Goal: Transaction & Acquisition: Purchase product/service

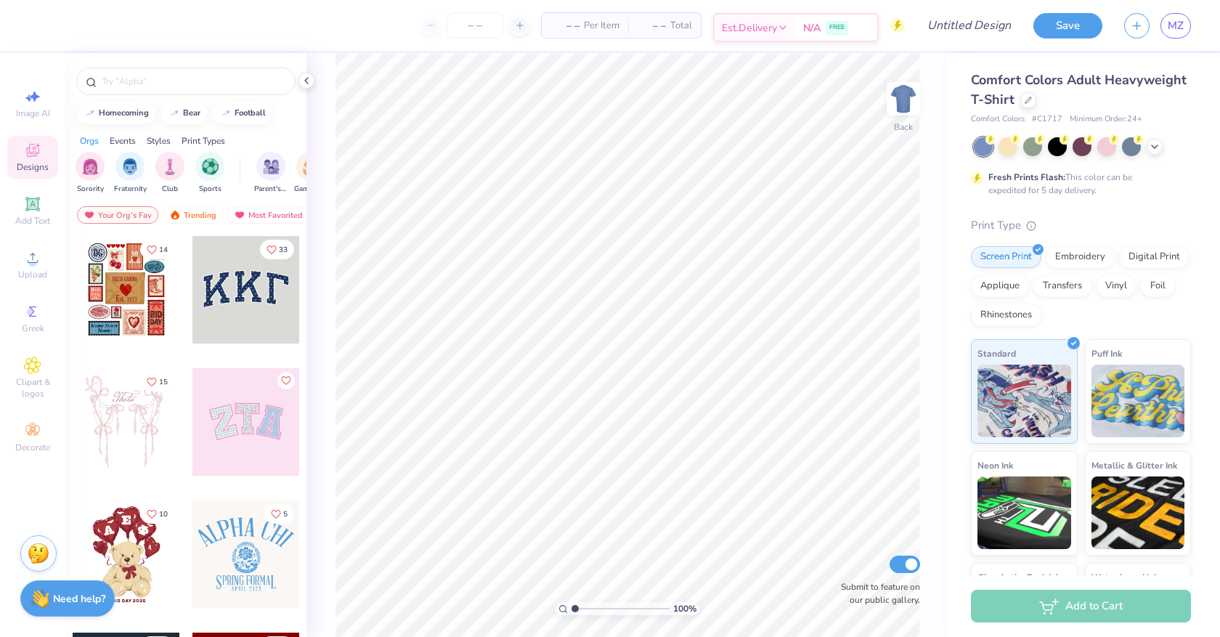
click at [765, 25] on span "Est. Delivery" at bounding box center [749, 27] width 55 height 15
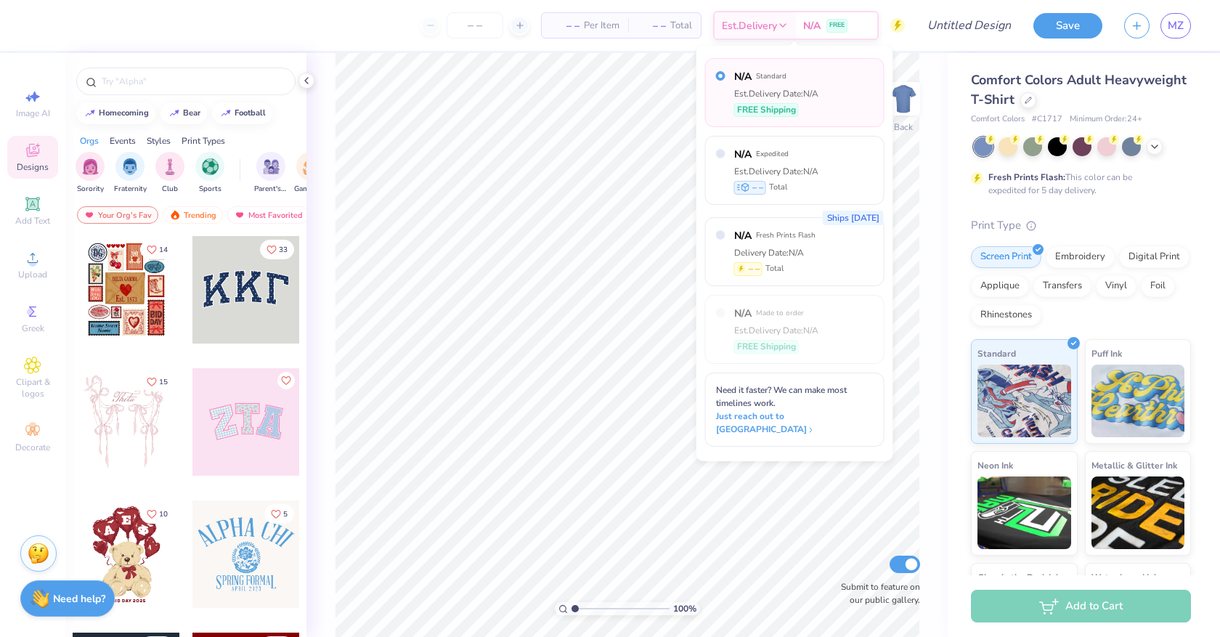
click at [1065, 203] on div "Comfort Colors Adult Heavyweight T-Shirt Comfort Colors # C1717 Minimum Order: …" at bounding box center [1081, 368] width 220 height 597
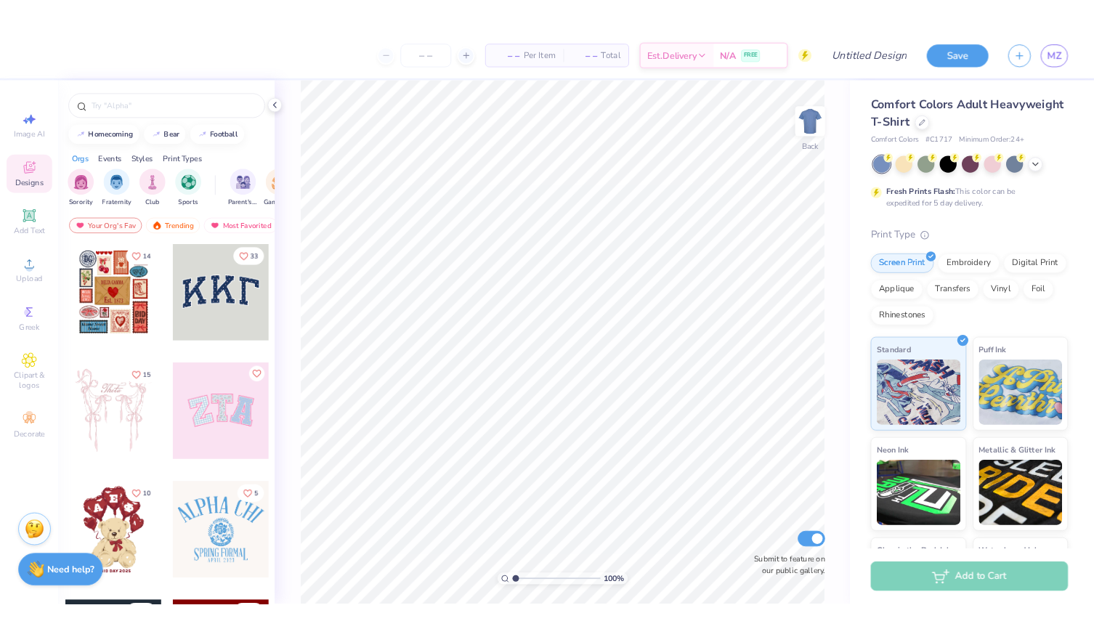
scroll to position [7, 0]
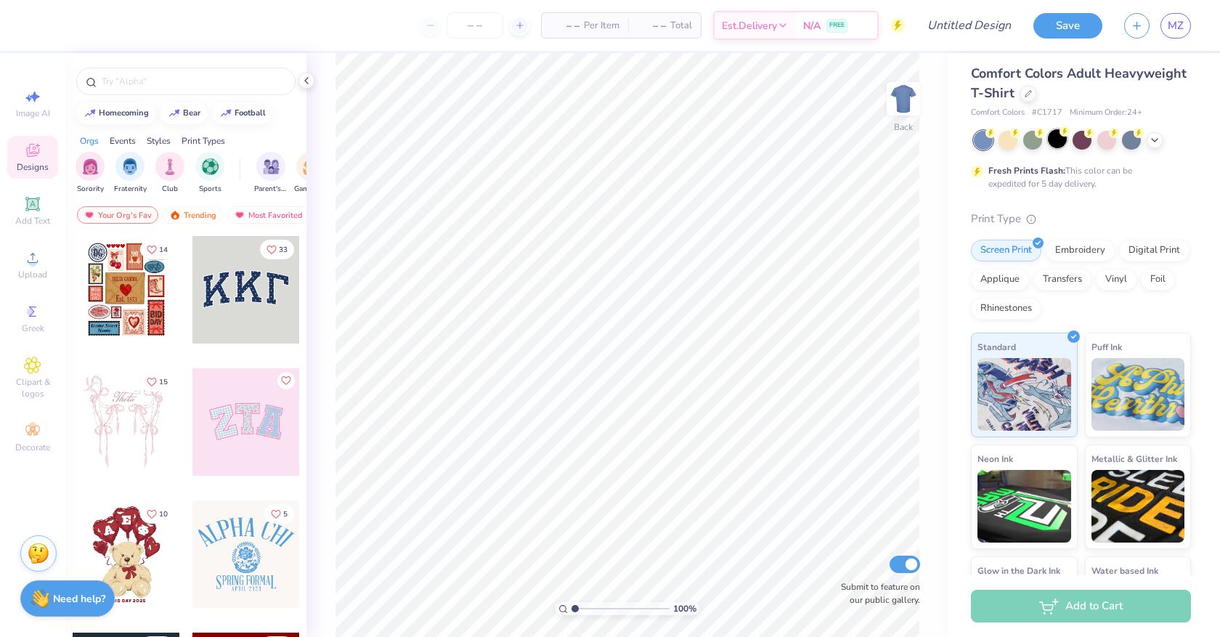
click at [1065, 136] on div at bounding box center [1057, 138] width 19 height 19
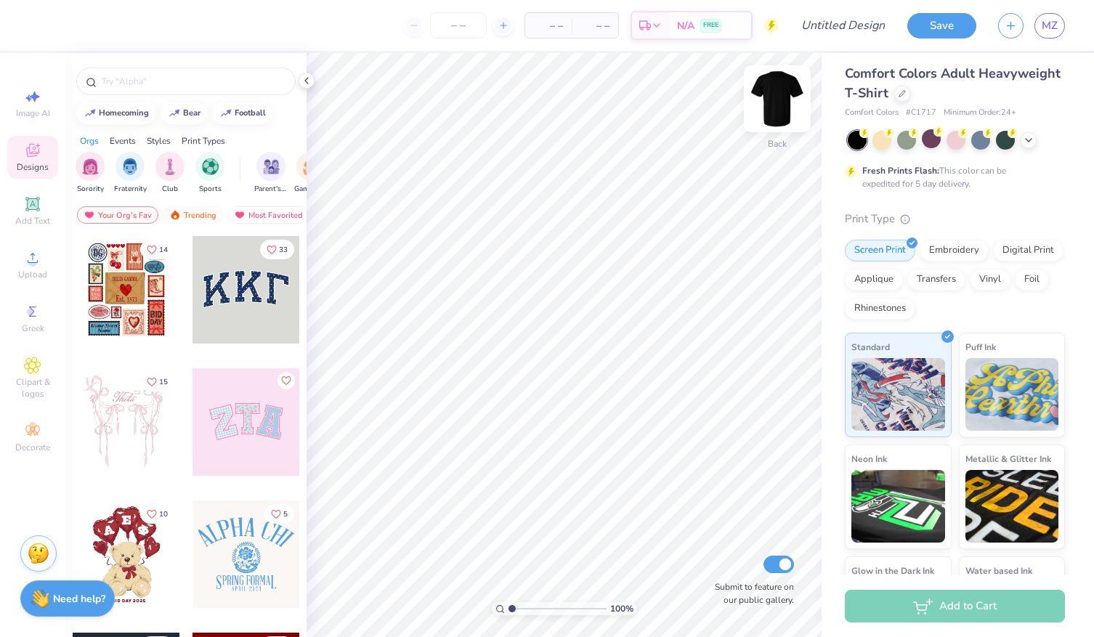
click at [777, 94] on img at bounding box center [777, 99] width 58 height 58
click at [795, 93] on img at bounding box center [777, 99] width 58 height 58
click at [35, 266] on icon at bounding box center [32, 257] width 17 height 17
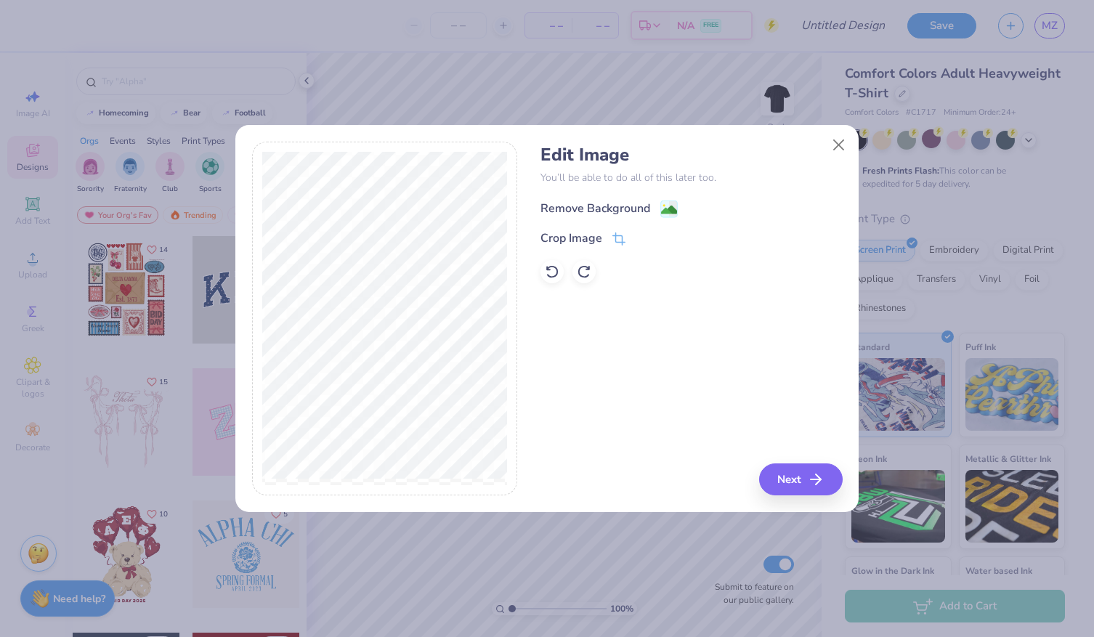
click at [665, 211] on image at bounding box center [669, 210] width 16 height 16
click at [841, 137] on button "Close" at bounding box center [839, 145] width 28 height 28
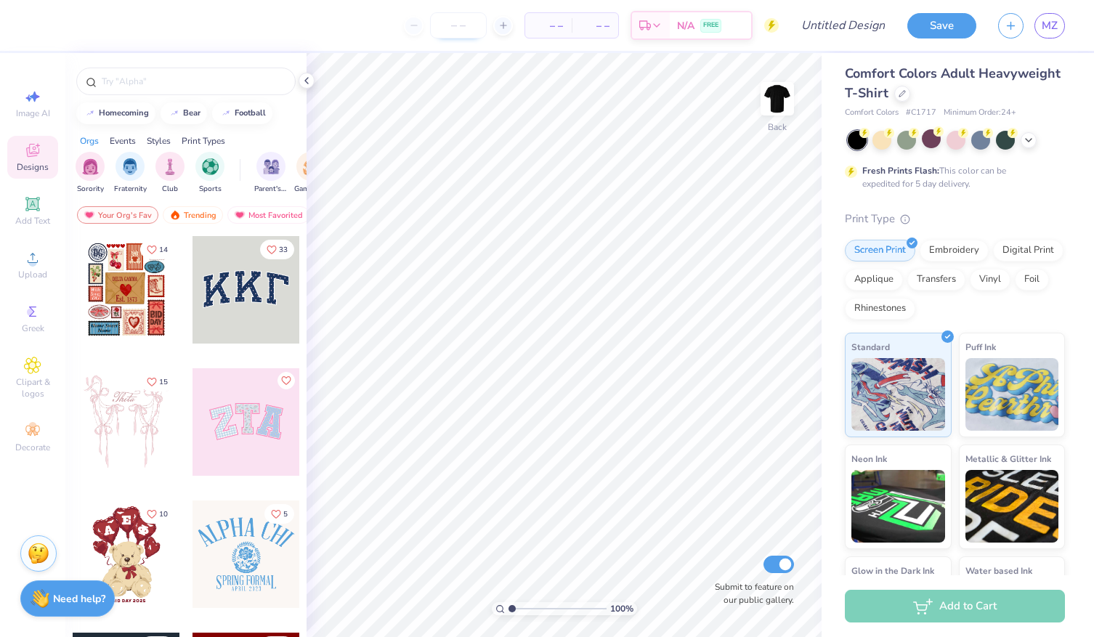
click at [466, 36] on input "number" at bounding box center [458, 25] width 57 height 26
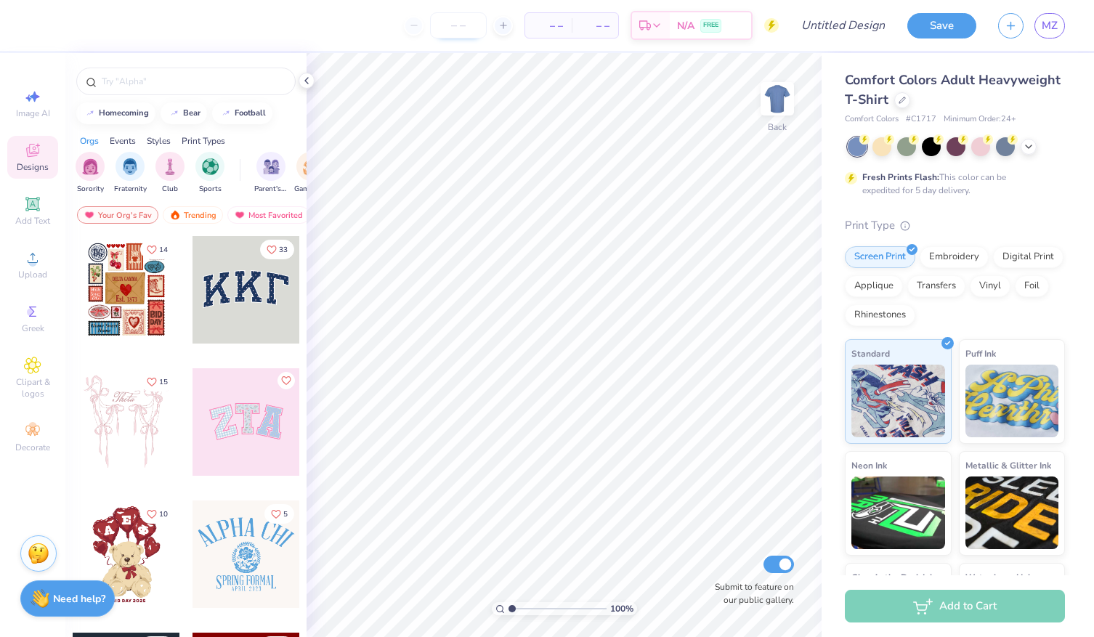
click at [466, 26] on input "number" at bounding box center [458, 25] width 57 height 26
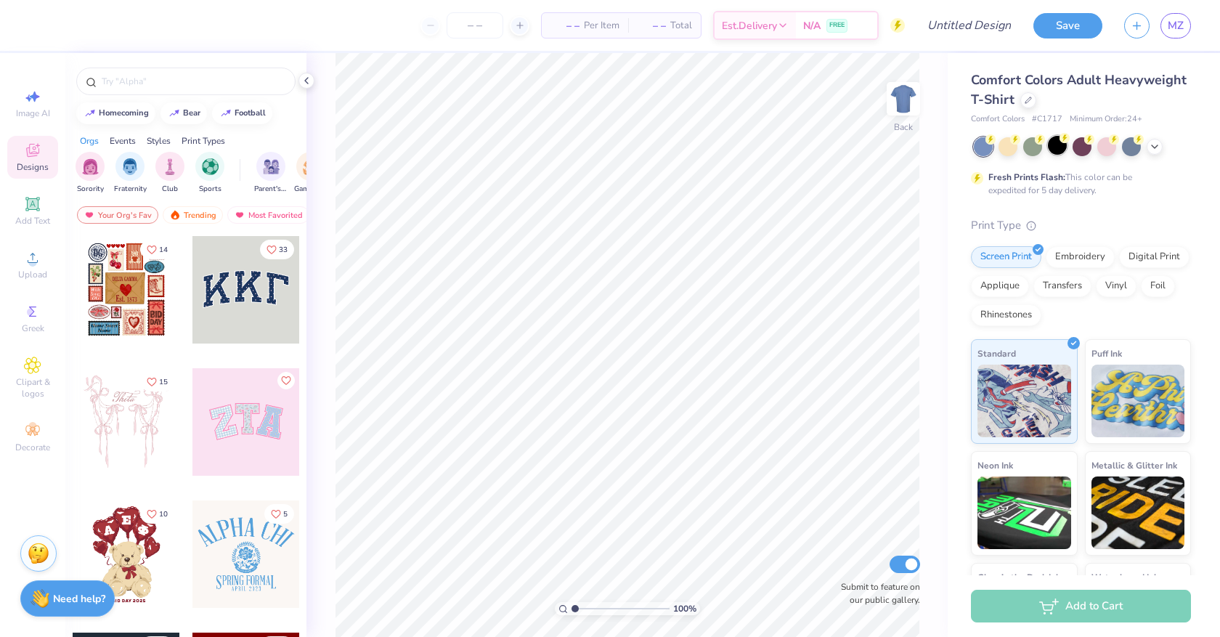
click at [1058, 156] on div "Fresh Prints Flash: This color can be expedited for 5 day delivery." at bounding box center [1081, 167] width 220 height 60
click at [1056, 144] on div at bounding box center [1057, 145] width 19 height 19
click at [36, 207] on icon at bounding box center [32, 203] width 11 height 11
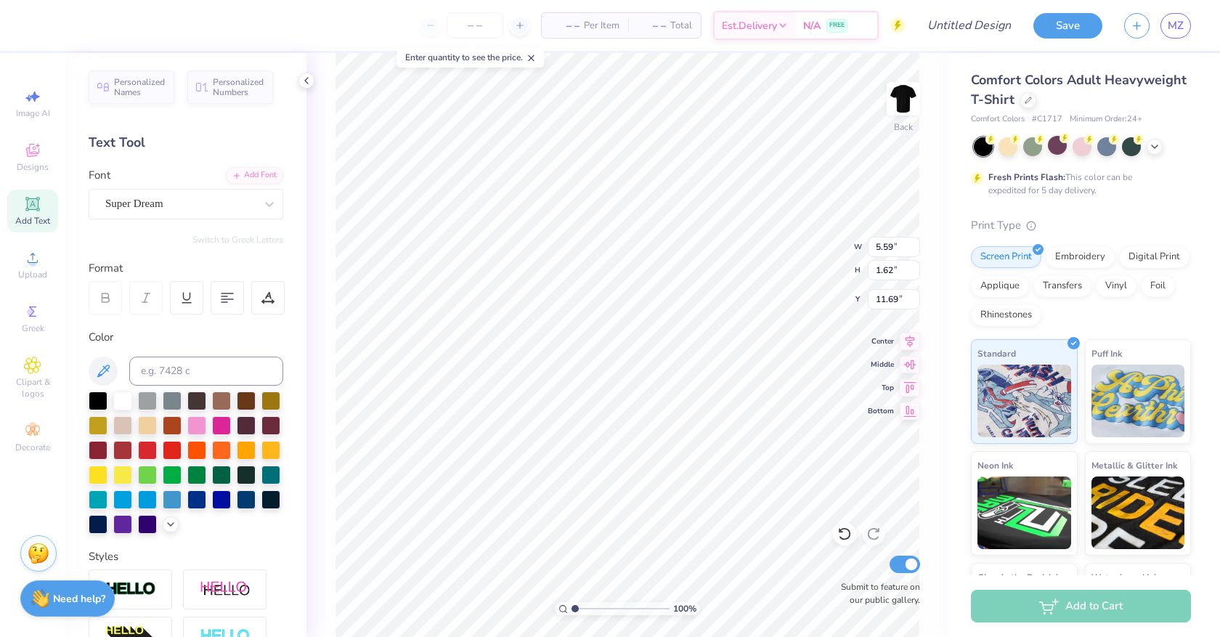
type textarea "TXT"
click at [25, 269] on span "Upload" at bounding box center [32, 275] width 29 height 12
type input "4.30"
type input "1.61"
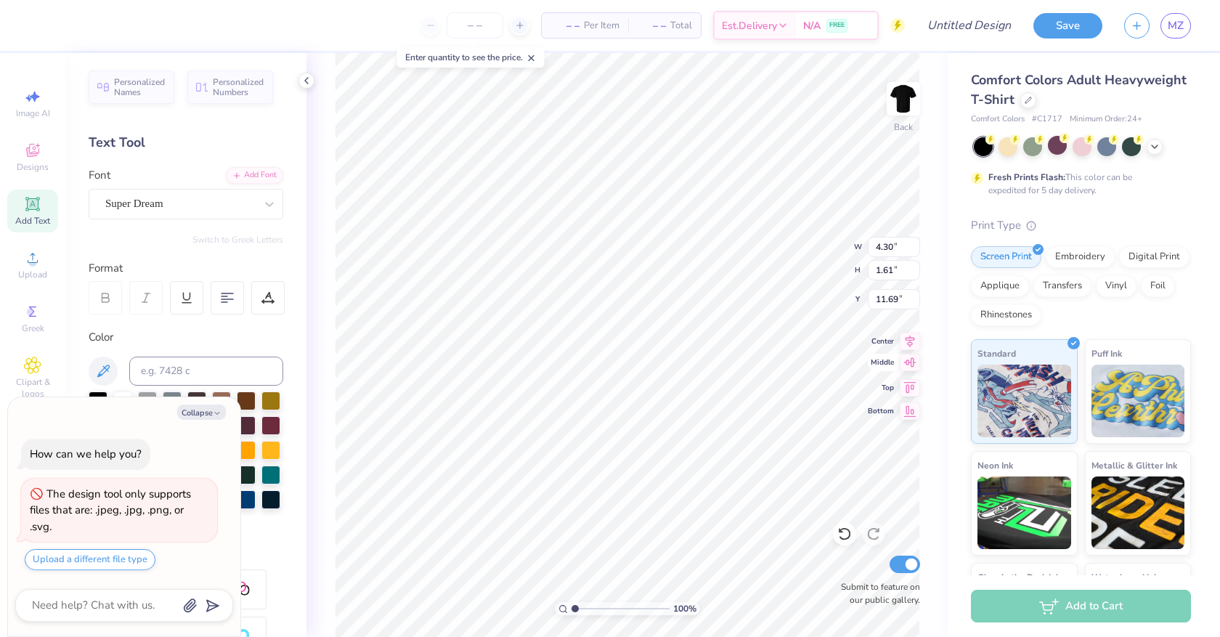
type textarea "x"
type textarea "L"
type textarea "x"
type textarea "La"
type textarea "x"
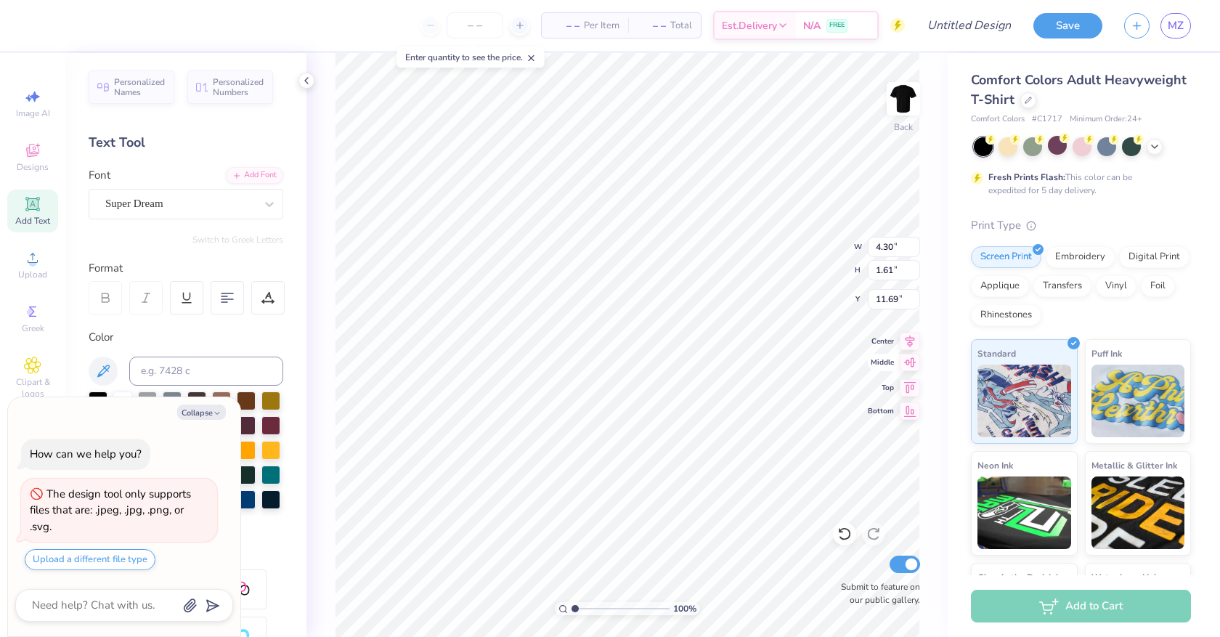
type textarea "La"
type textarea "x"
type textarea "La x"
type textarea "x"
type textarea "La"
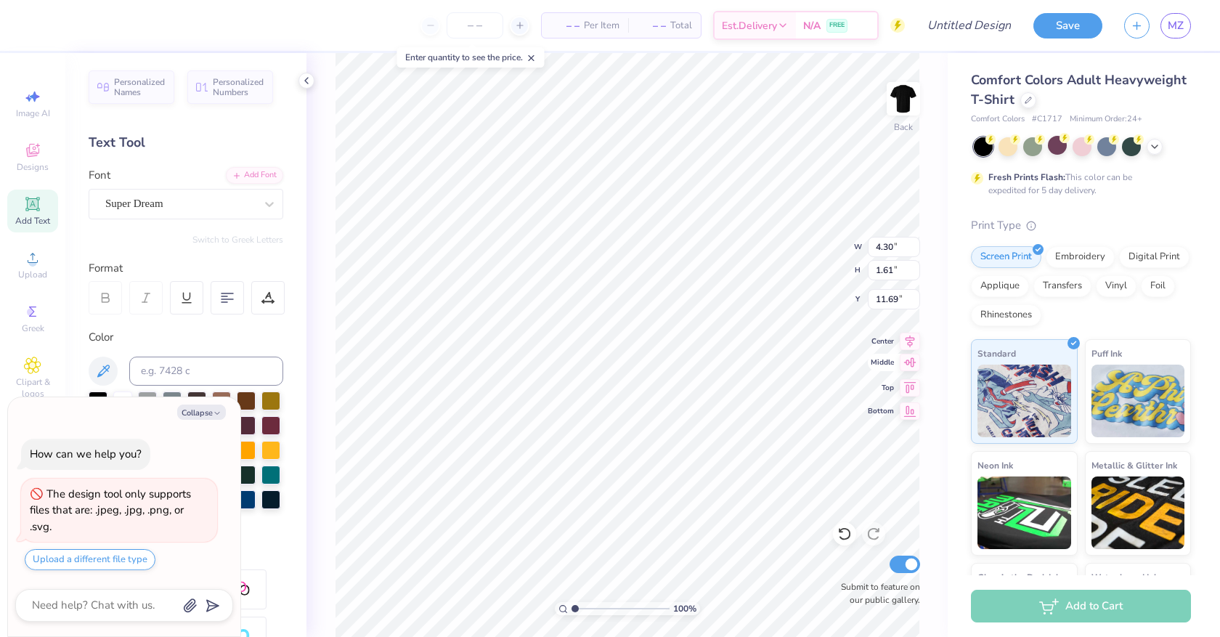
type textarea "x"
type textarea "La C"
type textarea "x"
type textarea "La Cr"
type textarea "x"
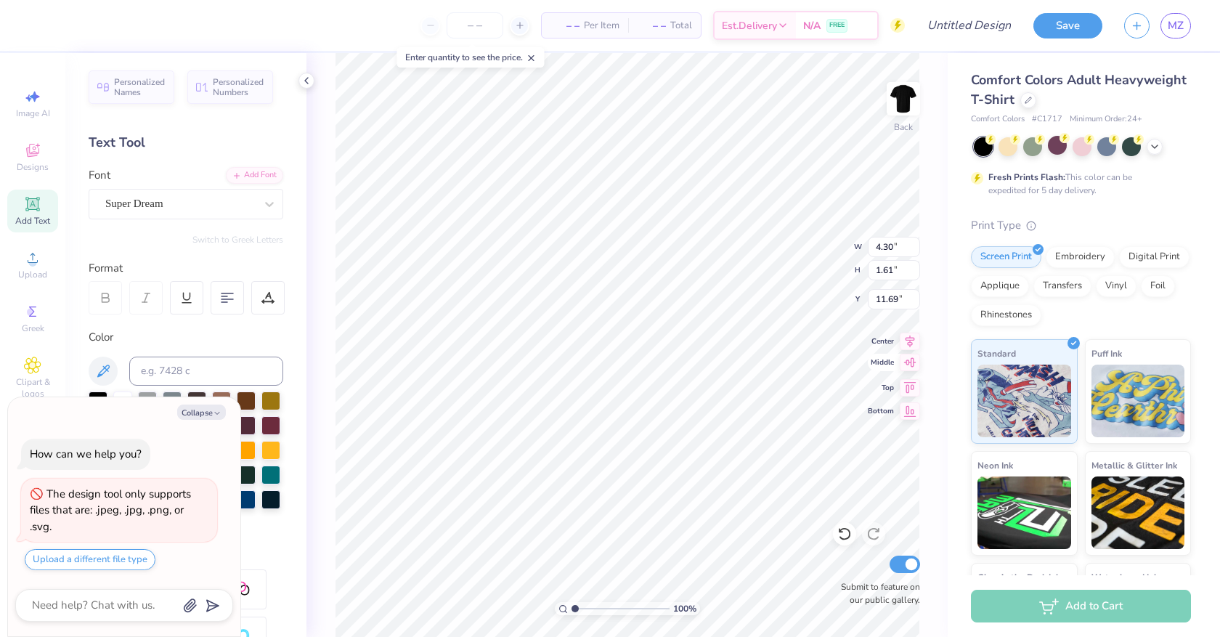
type textarea "La Cre"
type textarea "x"
type textarea "La Crem"
type textarea "x"
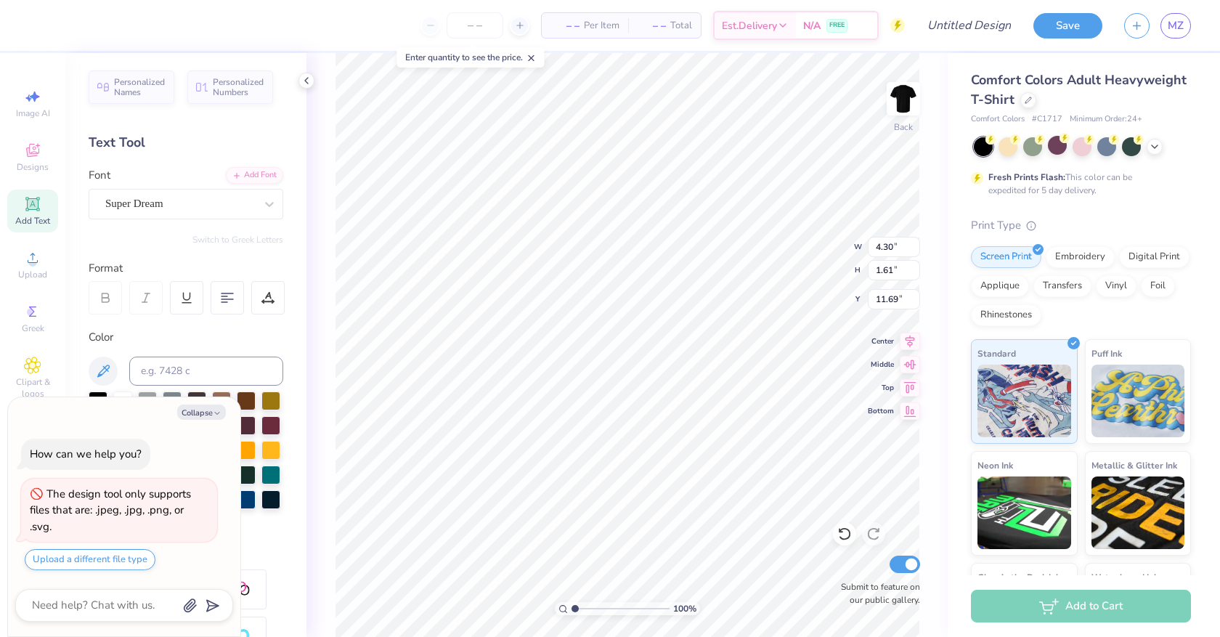
type textarea "La Creme"
type textarea "x"
type input "5.21"
type textarea "x"
type input "6.01"
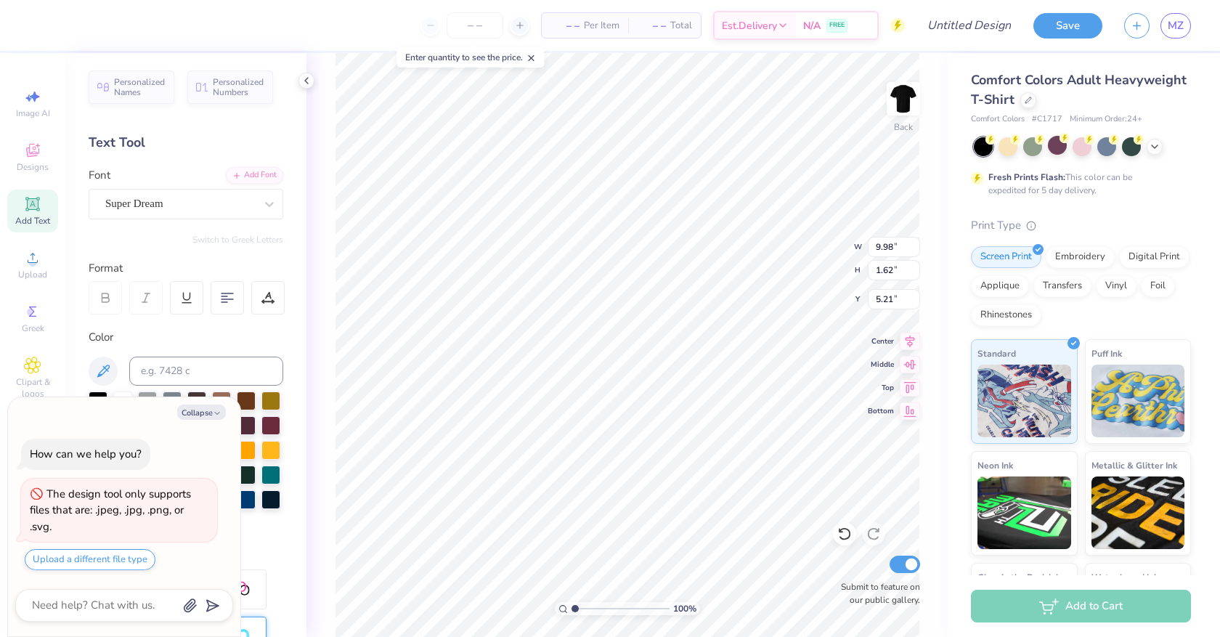
type input "0.98"
type textarea "x"
type input "4.61"
click at [230, 206] on div "Super Dream" at bounding box center [180, 203] width 153 height 23
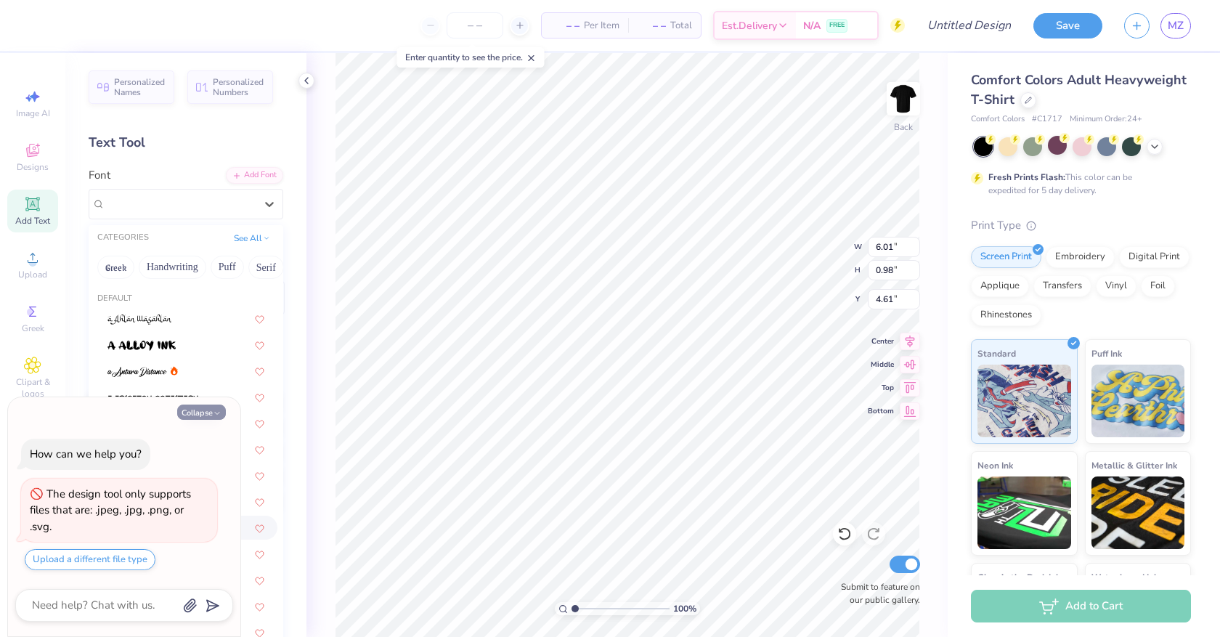
click at [211, 415] on button "Collapse" at bounding box center [201, 412] width 49 height 15
type textarea "x"
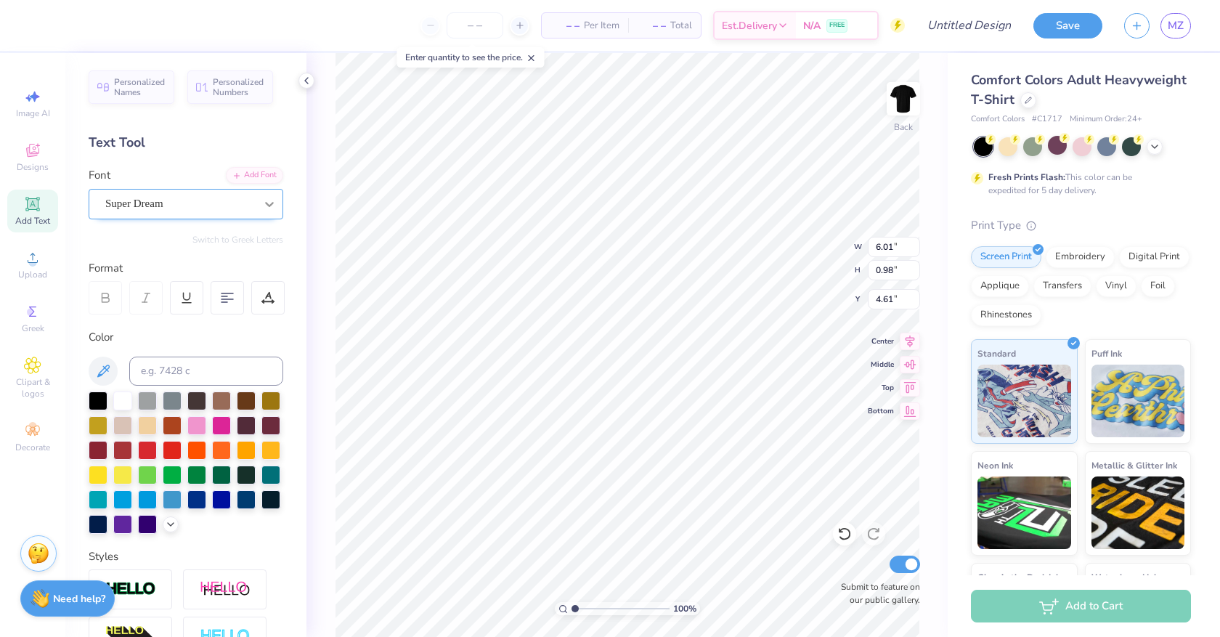
click at [256, 198] on div "Super Dream" at bounding box center [186, 204] width 195 height 31
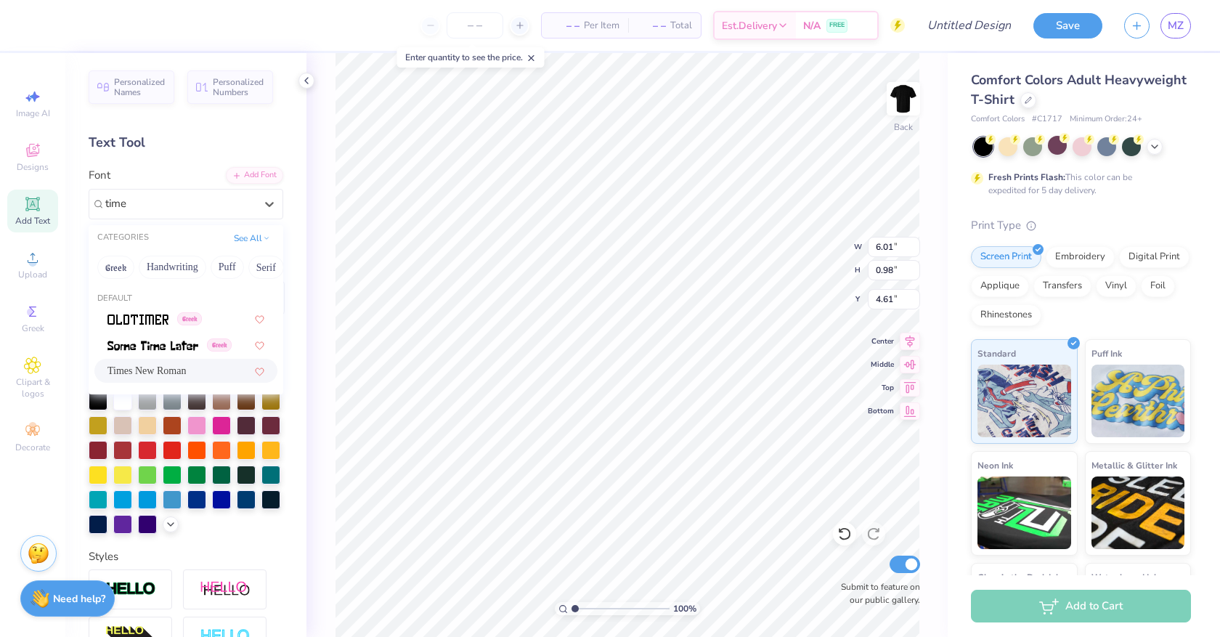
click at [233, 369] on div "Times New Roman" at bounding box center [185, 370] width 157 height 15
type input "time"
type input "5.50"
type input "1.03"
type input "4.51"
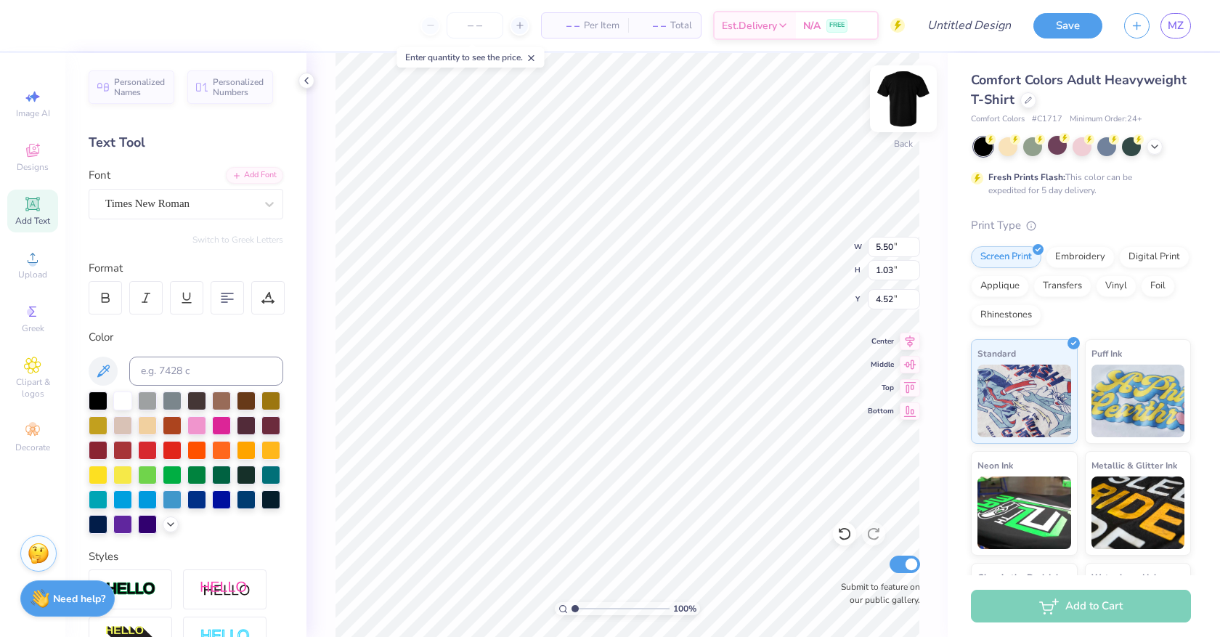
click at [898, 92] on img at bounding box center [903, 99] width 58 height 58
type input "9.05"
type input "9.78"
type input "1.83"
type input "8.07"
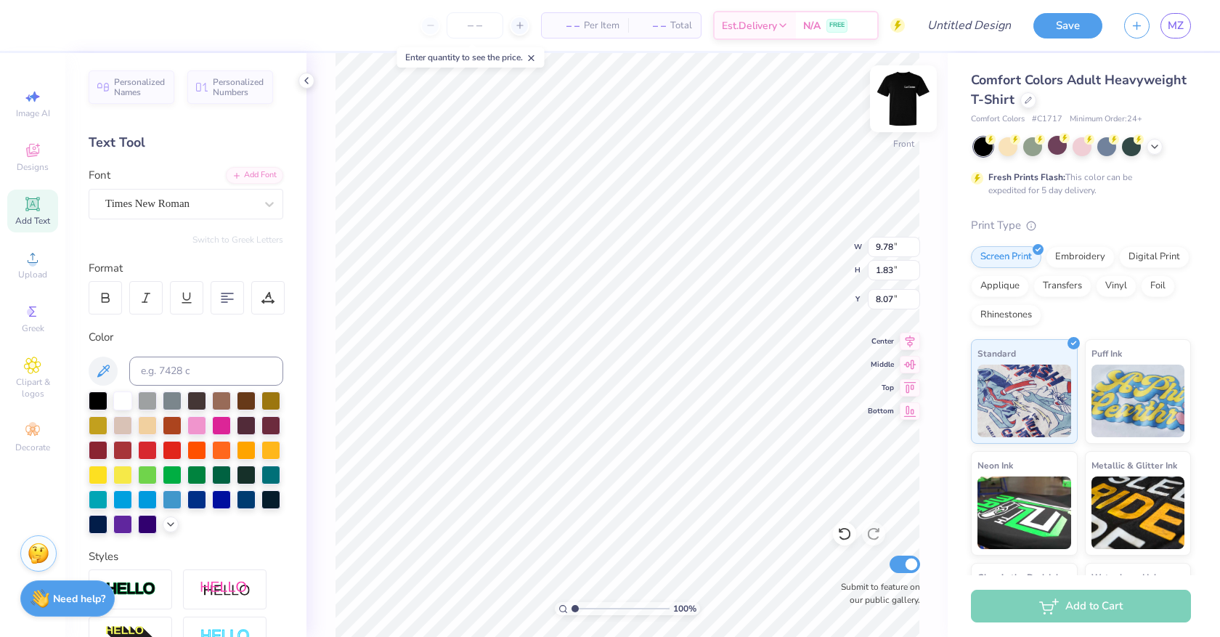
type input "8.57"
click at [34, 142] on icon at bounding box center [32, 150] width 17 height 17
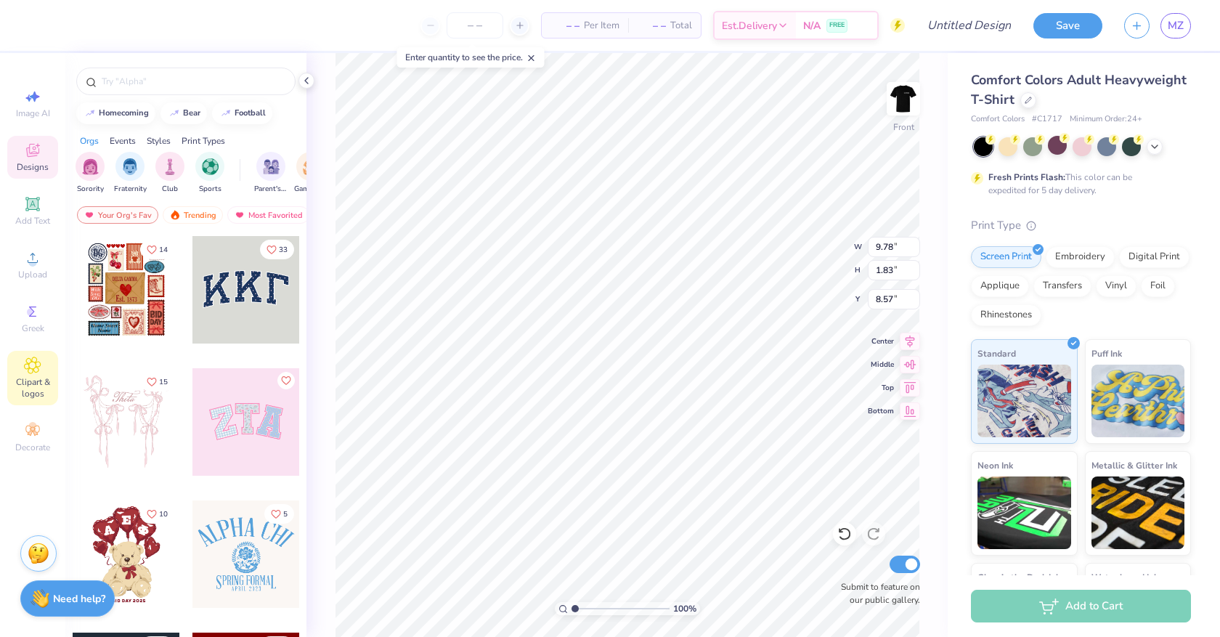
click at [32, 381] on span "Clipart & logos" at bounding box center [32, 387] width 51 height 23
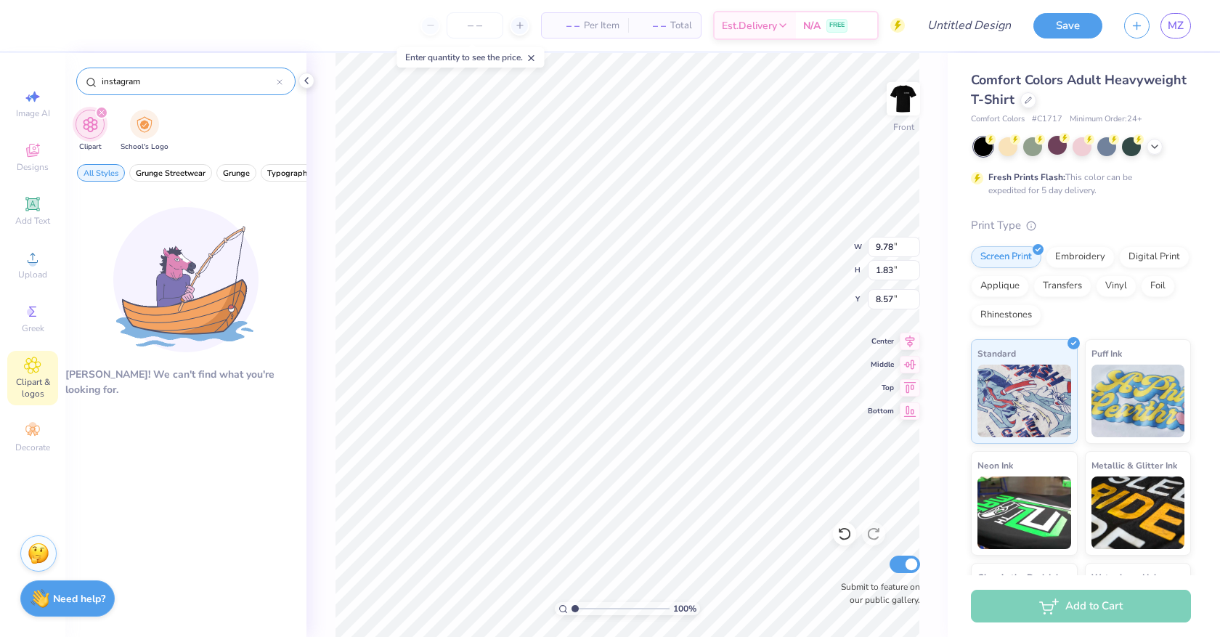
type input "instagram"
click at [192, 93] on div "instagram" at bounding box center [185, 82] width 219 height 28
click at [187, 84] on input "instagram" at bounding box center [188, 81] width 176 height 15
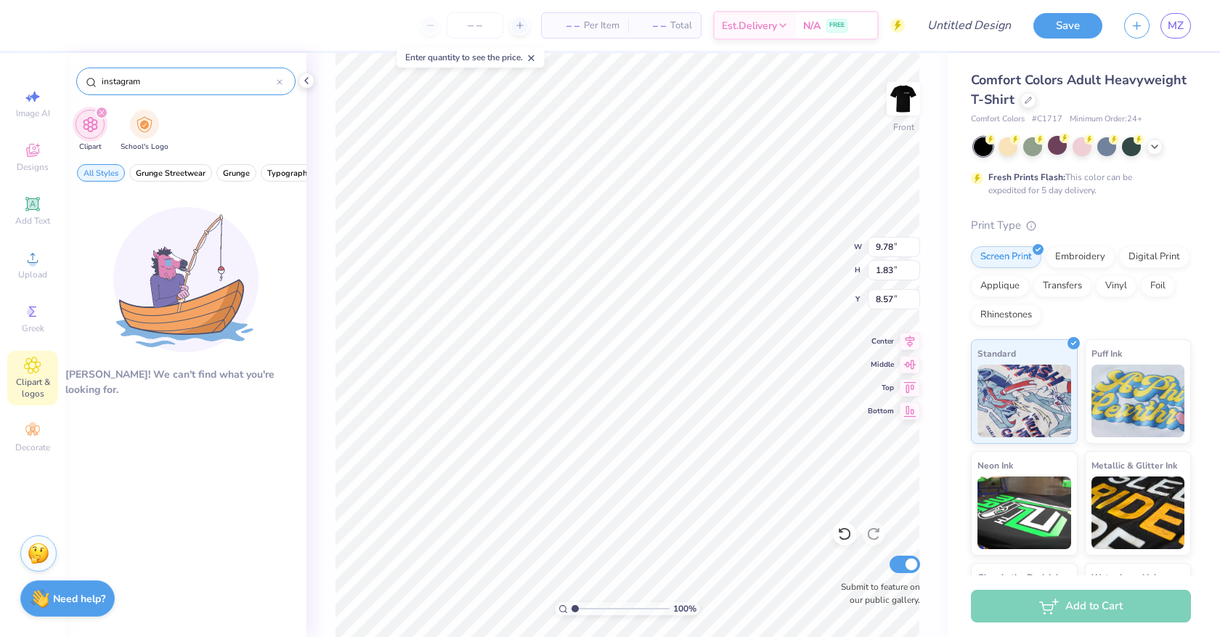
click at [187, 84] on input "instagram" at bounding box center [188, 81] width 176 height 15
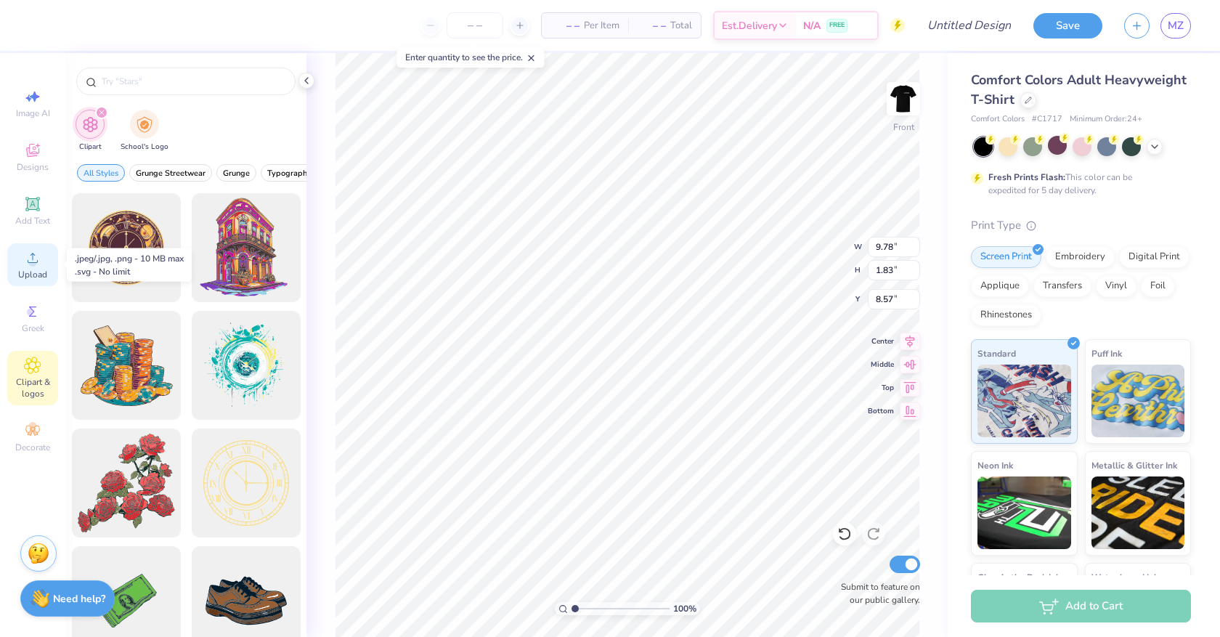
click at [19, 274] on span "Upload" at bounding box center [32, 275] width 29 height 12
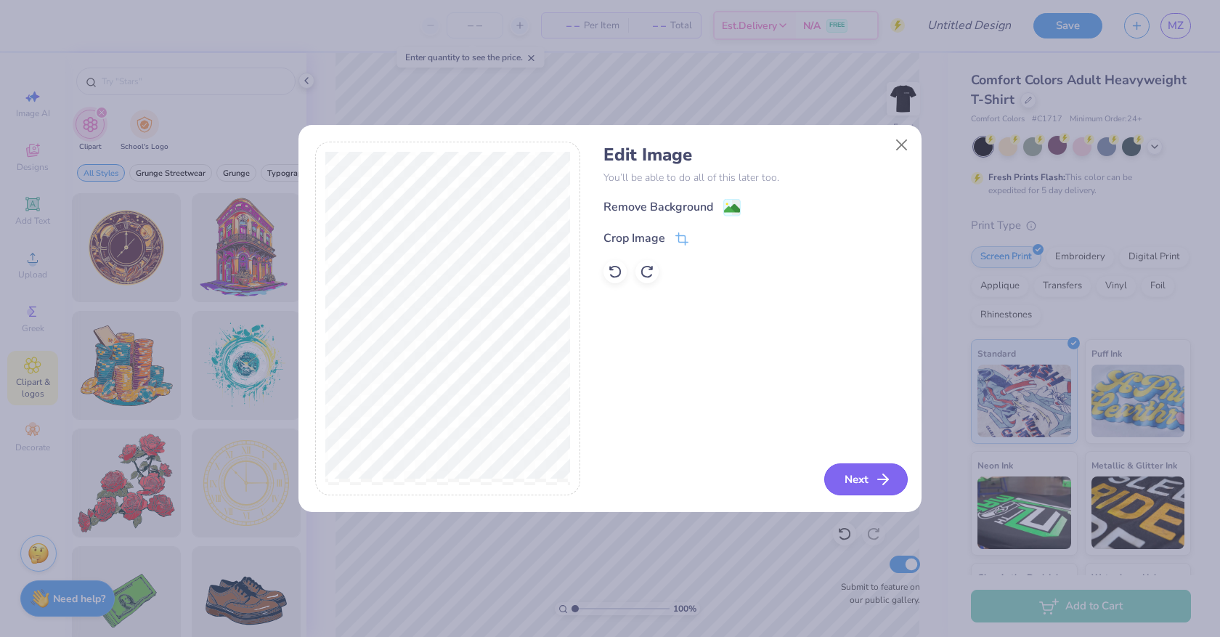
click at [864, 475] on button "Next" at bounding box center [866, 479] width 84 height 32
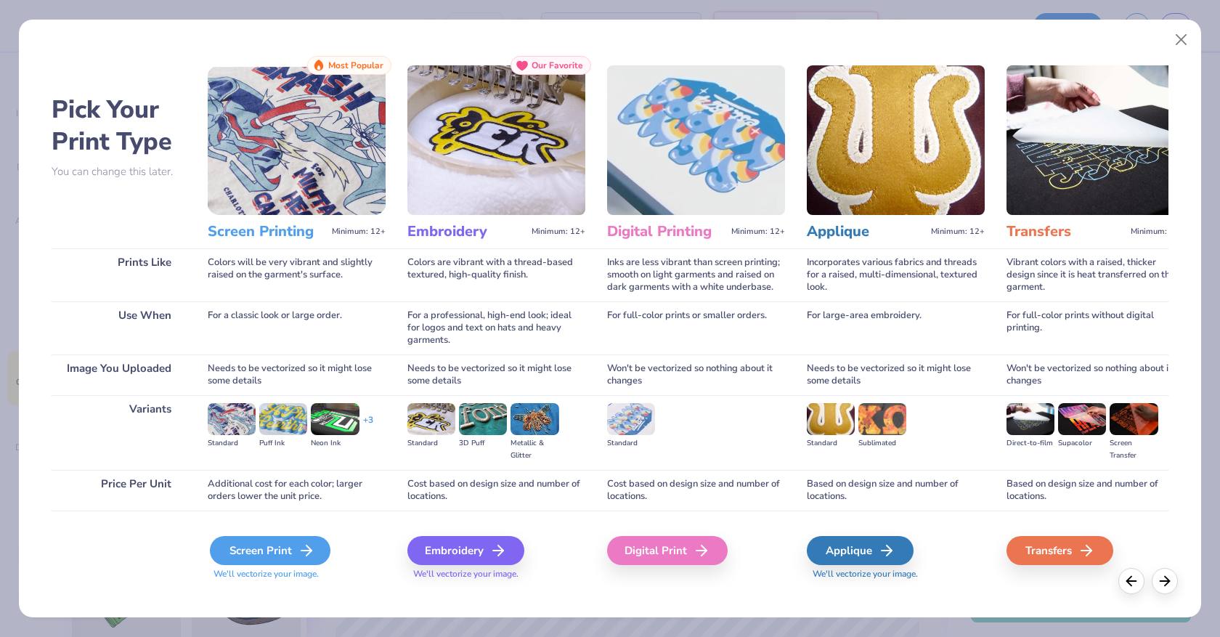
click at [269, 540] on div "Screen Print" at bounding box center [270, 550] width 121 height 29
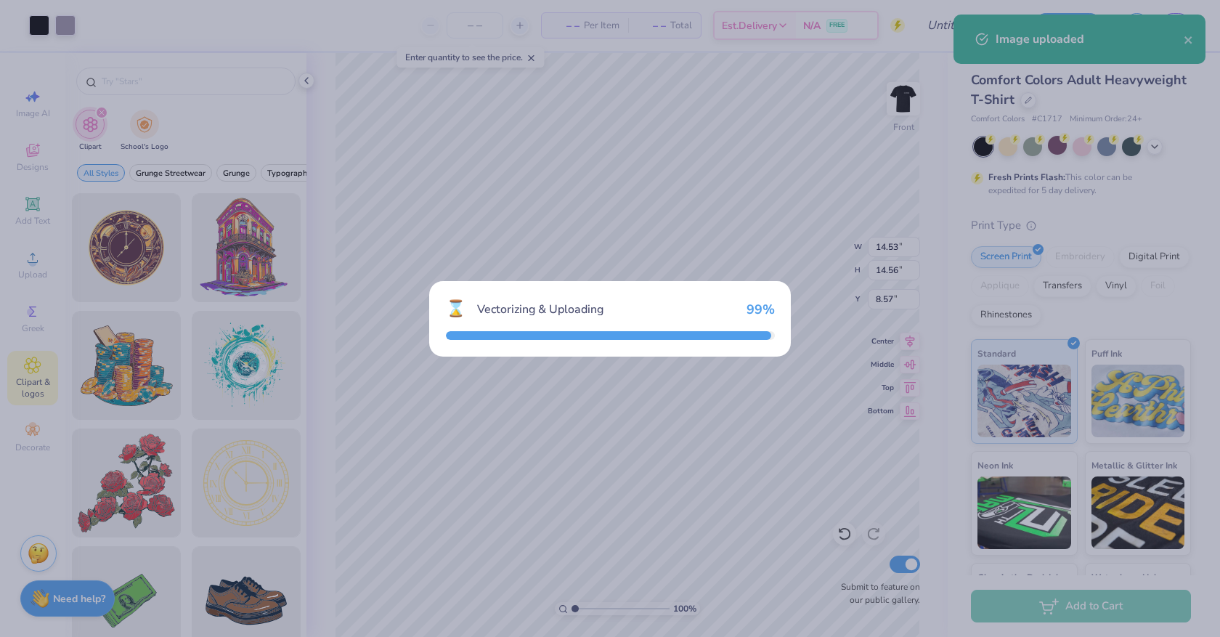
type input "14.53"
type input "14.56"
type input "6.47"
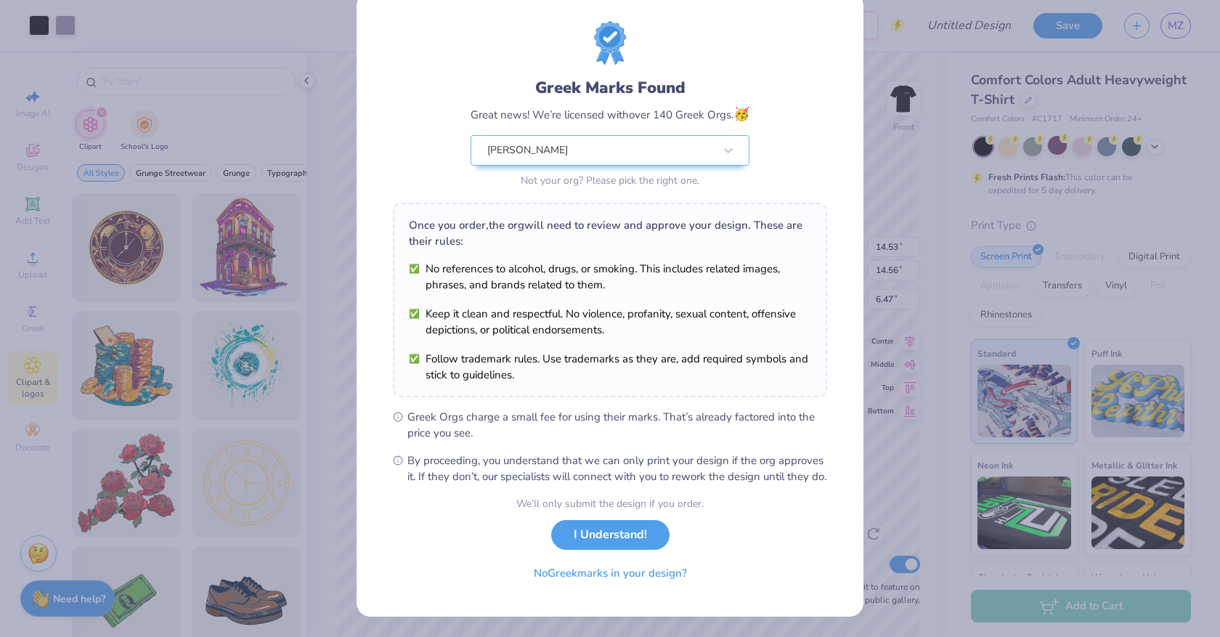
scroll to position [43, 0]
click at [635, 538] on button "I Understand!" at bounding box center [610, 531] width 118 height 30
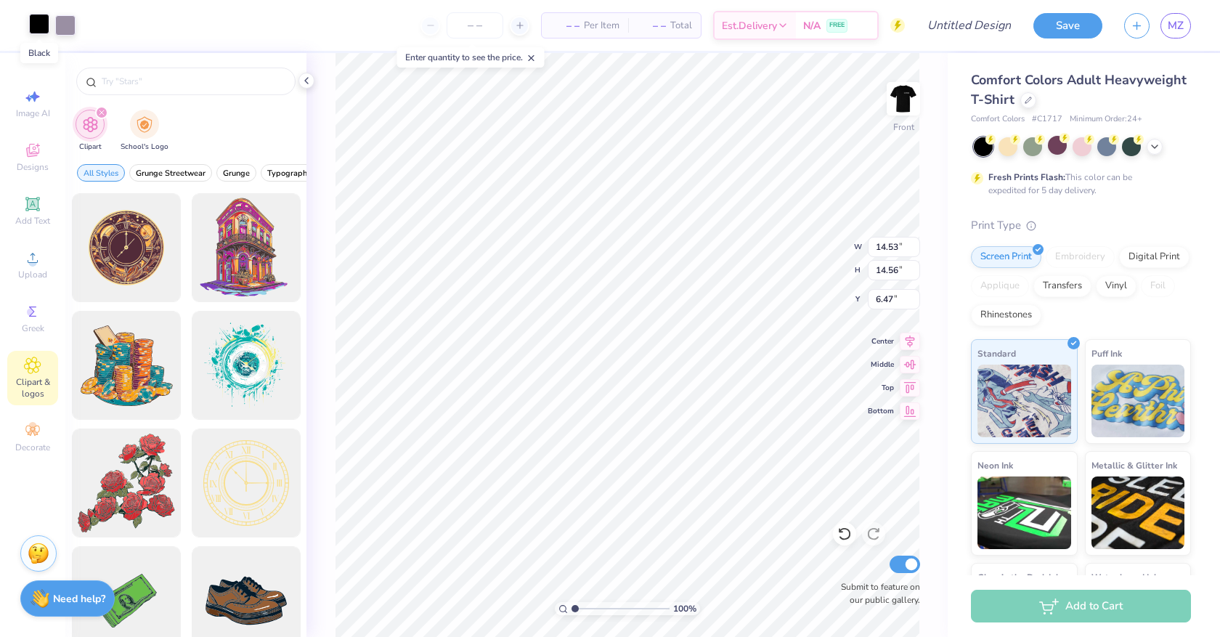
click at [46, 23] on div at bounding box center [39, 24] width 20 height 20
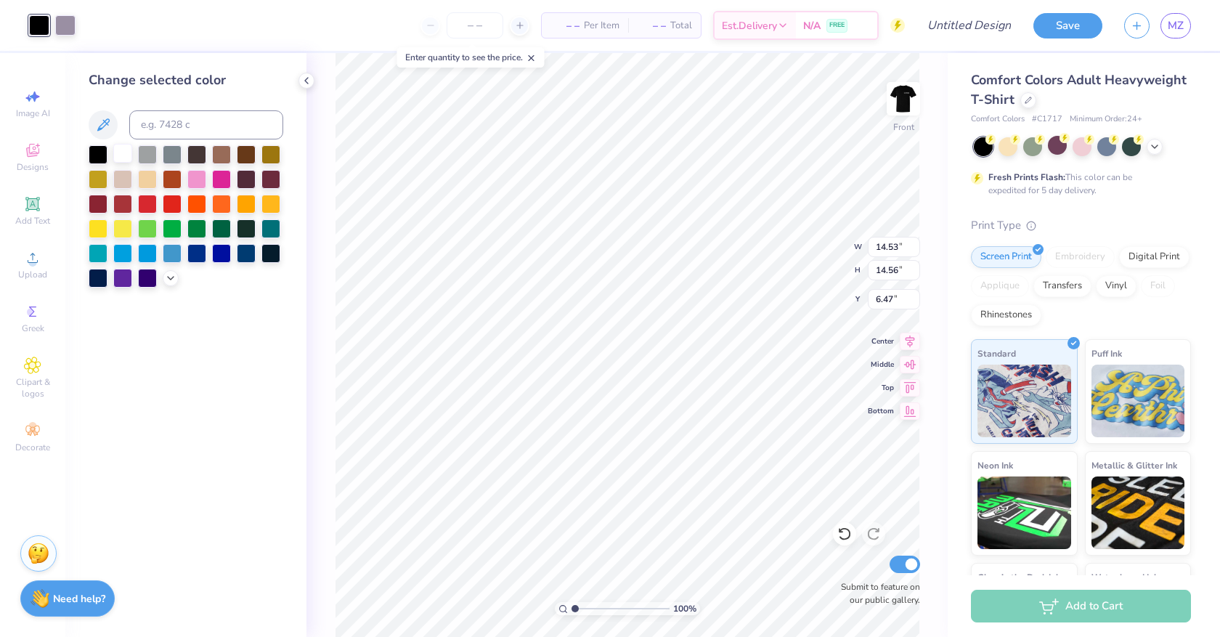
click at [128, 145] on div at bounding box center [122, 153] width 19 height 19
click at [845, 559] on div "Submit to feature on our public gallery." at bounding box center [876, 580] width 87 height 54
type input "5.18"
type input "5.19"
type input "3.22"
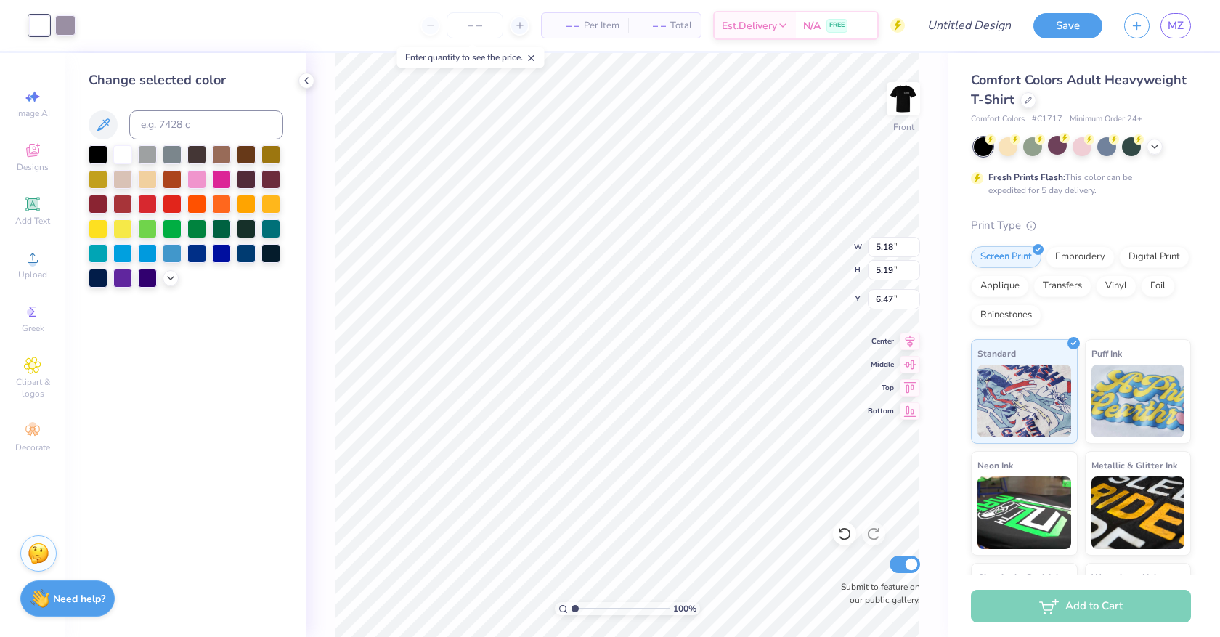
type input "3.22"
type input "7.87"
type input "9.78"
type input "1.83"
type input "8.57"
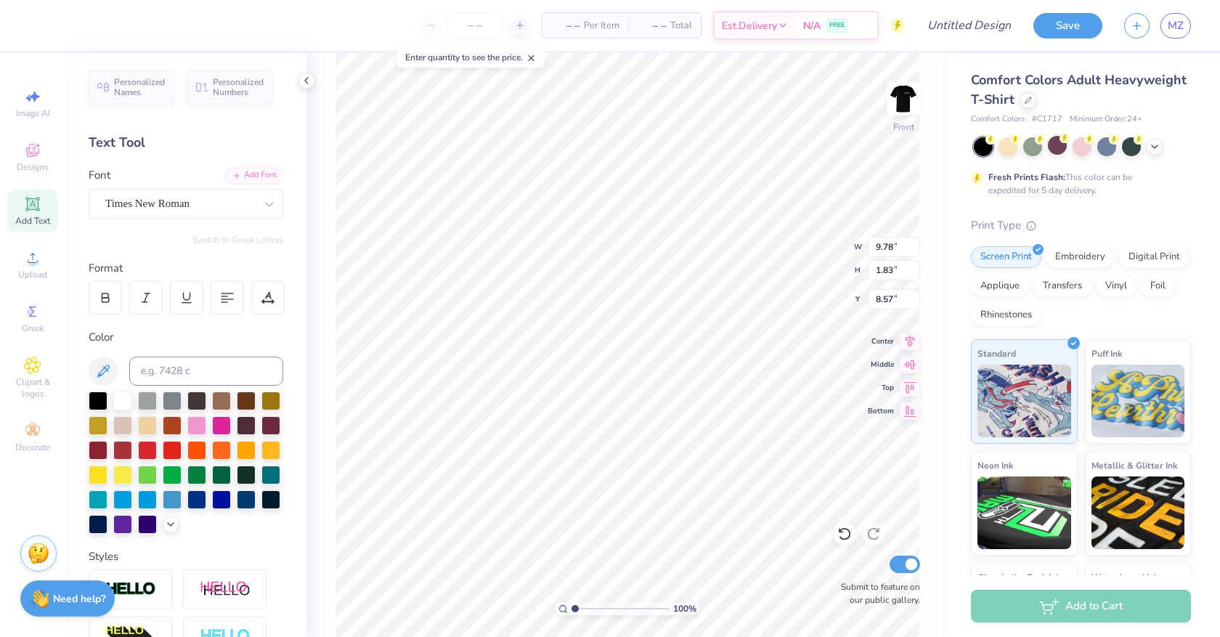
type input "3.22"
type input "7.87"
type input "2.83"
type input "2.84"
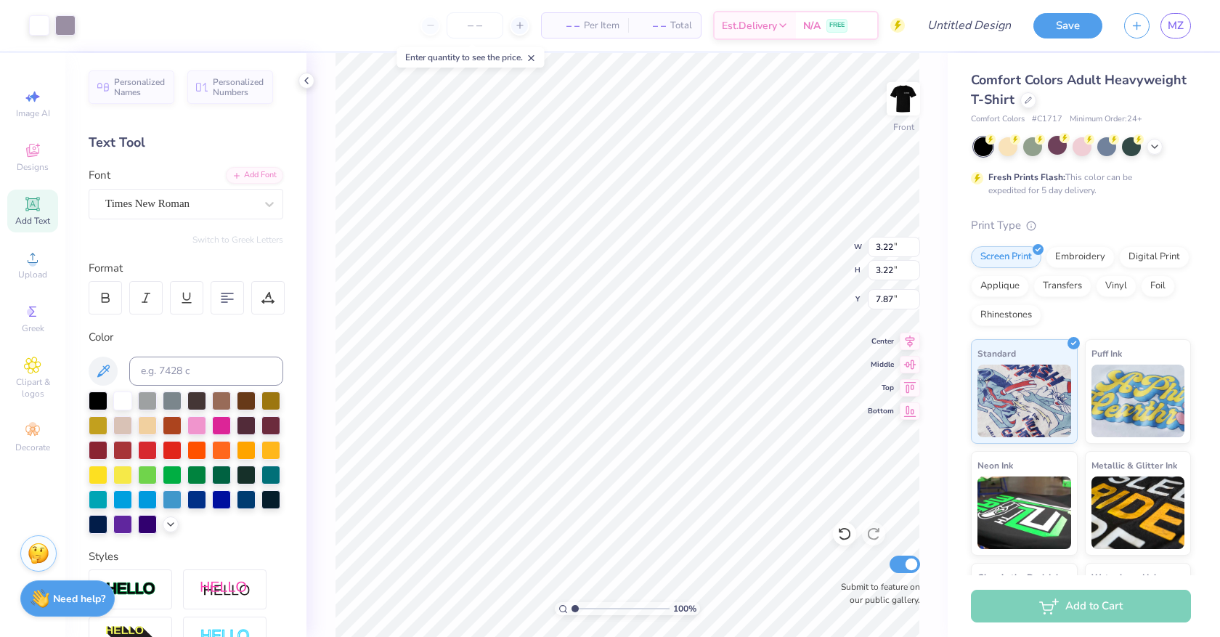
type input "7.88"
click at [906, 92] on img at bounding box center [903, 99] width 58 height 58
type input "4.53"
click at [38, 278] on span "Upload" at bounding box center [32, 275] width 29 height 12
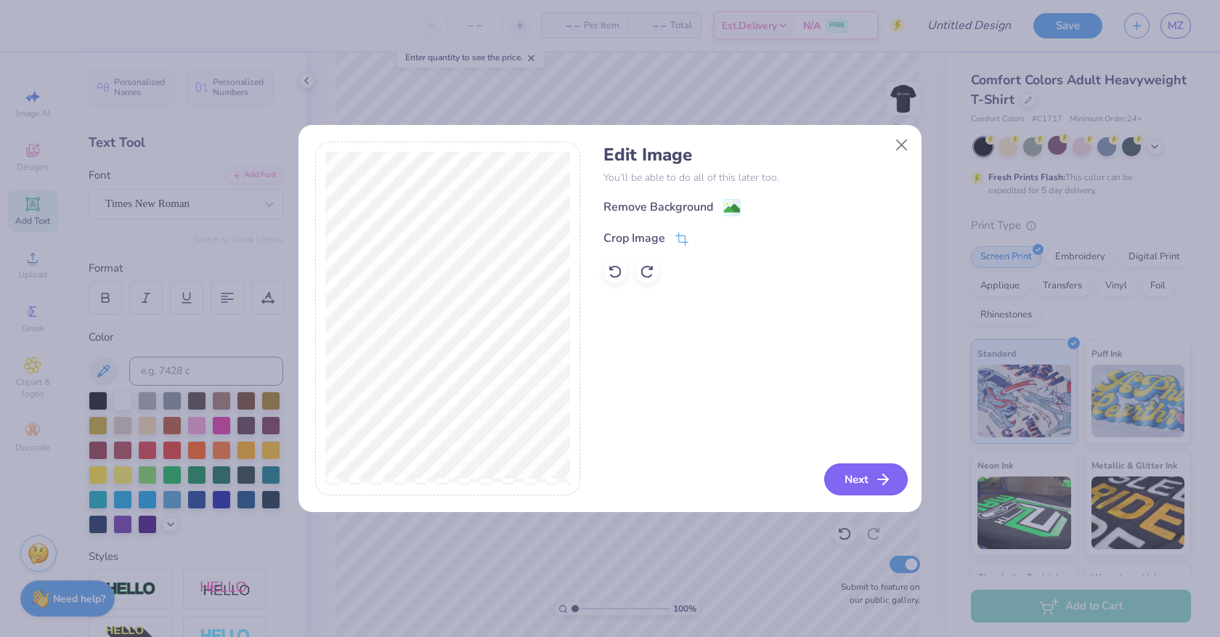
click at [855, 474] on button "Next" at bounding box center [866, 479] width 84 height 32
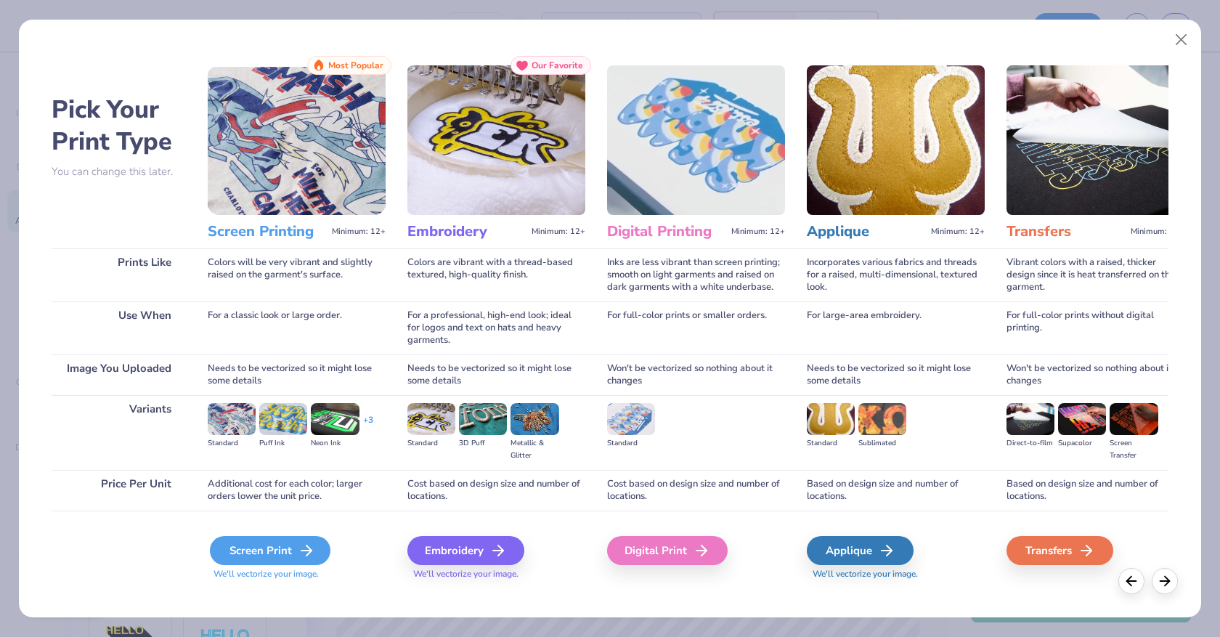
click at [263, 557] on div "Screen Print" at bounding box center [270, 550] width 121 height 29
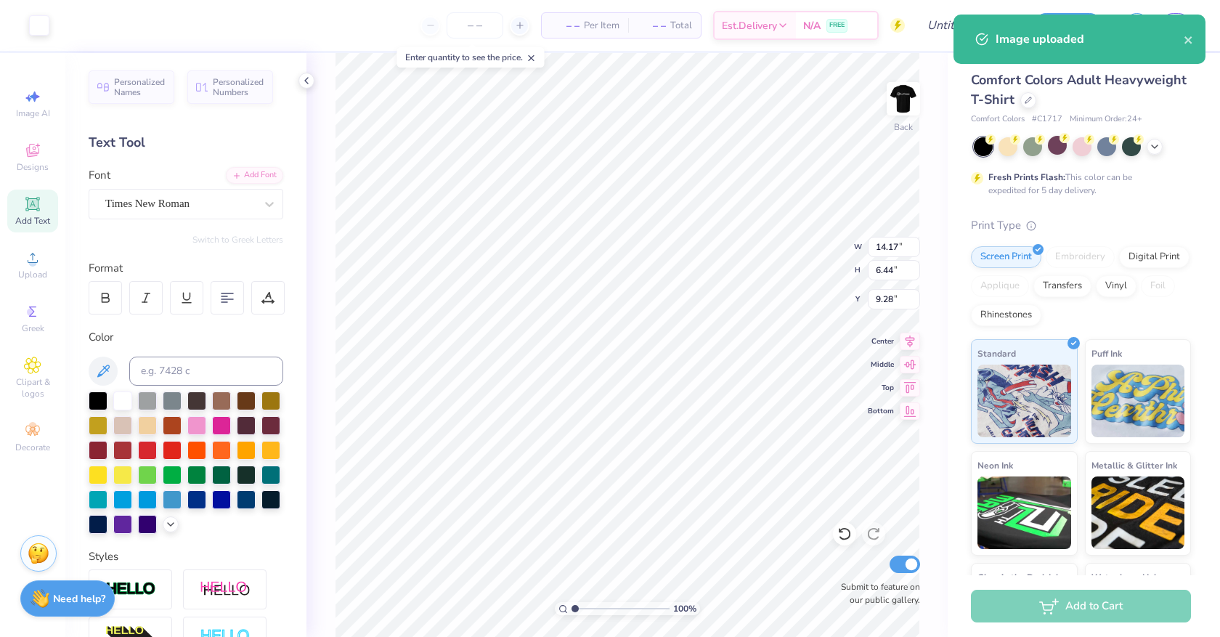
type input "8.12"
type input "3.69"
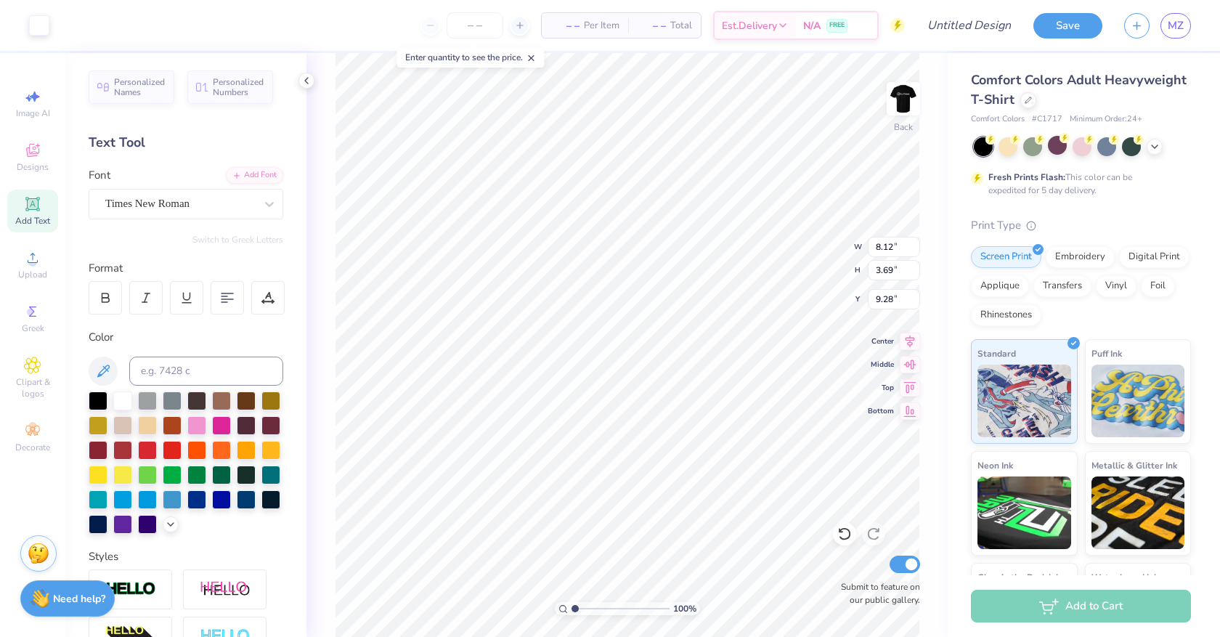
type input "3.81"
type input "6.27"
type input "2.85"
type input "5.44"
type input "2.47"
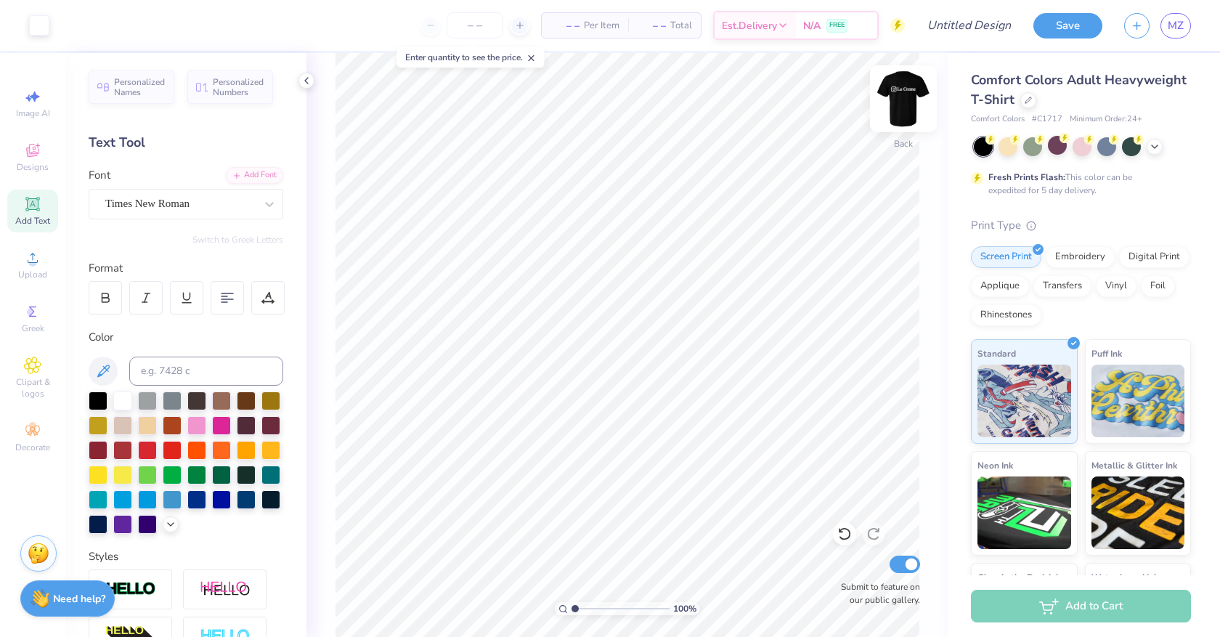
click at [924, 107] on img at bounding box center [903, 99] width 58 height 58
paste textarea "é"
type textarea "La Créme"
click at [905, 100] on img at bounding box center [903, 99] width 58 height 58
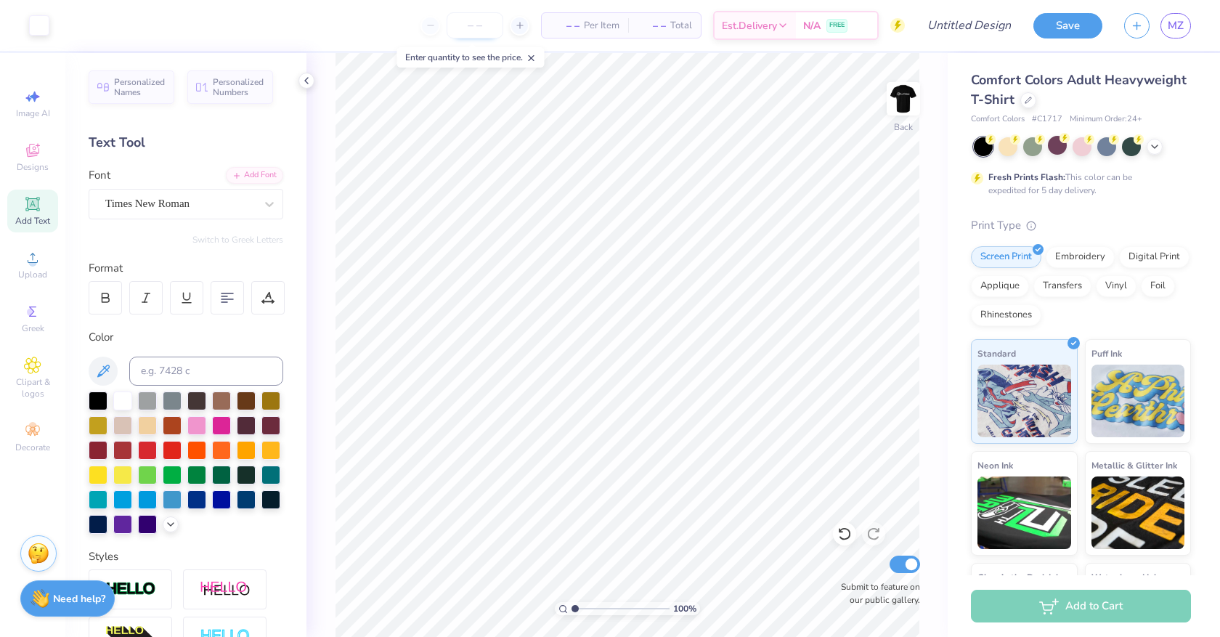
click at [476, 30] on input "number" at bounding box center [475, 25] width 57 height 26
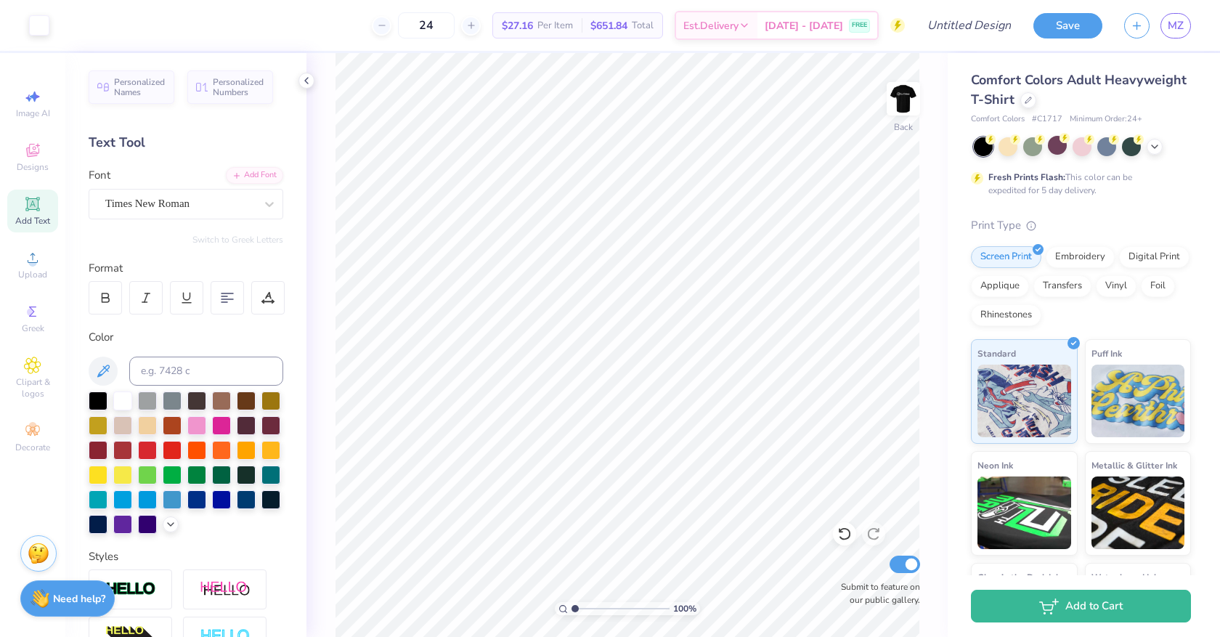
type input "24"
click at [850, 26] on div "FREE" at bounding box center [859, 28] width 21 height 14
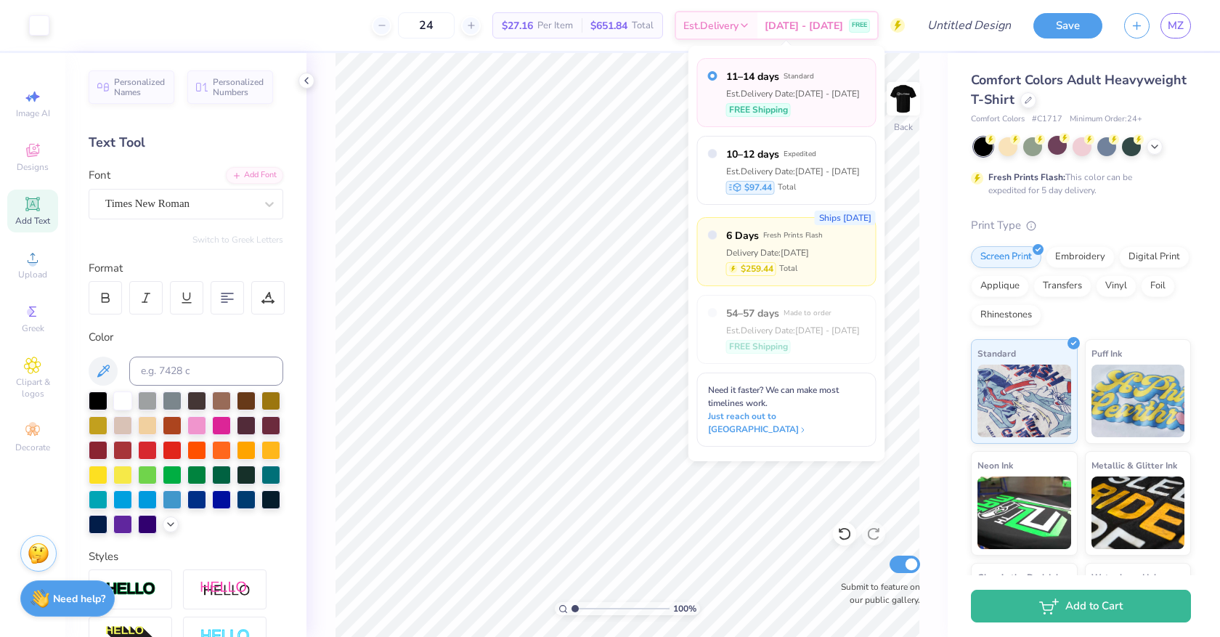
click at [781, 264] on span "Total" at bounding box center [788, 269] width 18 height 12
radio input "false"
radio input "true"
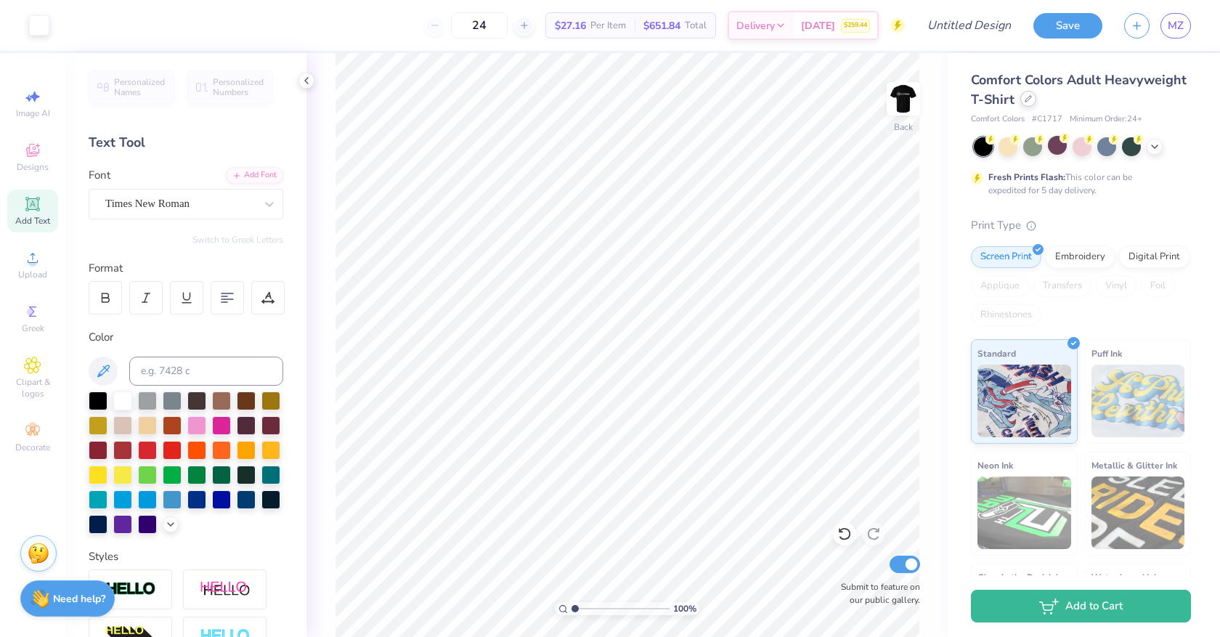
click at [1025, 94] on div at bounding box center [1028, 99] width 16 height 16
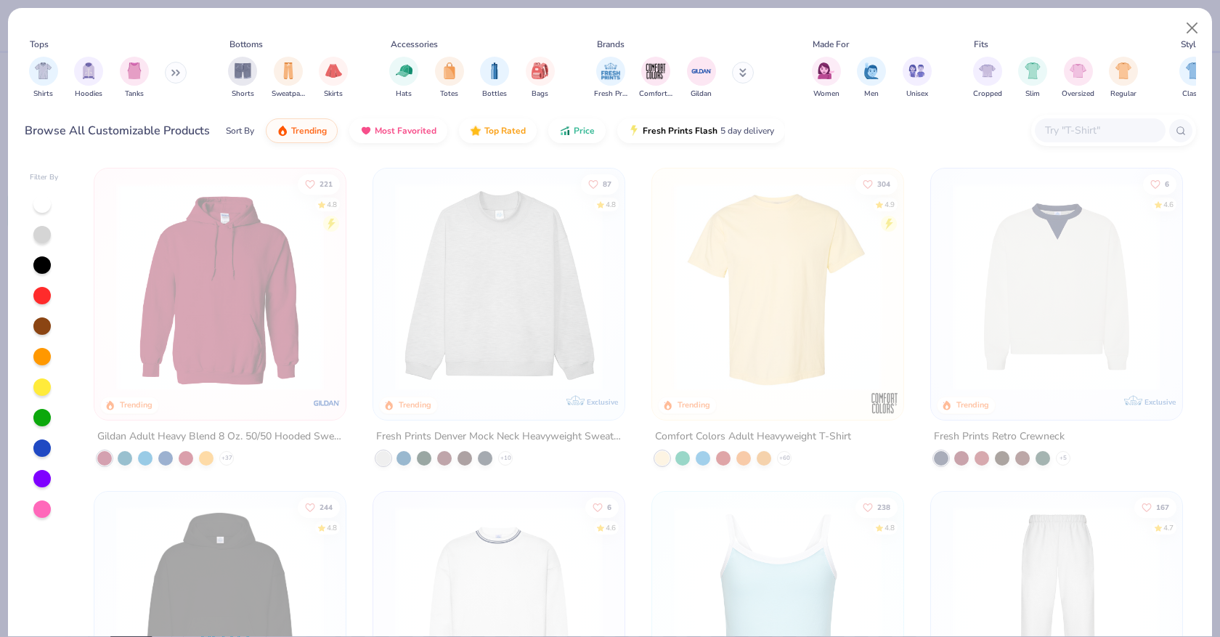
click at [1093, 127] on input "text" at bounding box center [1100, 130] width 112 height 17
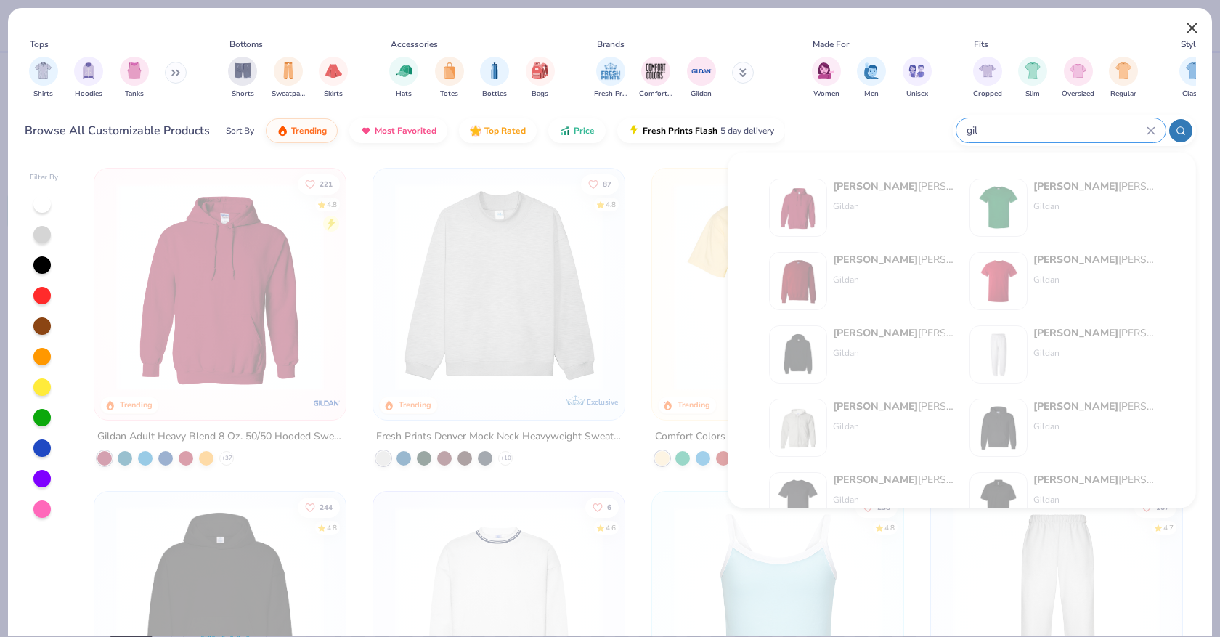
type input "gil"
click at [1093, 21] on button "Close" at bounding box center [1193, 29] width 28 height 28
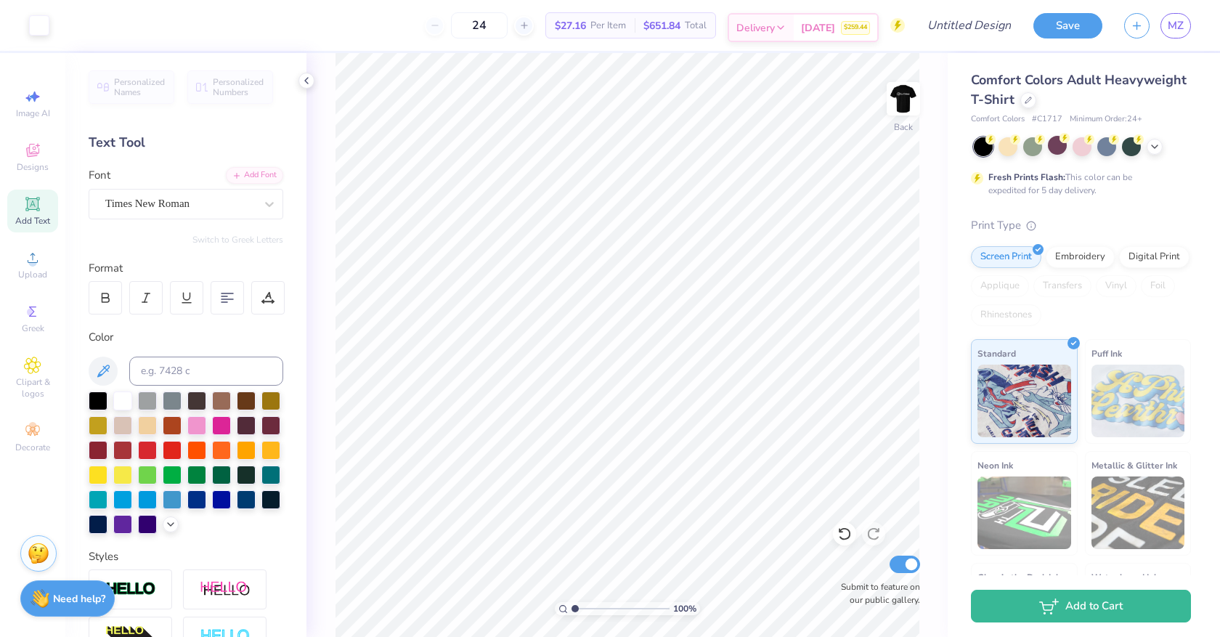
click at [853, 31] on span "$259.44" at bounding box center [855, 28] width 23 height 10
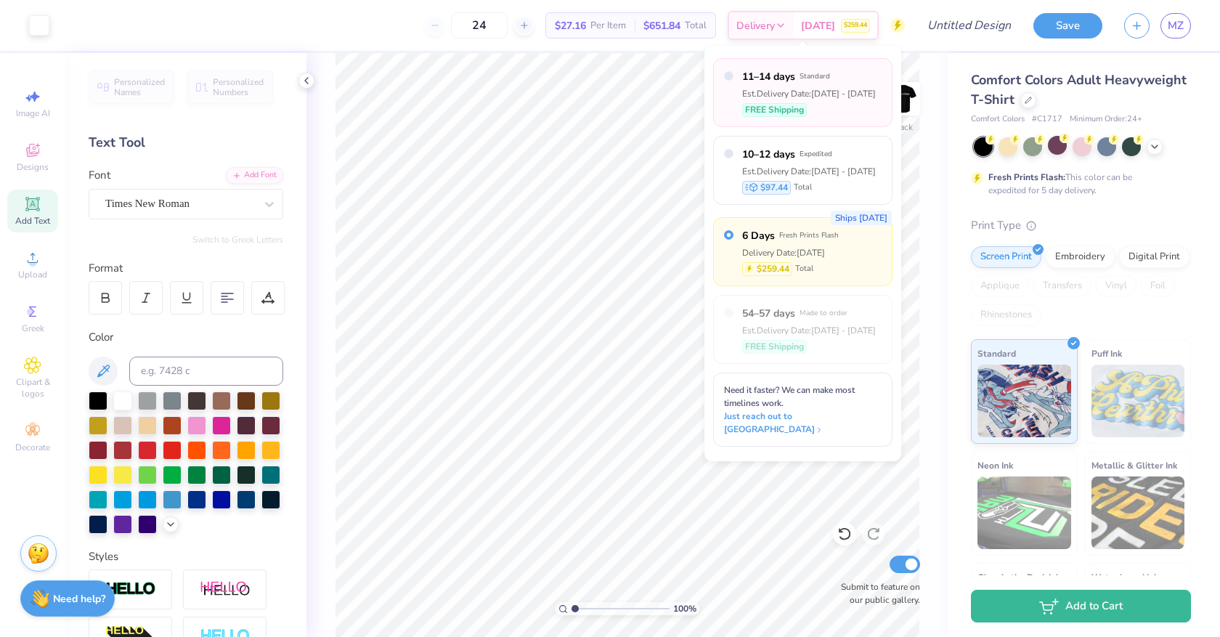
click at [827, 99] on div "Est. Delivery Date: Sep 18 - 21" at bounding box center [809, 93] width 134 height 13
radio input "true"
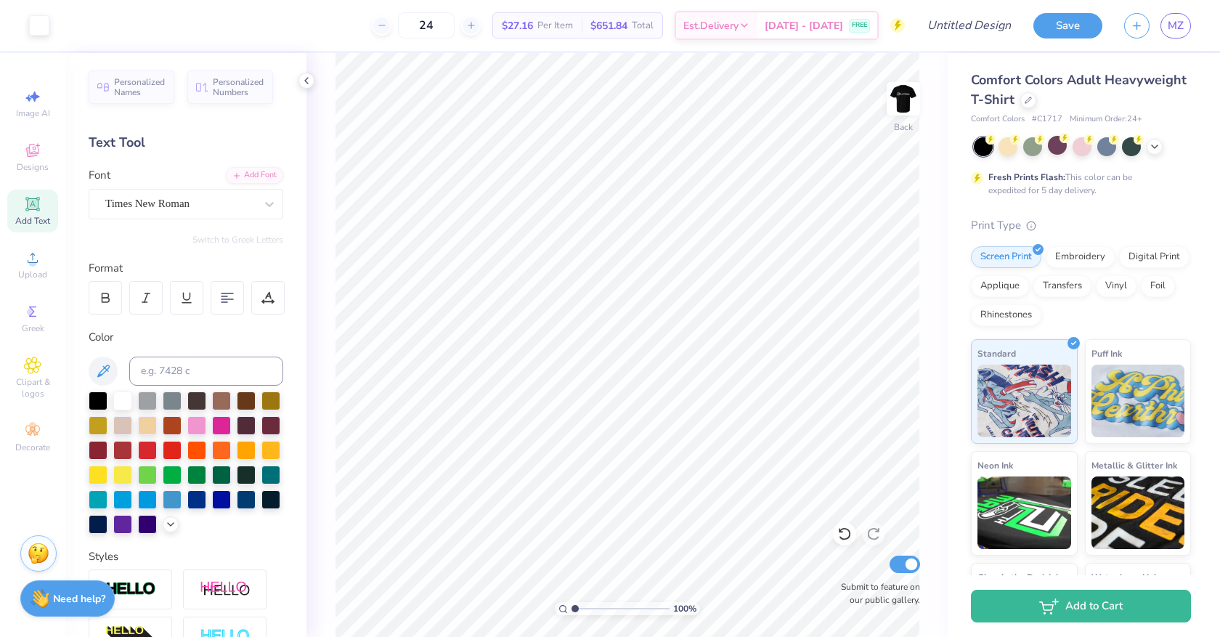
click at [989, 97] on span "Comfort Colors Adult Heavyweight T-Shirt" at bounding box center [1079, 89] width 216 height 37
click at [1020, 100] on div at bounding box center [1028, 99] width 16 height 16
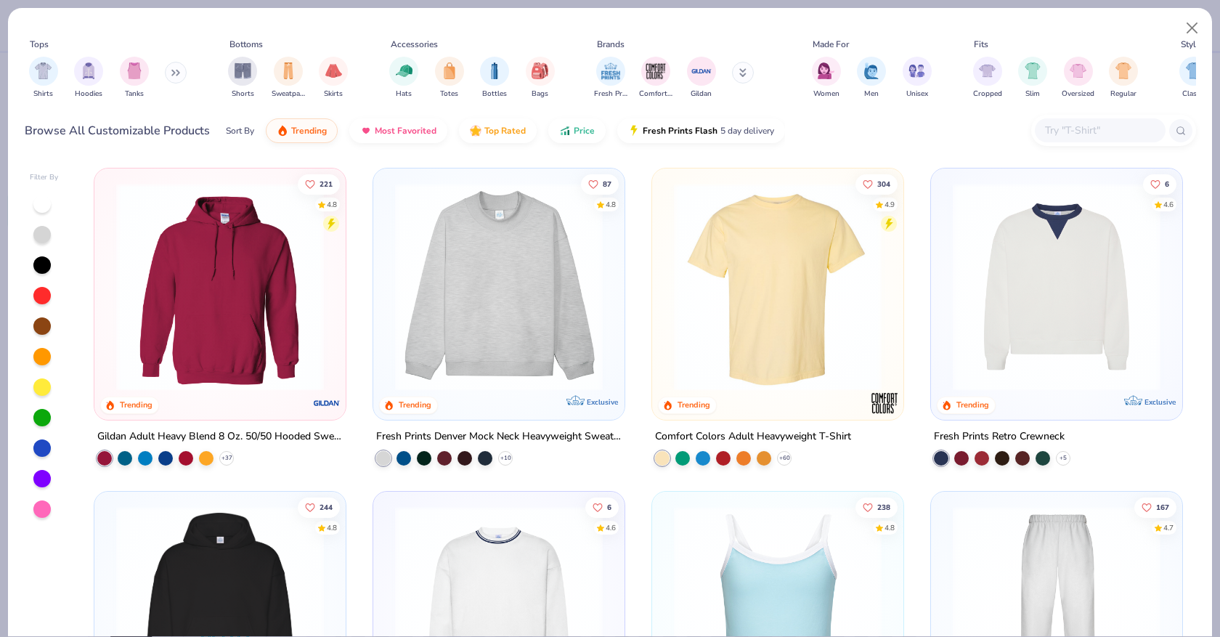
click at [1093, 129] on input "text" at bounding box center [1100, 130] width 112 height 17
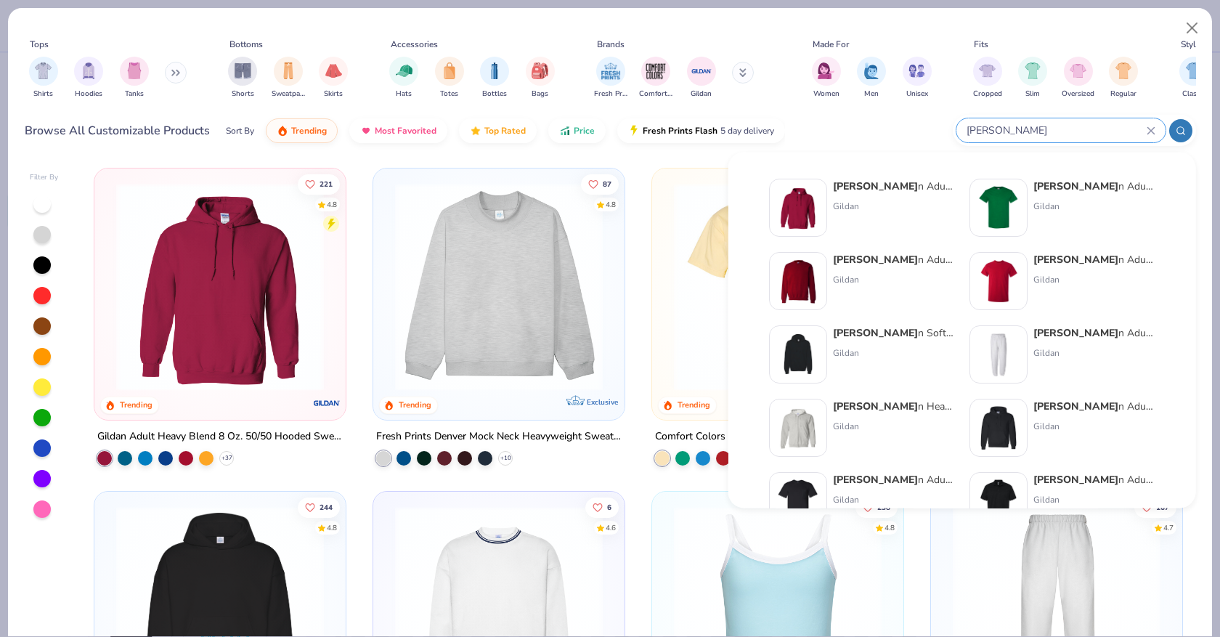
type input "gilda"
click at [1088, 190] on div "Gilda n Adult Heavy Cotton T-Shirt" at bounding box center [1095, 186] width 122 height 15
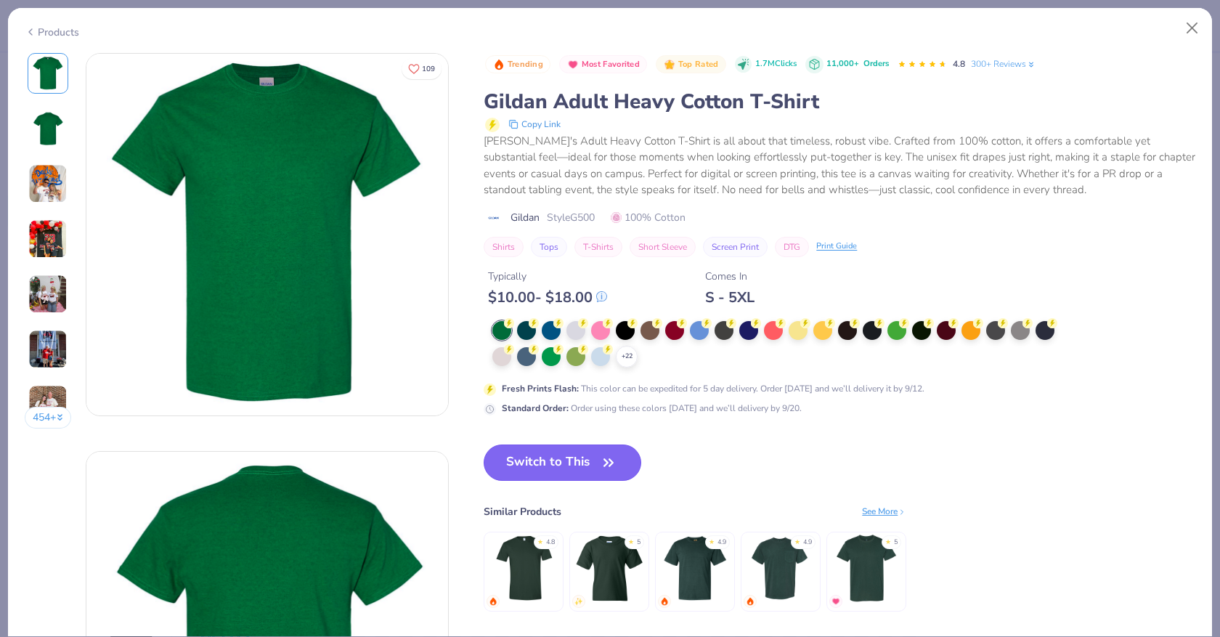
click at [599, 460] on button "Switch to This" at bounding box center [563, 463] width 158 height 36
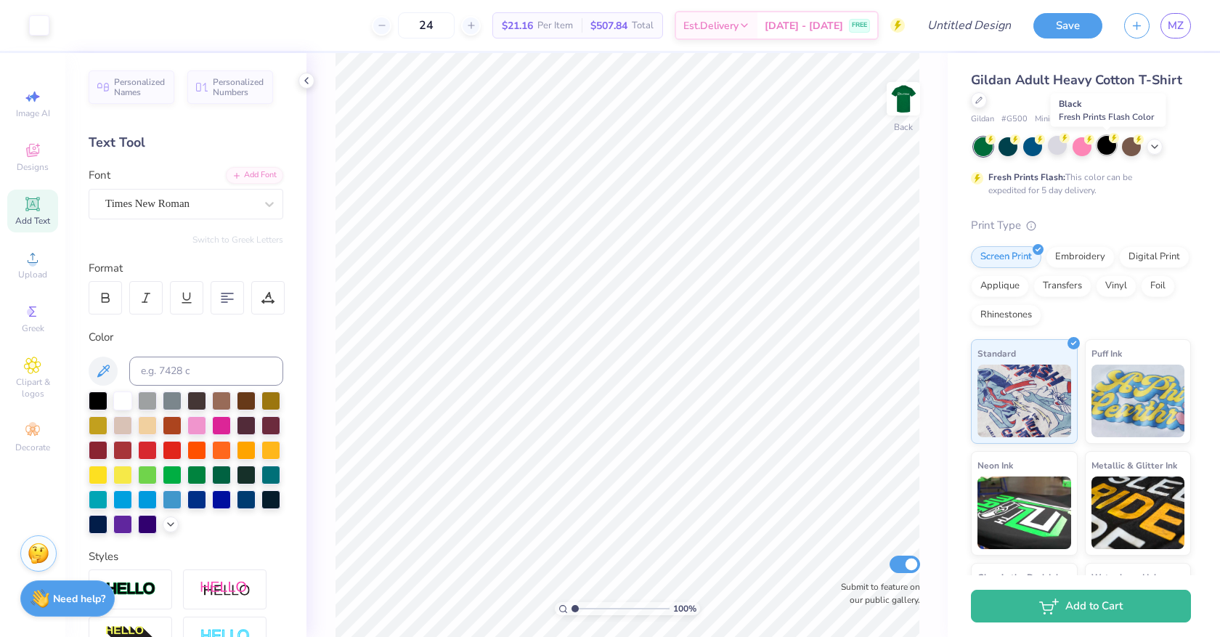
click at [1093, 140] on icon at bounding box center [1114, 138] width 10 height 10
click at [796, 21] on span "Sep 18 - 21" at bounding box center [804, 27] width 78 height 15
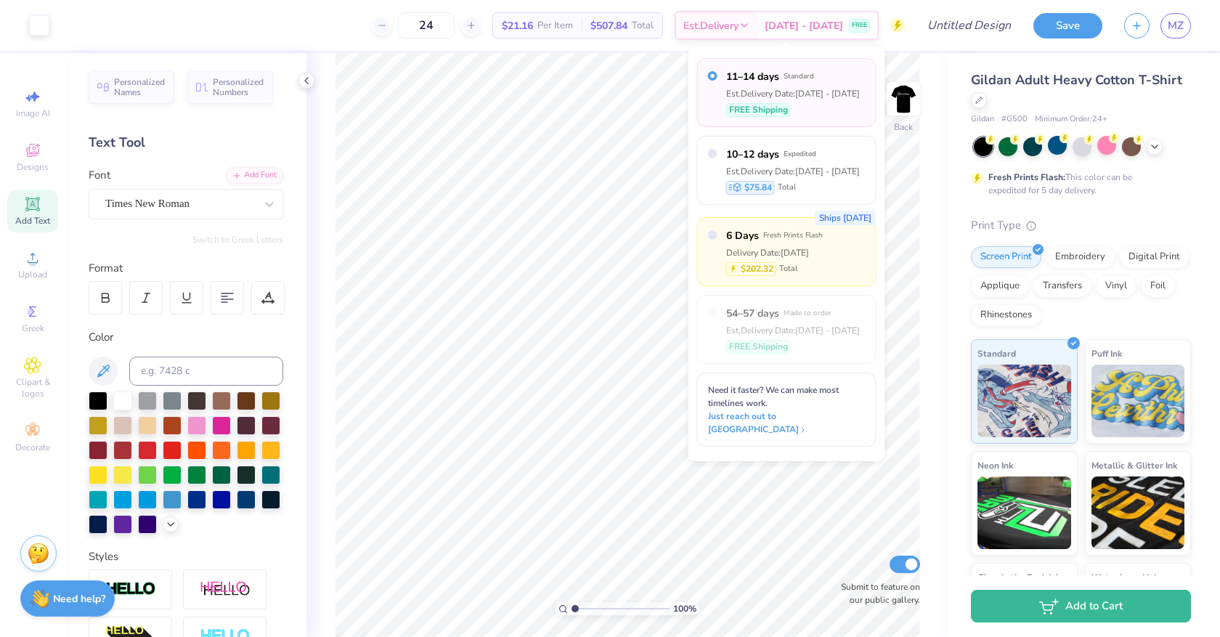
click at [780, 252] on div "Delivery Date: Sep 13" at bounding box center [774, 252] width 97 height 13
radio input "false"
radio input "true"
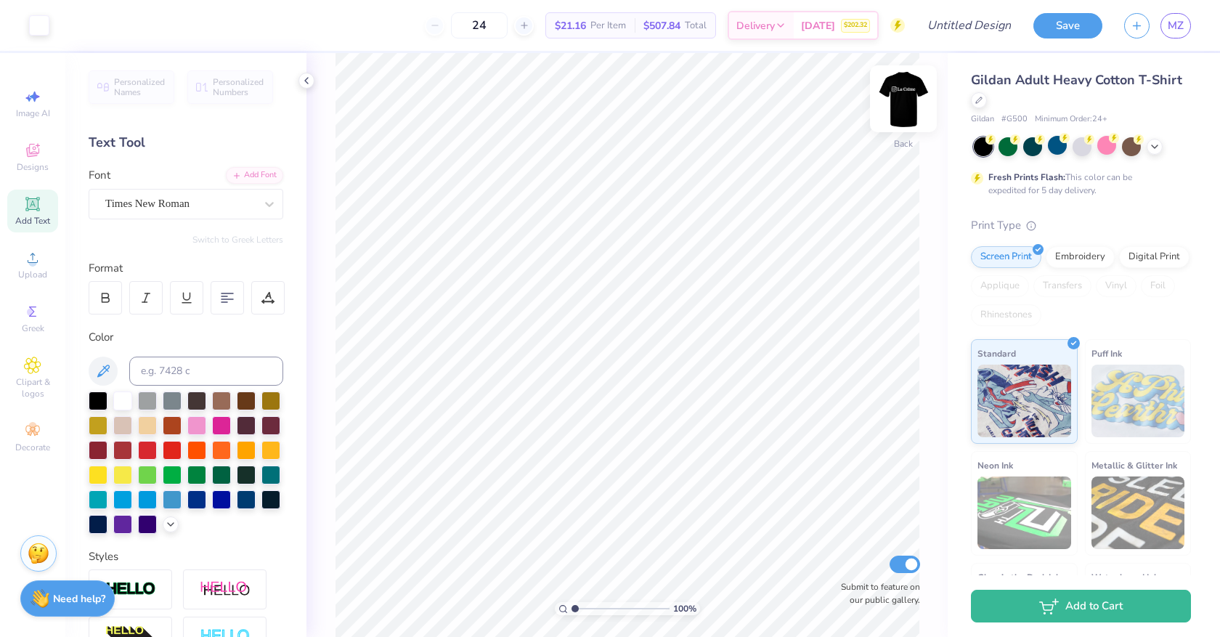
click at [912, 107] on img at bounding box center [903, 99] width 58 height 58
type input "12.40"
type input "2.70"
type input "7.38"
click at [902, 100] on img at bounding box center [903, 99] width 58 height 58
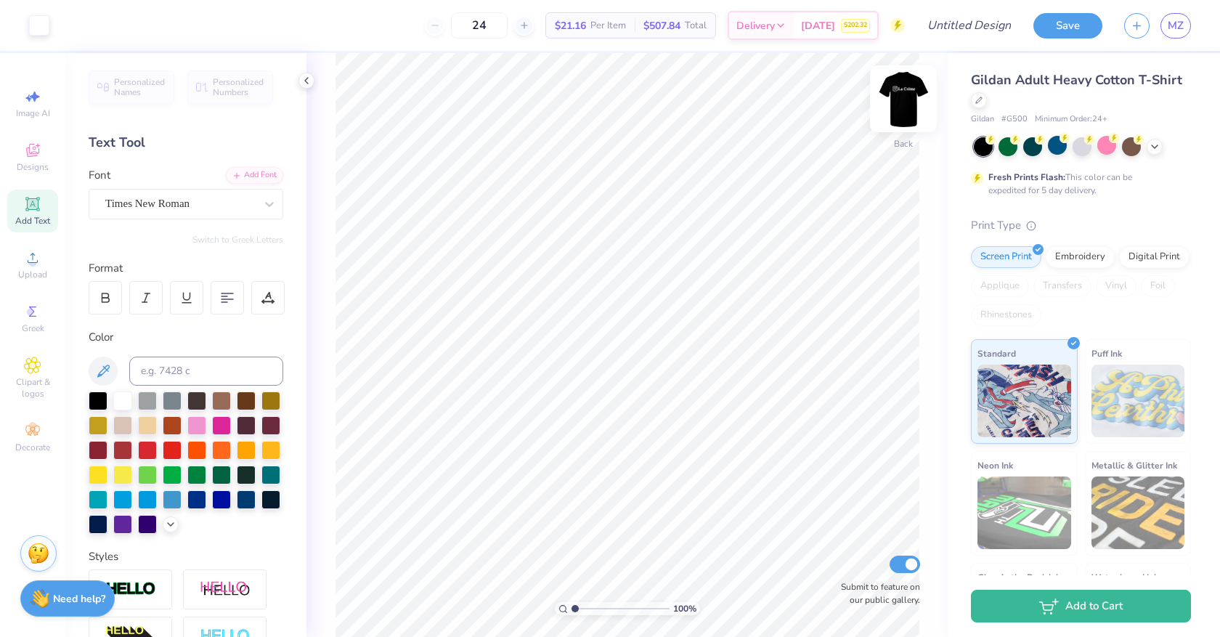
click at [905, 95] on img at bounding box center [903, 99] width 58 height 58
click at [841, 29] on div "$202.32" at bounding box center [855, 28] width 29 height 14
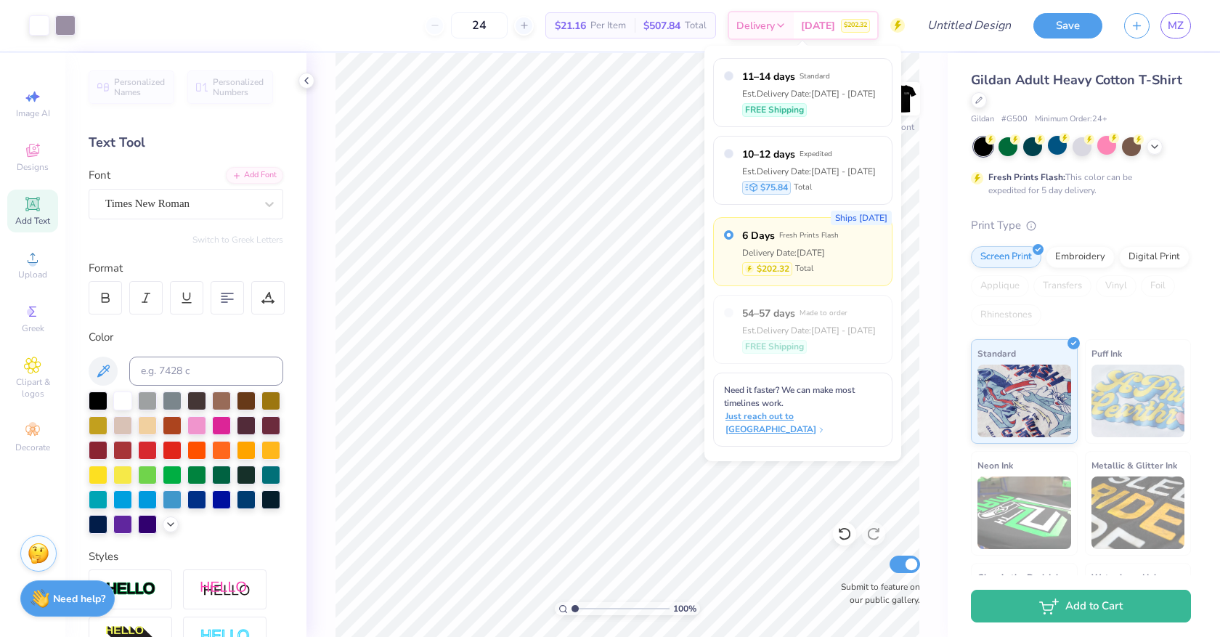
click at [839, 410] on span "Just reach out to us" at bounding box center [805, 423] width 158 height 26
type textarea "x"
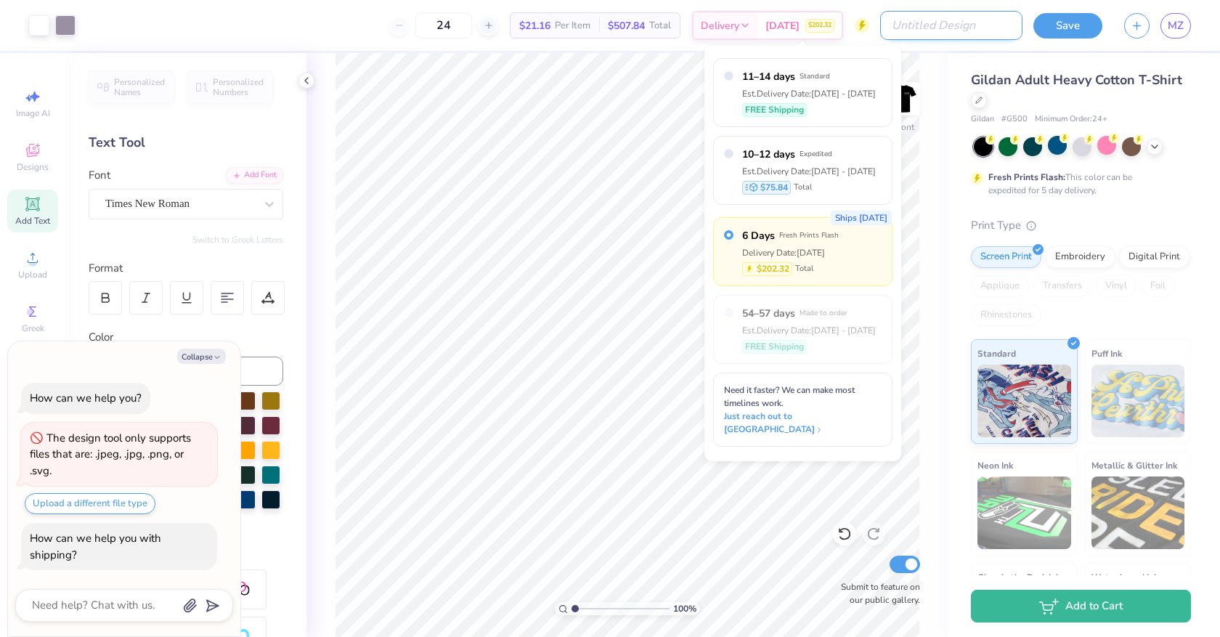
click at [950, 32] on input "Design Title" at bounding box center [951, 25] width 142 height 29
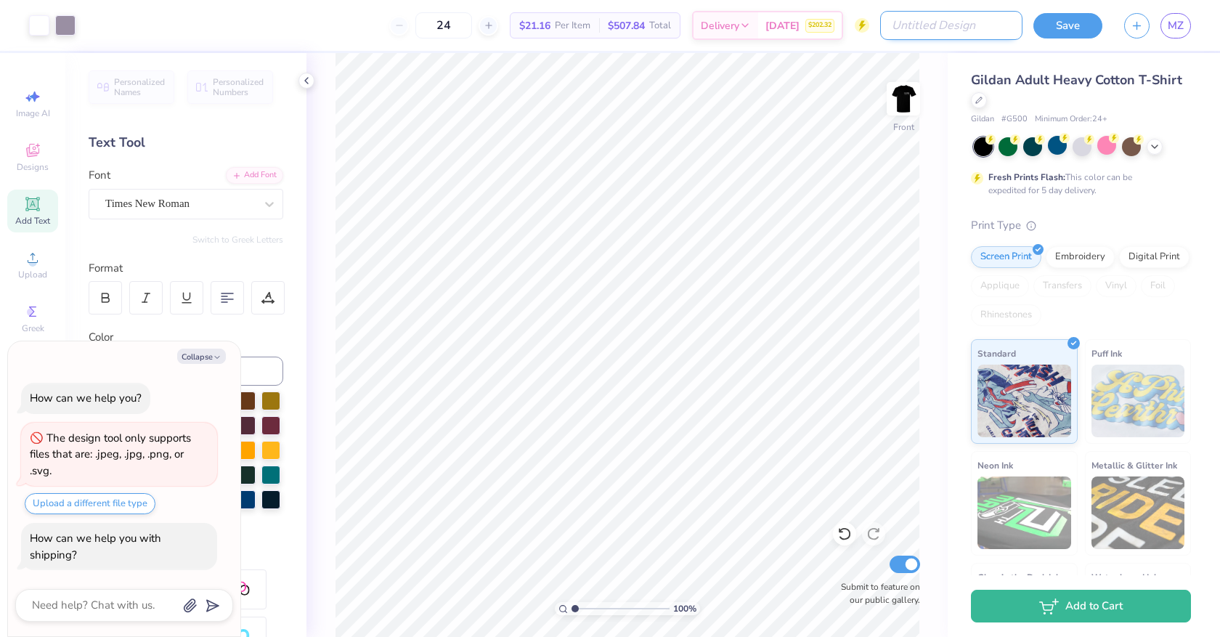
type input "L"
type textarea "x"
type input "La"
type textarea "x"
type input "LaC"
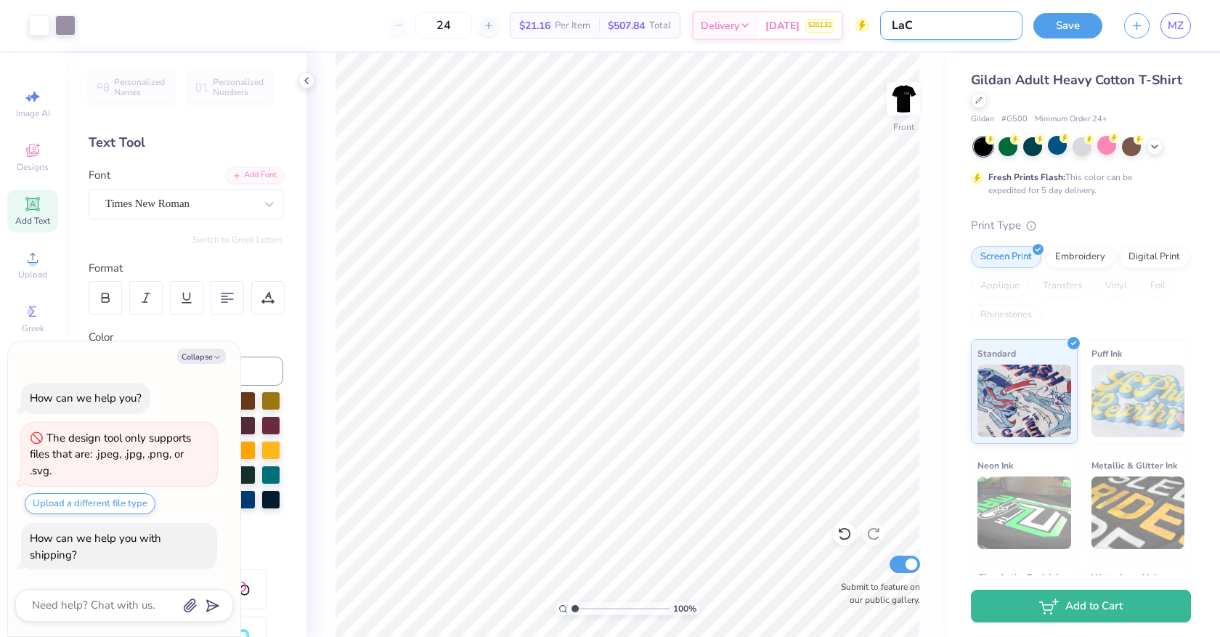
type textarea "x"
type input "LaCr"
type textarea "x"
type input "LaCre"
type textarea "x"
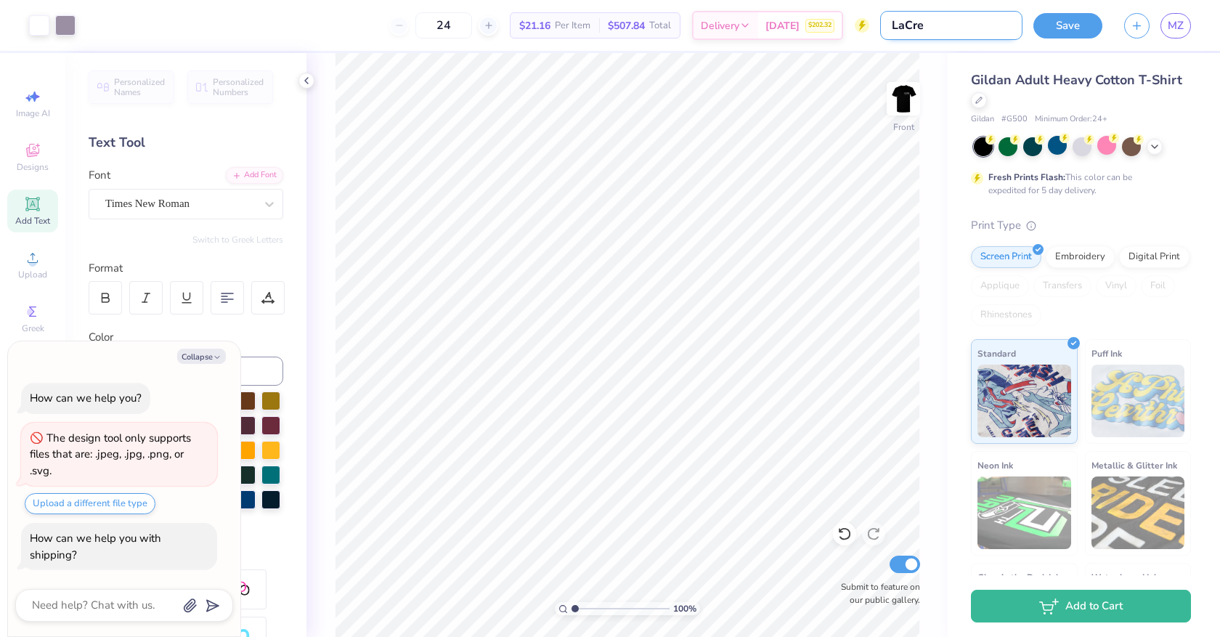
type input "LaCrea"
type textarea "x"
type input "LaCreaa"
type textarea "x"
type input "LaCreaam"
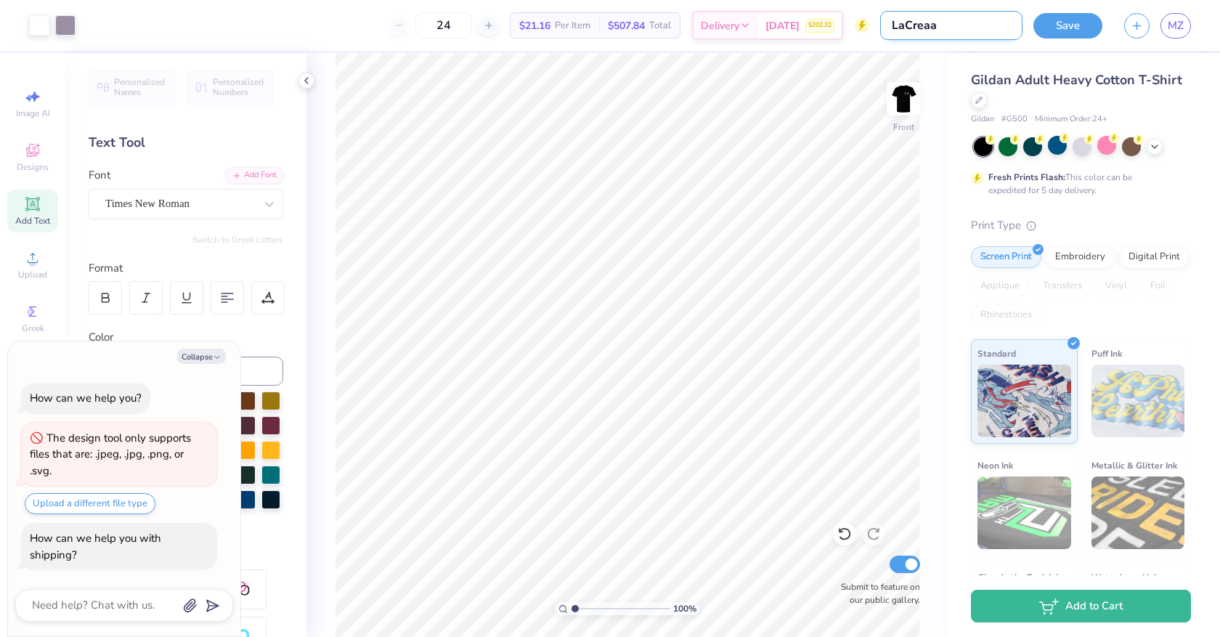
type textarea "x"
type input "LaCreaa"
type textarea "x"
type input "LaCrea"
type textarea "x"
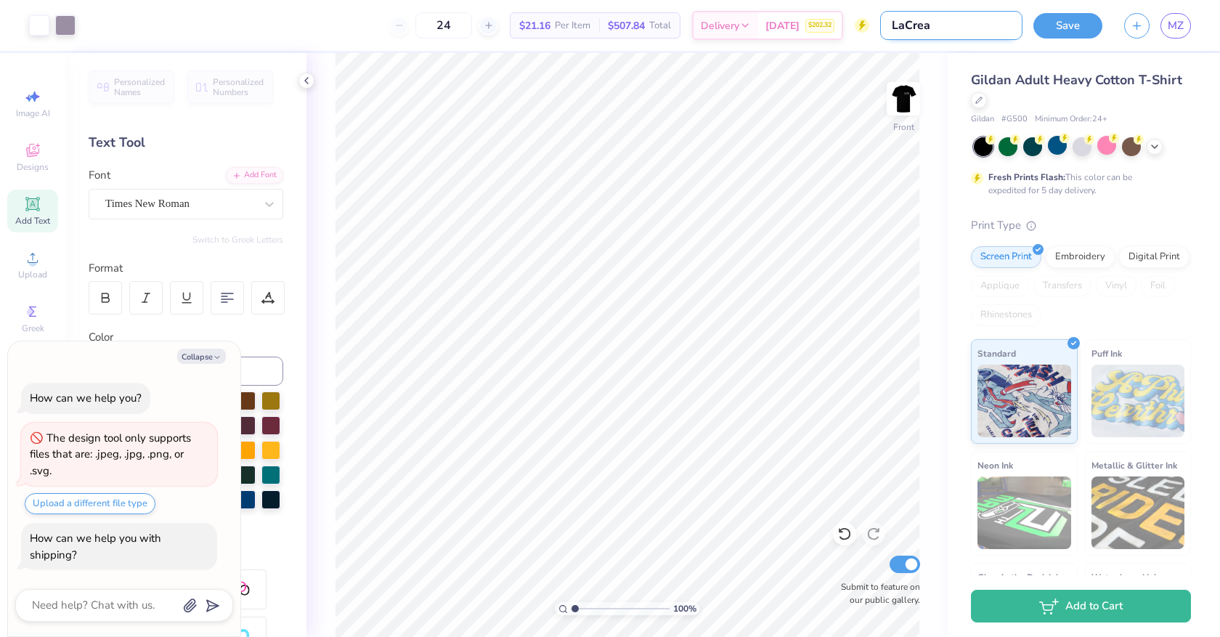
type input "LaCre"
type textarea "x"
type input "LaCrem"
type textarea "x"
type input "LaCrema"
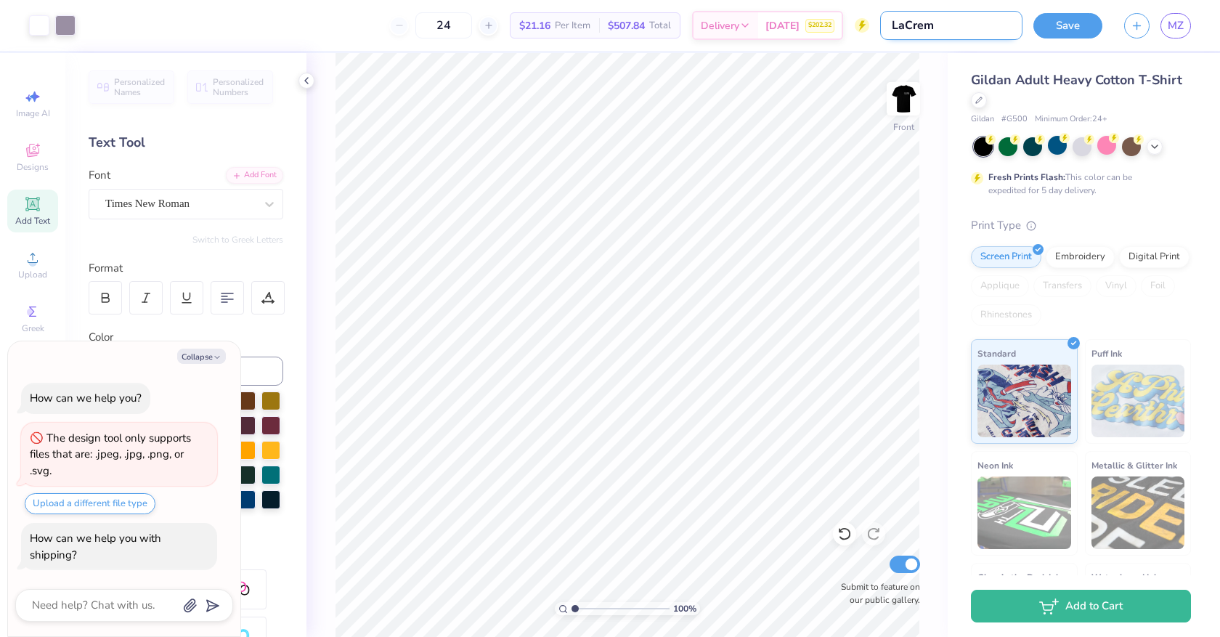
type textarea "x"
type input "LaCrema"
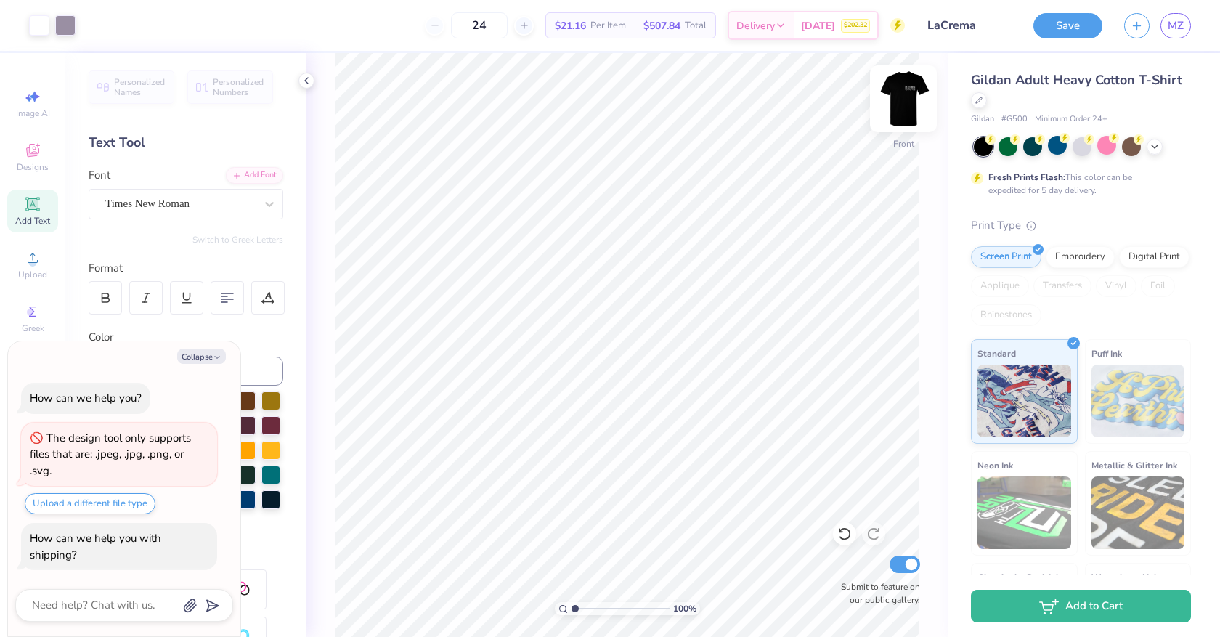
click at [909, 94] on img at bounding box center [903, 99] width 58 height 58
click at [910, 93] on img at bounding box center [903, 99] width 58 height 58
type textarea "x"
type textarea "La réme"
type textarea "x"
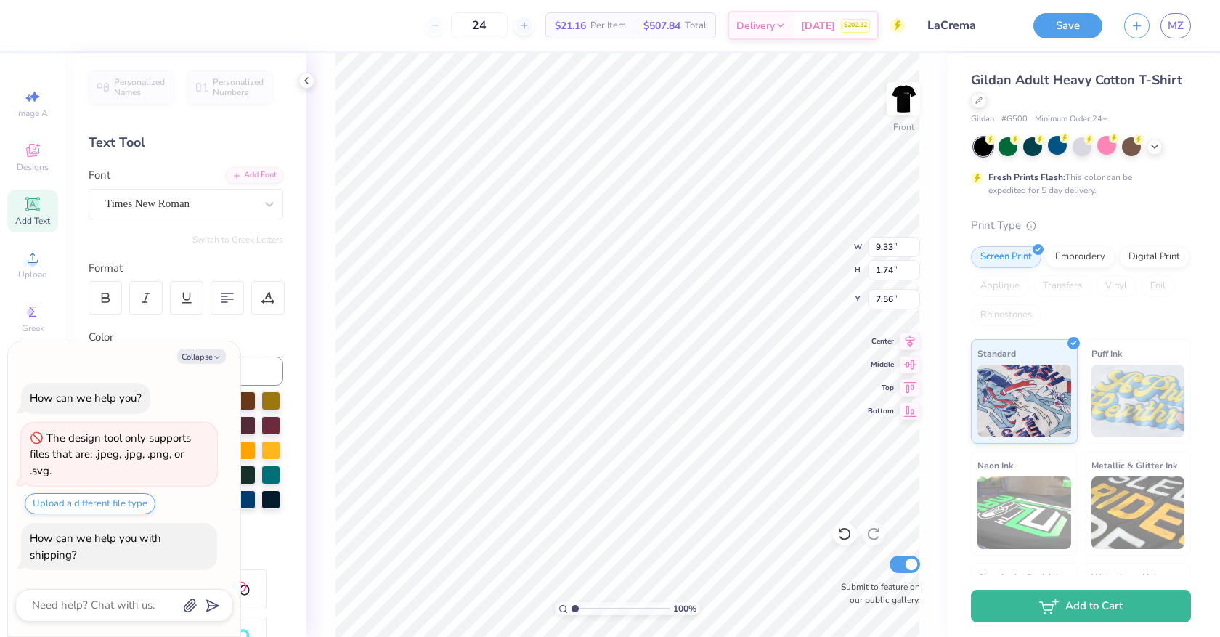
type textarea "Laréme"
type textarea "x"
type textarea "Lacréme"
type textarea "x"
type textarea "acréme"
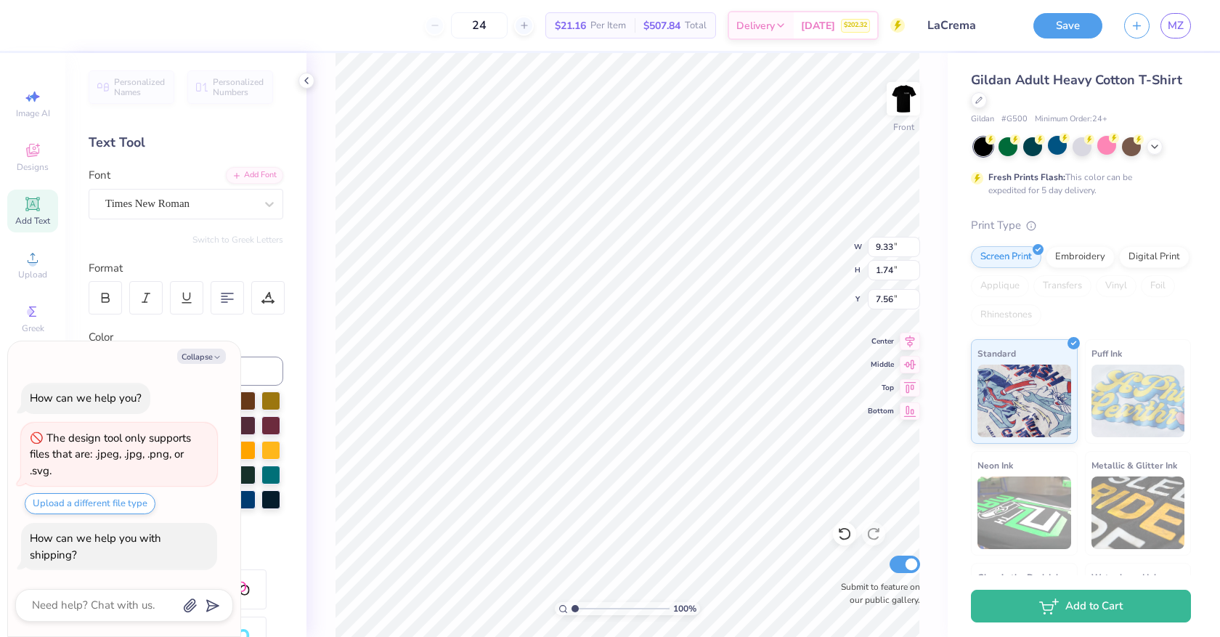
type textarea "x"
type textarea "lacréme"
type textarea "x"
type textarea "lacrme"
type textarea "x"
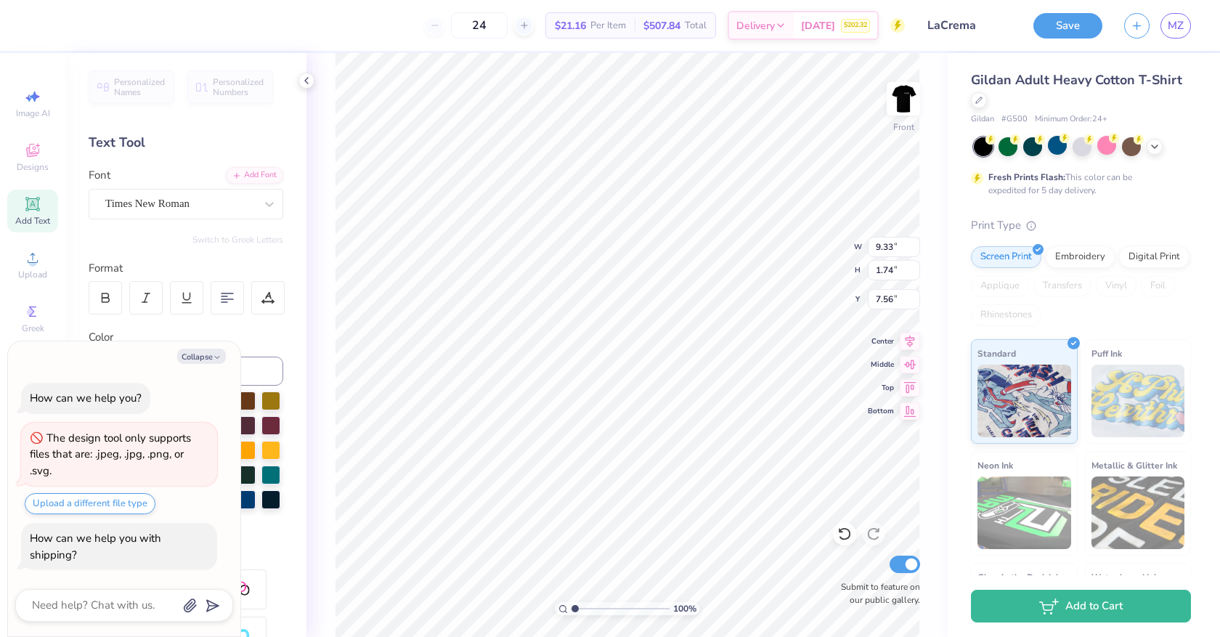
type textarea "lacreme"
type textarea "x"
type input "7.07"
click at [902, 86] on img at bounding box center [903, 99] width 58 height 58
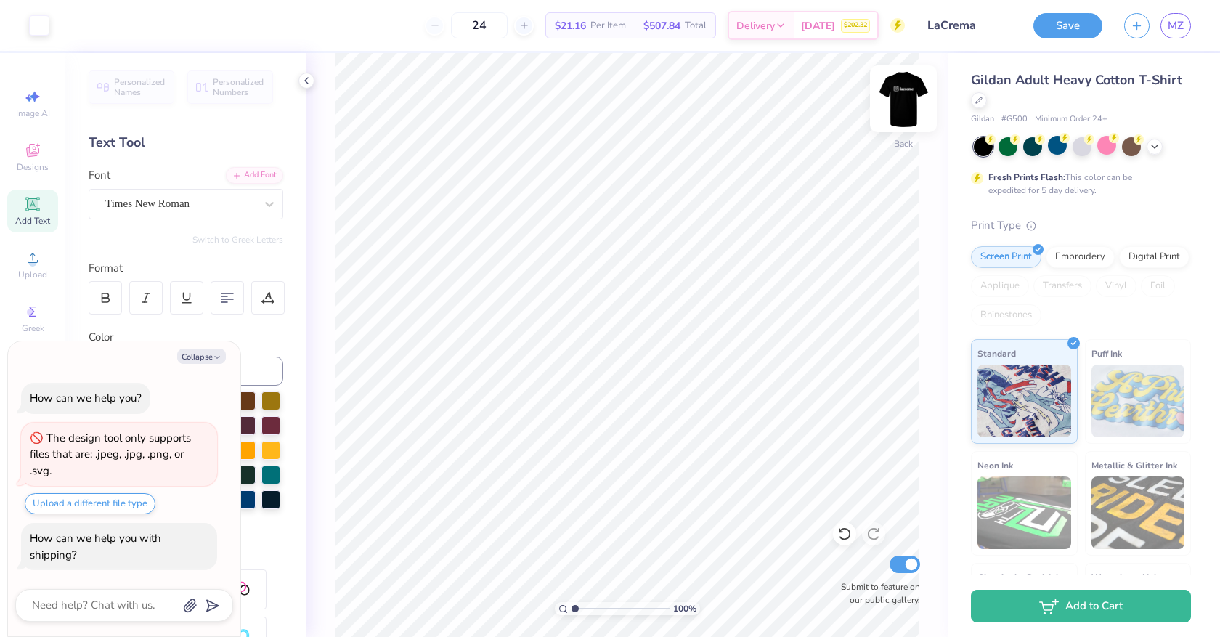
click at [909, 102] on img at bounding box center [903, 99] width 58 height 58
type textarea "x"
type input "10.92"
type input "2.82"
type input "6.95"
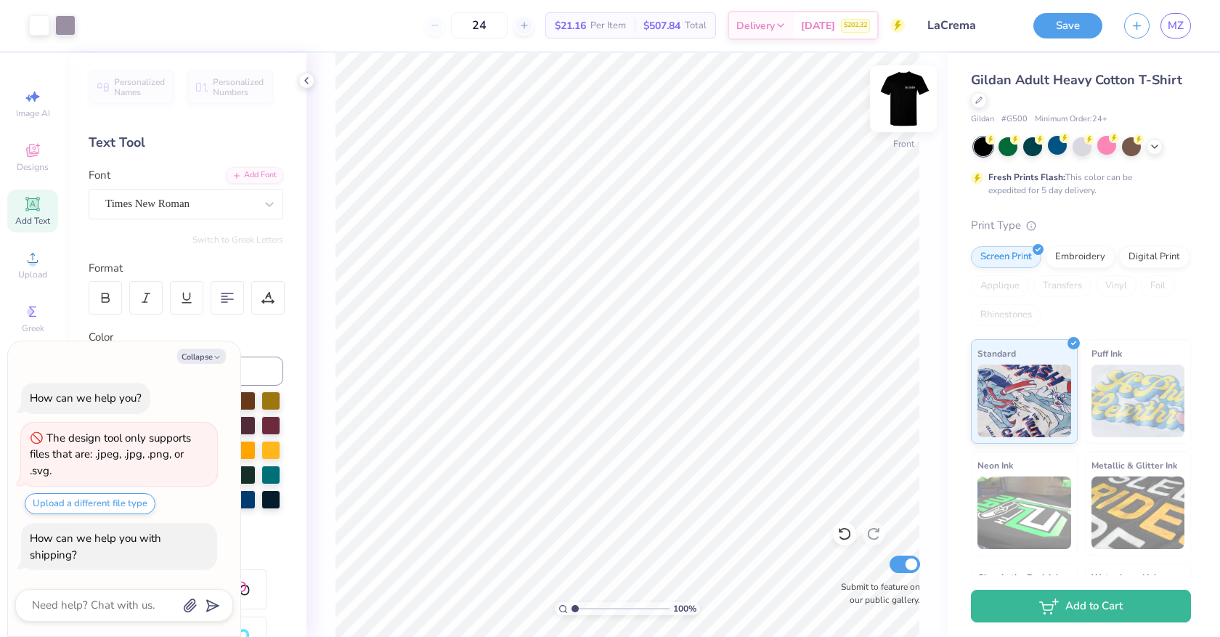
click at [896, 100] on img at bounding box center [903, 99] width 58 height 58
click at [899, 94] on img at bounding box center [903, 99] width 58 height 58
click at [270, 198] on icon at bounding box center [269, 204] width 15 height 15
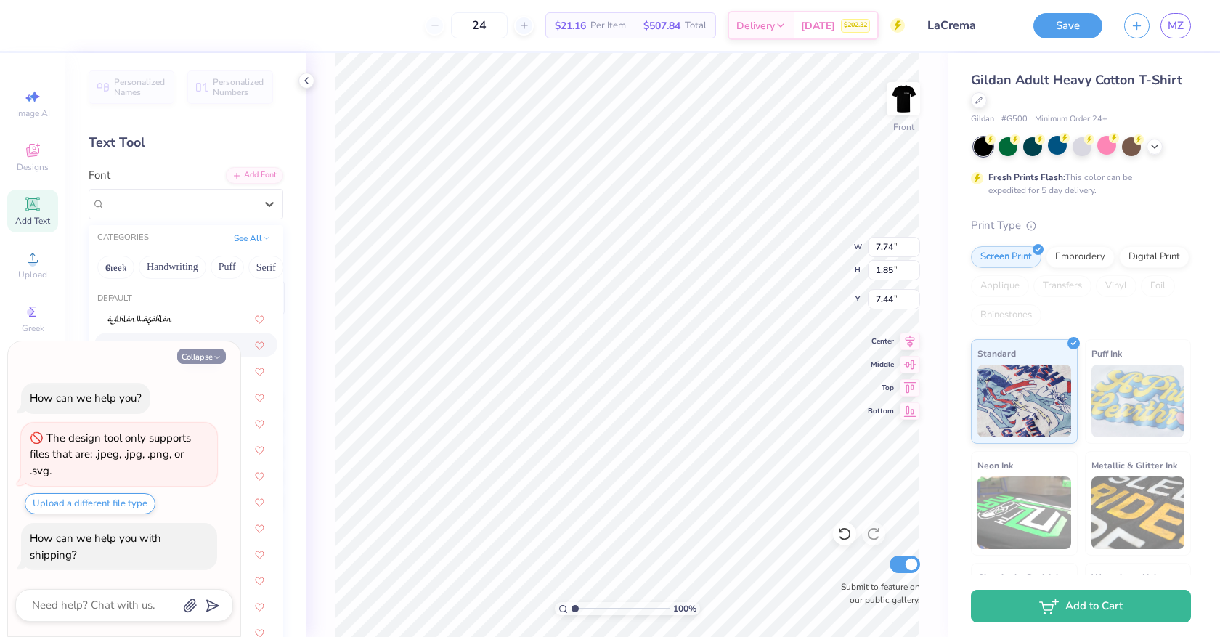
click at [202, 361] on button "Collapse" at bounding box center [201, 356] width 49 height 15
type textarea "x"
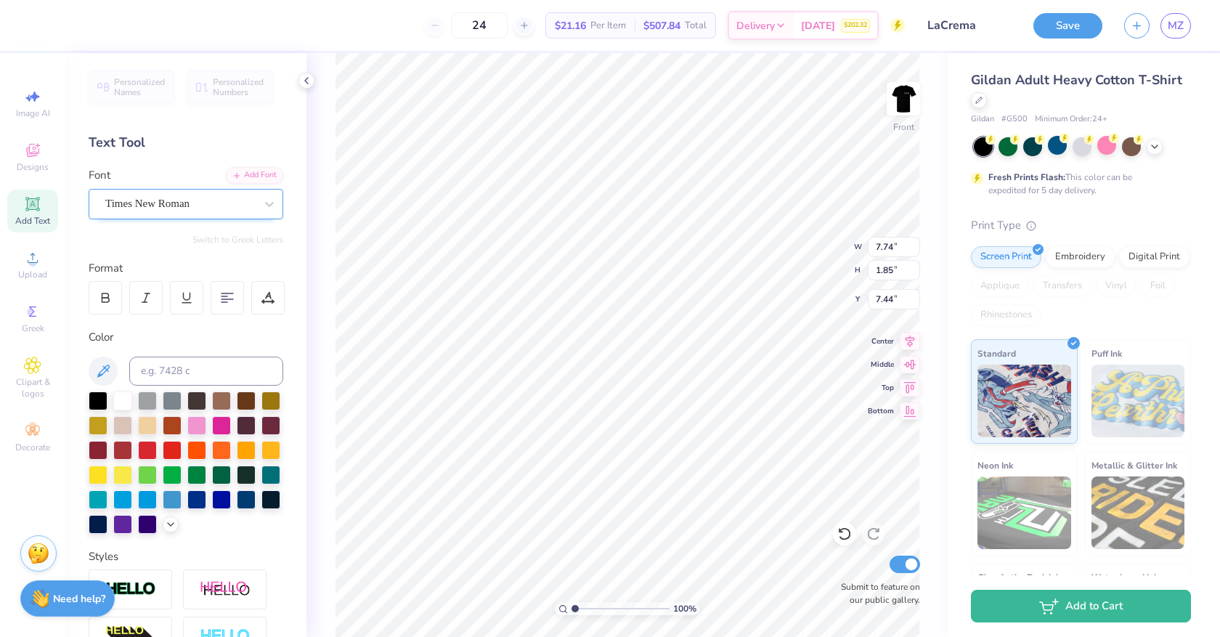
click at [203, 197] on div "Times New Roman" at bounding box center [180, 203] width 153 height 23
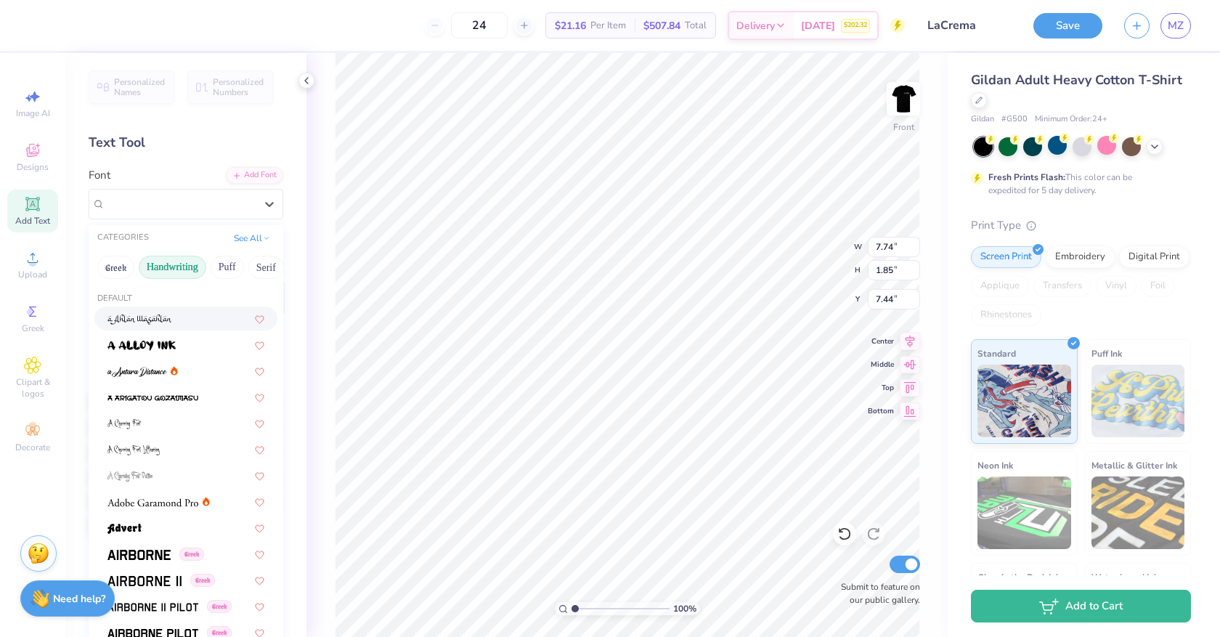
click at [194, 267] on button "Handwriting" at bounding box center [173, 267] width 68 height 23
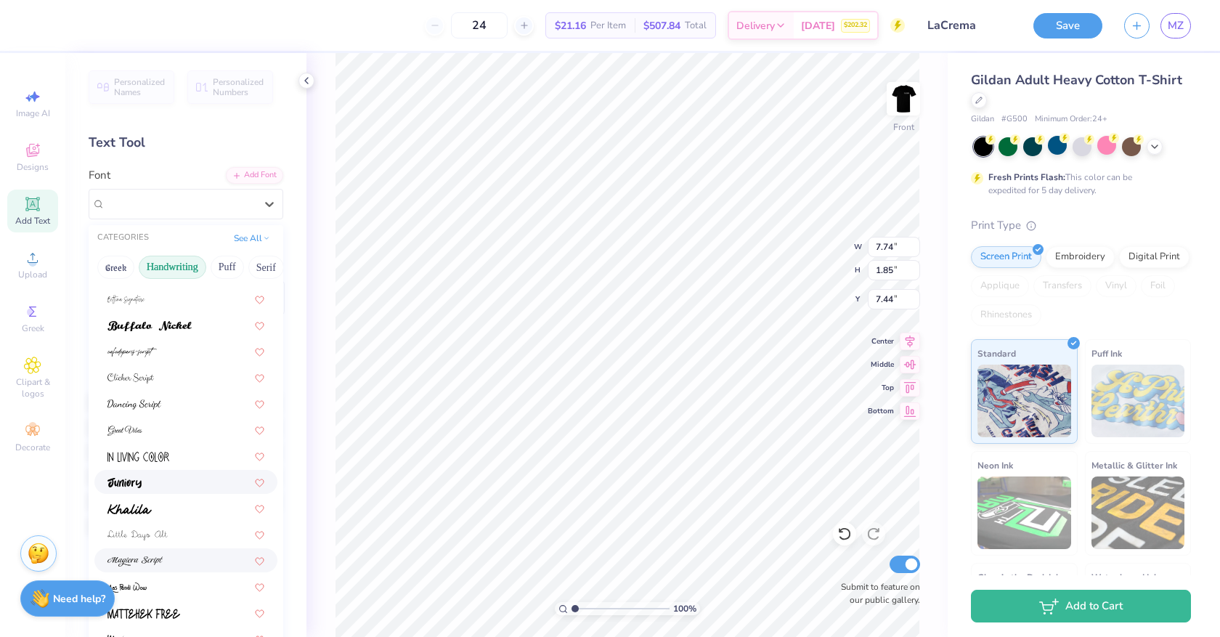
scroll to position [0, 0]
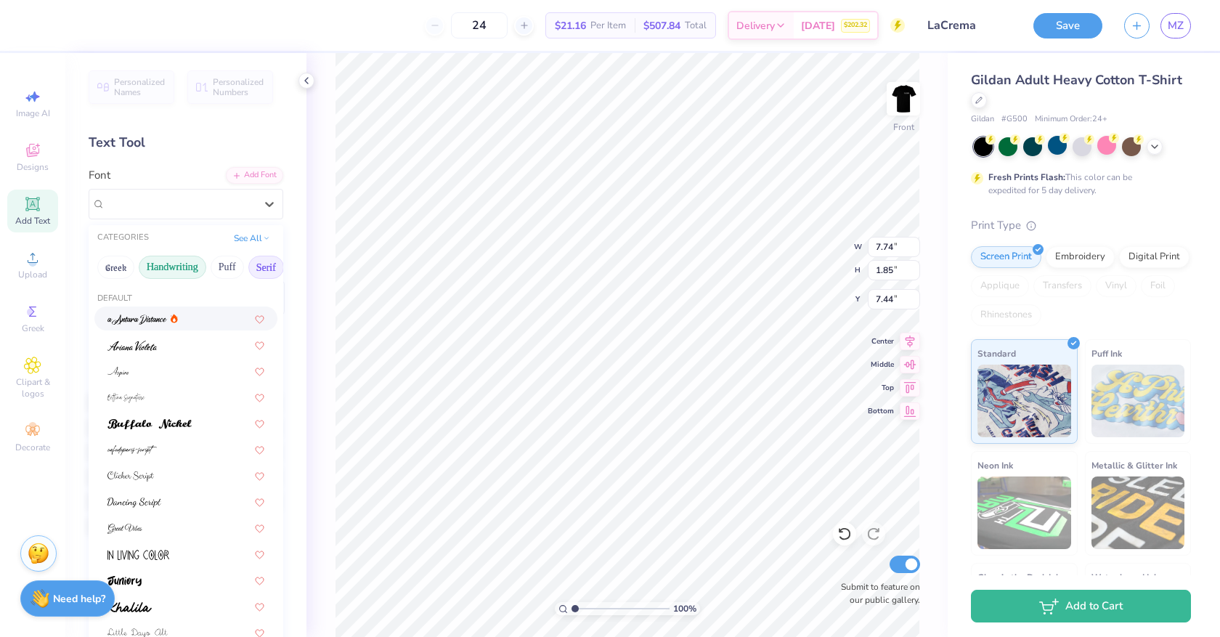
click at [265, 259] on button "Serif" at bounding box center [266, 267] width 36 height 23
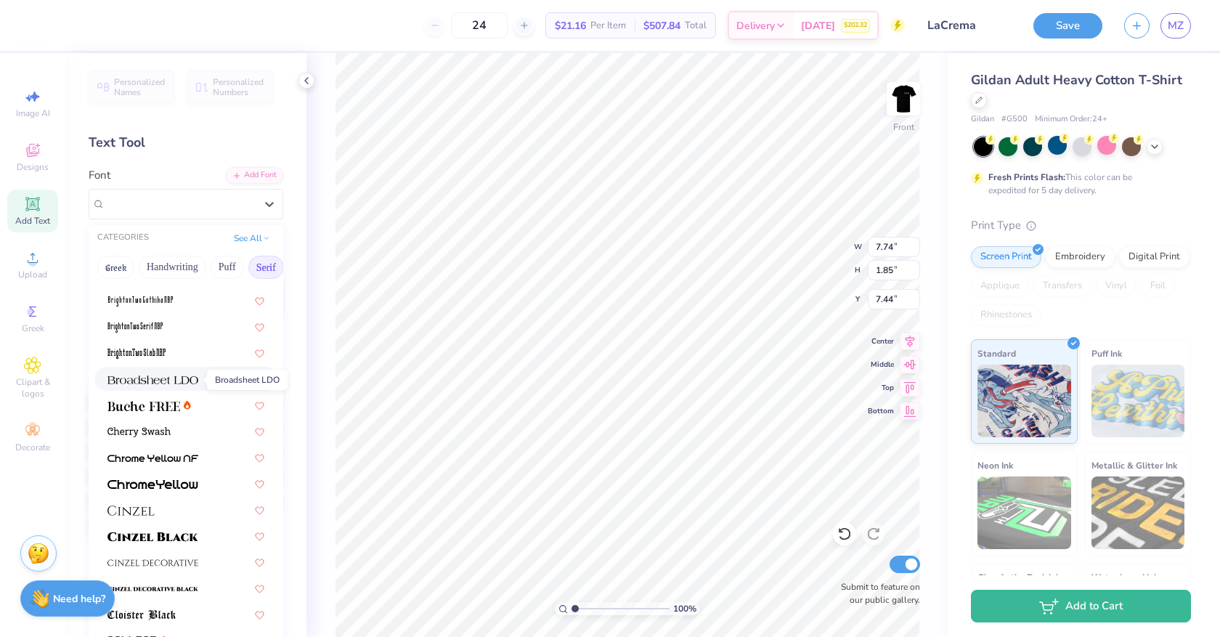
scroll to position [74, 0]
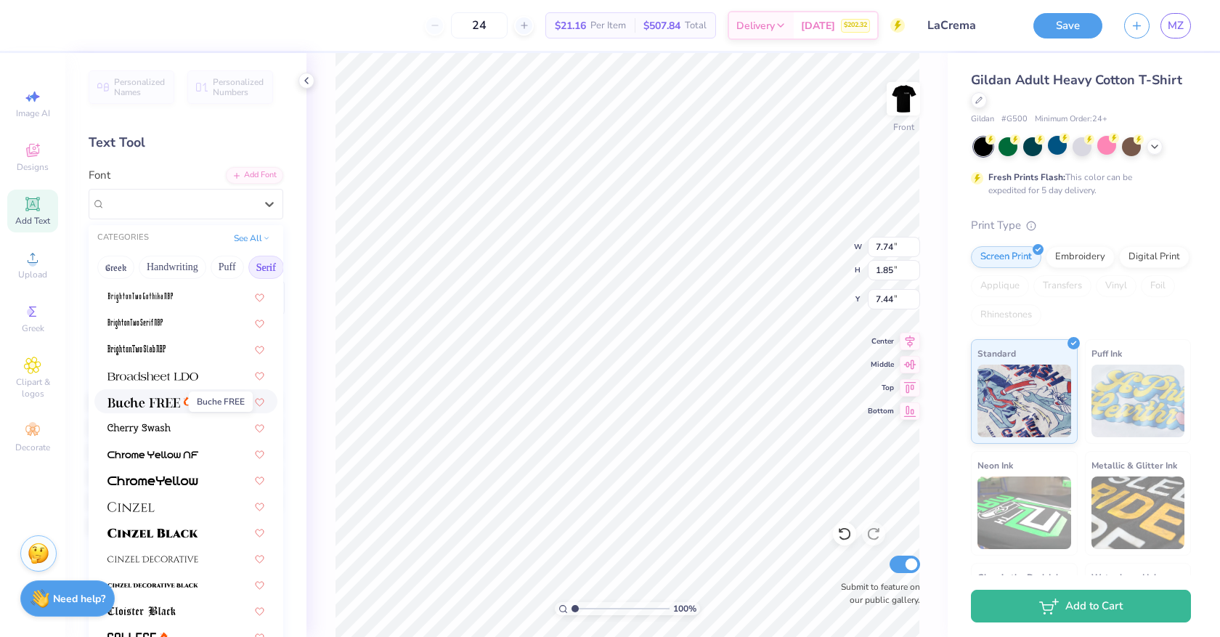
click at [161, 407] on img at bounding box center [143, 402] width 73 height 10
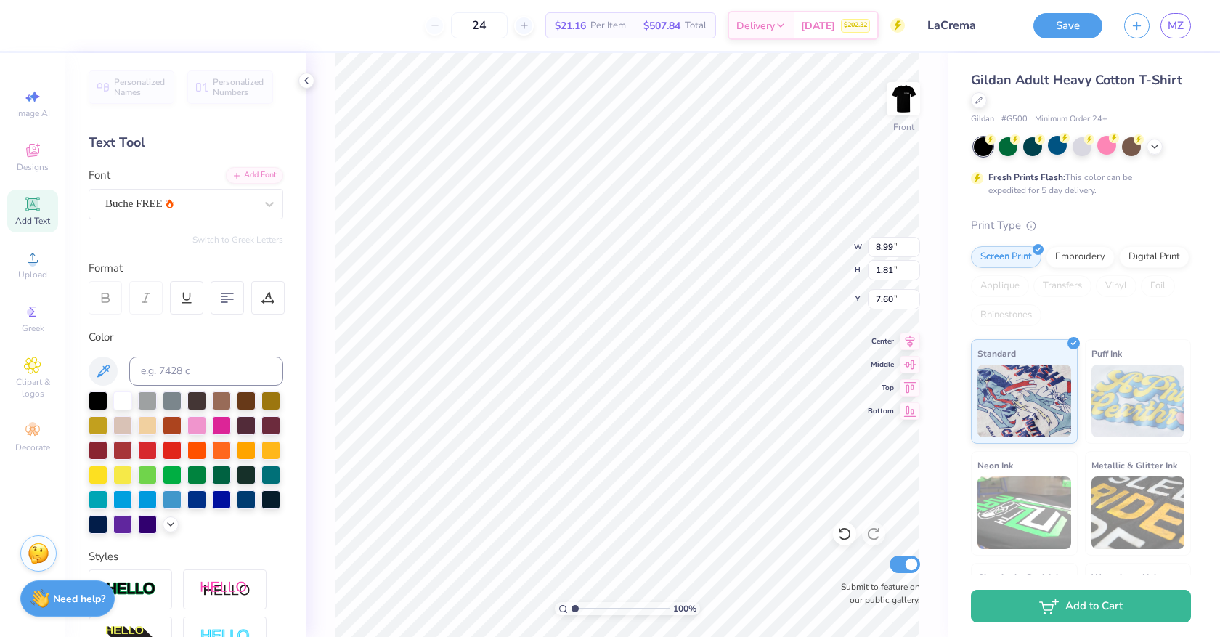
type input "8.99"
type input "1.81"
type input "7.60"
click at [202, 207] on div "Buche FREE" at bounding box center [180, 203] width 153 height 23
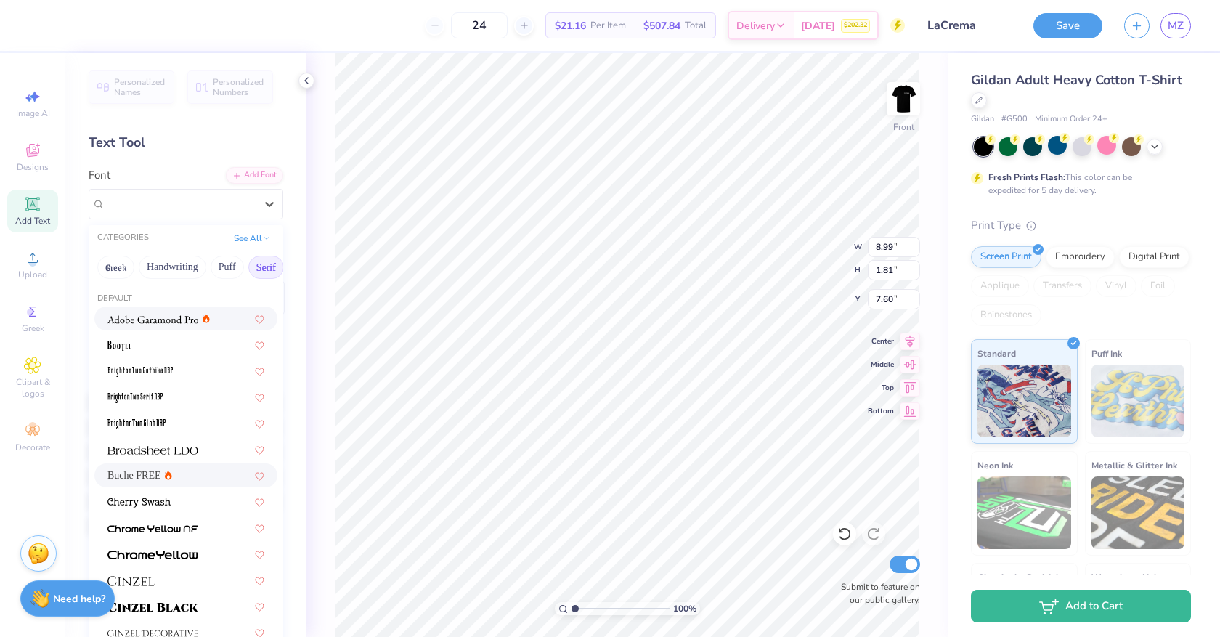
click at [186, 320] on img at bounding box center [152, 319] width 91 height 10
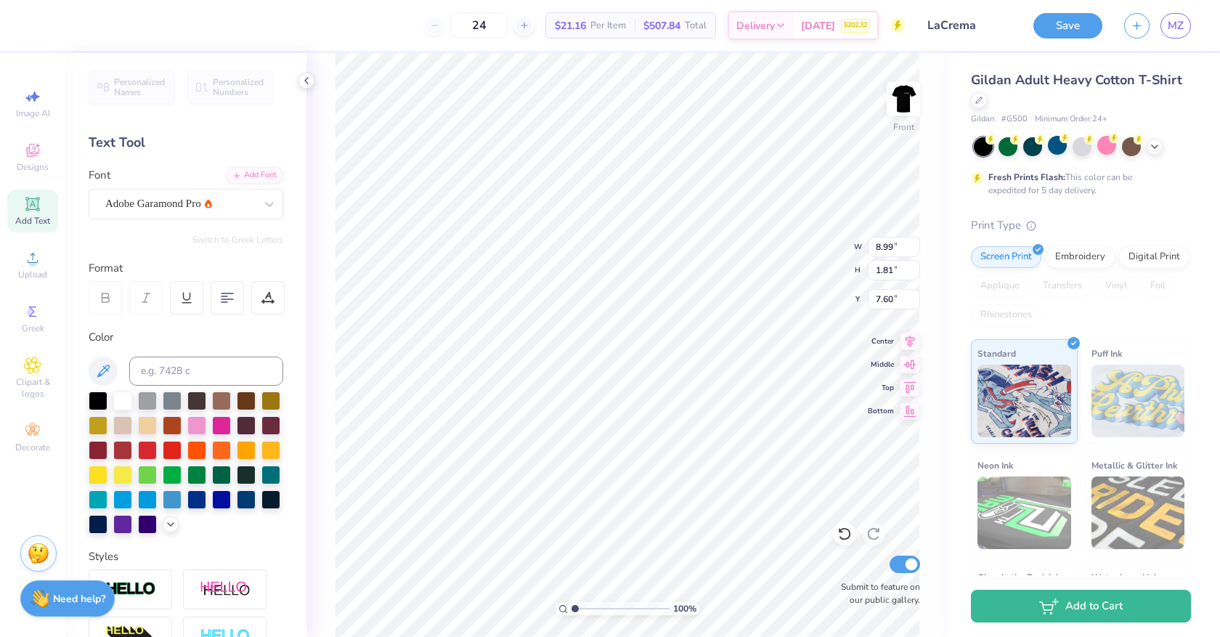
type input "7.17"
type input "1.79"
type input "7.61"
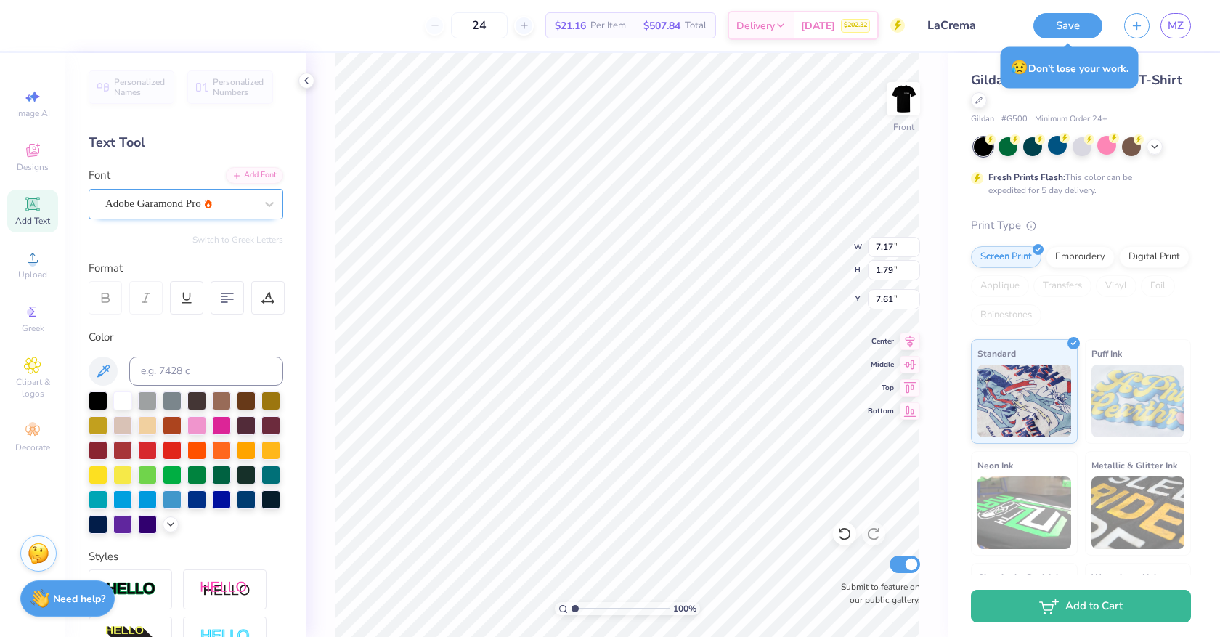
click at [166, 200] on div "Adobe Garamond Pro" at bounding box center [180, 203] width 153 height 23
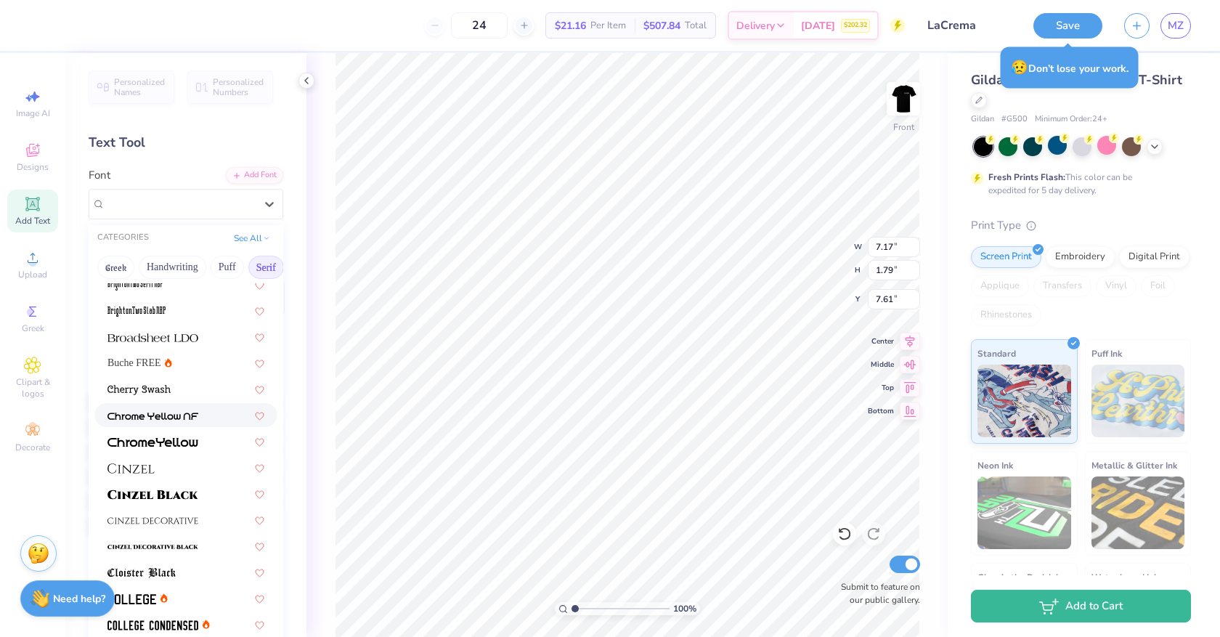
scroll to position [114, 0]
click at [184, 498] on span at bounding box center [152, 491] width 91 height 15
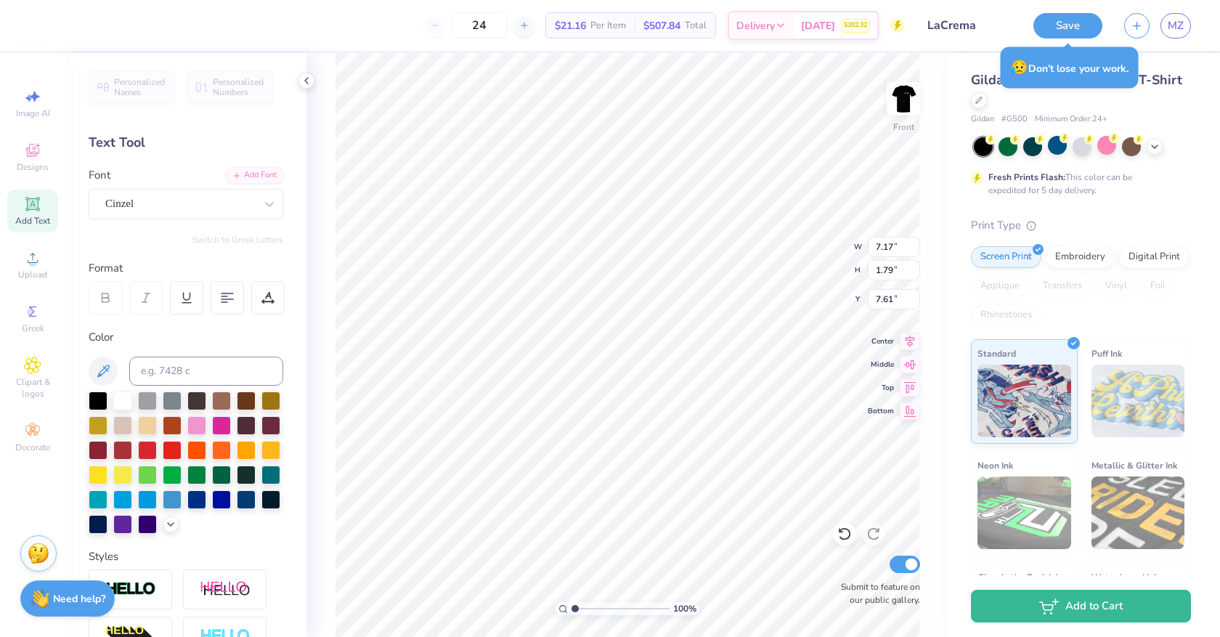
type input "11.13"
type input "1.62"
type input "7.70"
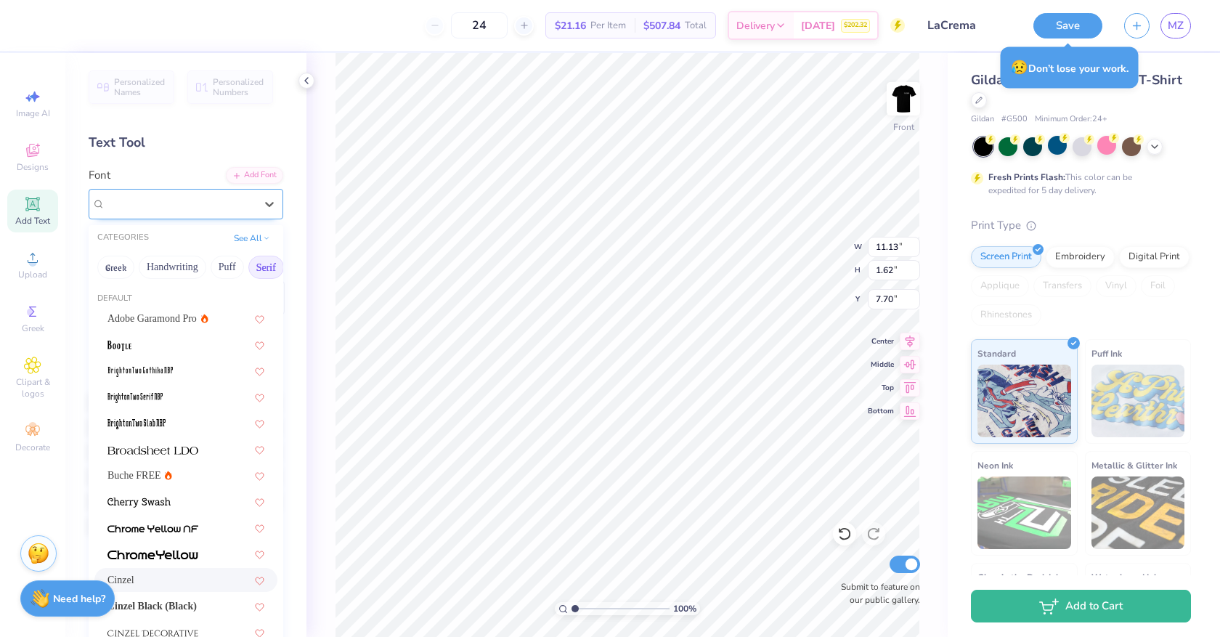
click at [150, 200] on div "Cinzel" at bounding box center [180, 203] width 153 height 23
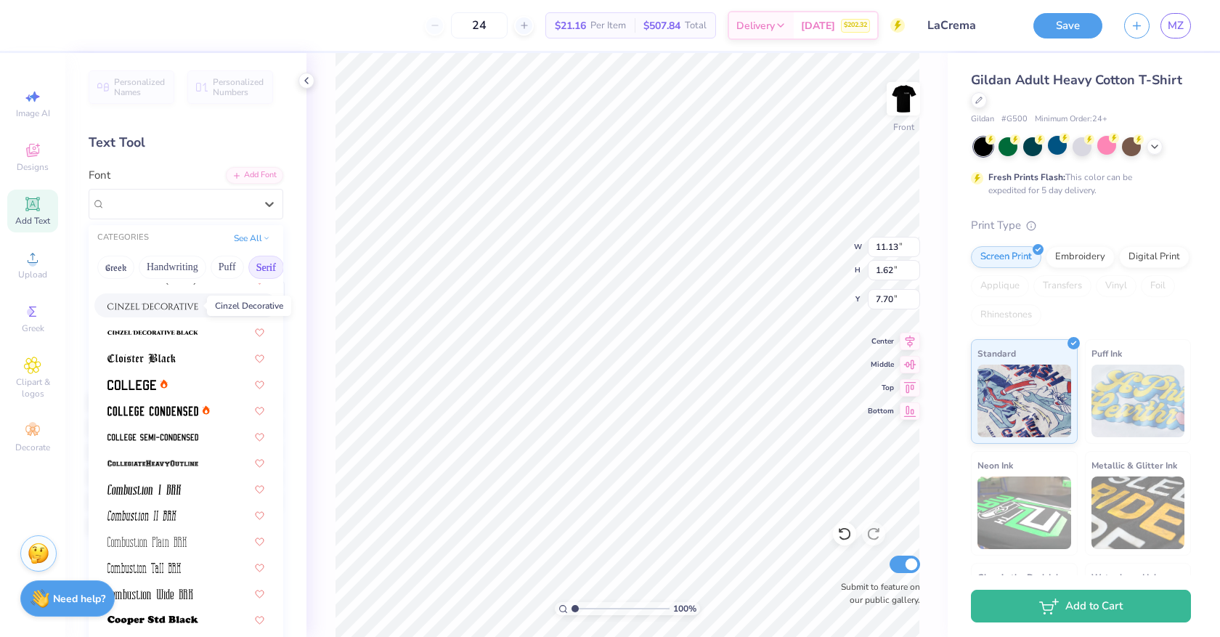
scroll to position [330, 0]
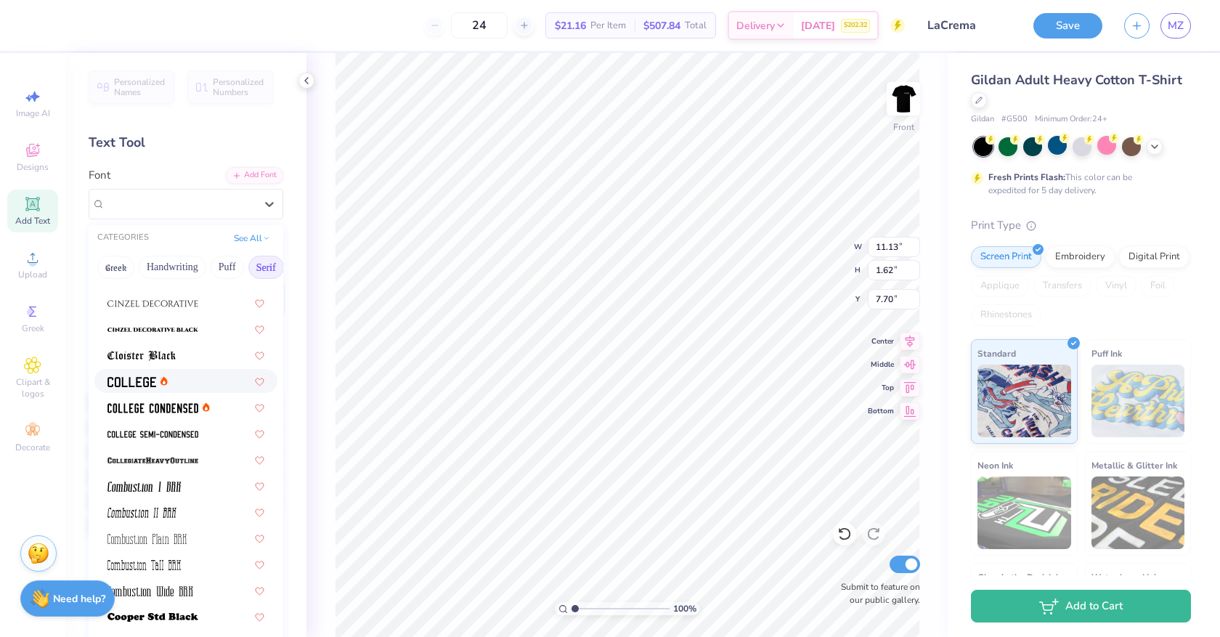
click at [179, 384] on div at bounding box center [185, 380] width 157 height 15
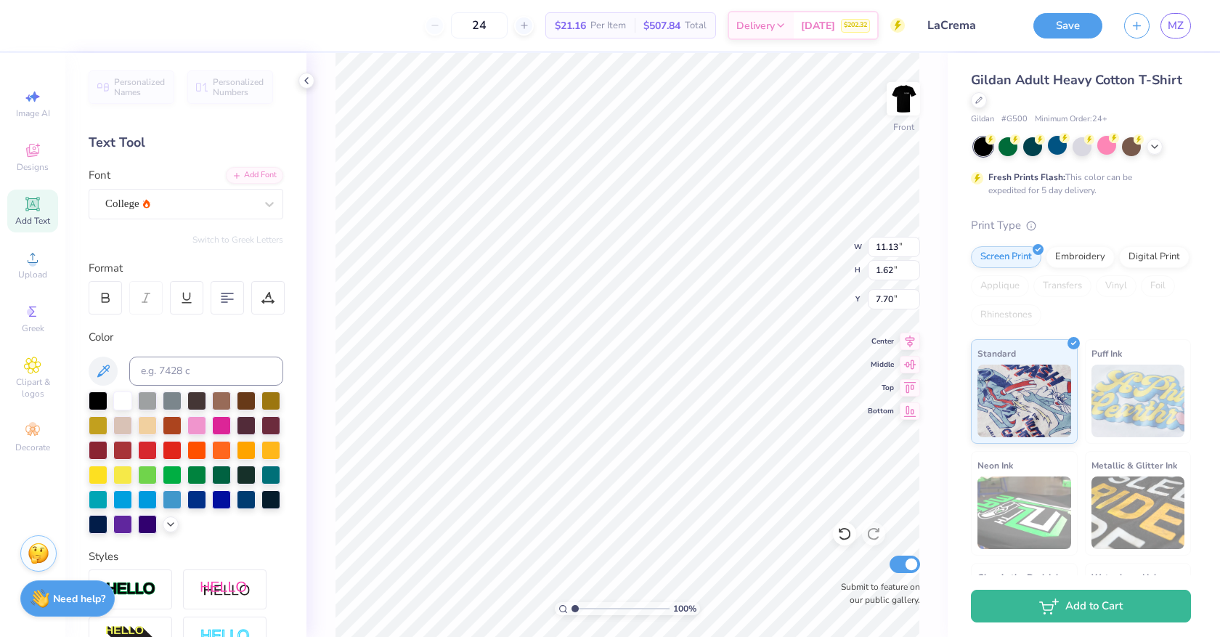
type input "8.65"
type input "1.68"
type input "7.67"
click at [203, 191] on div "College" at bounding box center [186, 204] width 195 height 31
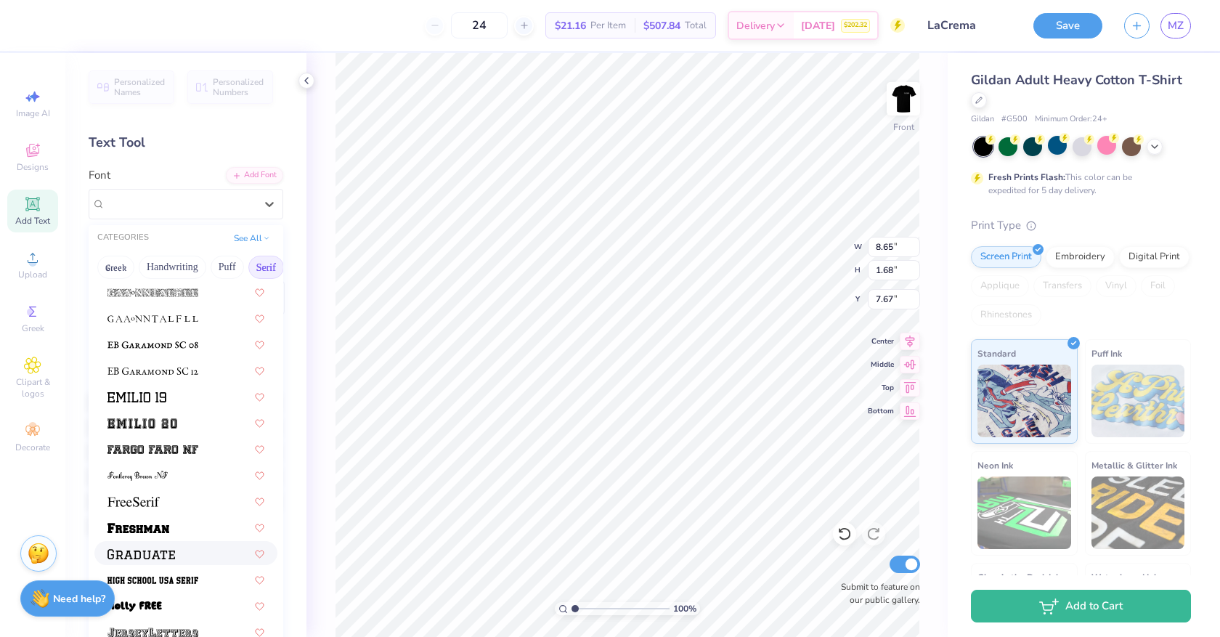
scroll to position [1046, 0]
click at [195, 403] on div at bounding box center [185, 396] width 157 height 15
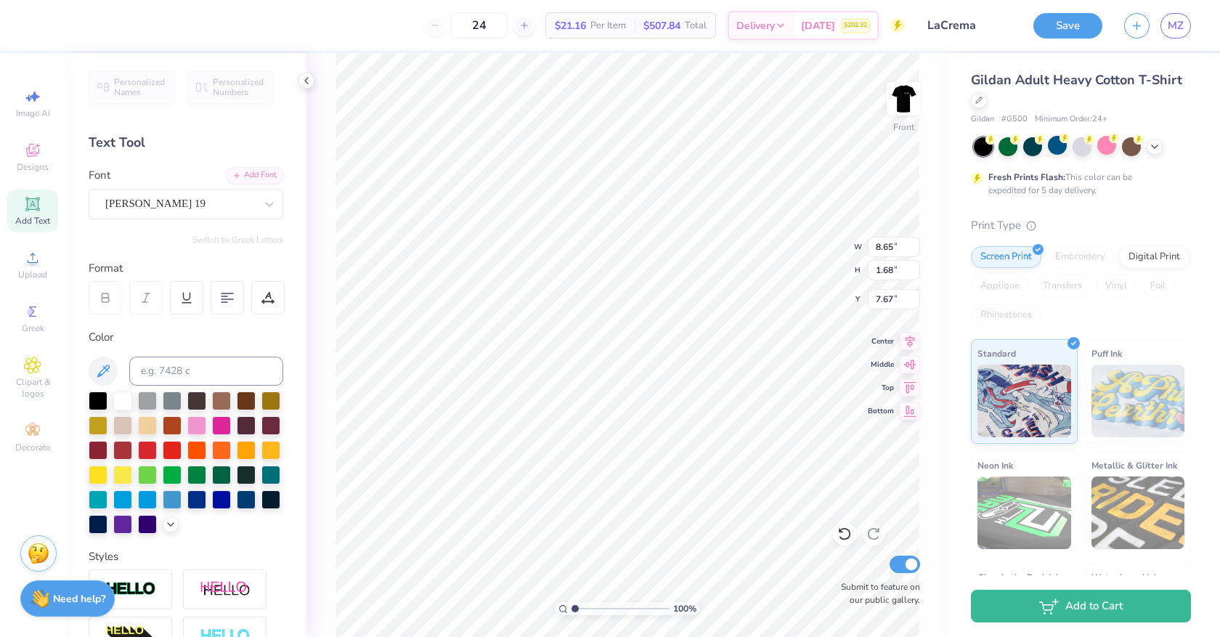
type input "13.88"
type input "2.26"
type input "7.38"
click at [200, 200] on div "Emilio 19" at bounding box center [180, 203] width 153 height 23
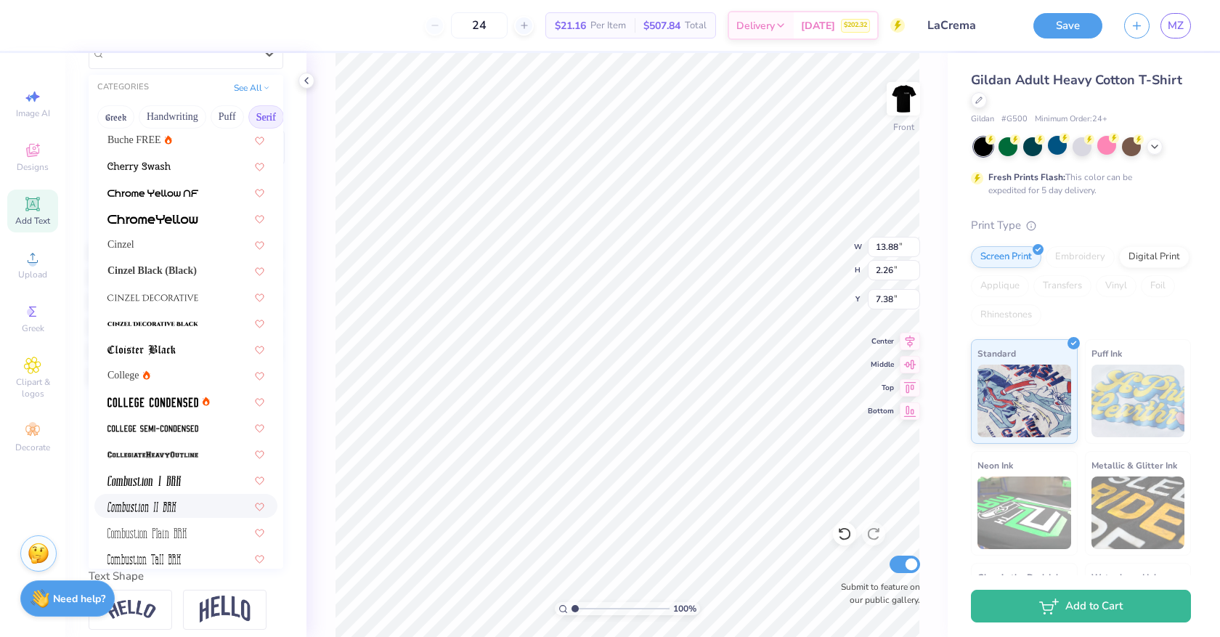
scroll to position [188, 0]
click at [167, 368] on div "College" at bounding box center [185, 372] width 157 height 15
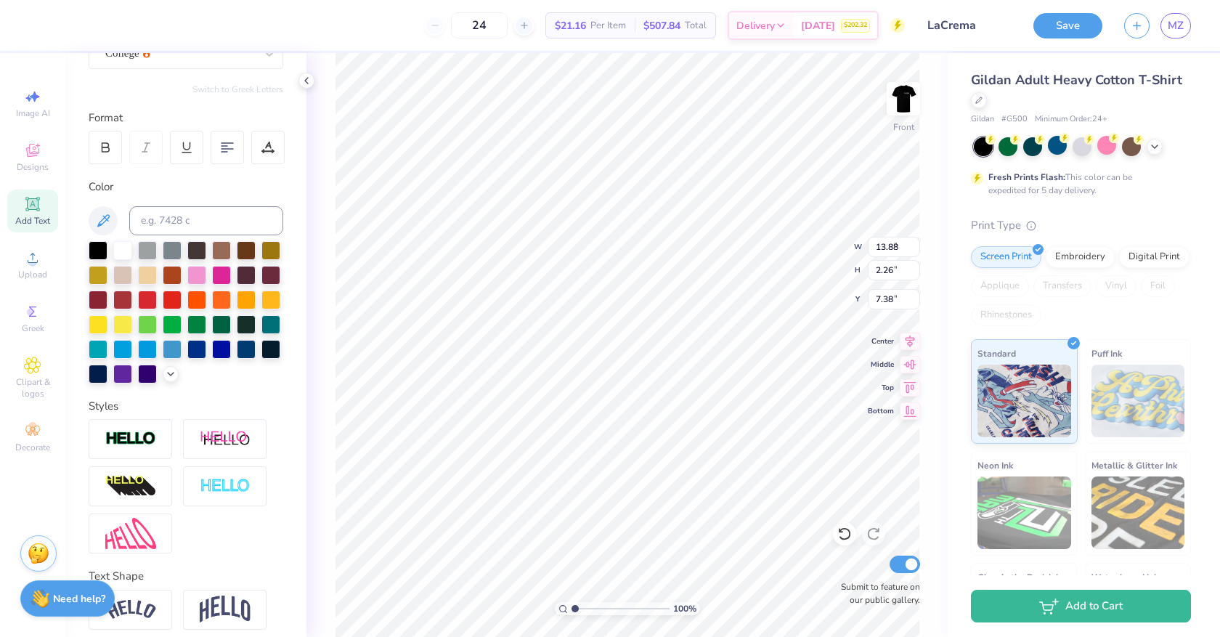
type input "8.65"
type input "1.68"
type input "7.67"
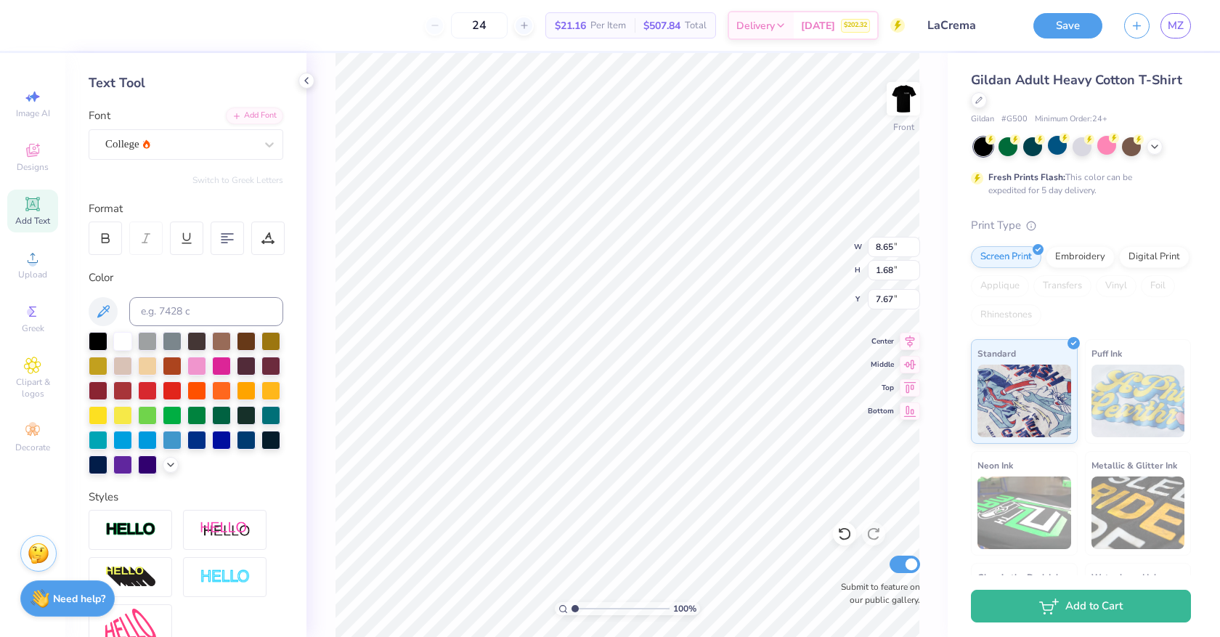
scroll to position [0, 0]
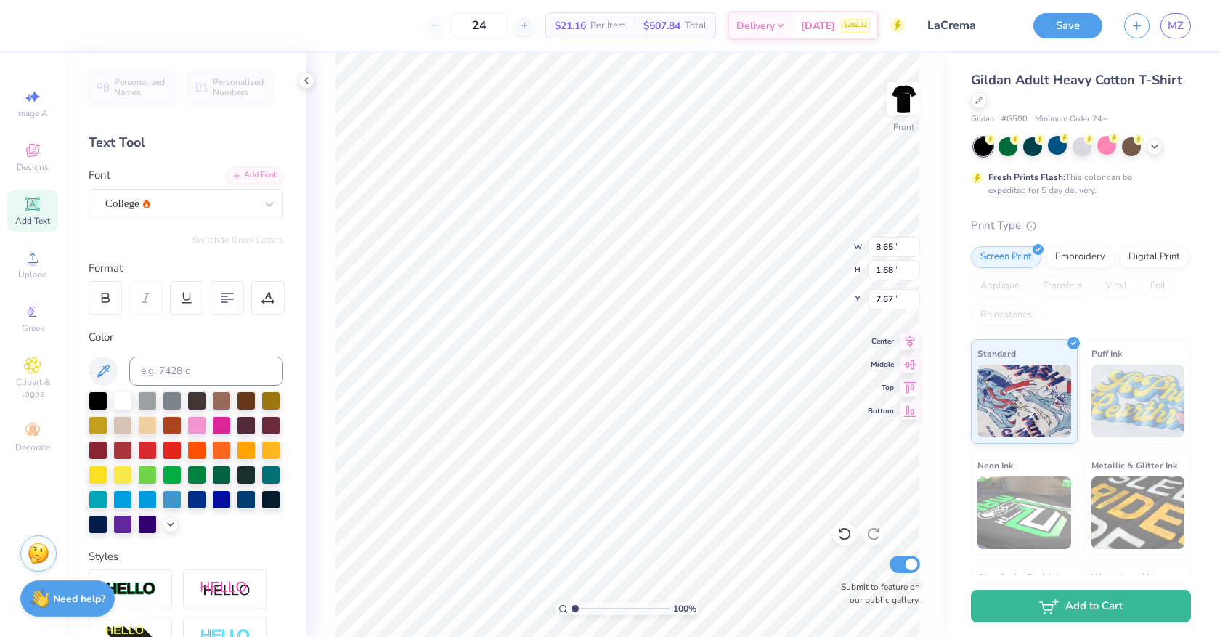
click at [151, 225] on div "Personalized Names Personalized Numbers Text Tool Add Font Font College Switch …" at bounding box center [185, 345] width 241 height 584
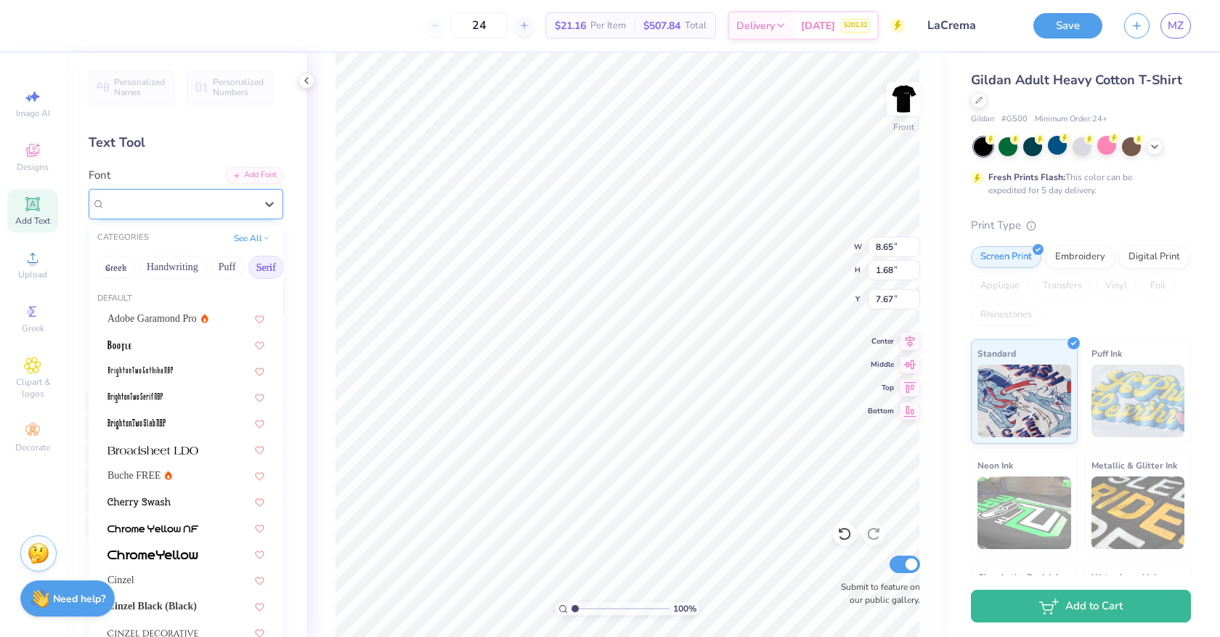
click at [139, 204] on div "College" at bounding box center [180, 203] width 153 height 23
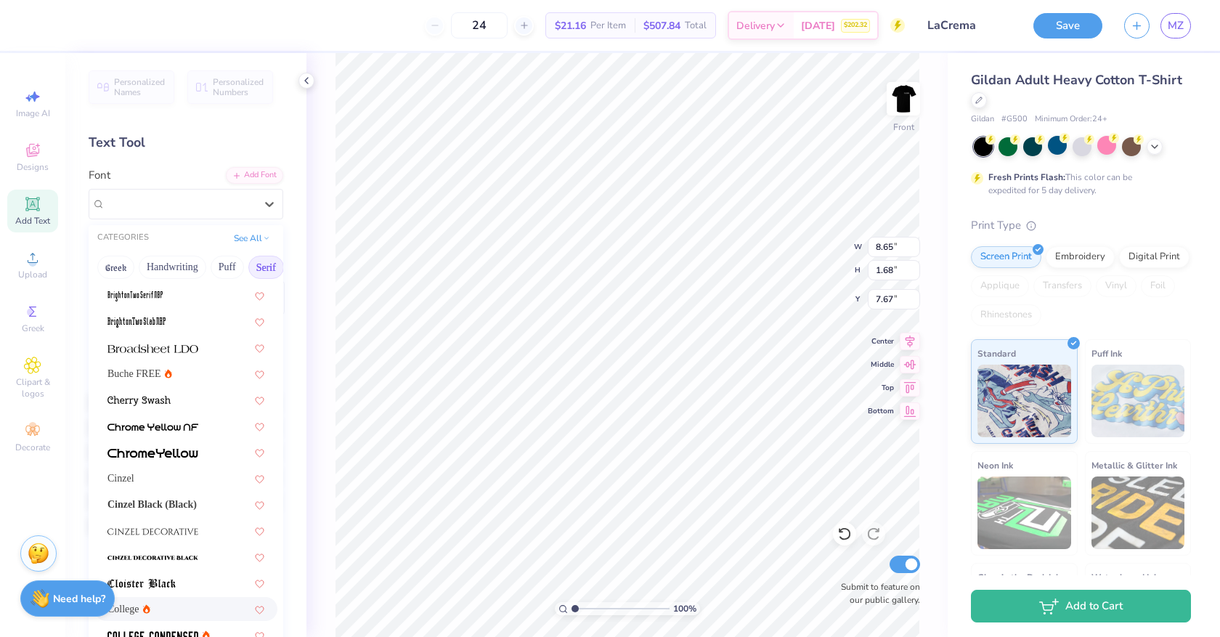
scroll to position [126, 0]
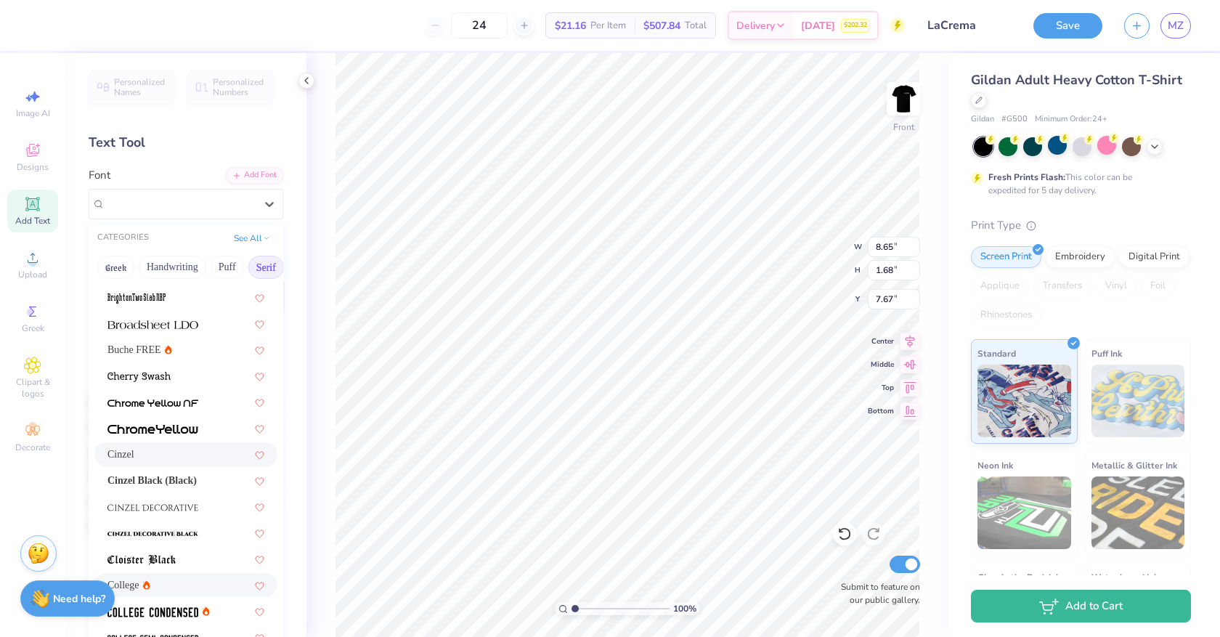
click at [181, 464] on div "Cinzel" at bounding box center [185, 454] width 183 height 24
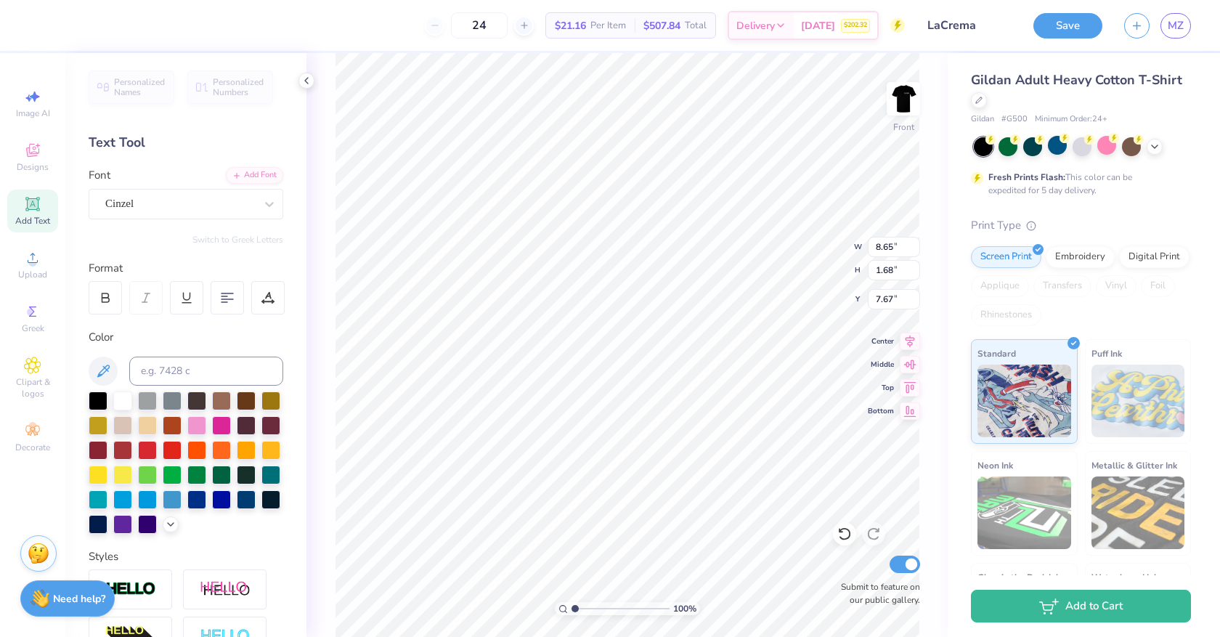
type input "10.83"
type input "1.55"
type input "7.73"
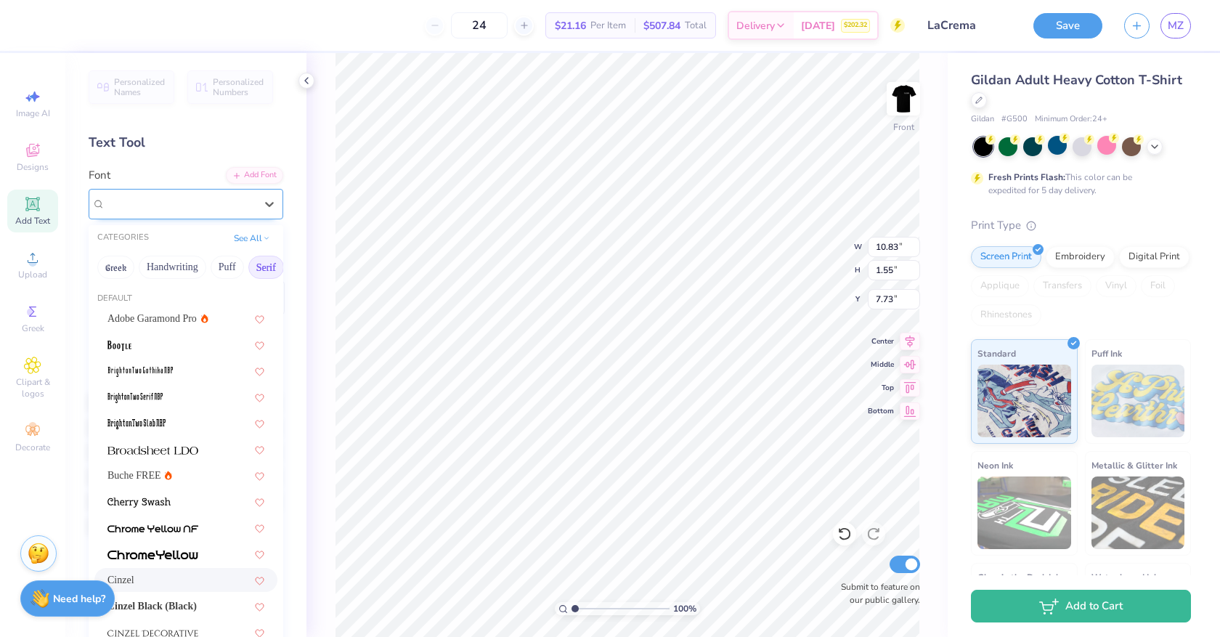
click at [206, 202] on div "Cinzel" at bounding box center [180, 203] width 153 height 23
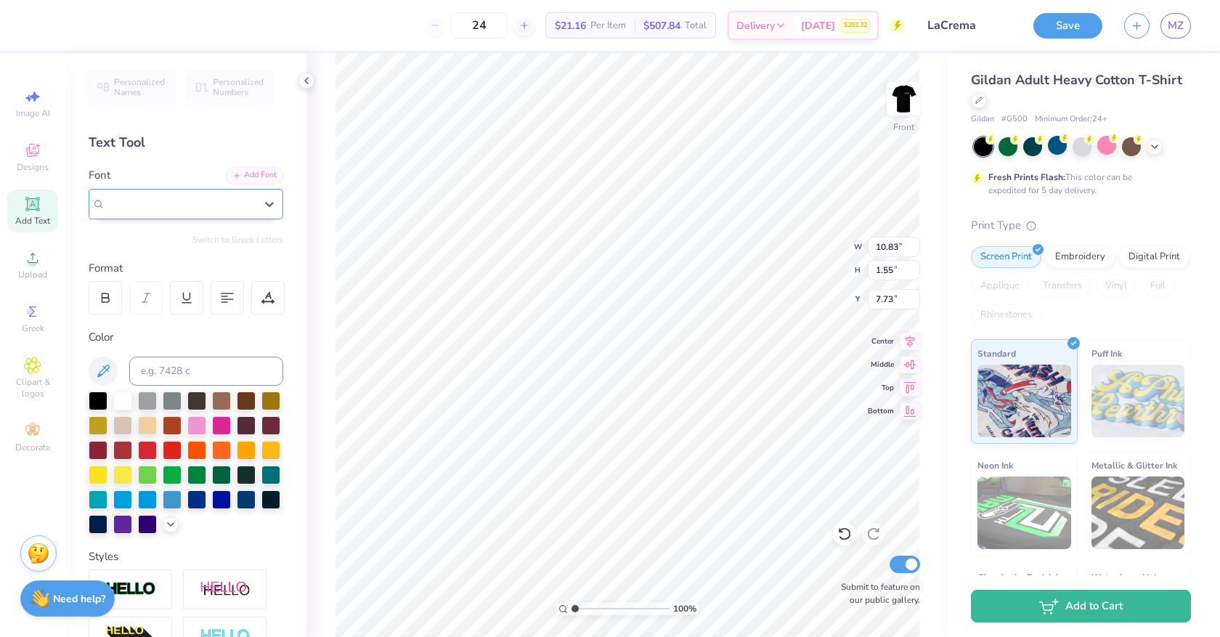
click at [206, 202] on div "Cinzel" at bounding box center [180, 203] width 150 height 17
click at [179, 209] on div "Cinzel" at bounding box center [180, 203] width 150 height 17
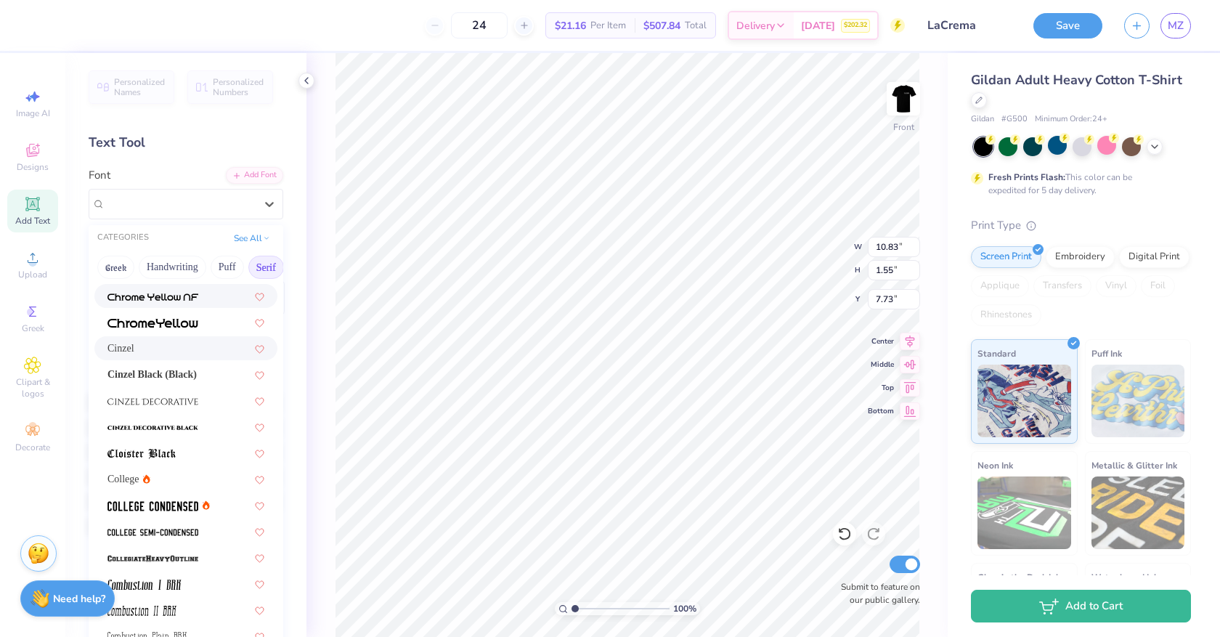
scroll to position [238, 0]
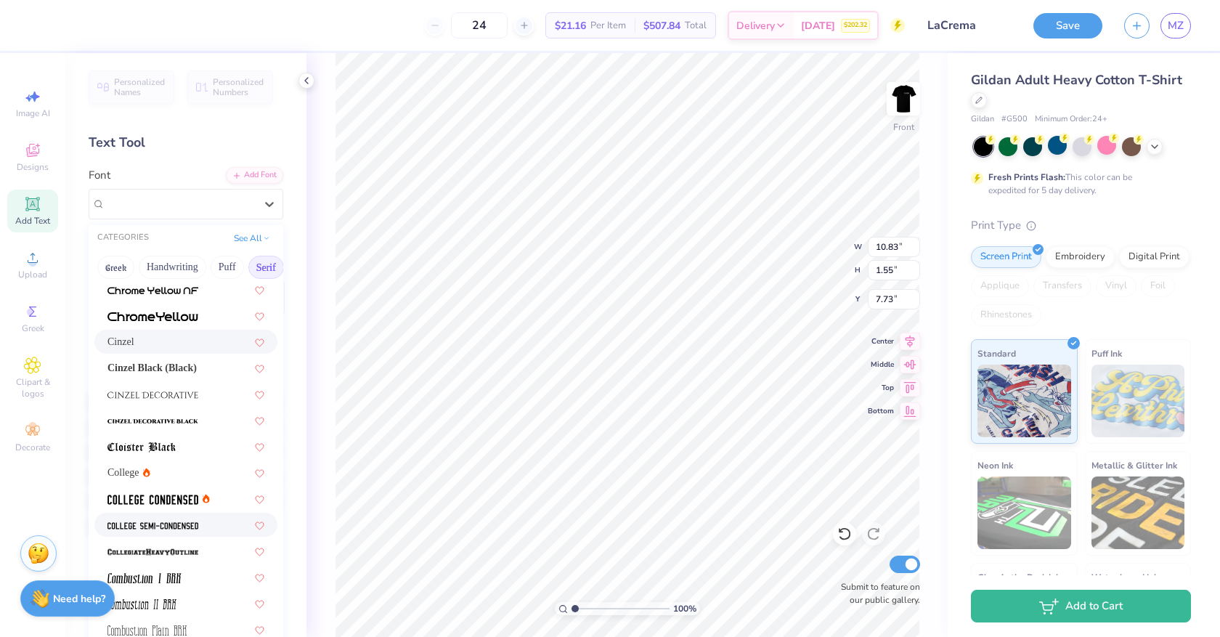
click at [200, 532] on div at bounding box center [185, 525] width 183 height 24
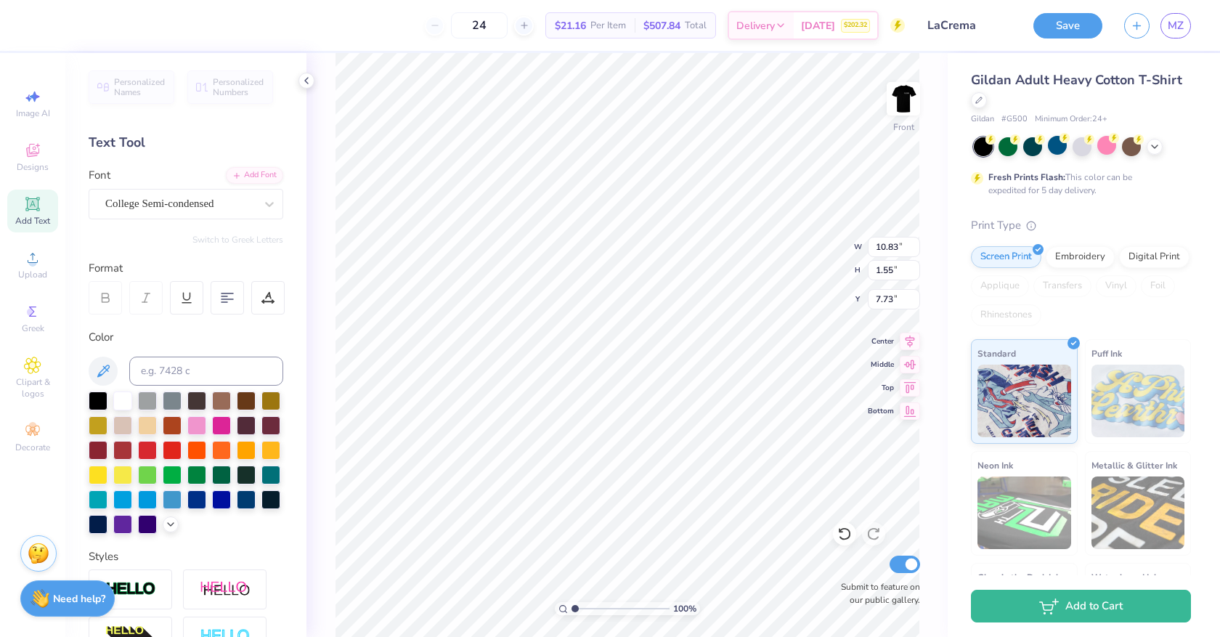
type input "7.81"
type input "1.68"
type input "7.67"
type textarea "l"
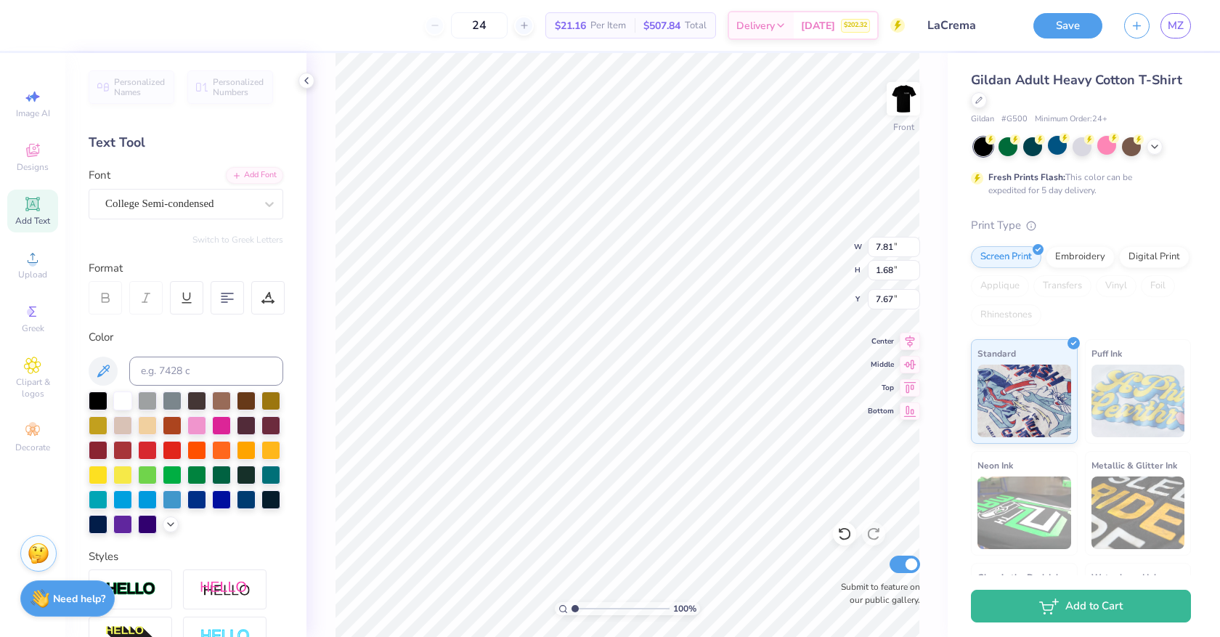
type textarea "lacreme"
click at [242, 202] on div "College Semi-condensed" at bounding box center [180, 203] width 153 height 23
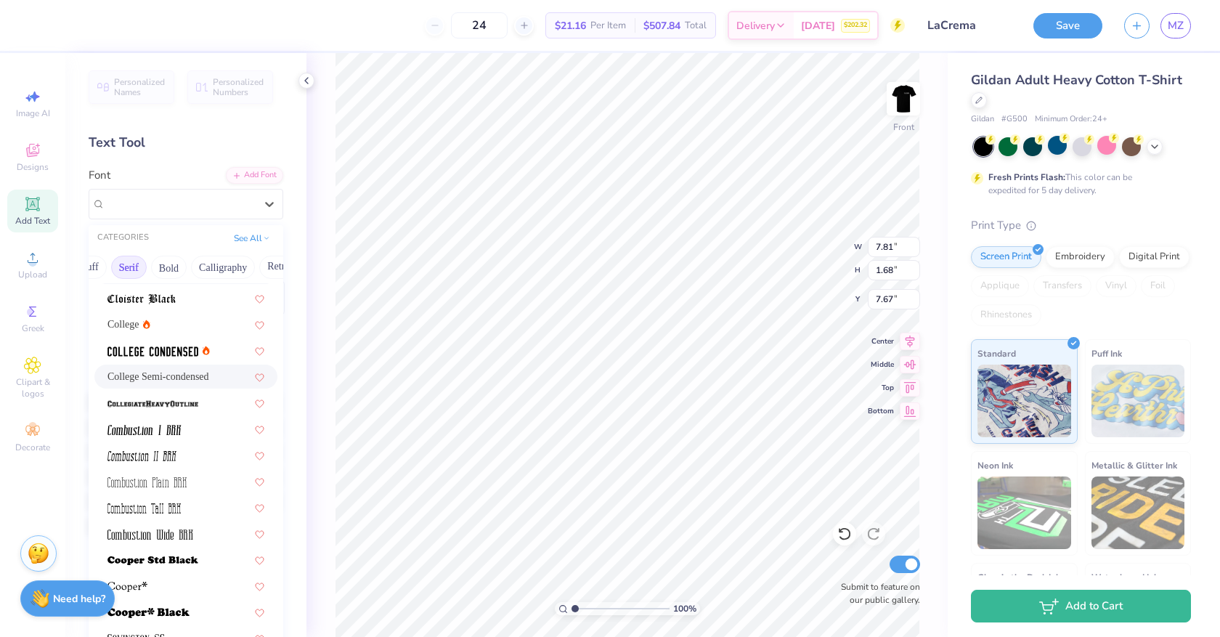
scroll to position [0, 150]
click at [165, 275] on button "Bold" at bounding box center [157, 267] width 36 height 23
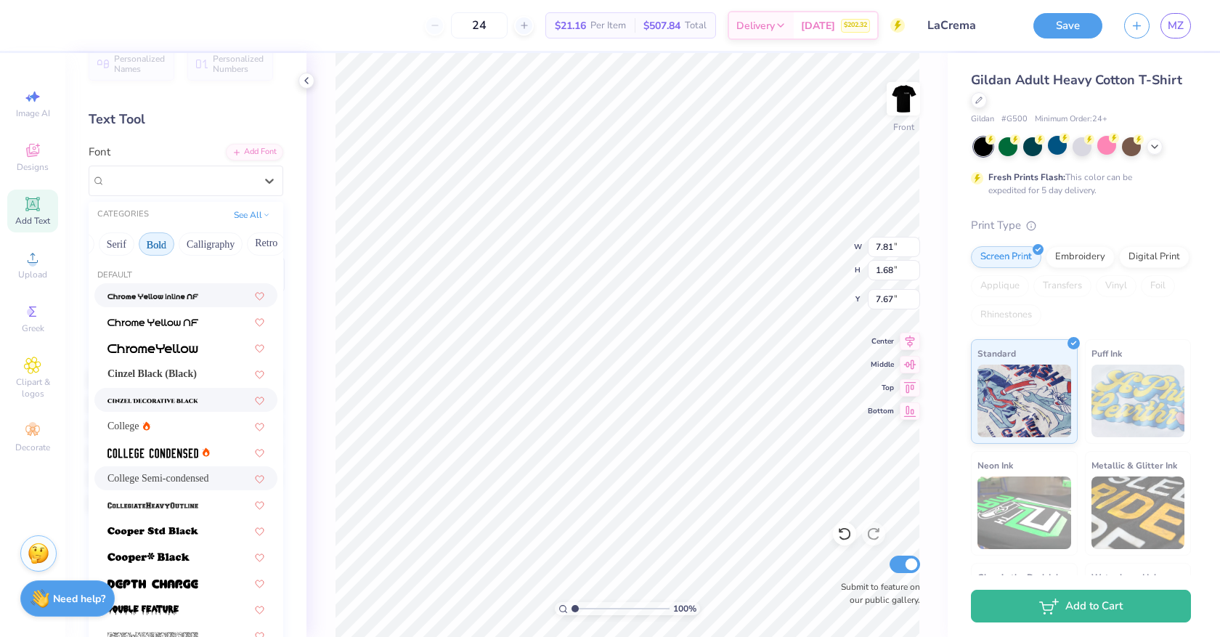
scroll to position [0, 0]
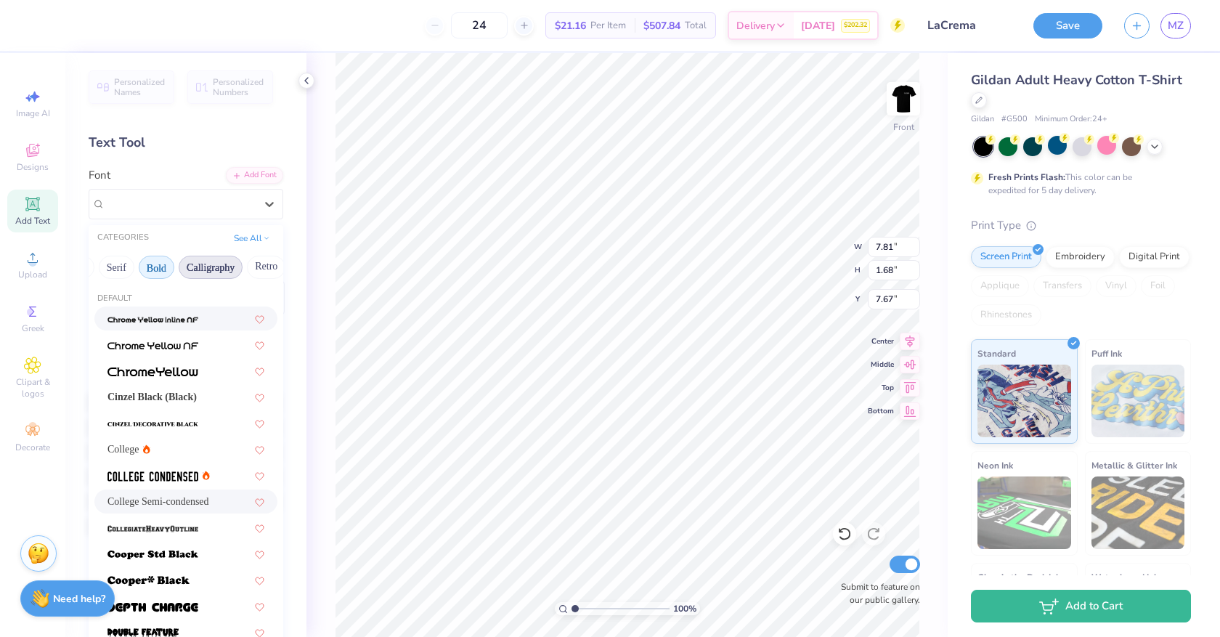
click at [223, 273] on button "Calligraphy" at bounding box center [211, 267] width 64 height 23
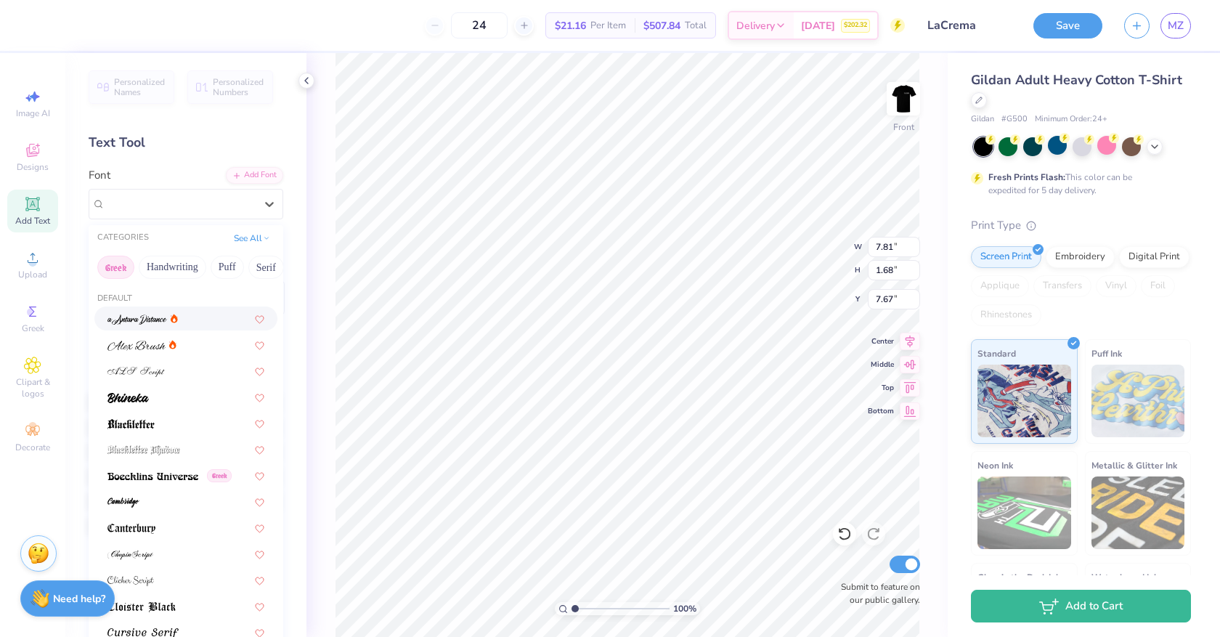
click at [118, 263] on button "Greek" at bounding box center [115, 267] width 37 height 23
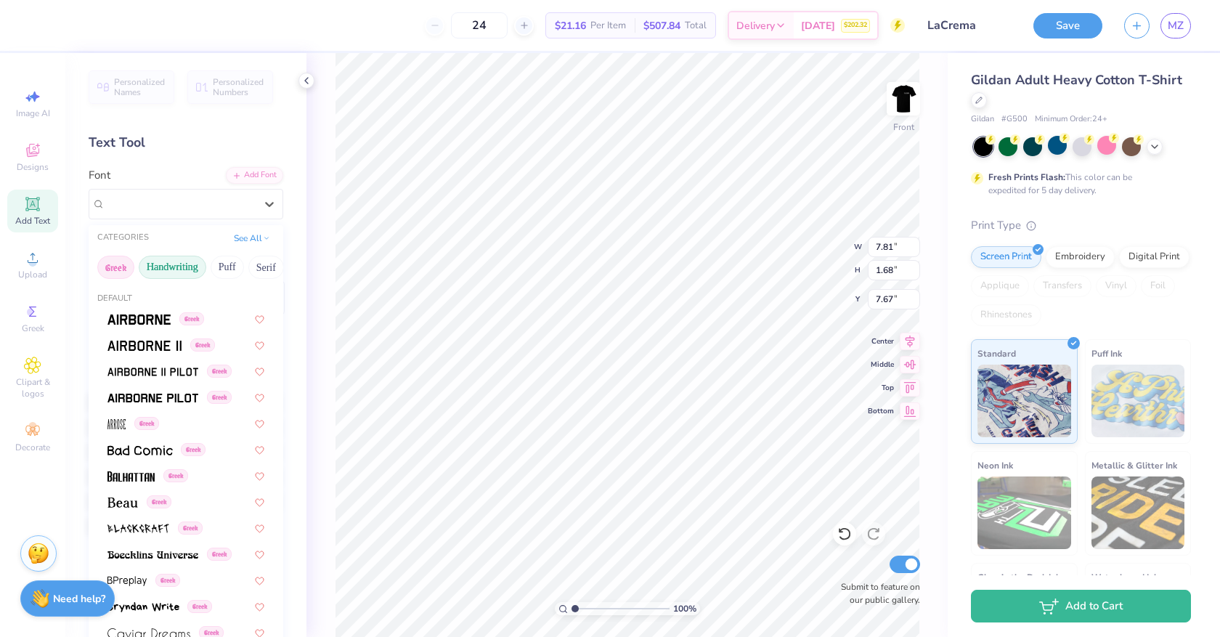
click at [166, 268] on button "Handwriting" at bounding box center [173, 267] width 68 height 23
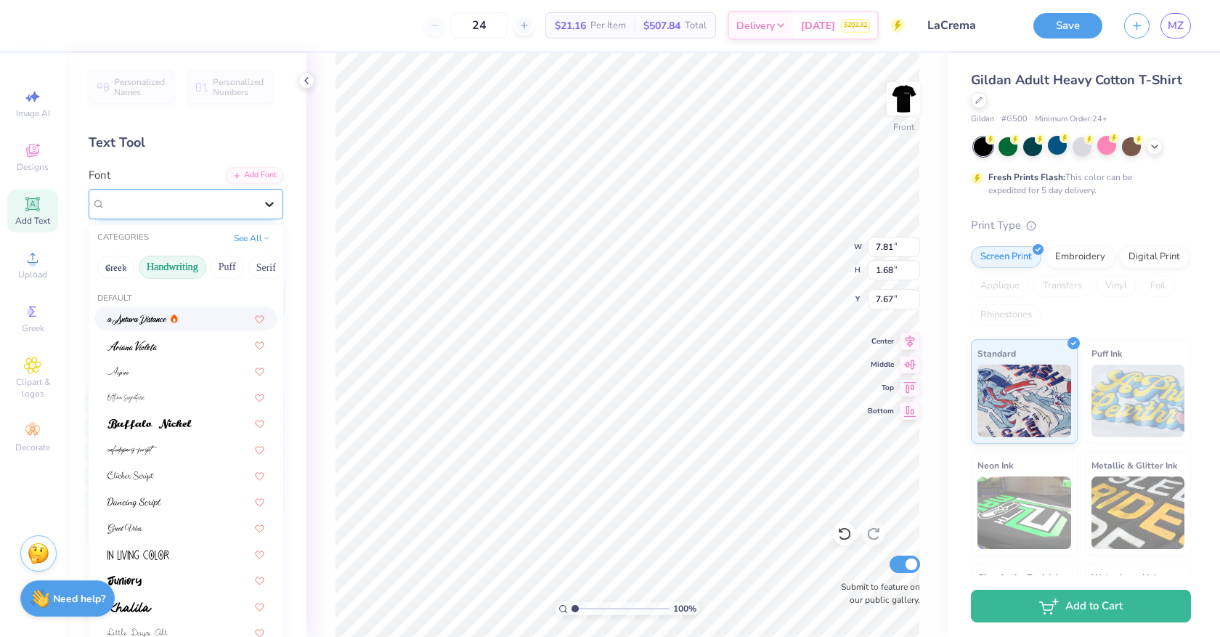
click at [269, 200] on icon at bounding box center [269, 204] width 15 height 15
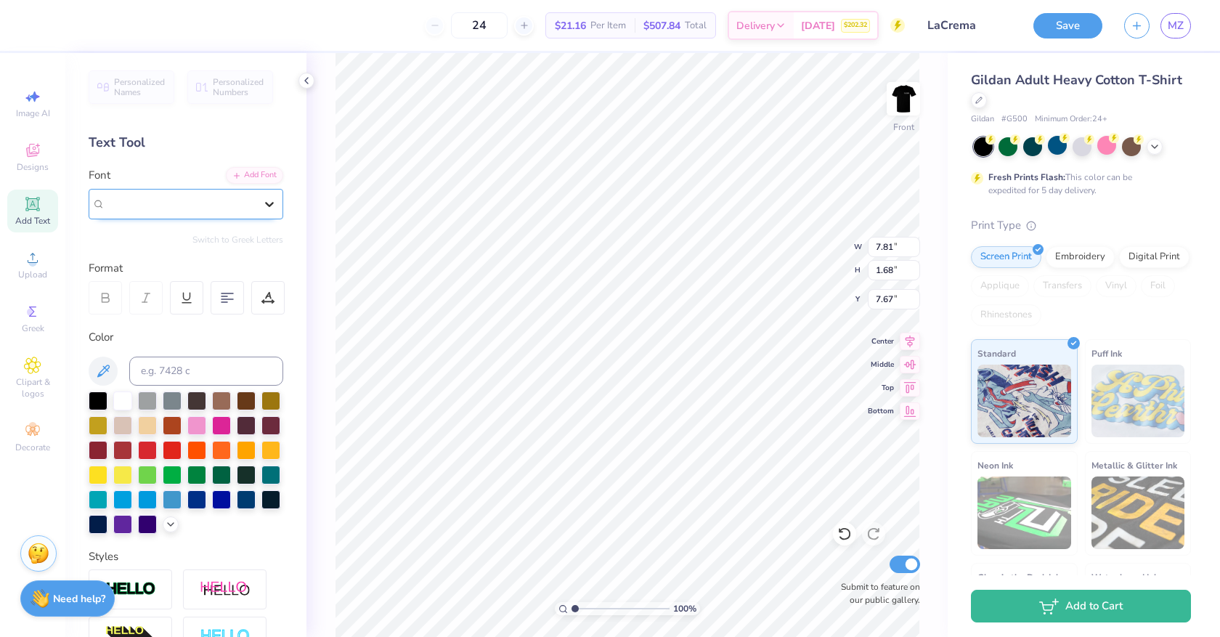
click at [269, 200] on icon at bounding box center [269, 204] width 15 height 15
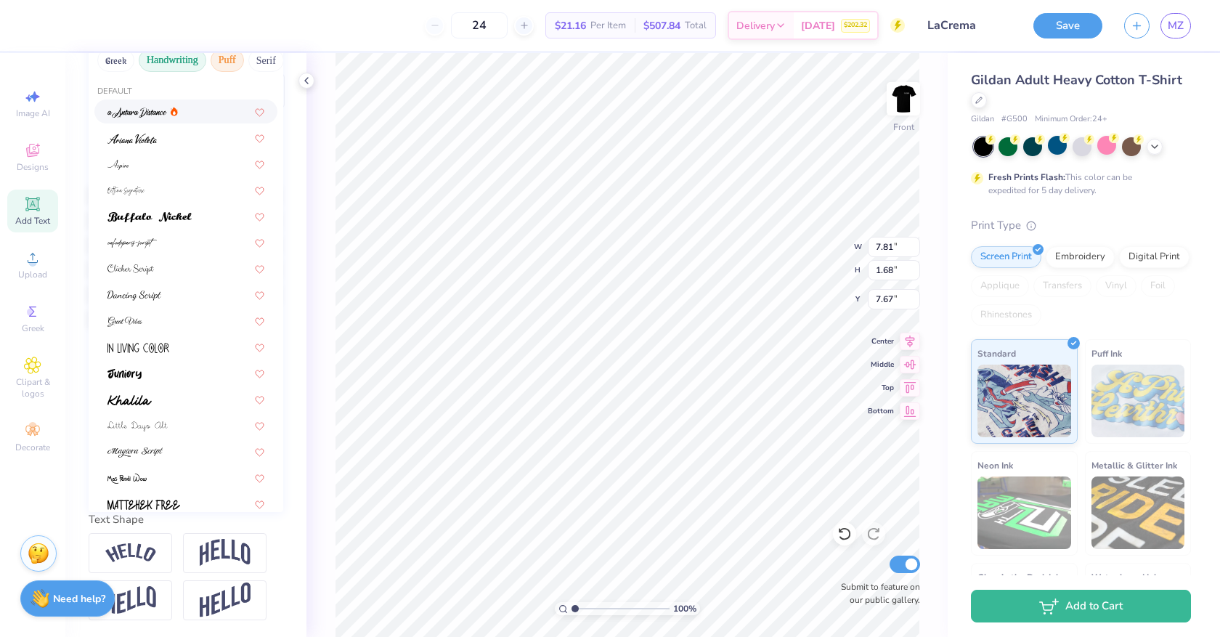
click at [229, 62] on button "Puff" at bounding box center [227, 60] width 33 height 23
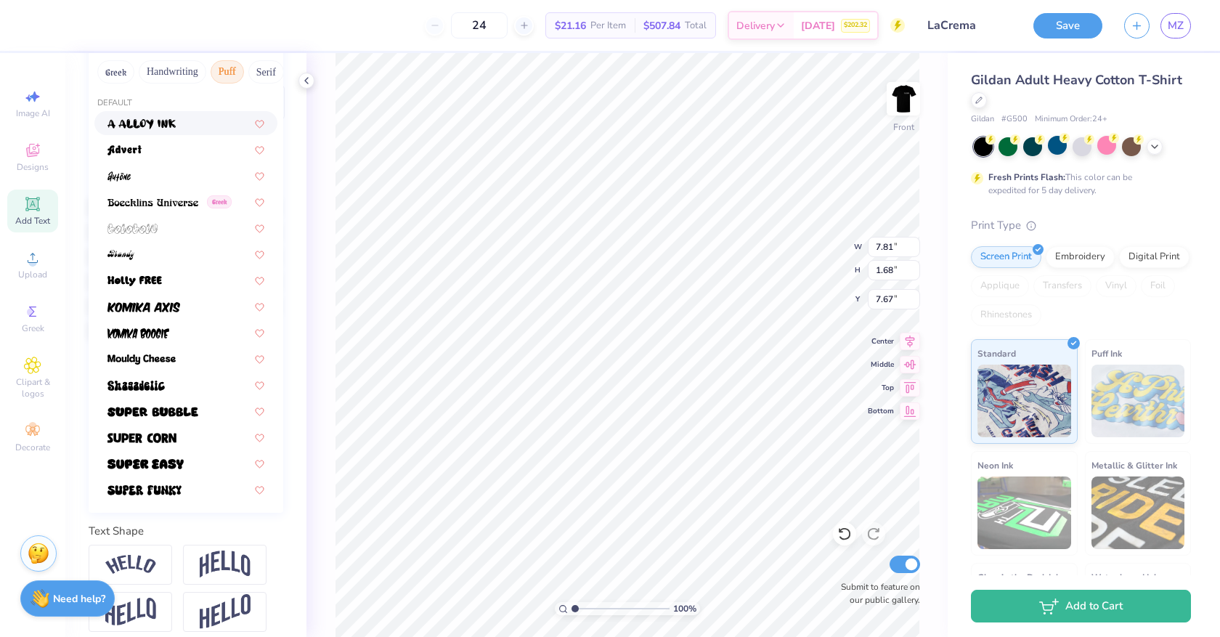
scroll to position [207, 0]
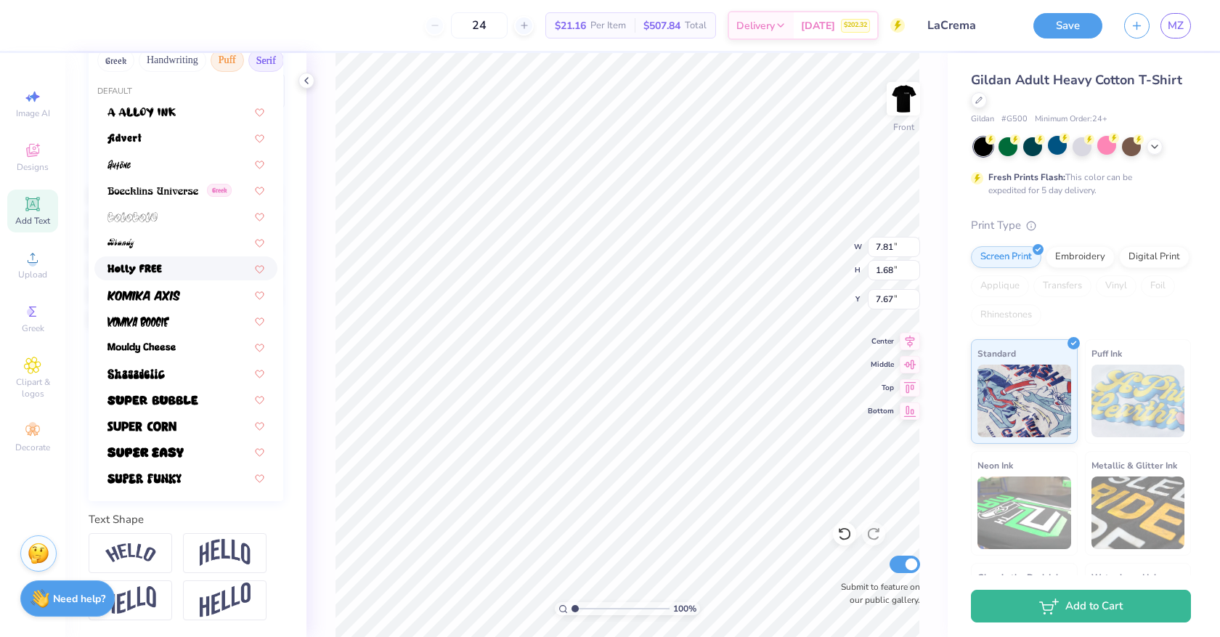
click at [263, 59] on button "Serif" at bounding box center [266, 60] width 36 height 23
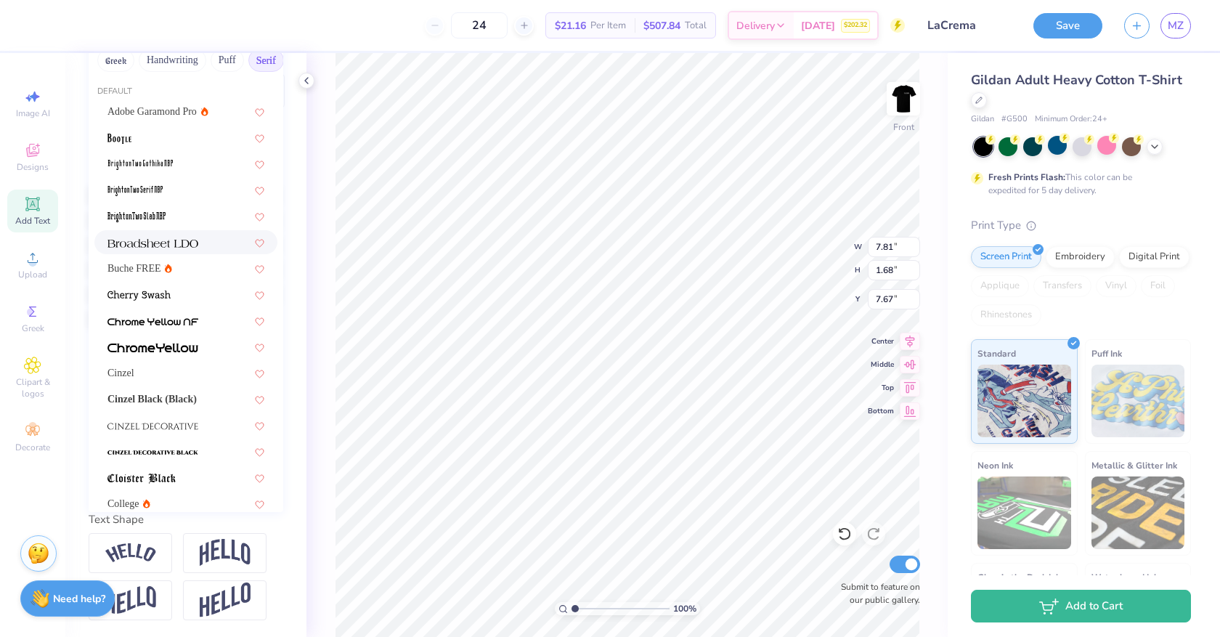
click at [181, 246] on img at bounding box center [152, 243] width 91 height 10
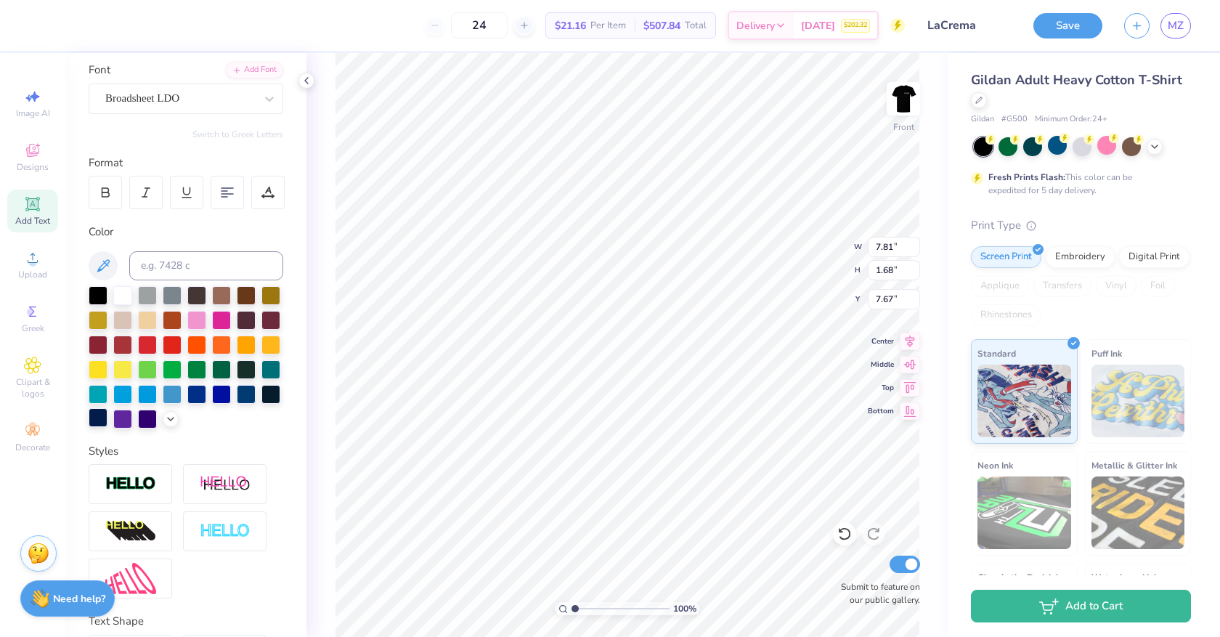
scroll to position [81, 0]
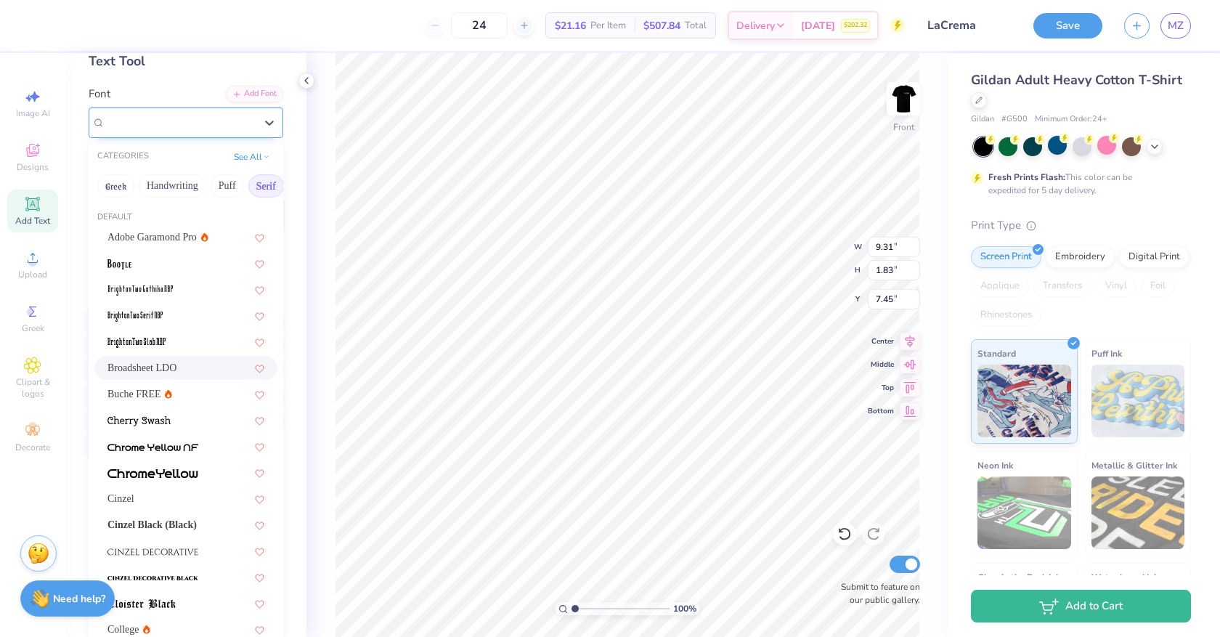
click at [235, 129] on div "Broadsheet LDO" at bounding box center [180, 122] width 153 height 23
click at [220, 127] on div "Broadsheet LDO" at bounding box center [180, 122] width 153 height 23
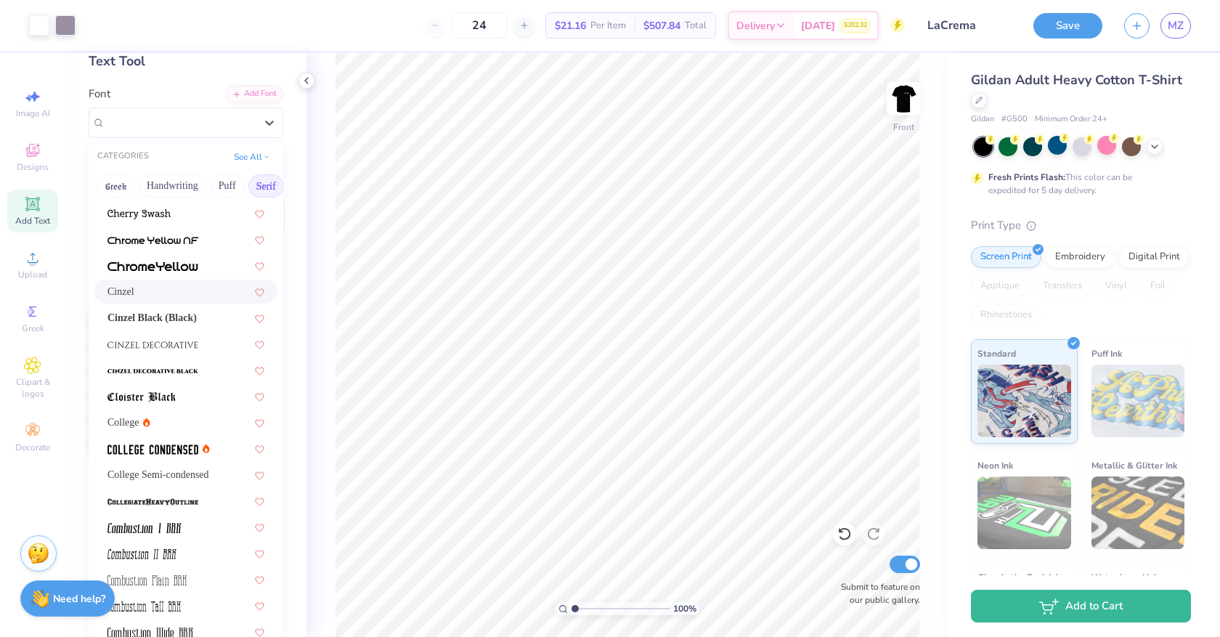
scroll to position [208, 0]
click at [200, 474] on span "College Semi-condensed" at bounding box center [158, 473] width 102 height 15
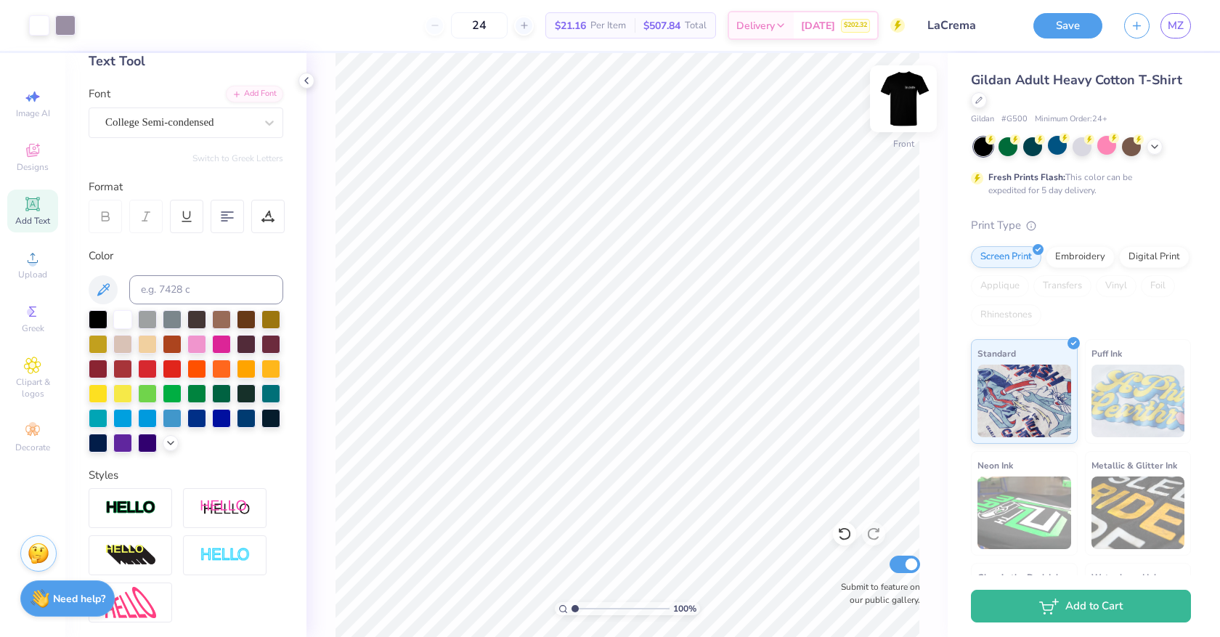
click at [908, 92] on img at bounding box center [903, 99] width 58 height 58
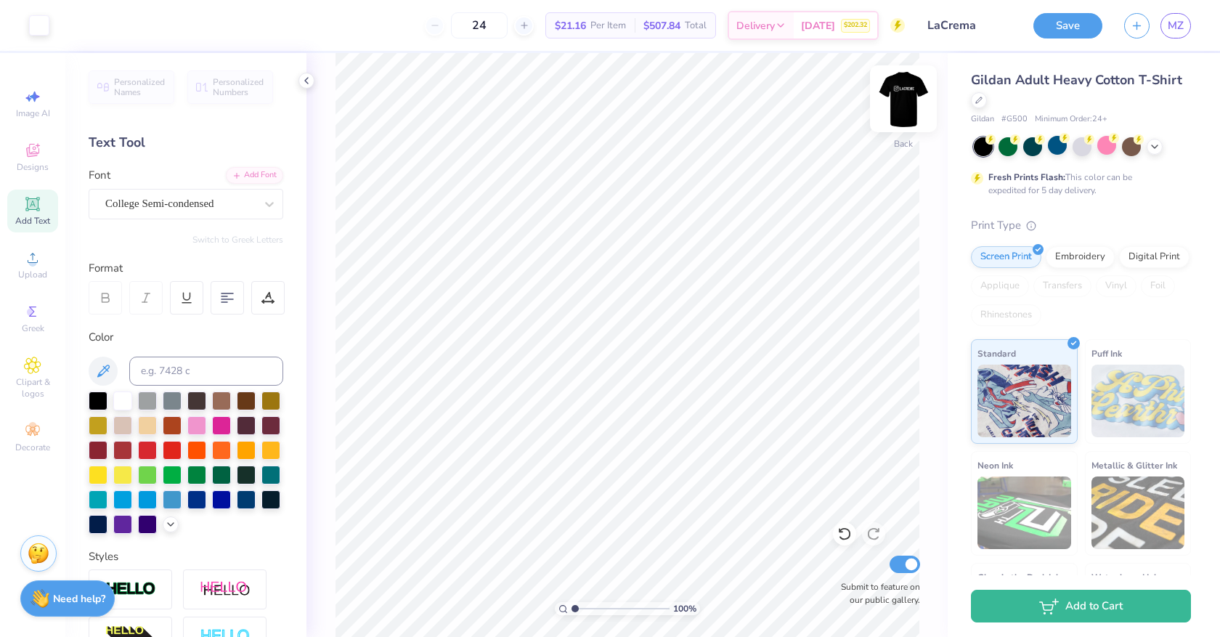
click at [912, 100] on img at bounding box center [903, 99] width 58 height 58
type input "2.81"
type input "2.82"
type input "6.95"
type input "7.81"
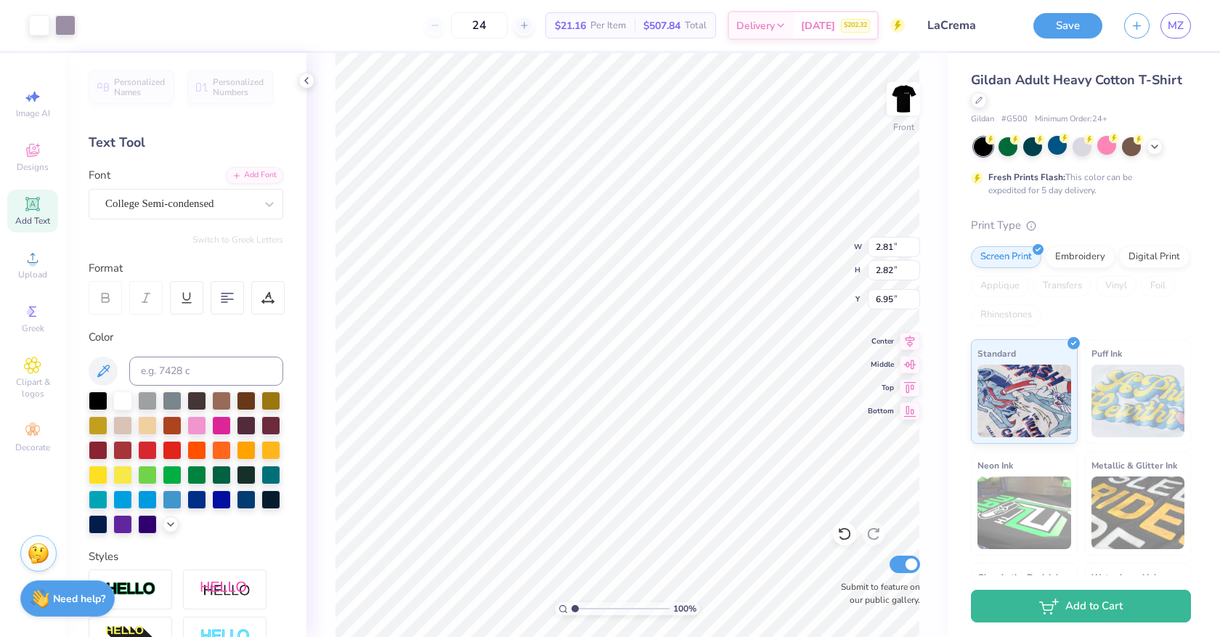
type input "1.68"
type input "7.52"
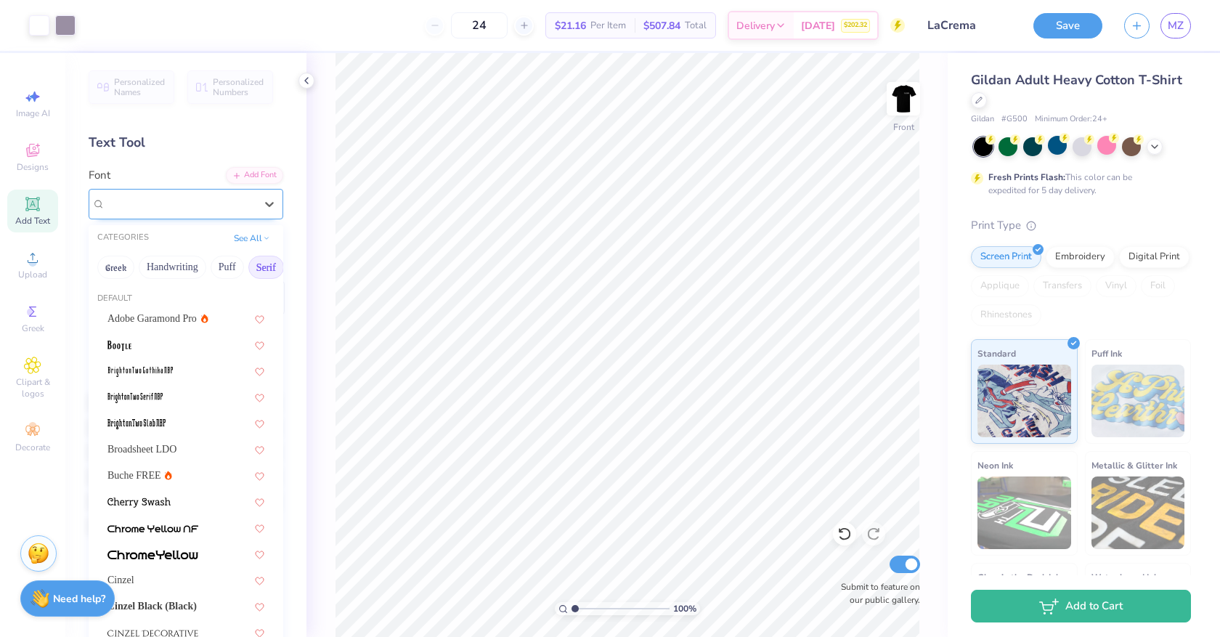
click at [220, 208] on div "College Semi-condensed" at bounding box center [180, 203] width 153 height 23
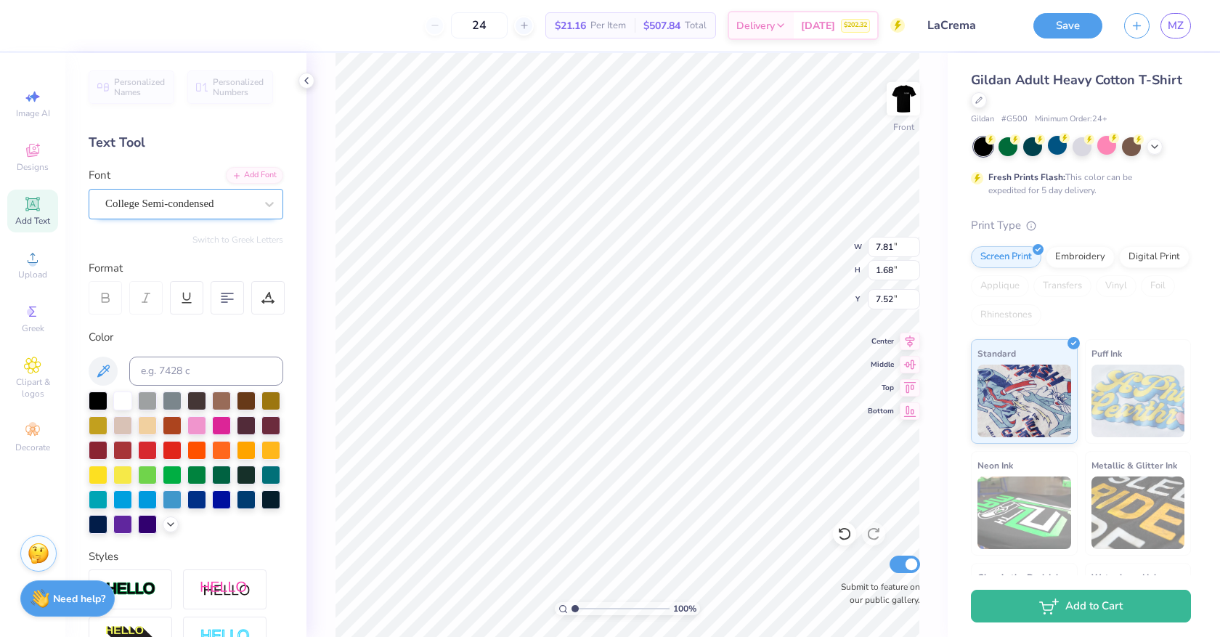
click at [174, 208] on div "College Semi-condensed" at bounding box center [180, 203] width 153 height 23
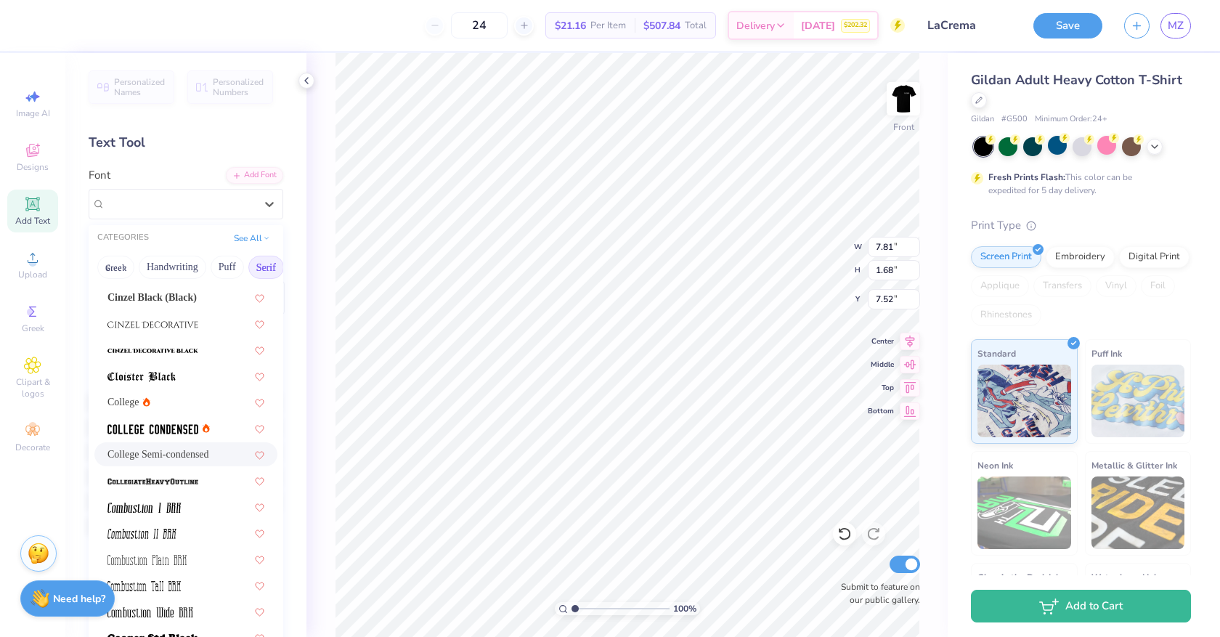
scroll to position [312, 0]
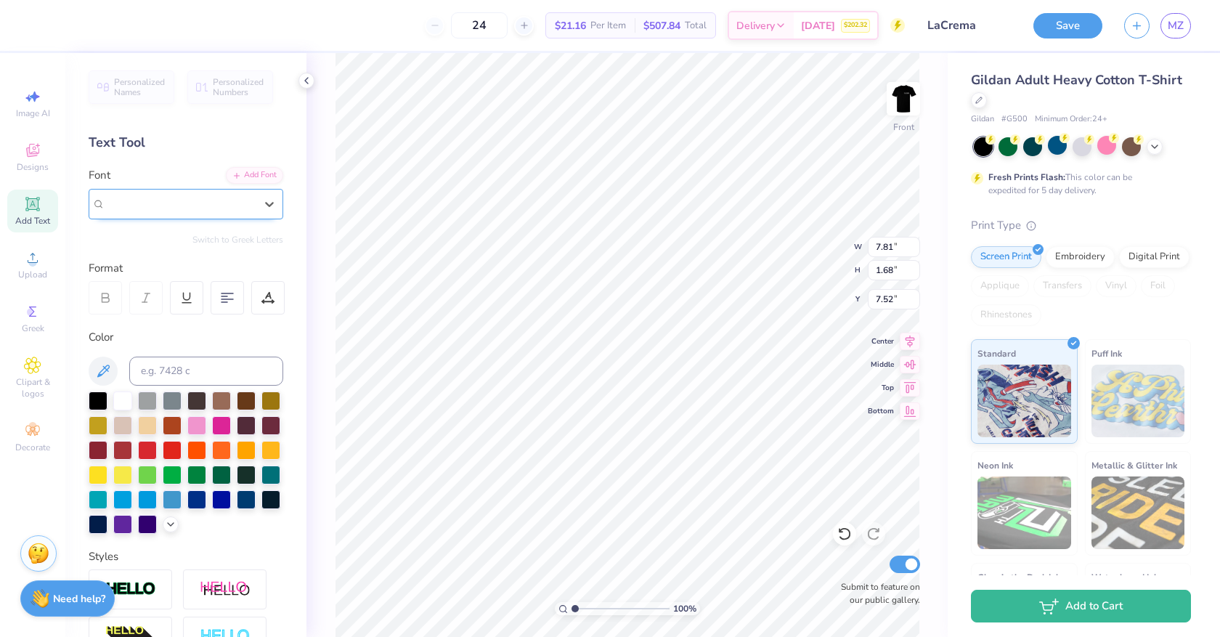
click at [221, 215] on div "College Semi-condensed" at bounding box center [186, 204] width 195 height 31
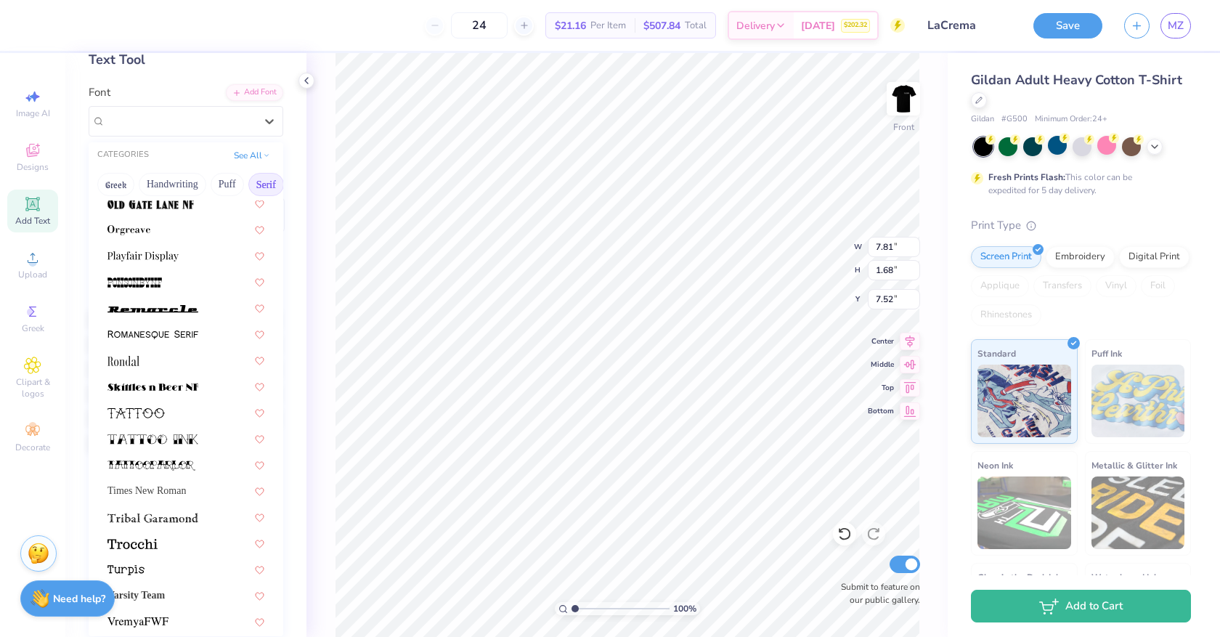
scroll to position [1604, 0]
click at [184, 360] on div at bounding box center [185, 356] width 157 height 15
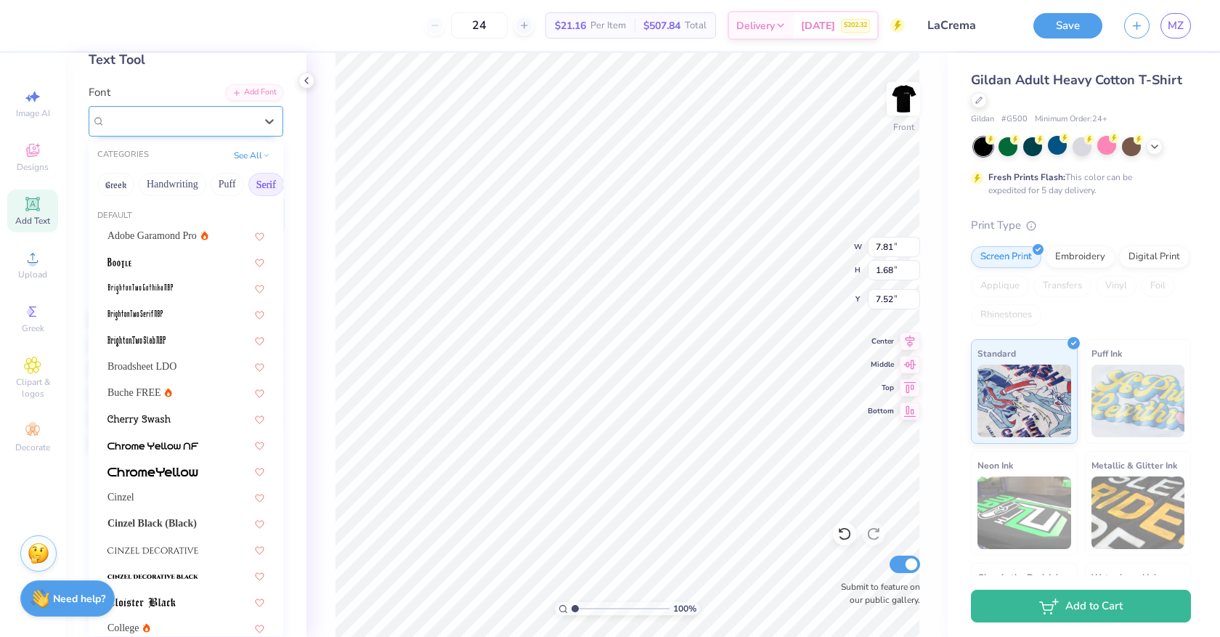
click at [200, 106] on div "Rondal" at bounding box center [186, 121] width 195 height 31
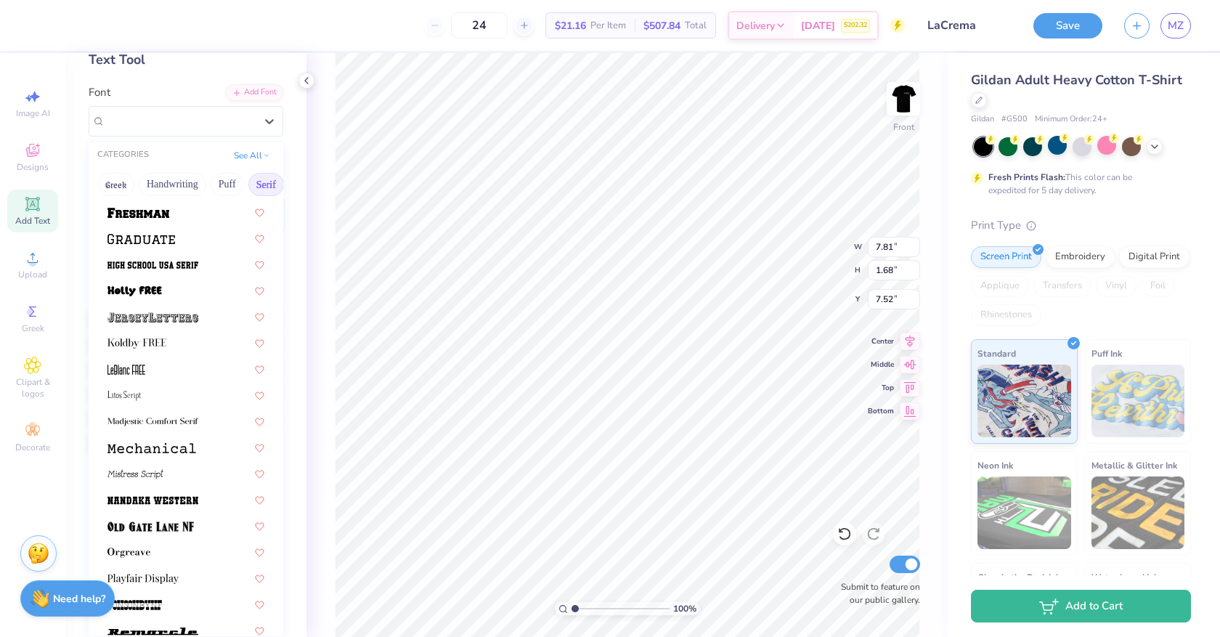
scroll to position [1663, 0]
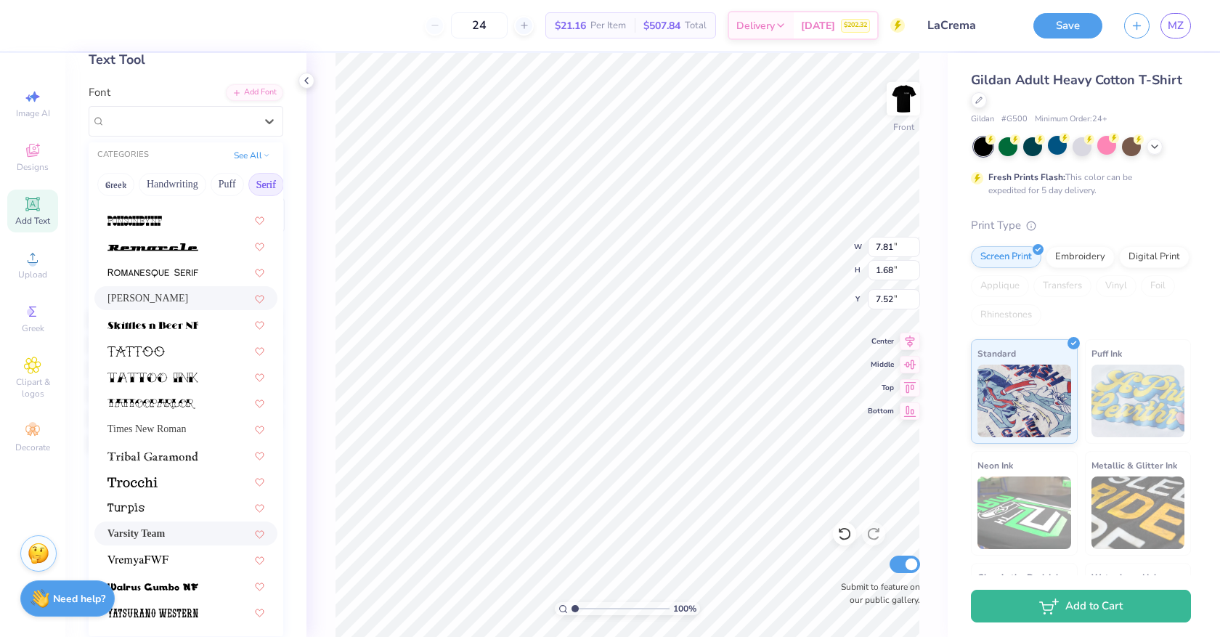
click at [195, 536] on div "Varsity Team" at bounding box center [185, 533] width 157 height 15
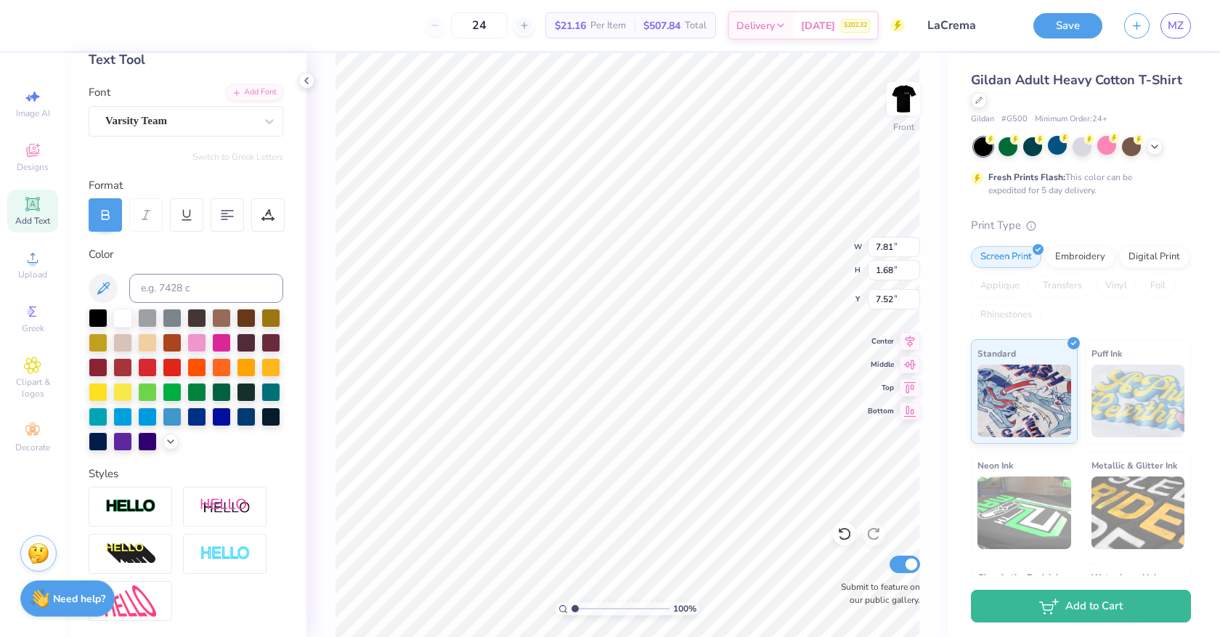
click at [179, 139] on div "Personalized Names Personalized Numbers Text Tool Add Font Font Varsity Team Sw…" at bounding box center [185, 345] width 241 height 584
click at [102, 219] on icon at bounding box center [105, 214] width 13 height 13
click at [211, 117] on div "Varsity Team" at bounding box center [180, 121] width 153 height 23
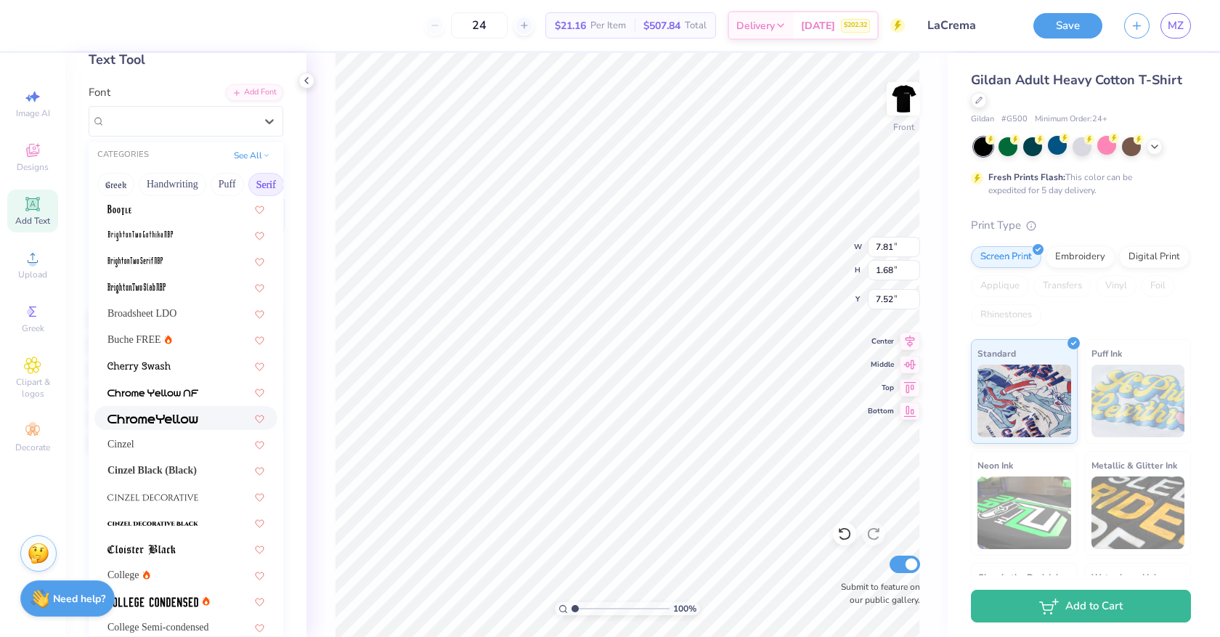
scroll to position [52, 0]
click at [213, 345] on div "Buche FREE" at bounding box center [185, 340] width 157 height 15
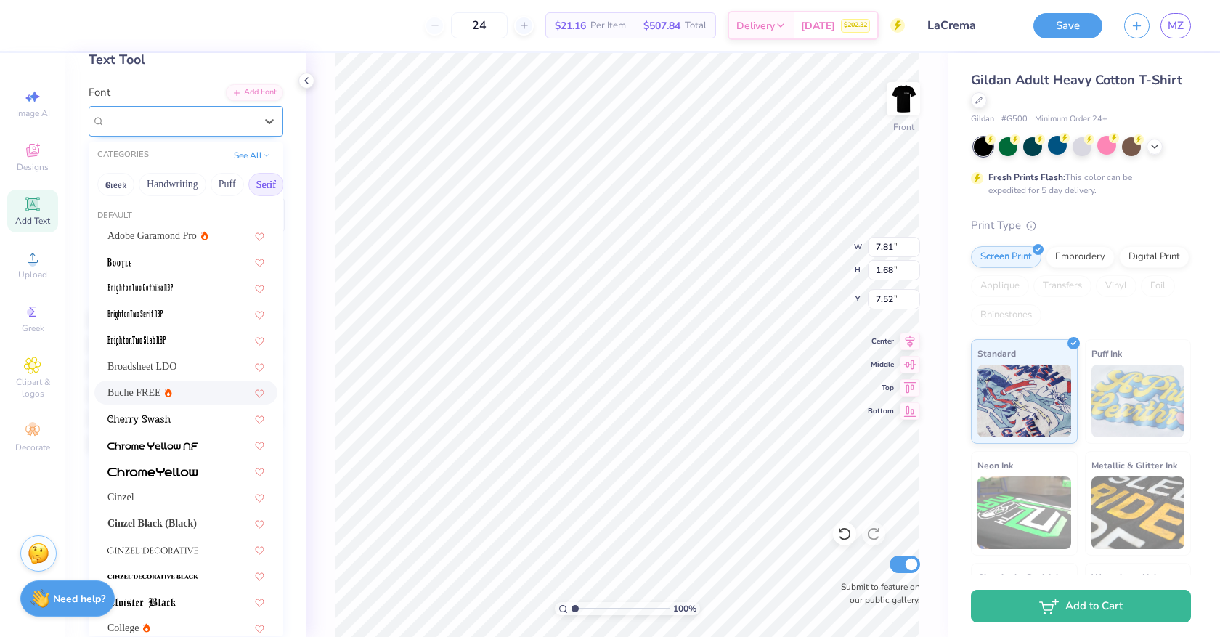
click at [242, 114] on div "Buche FREE" at bounding box center [180, 121] width 153 height 23
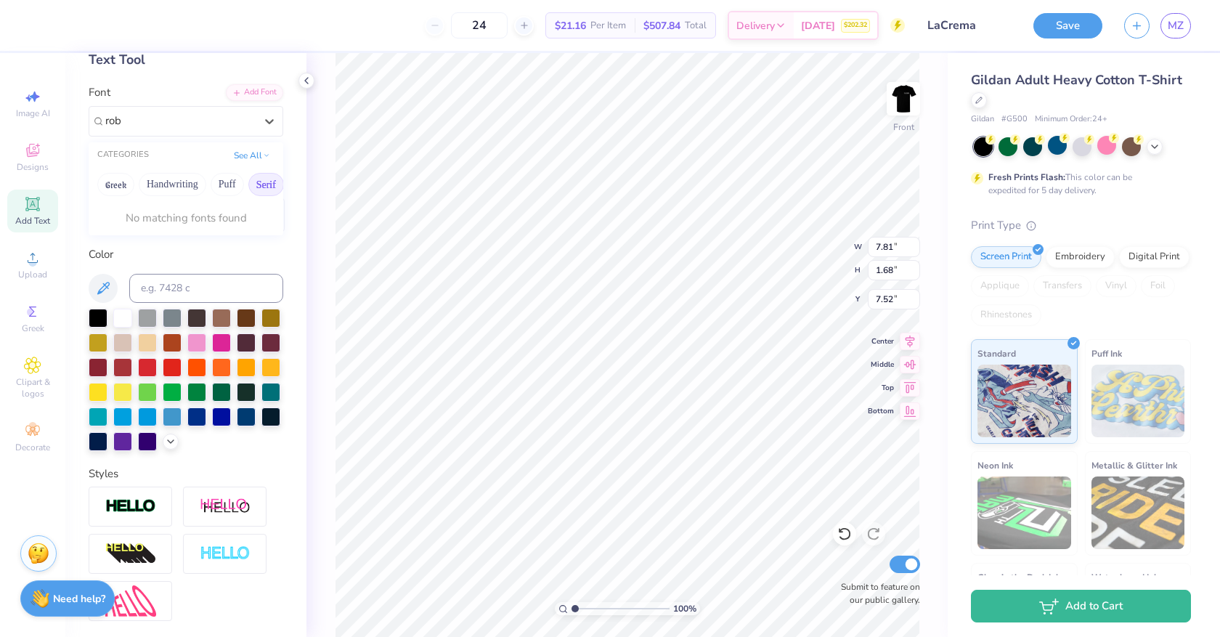
type input "robo"
click at [241, 145] on div "CATEGORIES See All" at bounding box center [186, 155] width 195 height 26
click at [242, 152] on button "See All" at bounding box center [252, 154] width 45 height 15
click at [182, 120] on div "Buche FREE" at bounding box center [180, 121] width 153 height 23
type input "roboto"
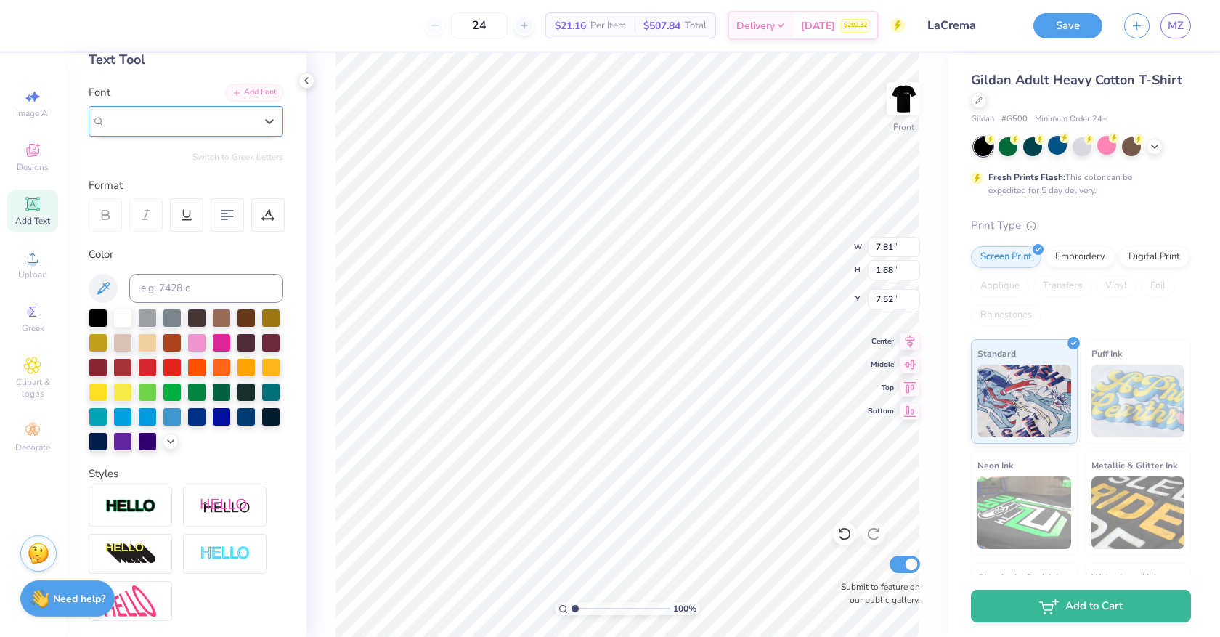
click at [200, 122] on div "Buche FREE" at bounding box center [180, 121] width 153 height 23
click at [200, 122] on div "Buche FREE" at bounding box center [180, 121] width 150 height 17
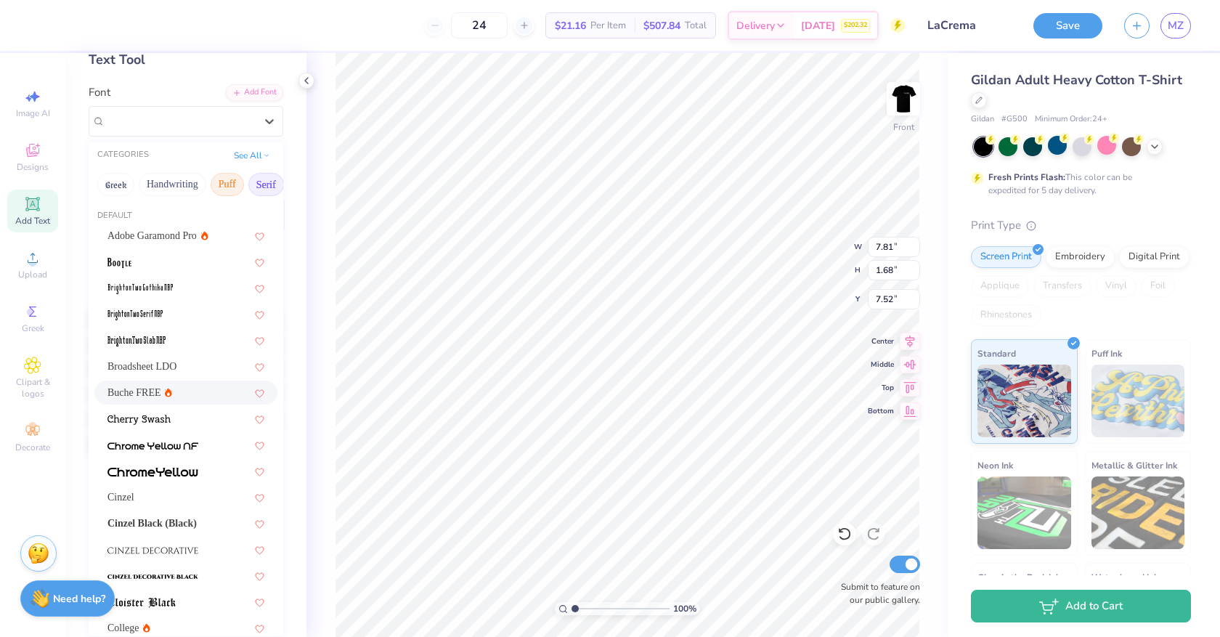
scroll to position [0, 433]
click at [238, 184] on button "Others" at bounding box center [253, 184] width 43 height 23
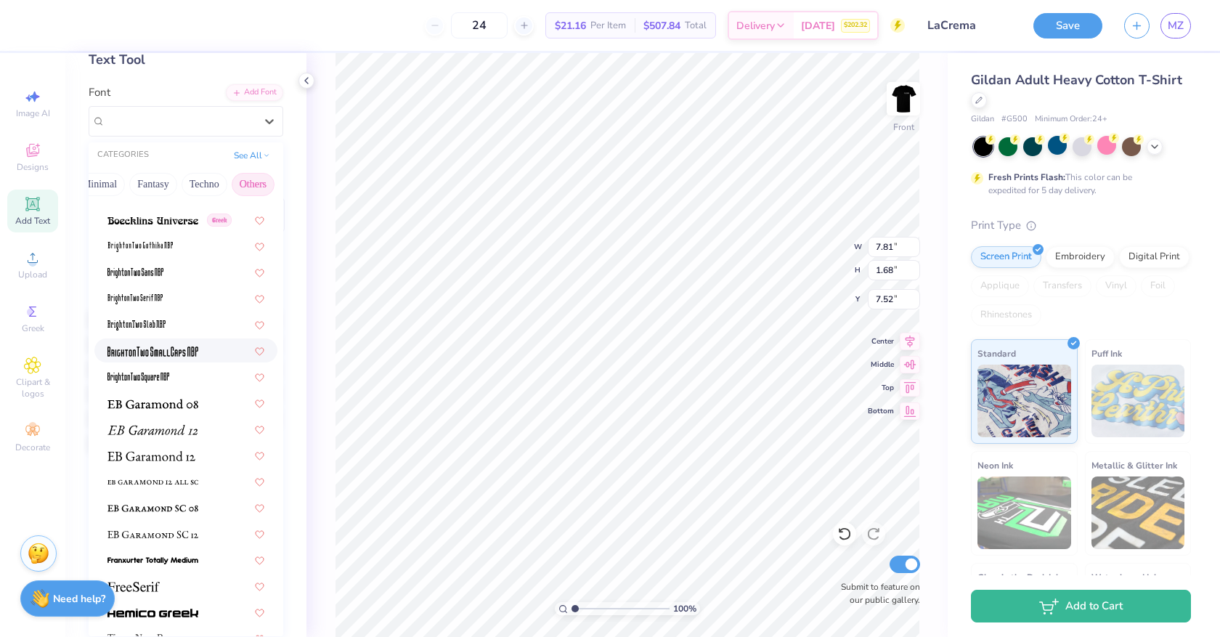
scroll to position [94, 0]
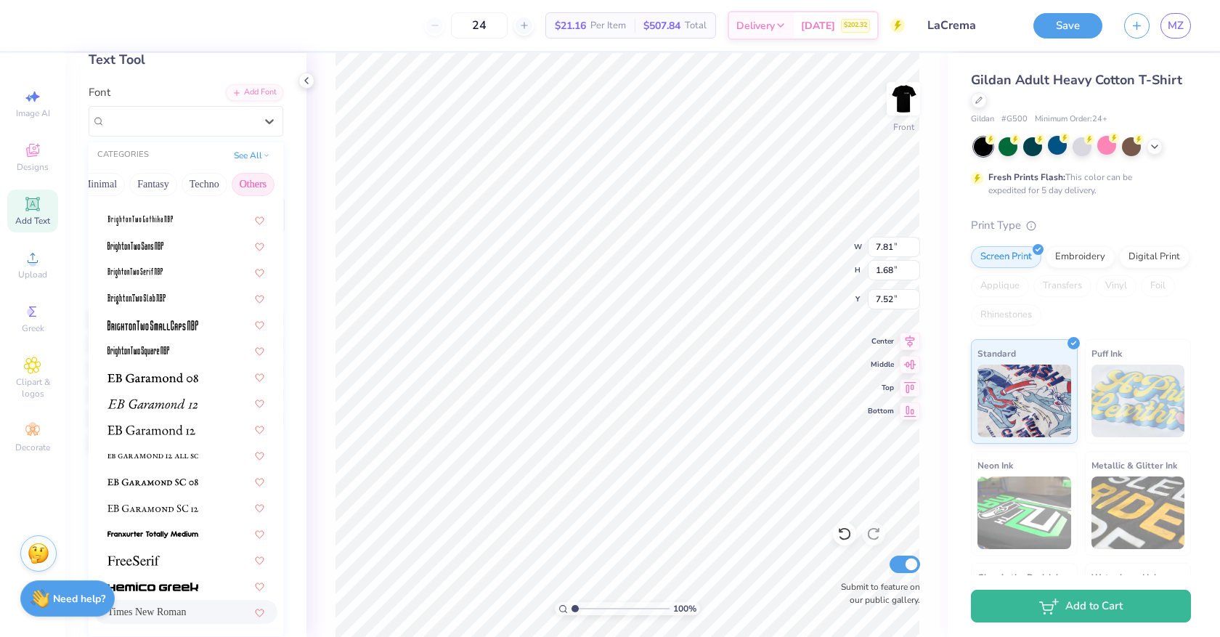
click at [175, 619] on span "Times New Roman" at bounding box center [146, 611] width 78 height 15
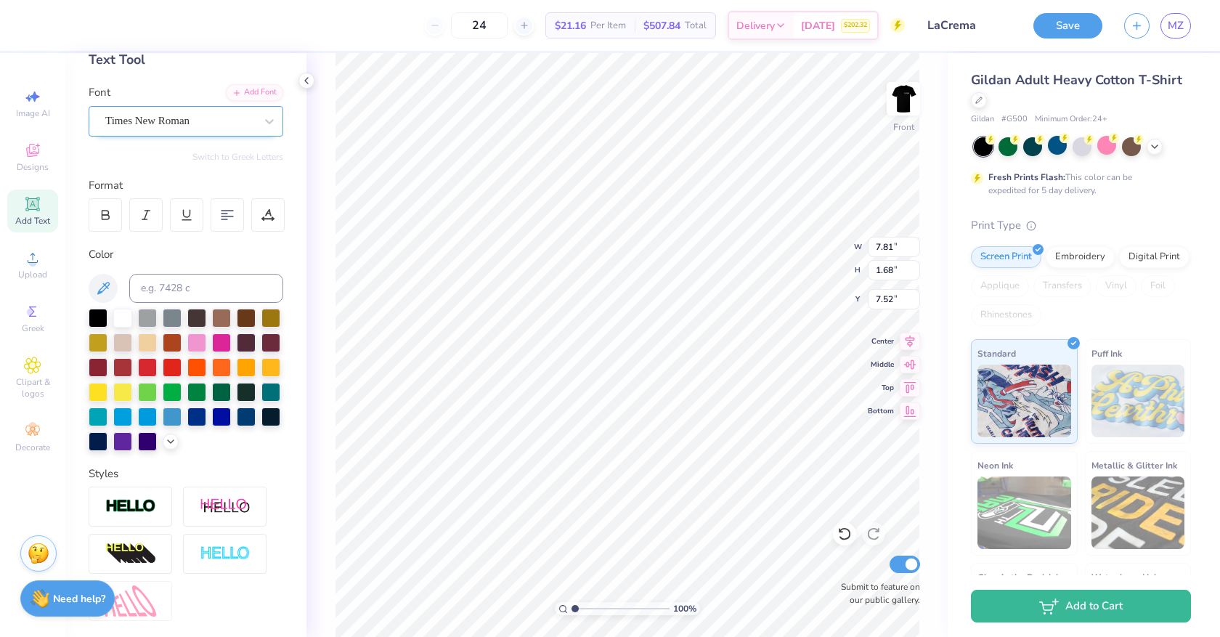
click at [253, 129] on div "Times New Roman" at bounding box center [180, 121] width 153 height 23
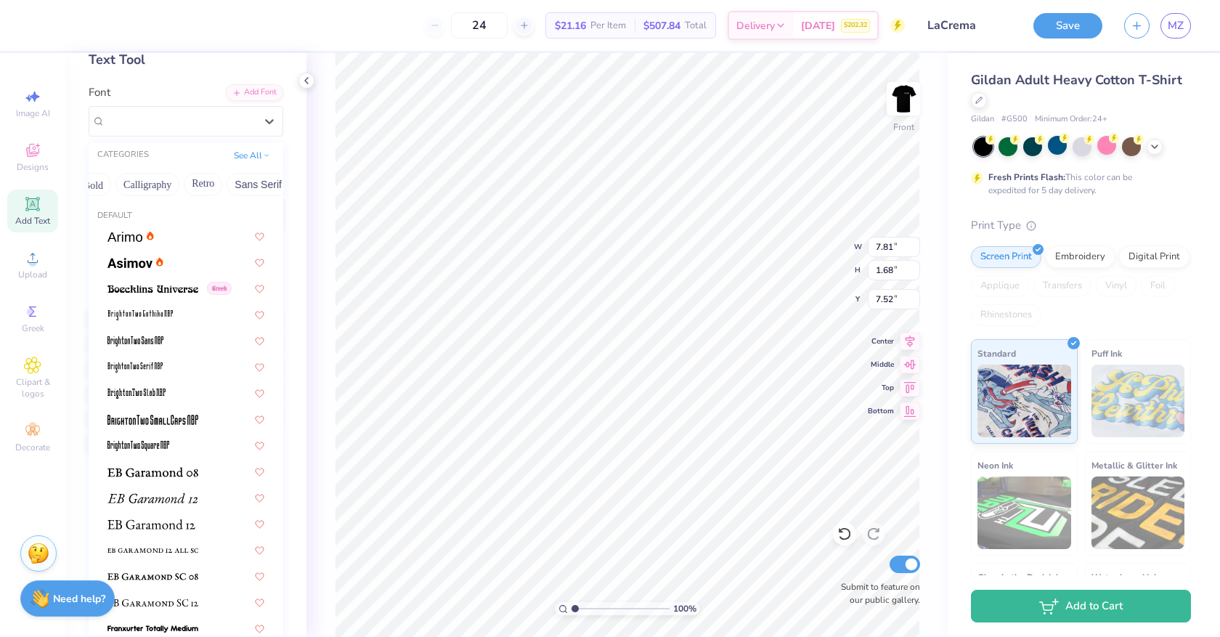
scroll to position [0, 433]
click at [211, 182] on button "Techno" at bounding box center [205, 184] width 46 height 23
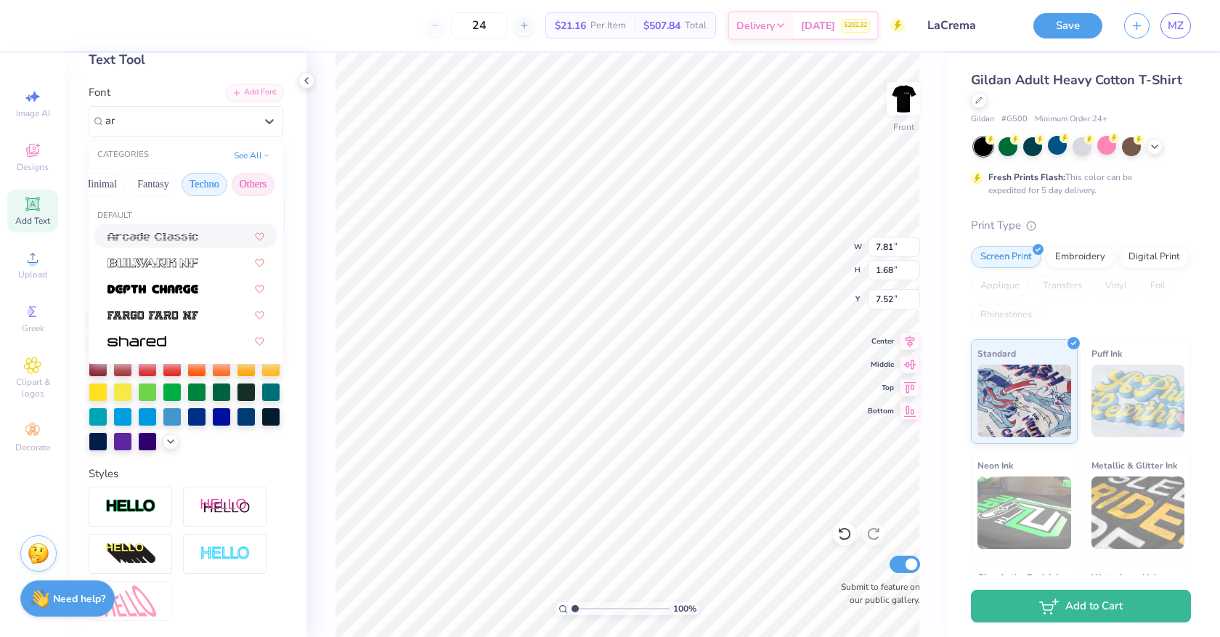
click at [251, 183] on button "Others" at bounding box center [253, 184] width 43 height 23
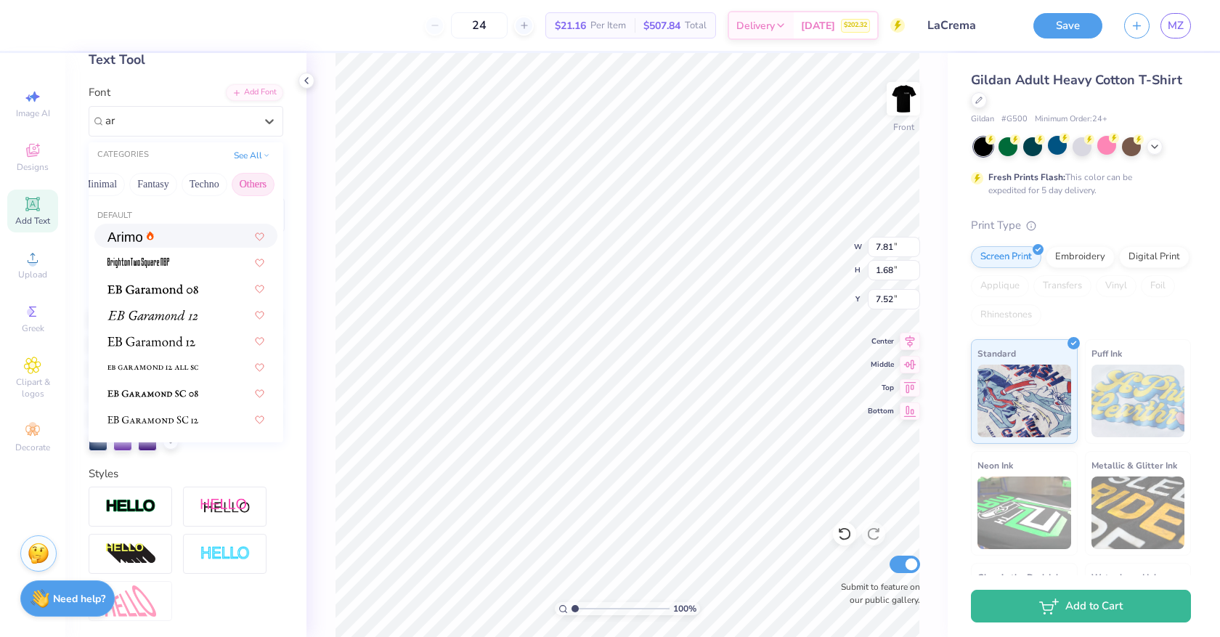
type input "a"
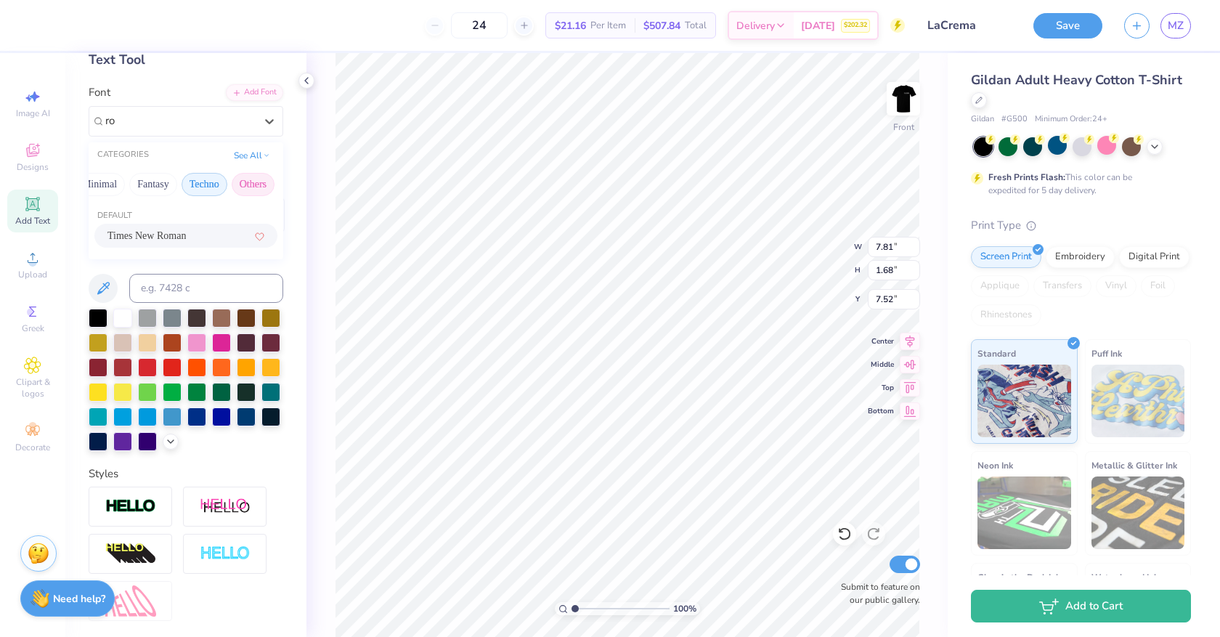
click at [191, 178] on button "Techno" at bounding box center [205, 184] width 46 height 23
click at [157, 185] on button "Fantasy" at bounding box center [153, 184] width 48 height 23
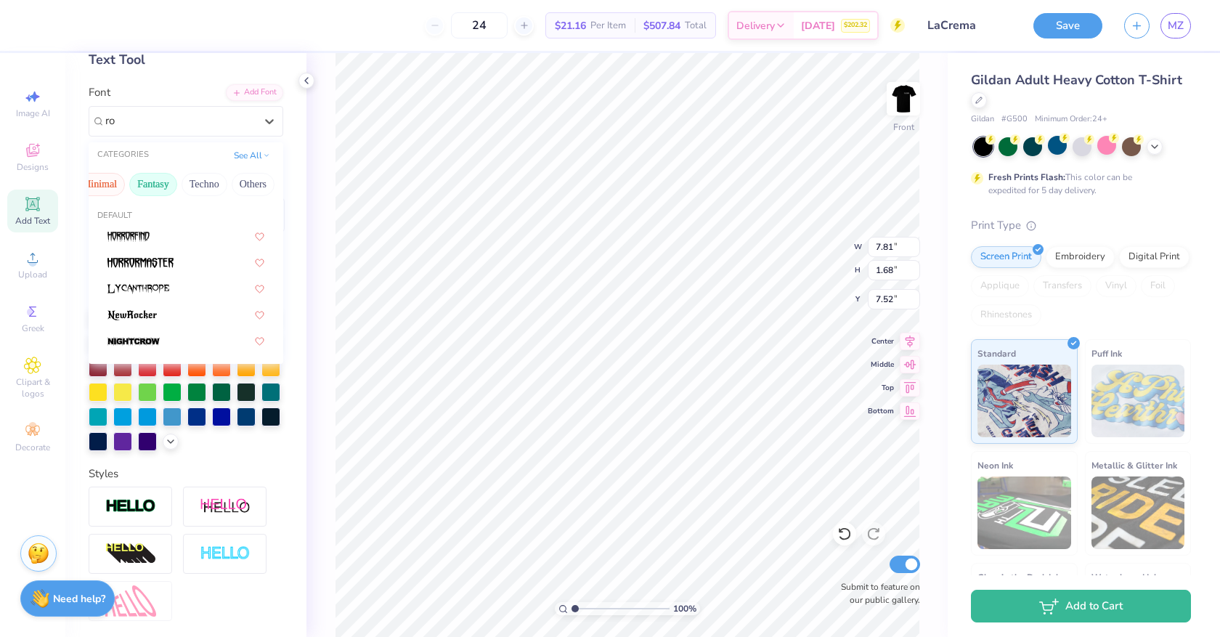
click at [111, 184] on button "Minimal" at bounding box center [99, 184] width 51 height 23
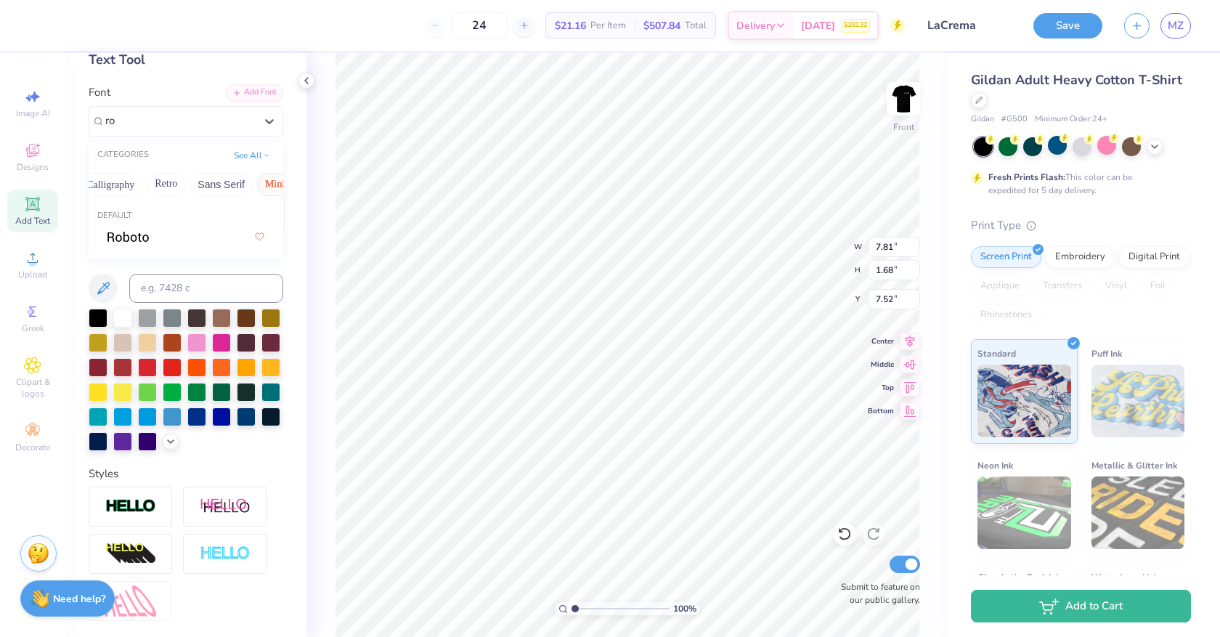
scroll to position [0, 229]
click at [144, 224] on div at bounding box center [185, 236] width 183 height 24
type input "ro"
click at [214, 129] on div "Times New Roman" at bounding box center [165, 121] width 123 height 23
type input "ro"
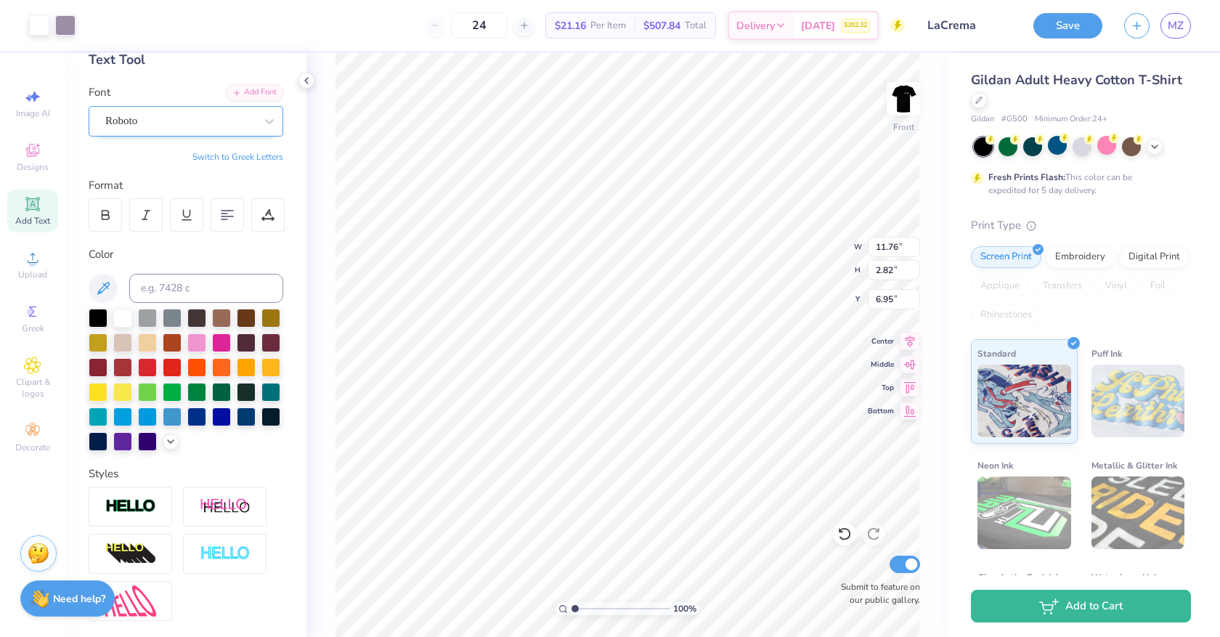
type input "6.96"
type input "2.52"
type input "7.10"
type input "9.12"
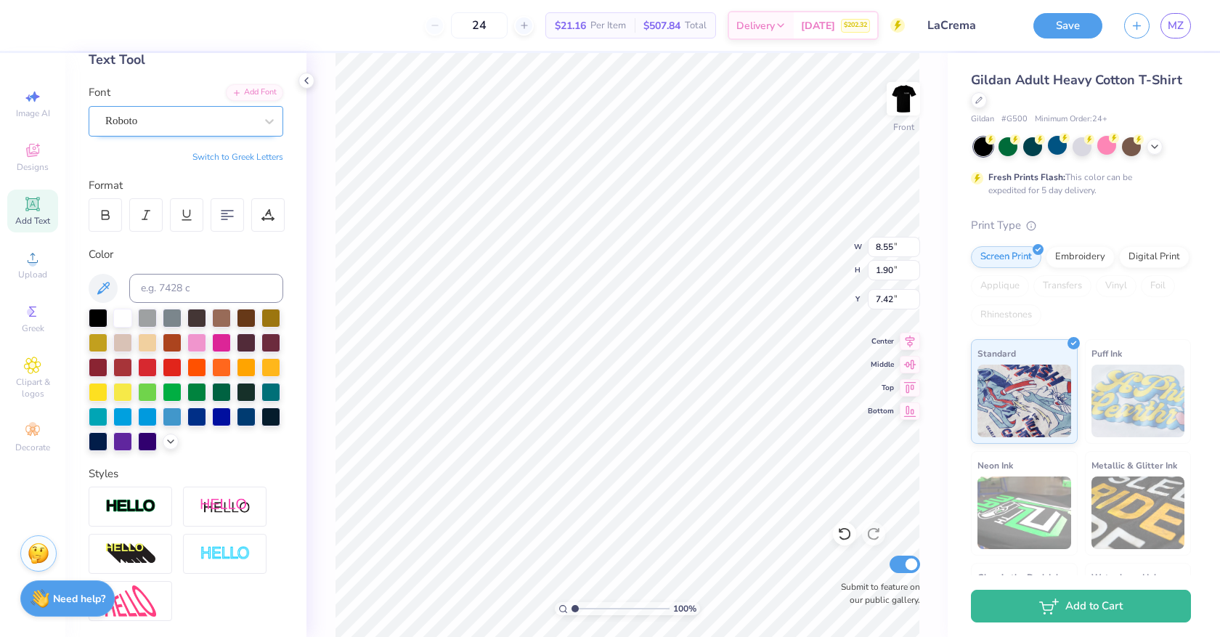
type input "2.03"
type input "7.29"
type input "2.52"
type input "7.04"
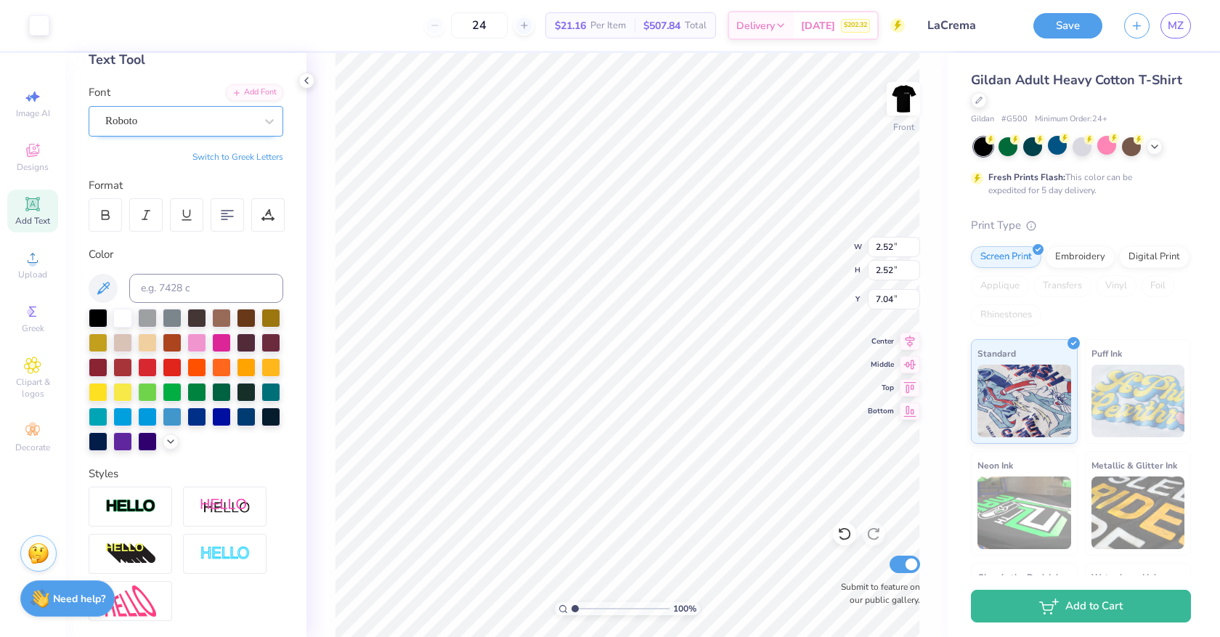
type input "9.12"
type input "2.03"
type input "7.29"
type input "9.80"
type input "2.18"
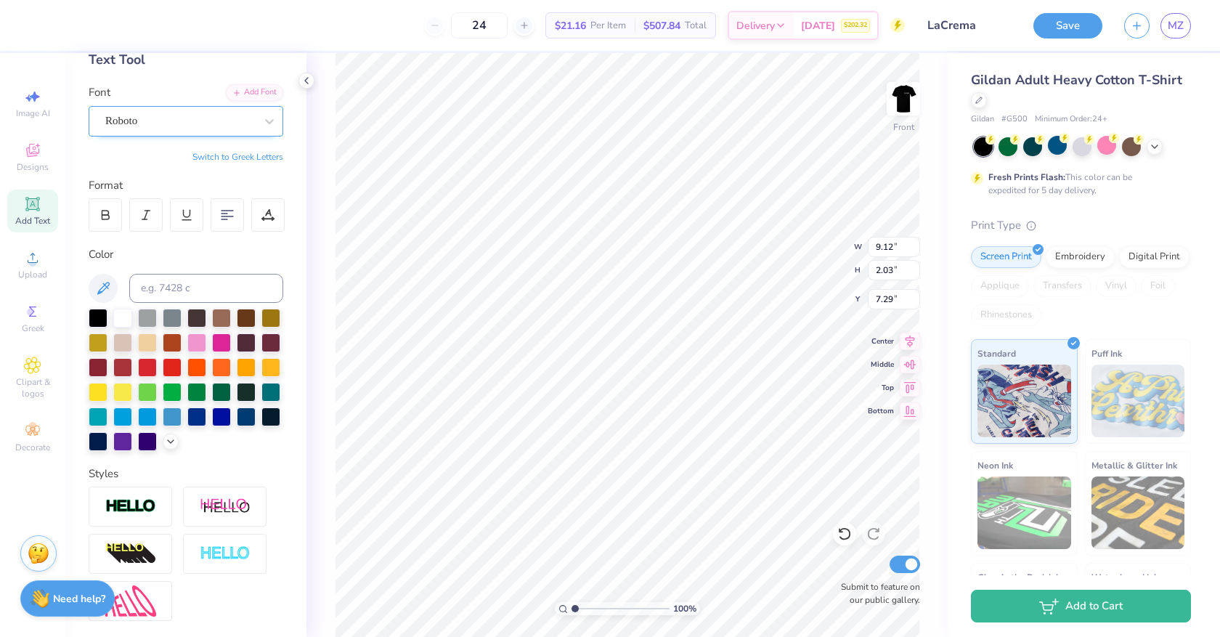
type input "7.14"
click at [325, 66] on div "100 % Front Submit to feature on our public gallery." at bounding box center [627, 345] width 641 height 584
click at [786, 15] on div "Delivery" at bounding box center [761, 28] width 65 height 26
click at [1082, 25] on button "Save" at bounding box center [1068, 23] width 69 height 25
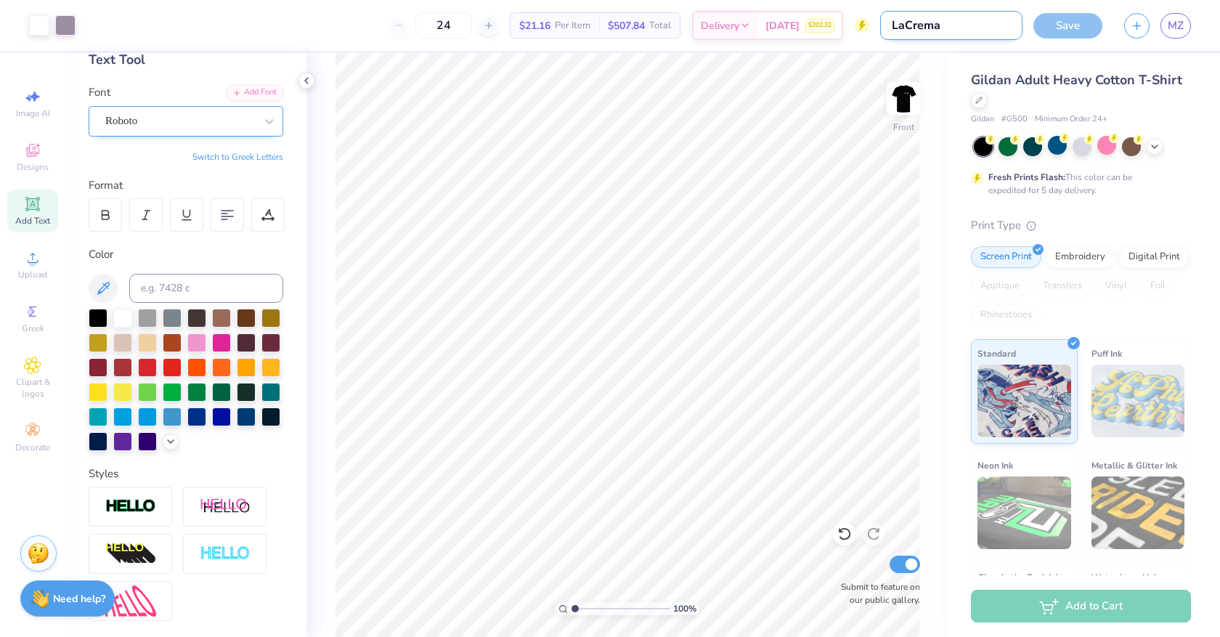
click at [983, 27] on input "LaCrema" at bounding box center [951, 25] width 142 height 29
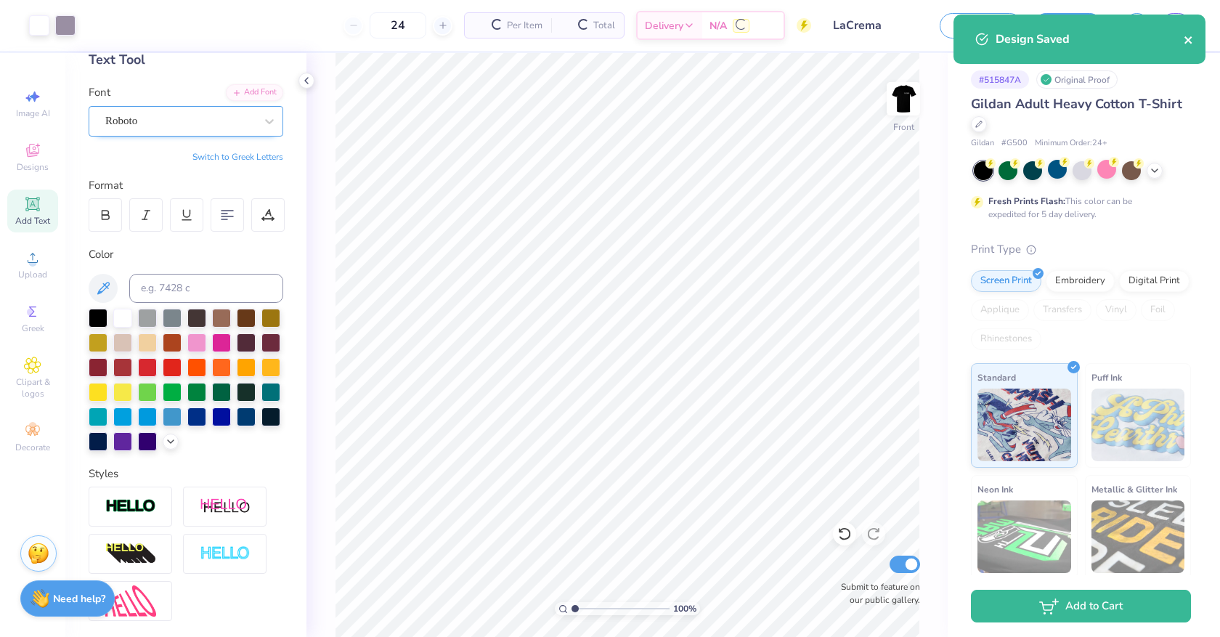
click at [1093, 40] on icon "close" at bounding box center [1189, 40] width 10 height 12
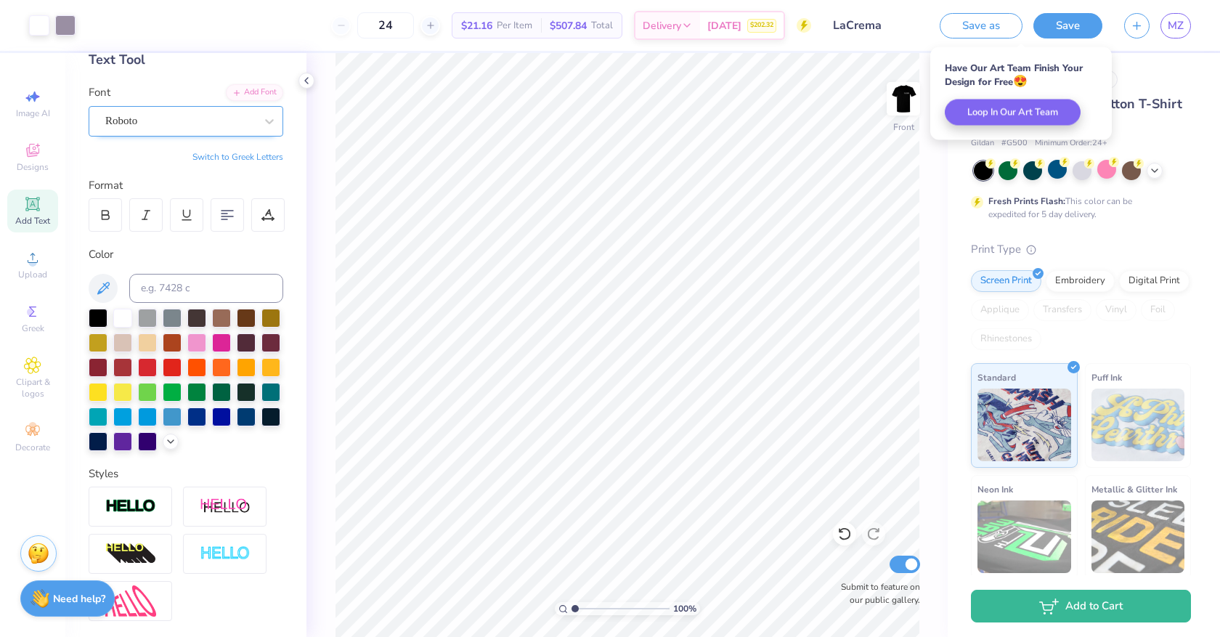
click at [477, 32] on span "$21.16" at bounding box center [476, 25] width 31 height 15
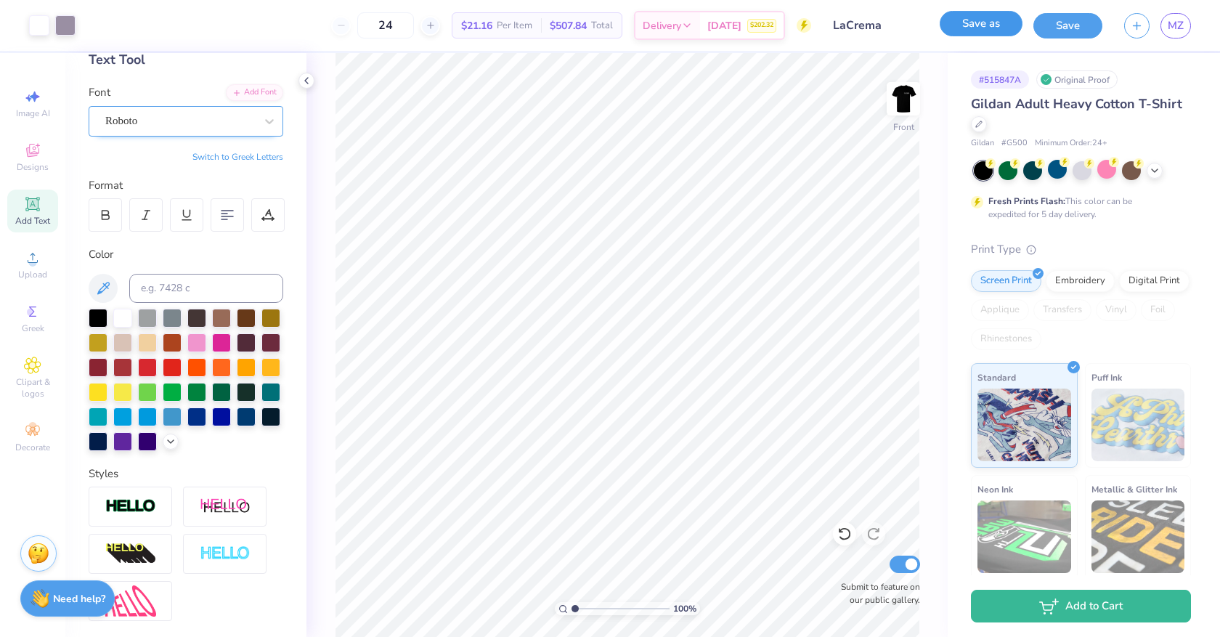
click at [970, 31] on button "Save as" at bounding box center [981, 23] width 83 height 25
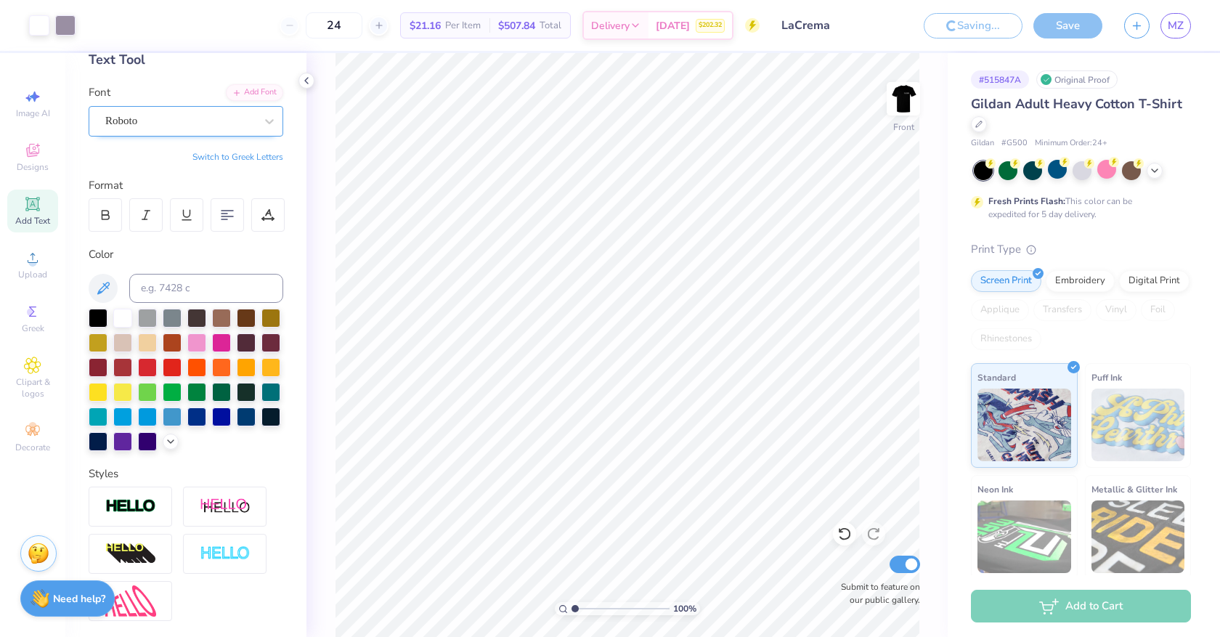
click at [874, 31] on input "LaCrema" at bounding box center [842, 25] width 142 height 29
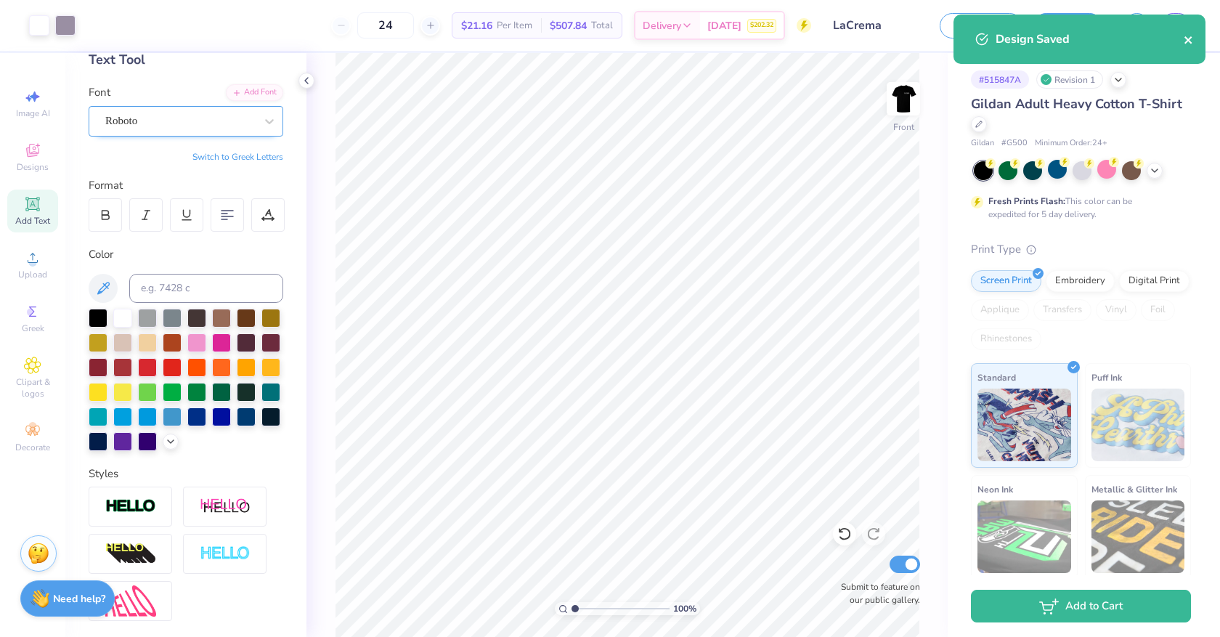
click at [1093, 44] on icon "close" at bounding box center [1189, 40] width 10 height 12
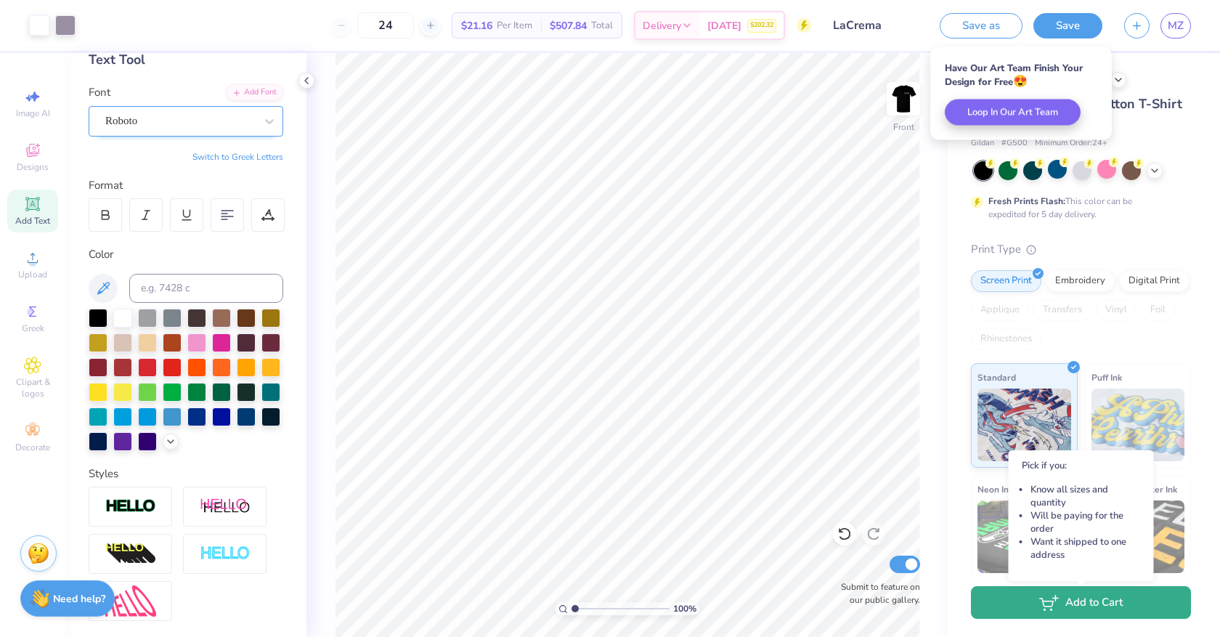
click at [1017, 607] on button "Add to Cart" at bounding box center [1081, 602] width 220 height 33
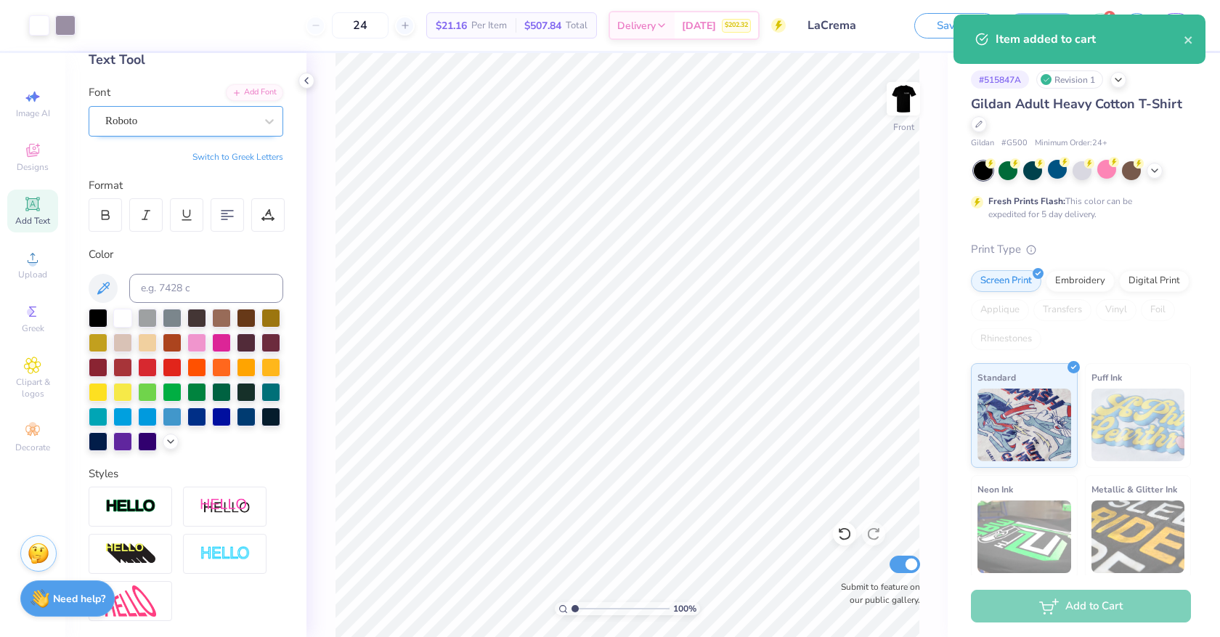
click at [1093, 38] on div "Item added to cart" at bounding box center [1090, 39] width 188 height 17
click at [1093, 40] on icon "close" at bounding box center [1188, 39] width 7 height 7
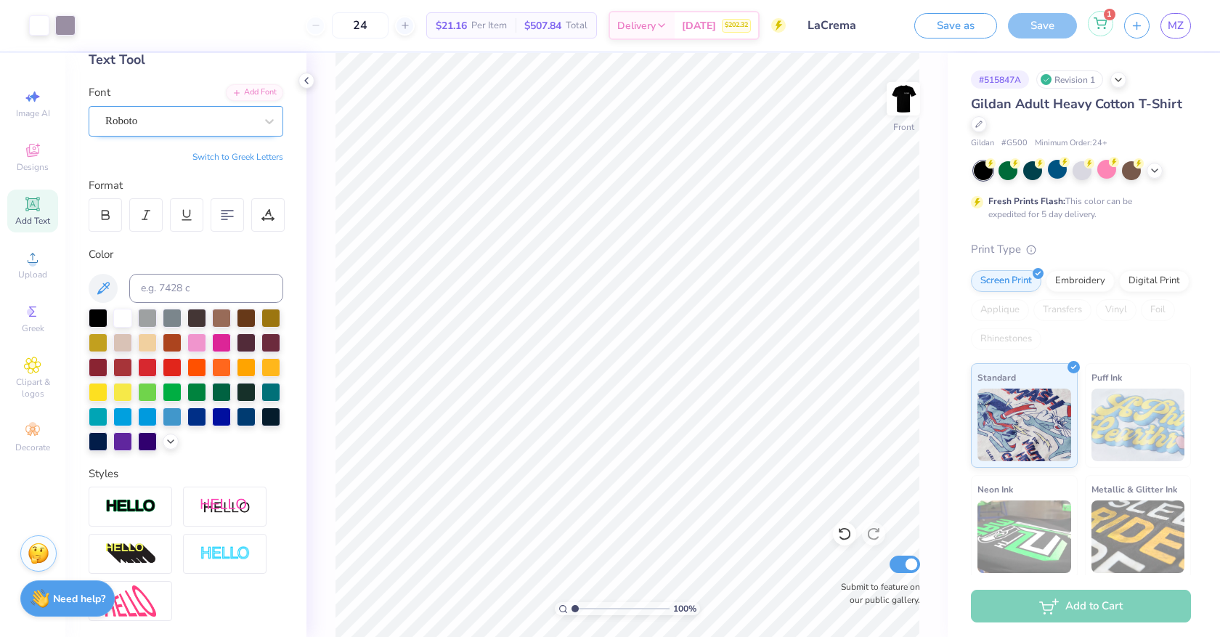
click at [1093, 21] on icon at bounding box center [1101, 21] width 12 height 7
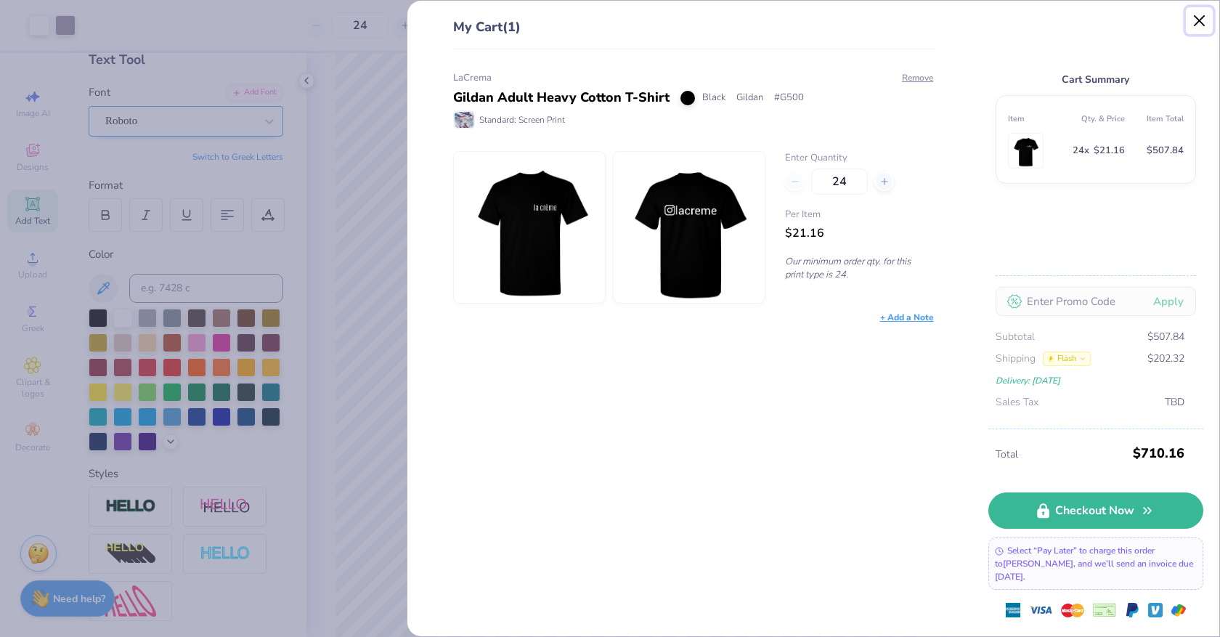
click at [1093, 27] on button "Close" at bounding box center [1200, 21] width 28 height 28
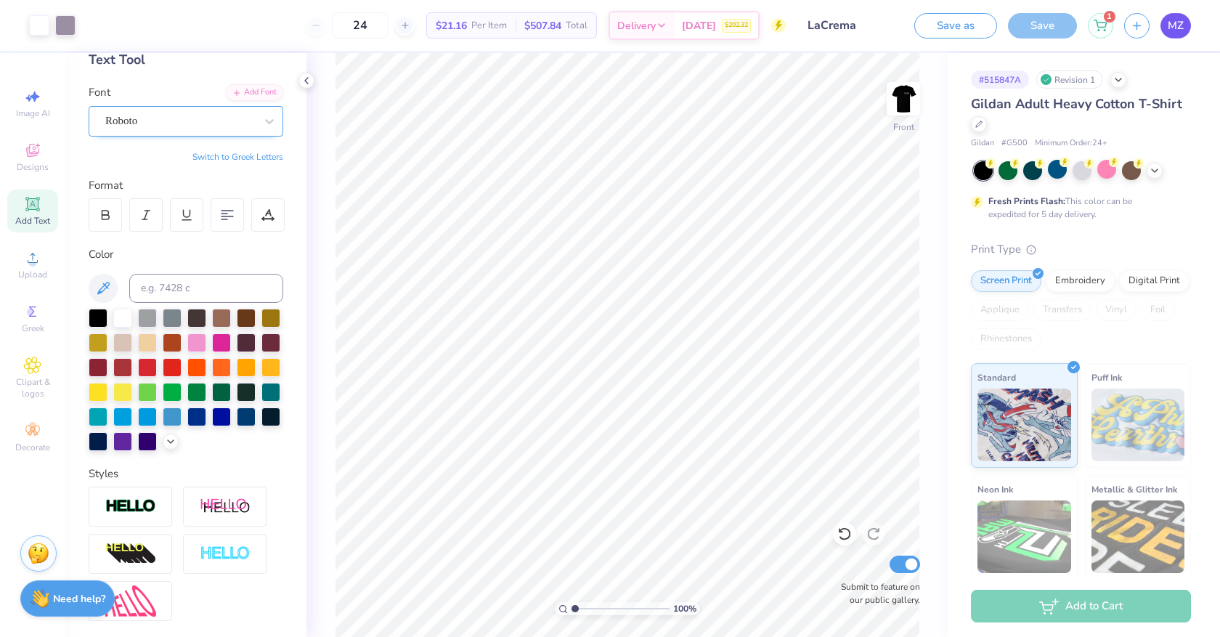
click at [1093, 18] on span "MZ" at bounding box center [1176, 25] width 16 height 17
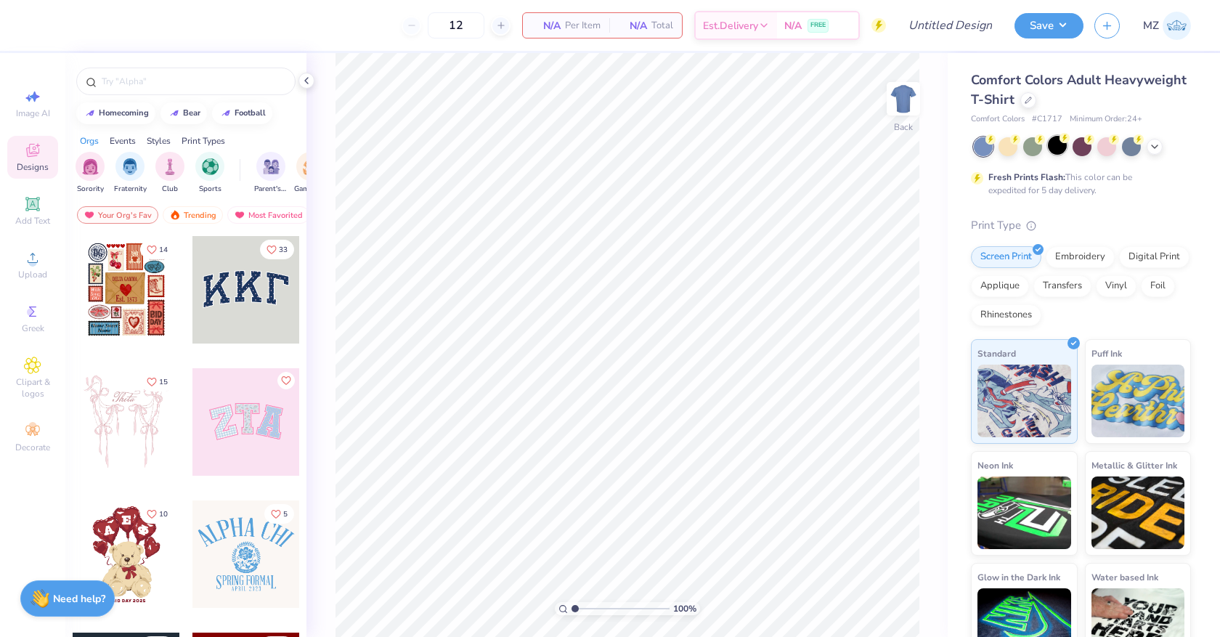
click at [1060, 152] on div at bounding box center [1057, 145] width 19 height 19
click at [465, 17] on input "12" at bounding box center [456, 25] width 57 height 26
type input "1"
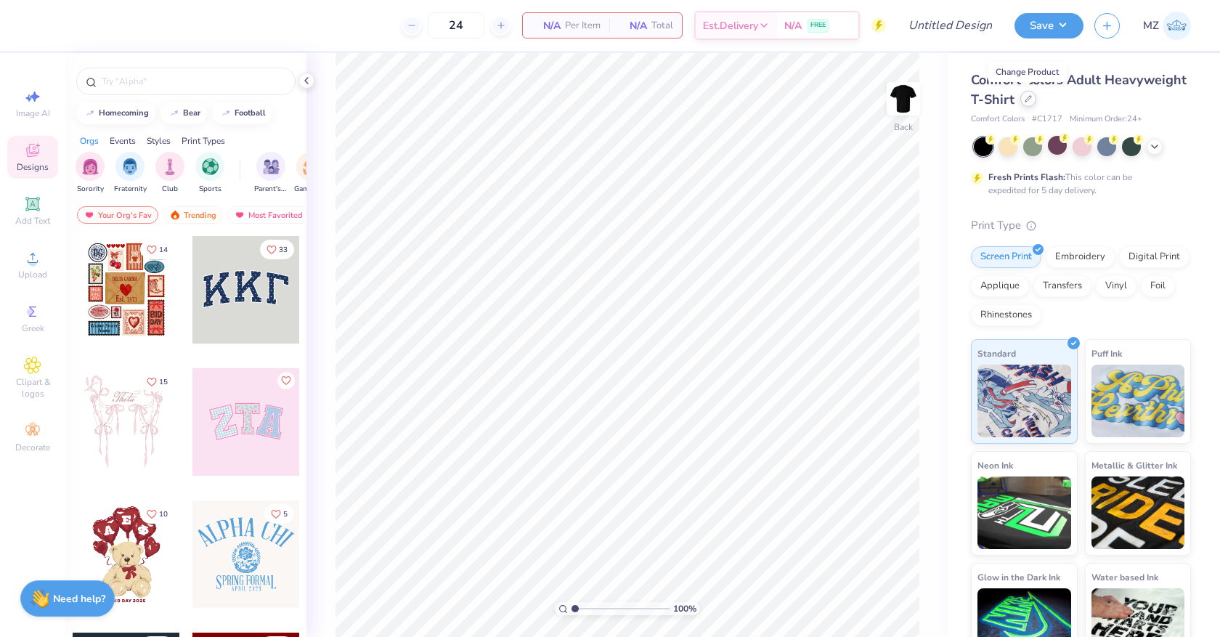
type input "24"
click at [1026, 104] on div at bounding box center [1028, 99] width 16 height 16
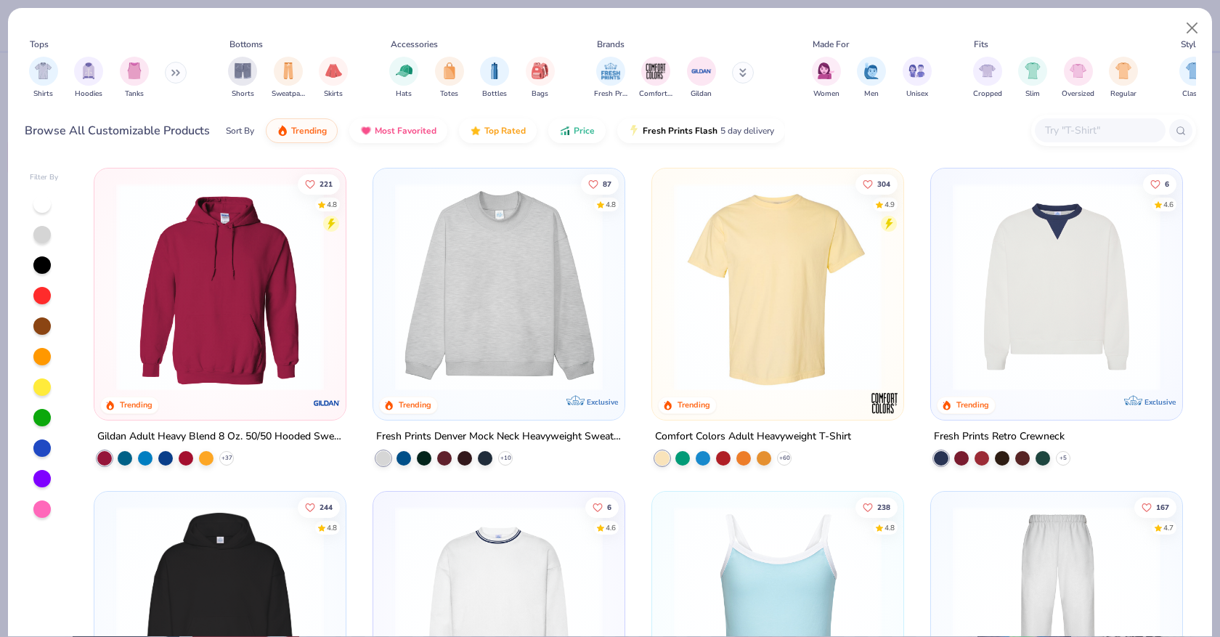
click at [1109, 139] on div at bounding box center [1100, 130] width 131 height 24
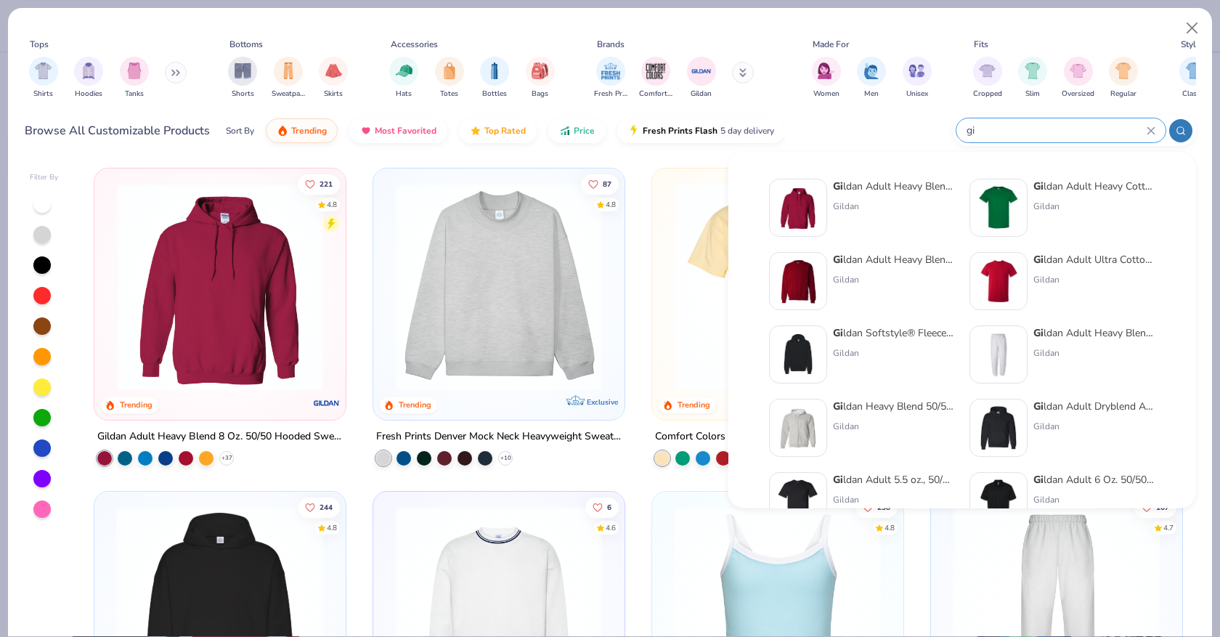
type input "gi"
click at [1092, 207] on div "Gildan" at bounding box center [1095, 206] width 122 height 13
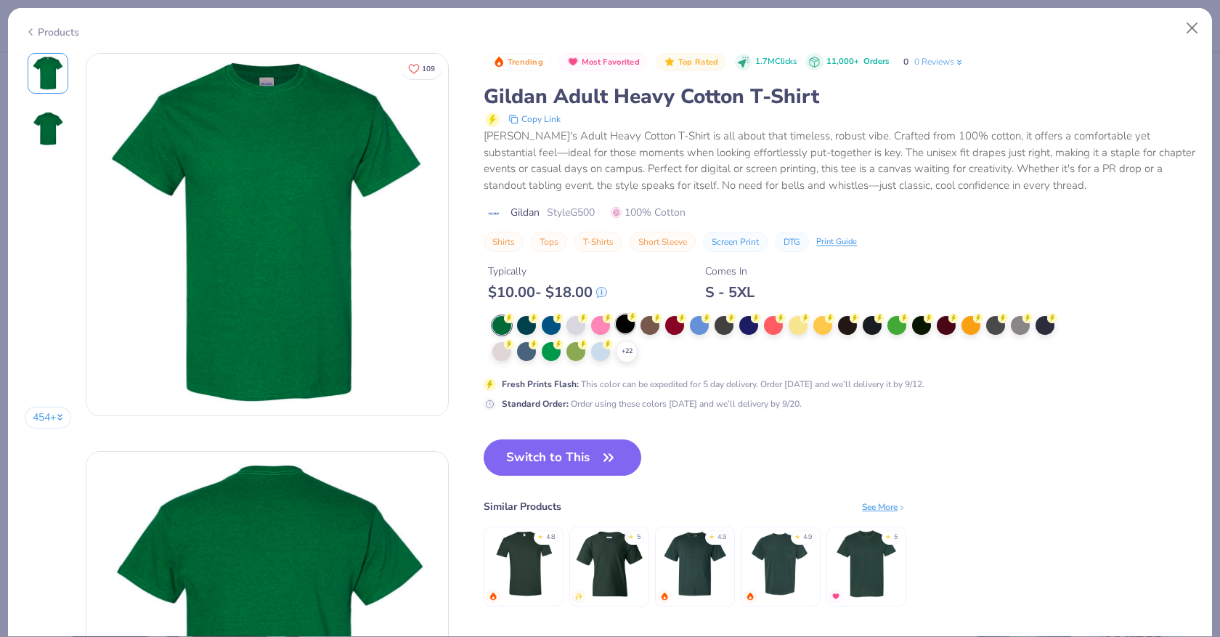
click at [624, 320] on div at bounding box center [625, 323] width 19 height 19
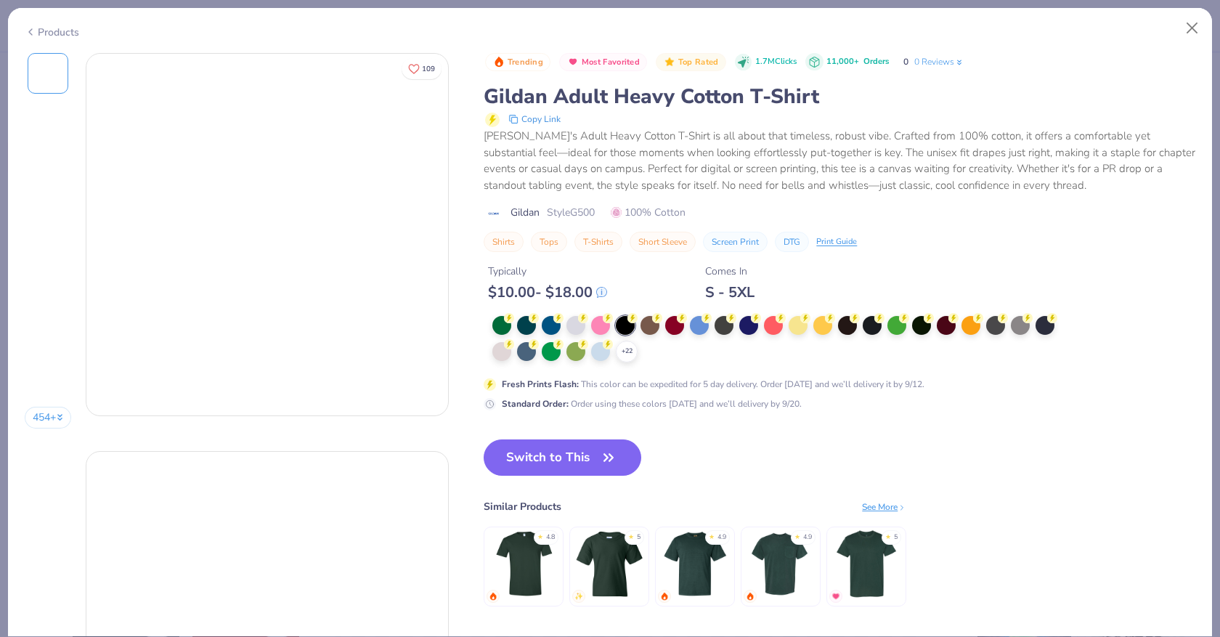
click at [621, 454] on button "Switch to This" at bounding box center [563, 457] width 158 height 36
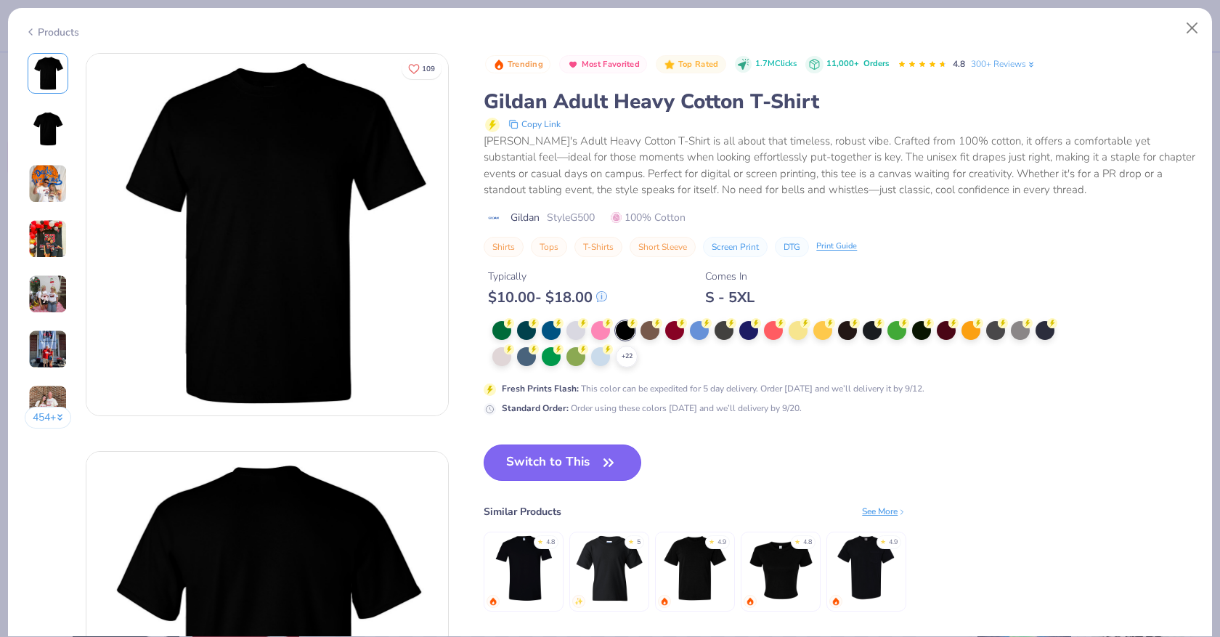
click button "Switch to This"
click button "Close"
click button "Switch to This"
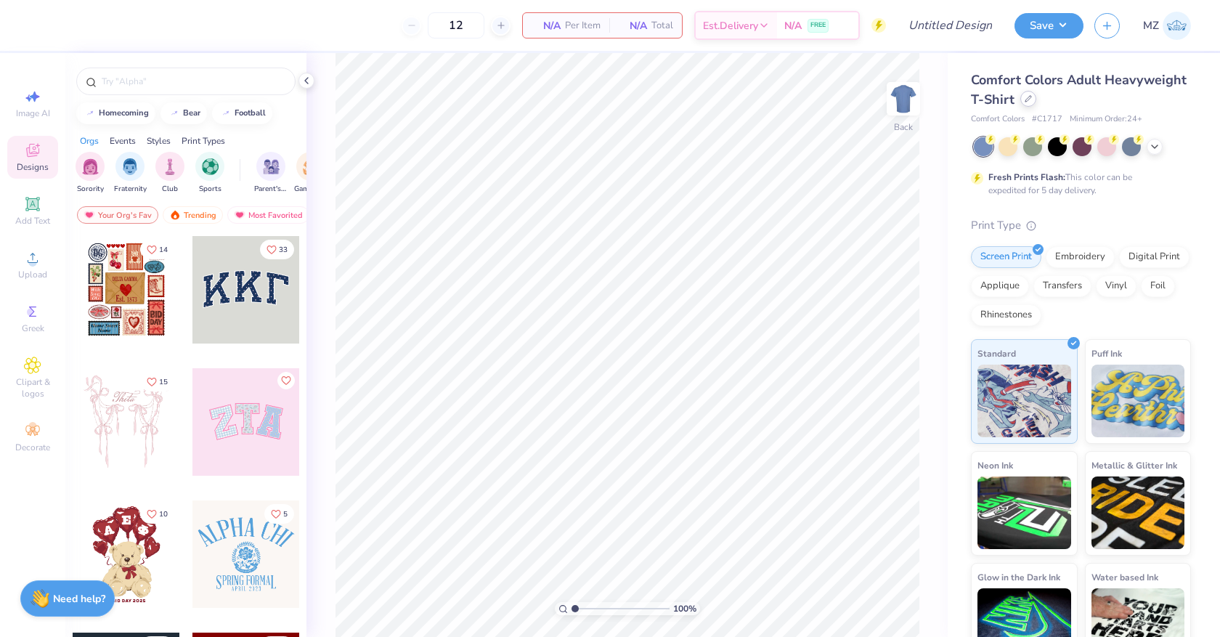
click at [1024, 105] on div at bounding box center [1028, 99] width 16 height 16
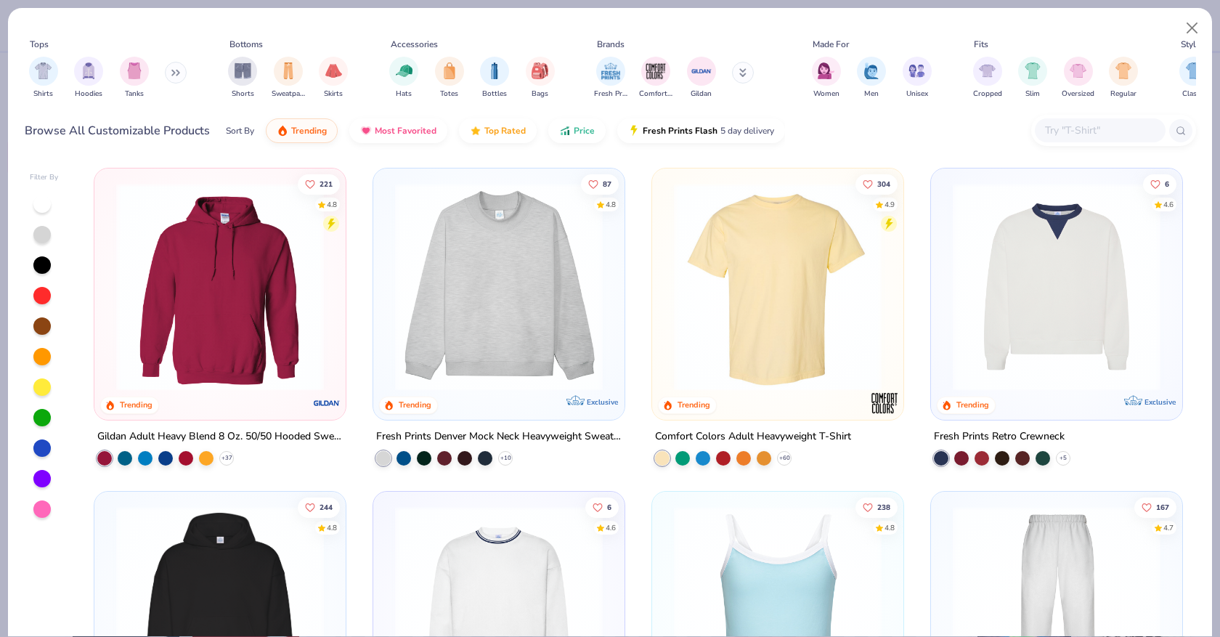
click at [1081, 128] on input "text" at bounding box center [1100, 130] width 112 height 17
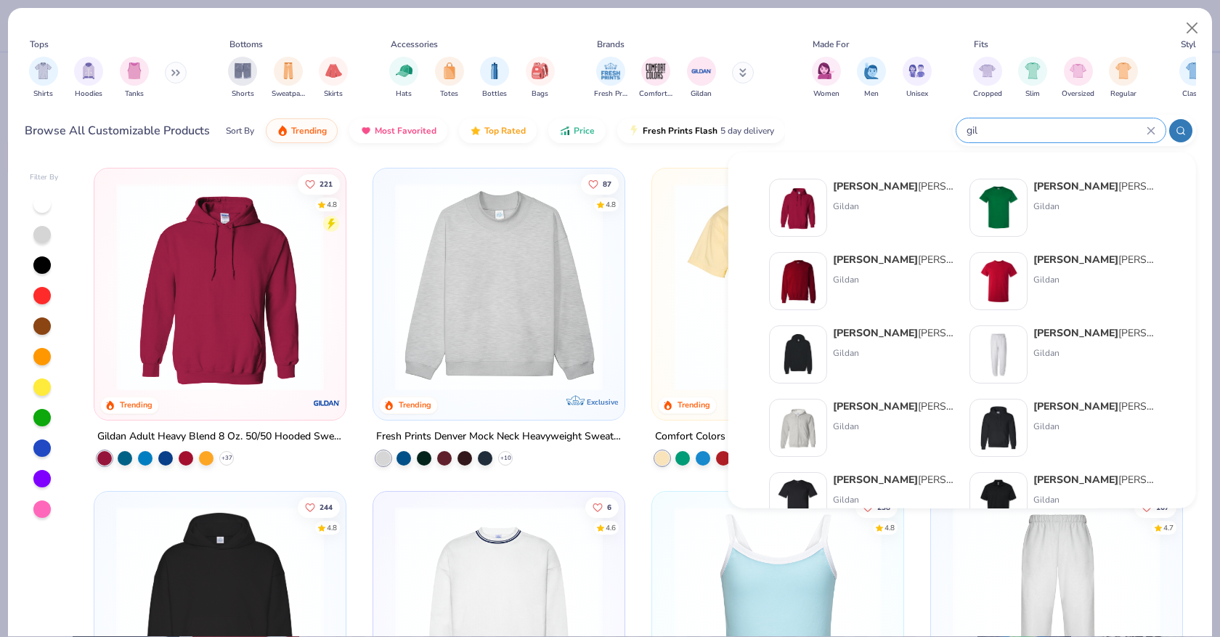
type input "gil"
click at [1087, 179] on div "Gil dan Adult Heavy Cotton T-Shirt" at bounding box center [1095, 186] width 122 height 15
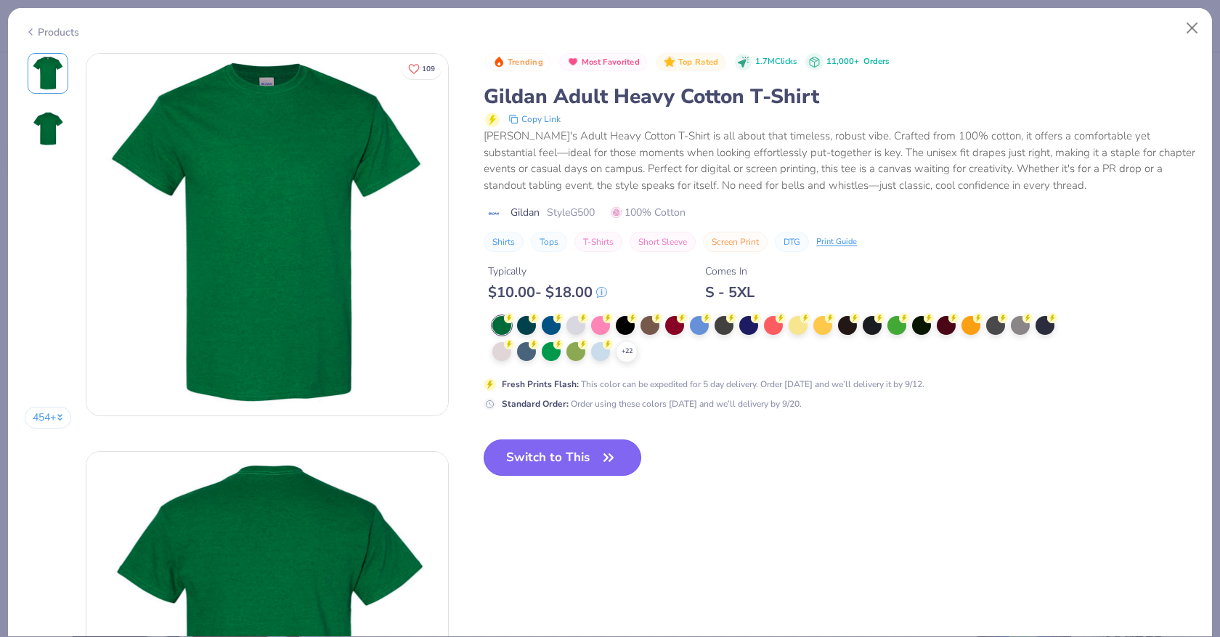
click at [602, 453] on icon "button" at bounding box center [608, 457] width 20 height 20
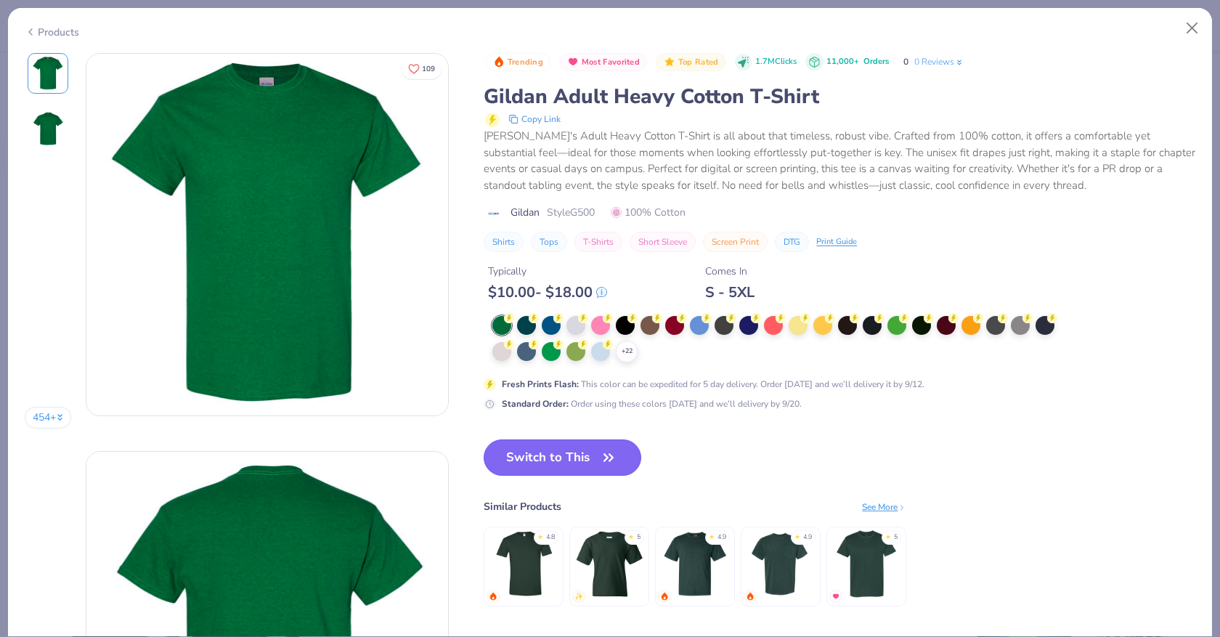
click at [559, 455] on button "Switch to This" at bounding box center [563, 457] width 158 height 36
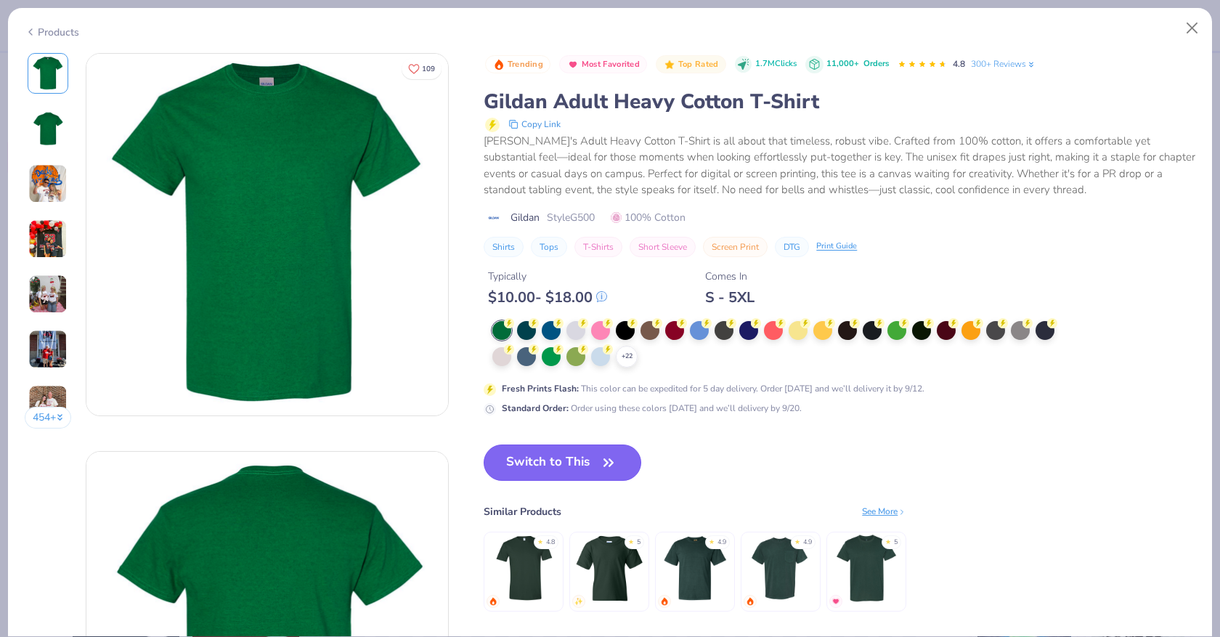
click at [569, 473] on button "Switch to This" at bounding box center [563, 463] width 158 height 36
click at [1194, 37] on button "Close" at bounding box center [1193, 29] width 28 height 28
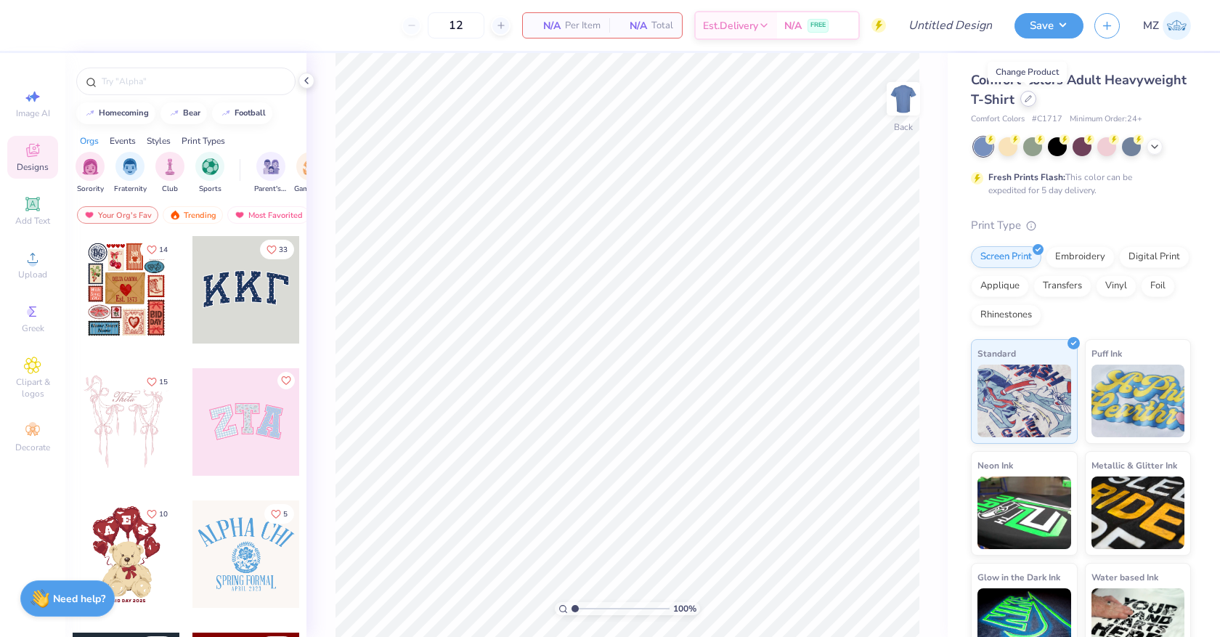
click at [1026, 97] on icon at bounding box center [1028, 98] width 7 height 7
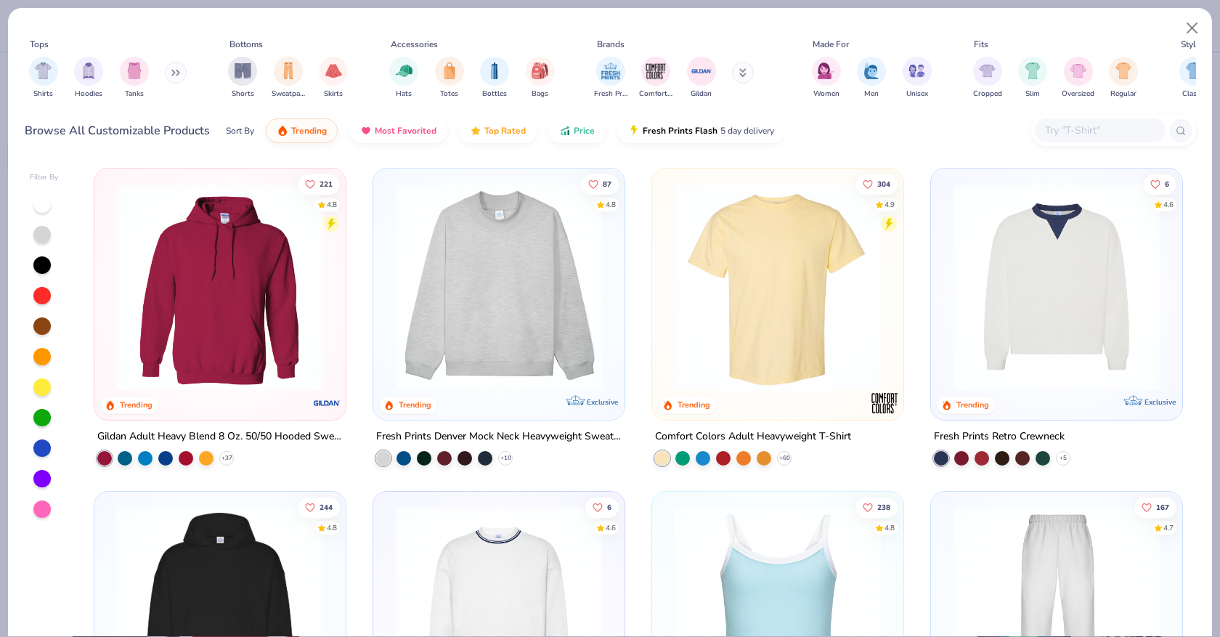
click at [1048, 143] on div at bounding box center [1113, 130] width 165 height 31
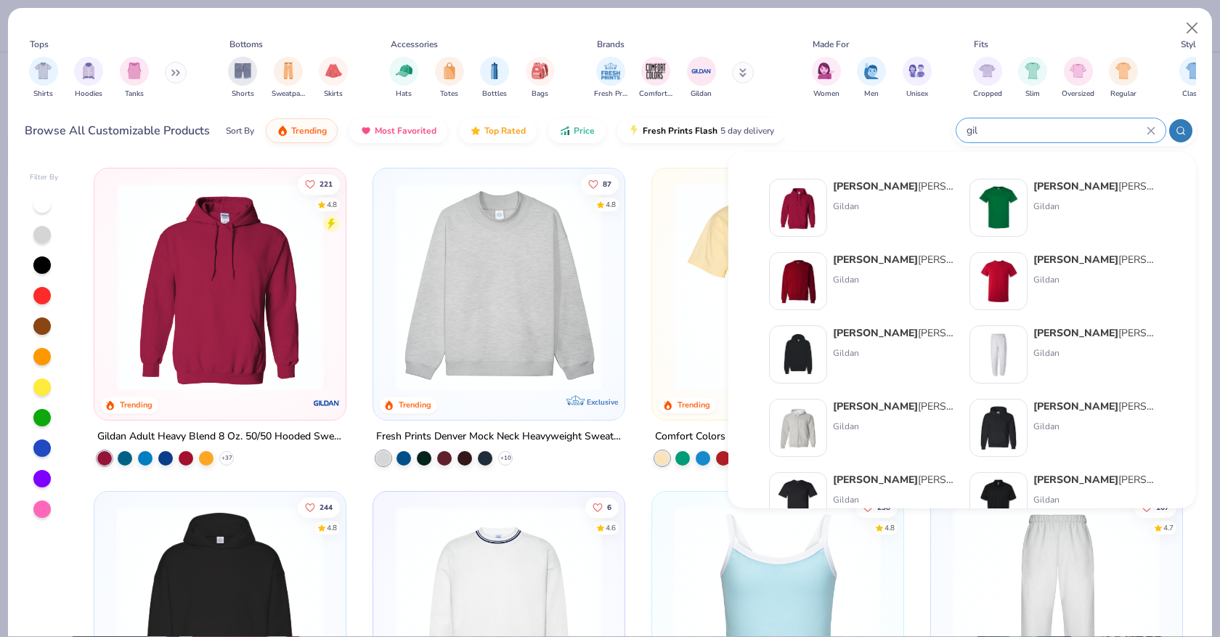
type input "gil"
click at [1050, 216] on div "[PERSON_NAME] Adult Heavy Cotton T-Shirt Gildan" at bounding box center [1095, 208] width 122 height 58
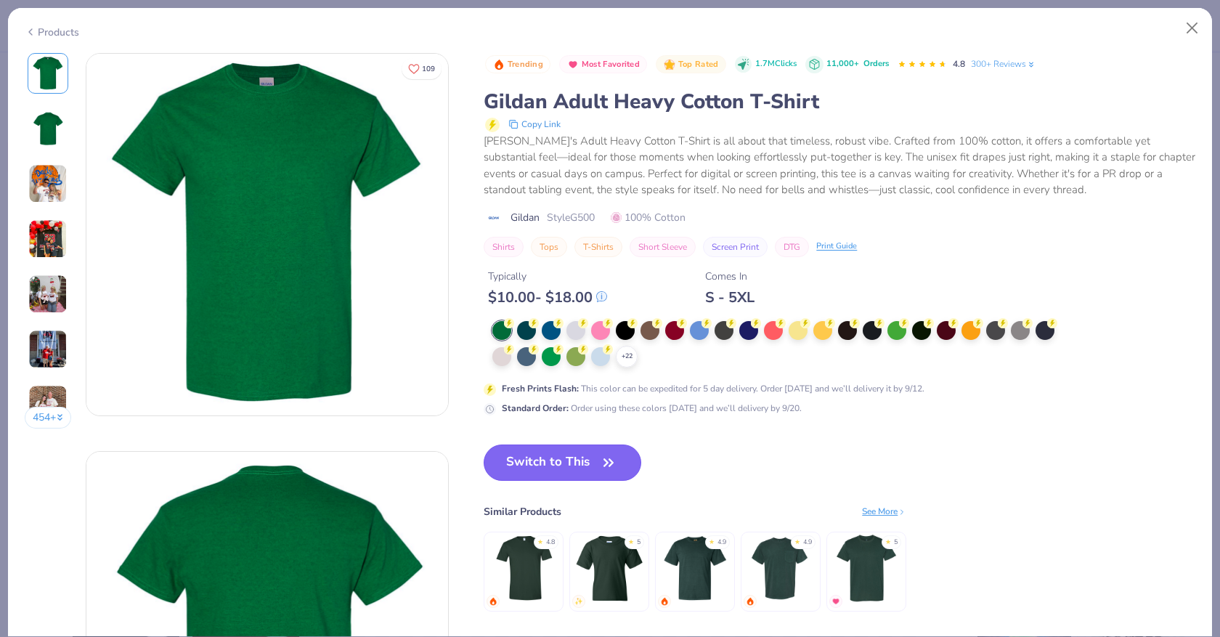
click at [559, 460] on button "Switch to This" at bounding box center [563, 463] width 158 height 36
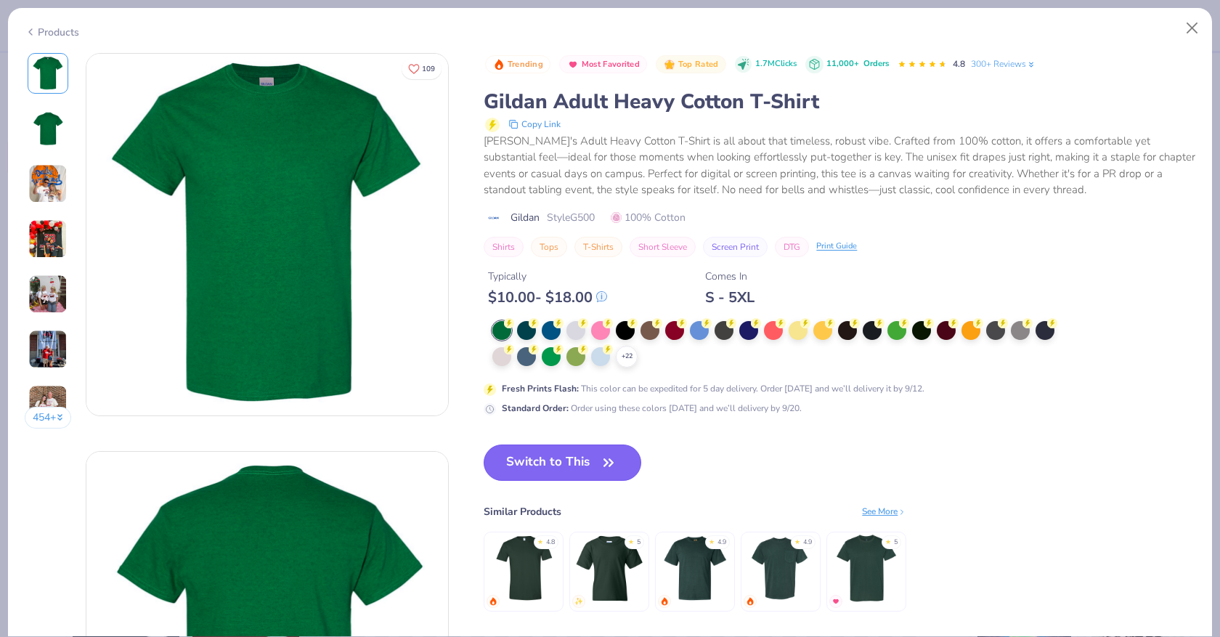
click at [613, 463] on icon "button" at bounding box center [608, 462] width 9 height 7
click at [580, 216] on span "Style G500" at bounding box center [571, 217] width 48 height 15
copy span "G500"
click at [1198, 20] on button "Close" at bounding box center [1193, 29] width 28 height 28
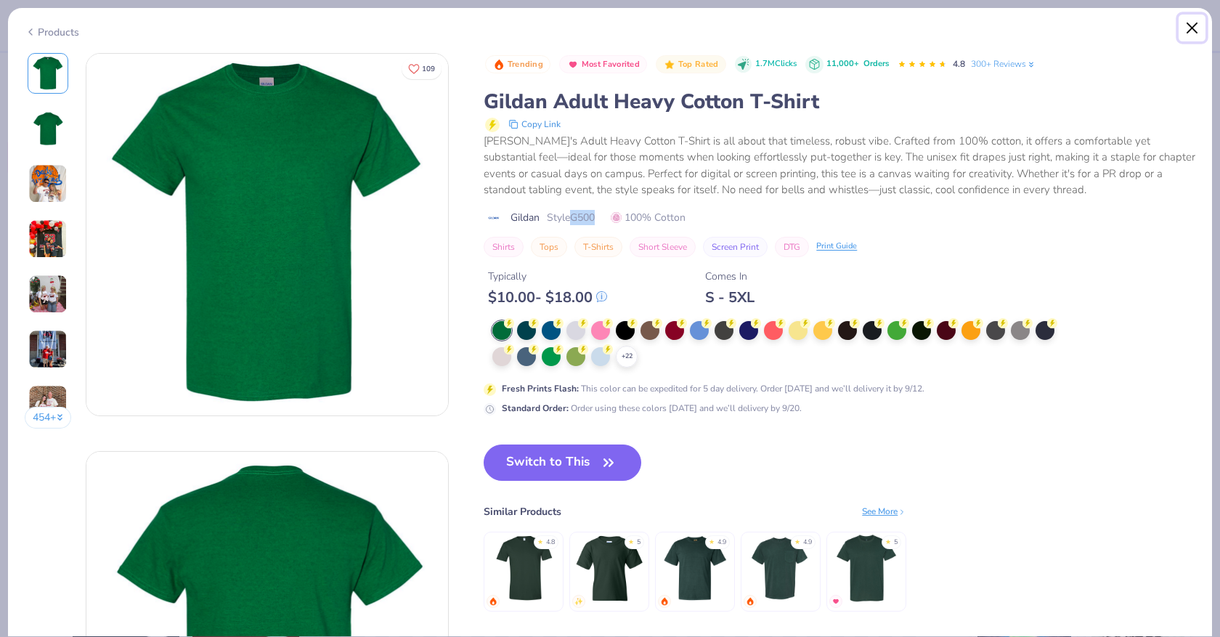
click at [1195, 23] on button "Close" at bounding box center [1193, 29] width 28 height 28
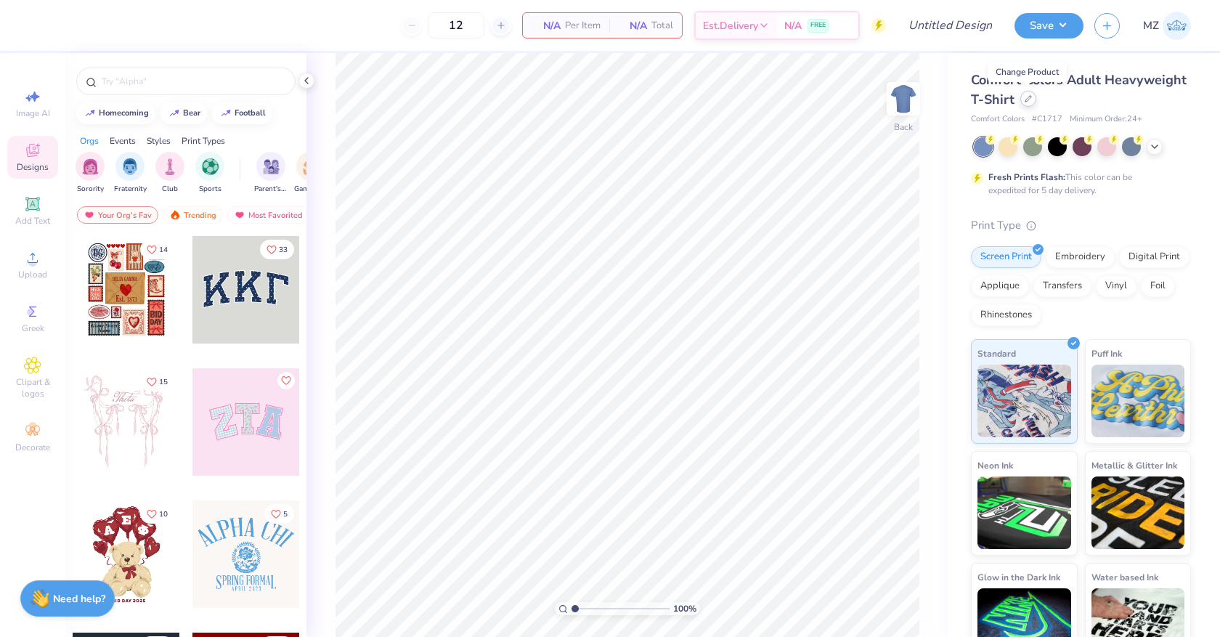
click at [1031, 105] on div at bounding box center [1028, 99] width 16 height 16
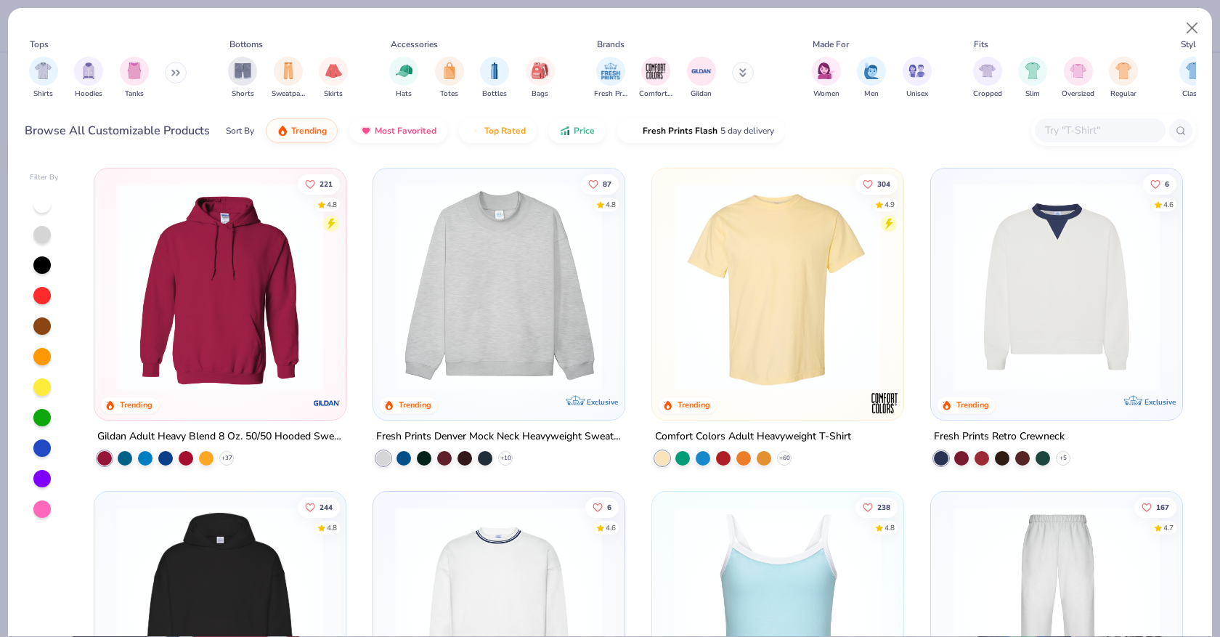
click at [1073, 129] on input "text" at bounding box center [1100, 130] width 112 height 17
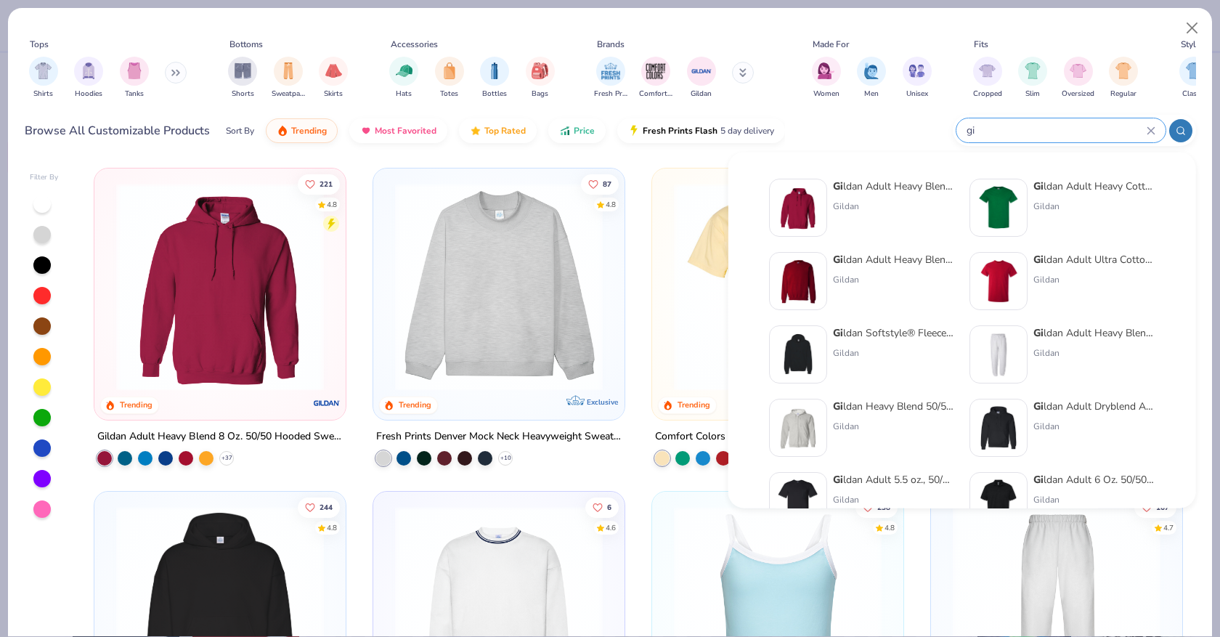
type input "gi"
click at [1057, 192] on div "Gi ldan Adult Heavy Cotton T-Shirt" at bounding box center [1095, 186] width 122 height 15
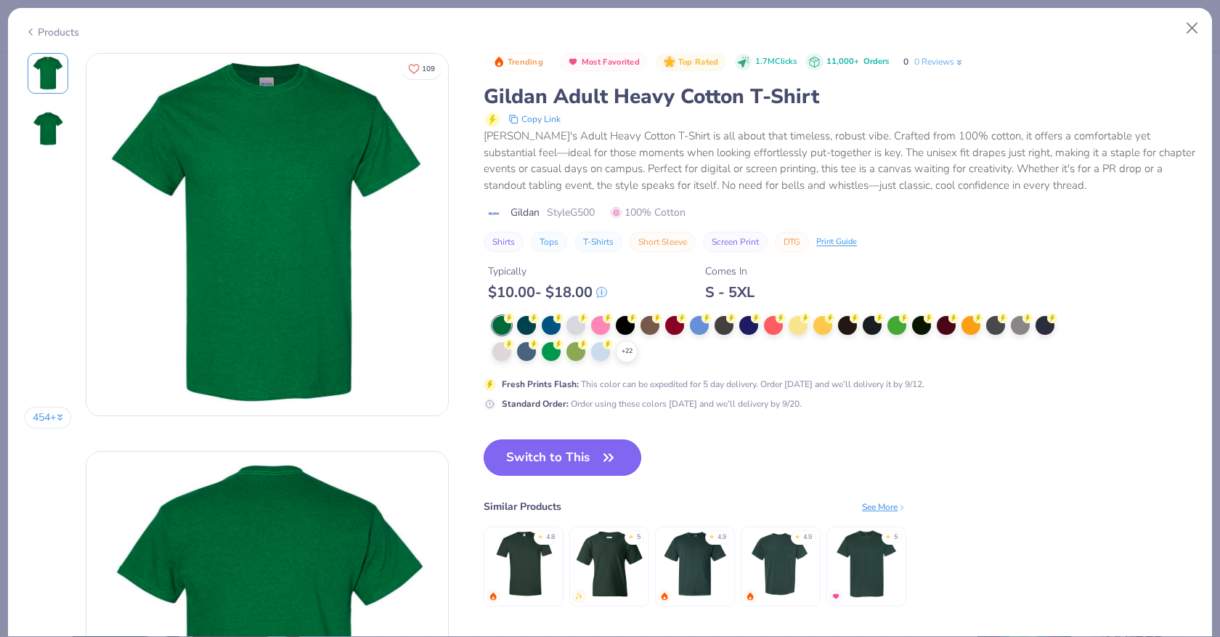
click at [579, 455] on button "Switch to This" at bounding box center [563, 457] width 158 height 36
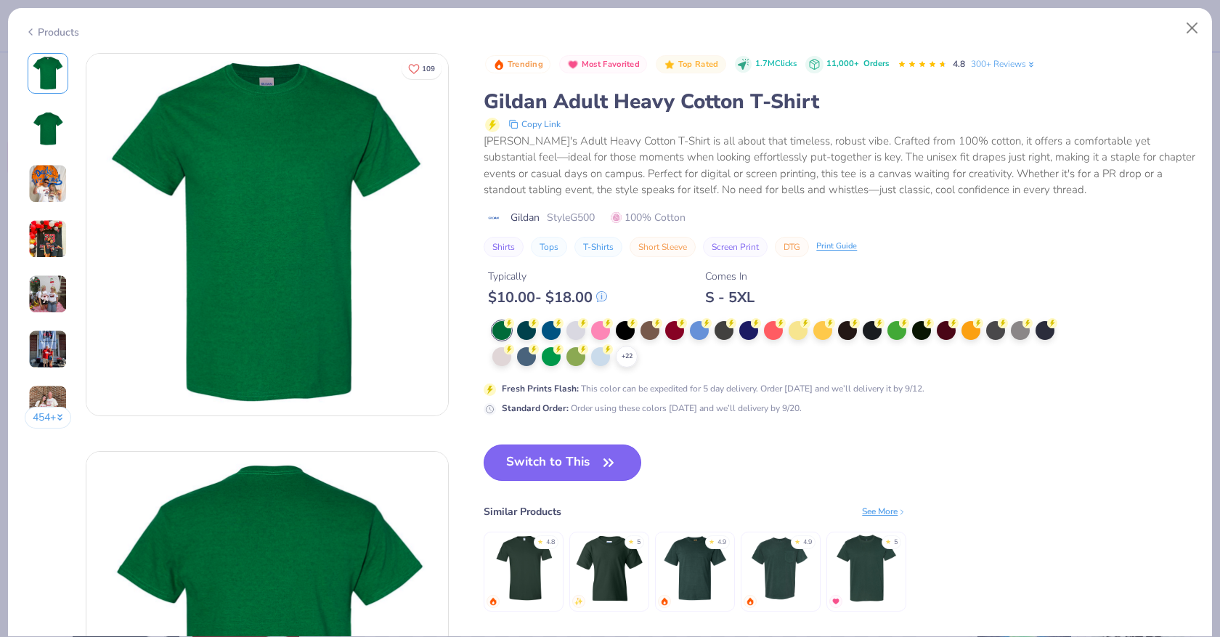
click at [579, 455] on button "Switch to This" at bounding box center [563, 463] width 158 height 36
click at [628, 334] on div at bounding box center [625, 329] width 19 height 19
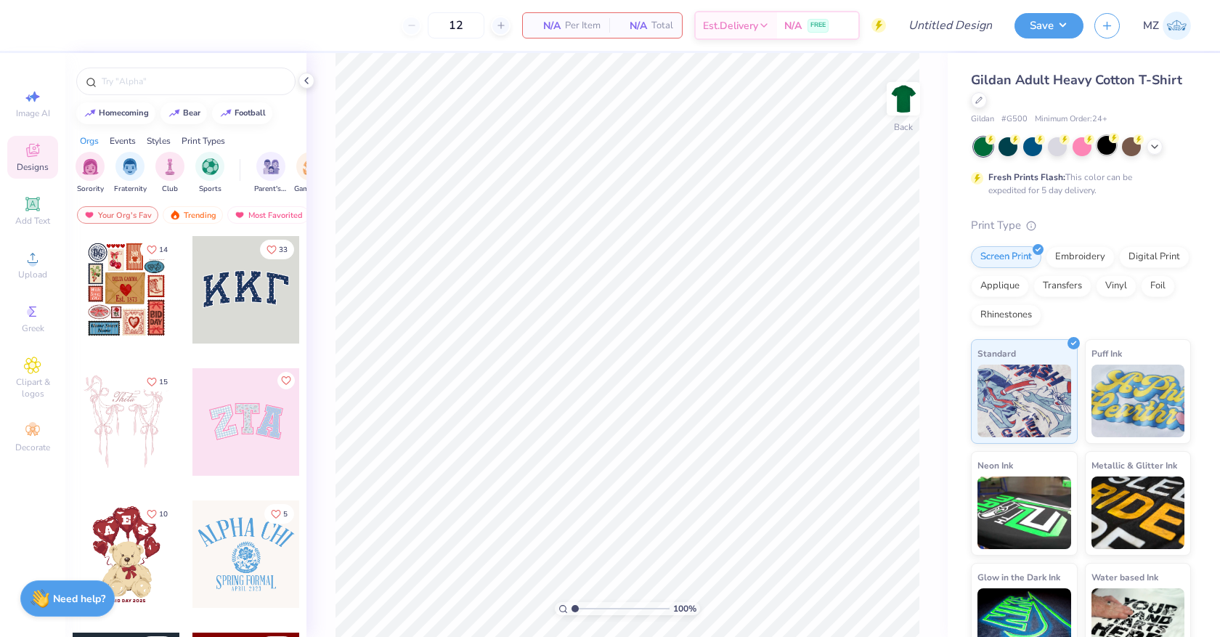
click at [1113, 145] on div at bounding box center [1106, 145] width 19 height 19
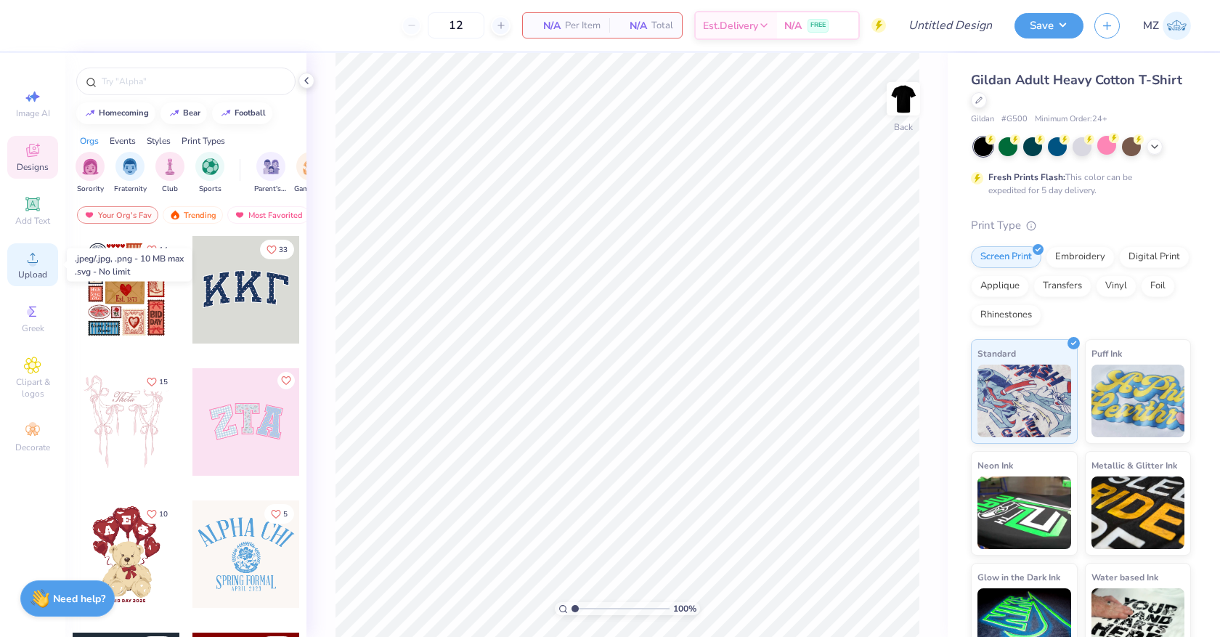
click at [27, 269] on span "Upload" at bounding box center [32, 275] width 29 height 12
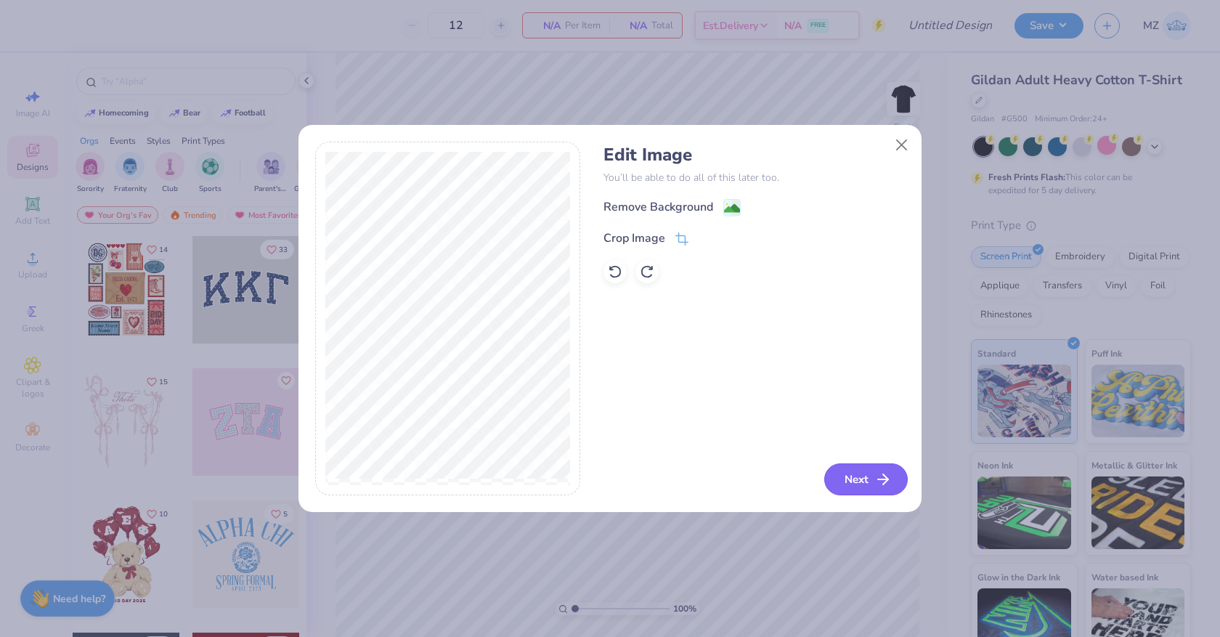
click at [863, 474] on button "Next" at bounding box center [866, 479] width 84 height 32
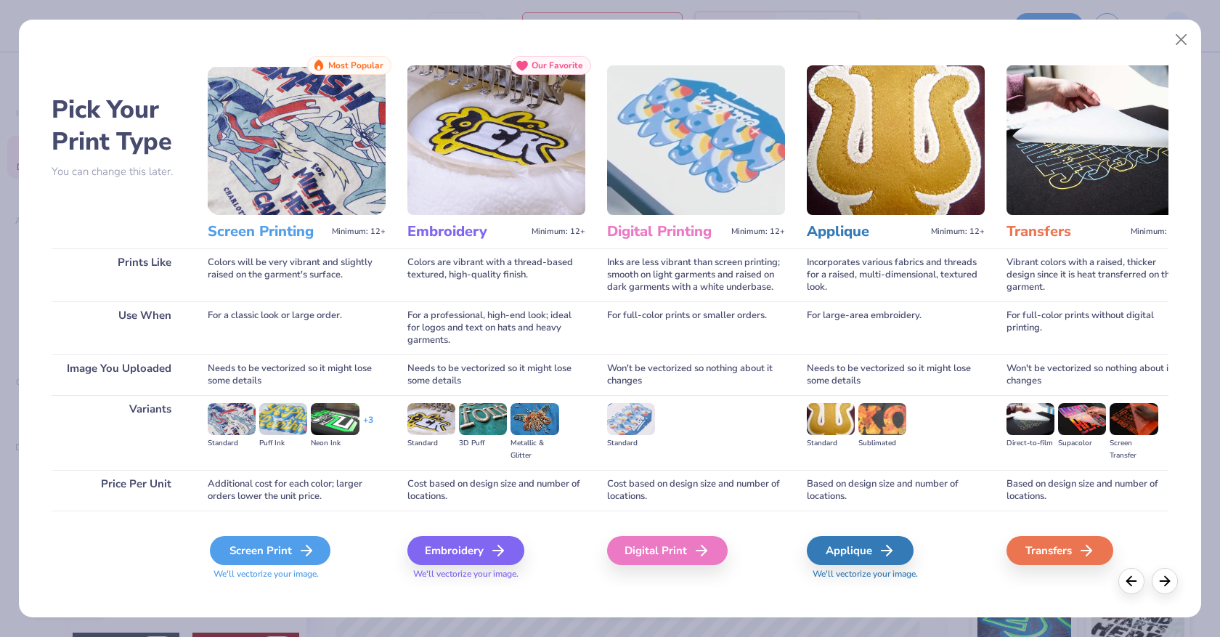
click at [267, 546] on div "Screen Print" at bounding box center [270, 550] width 121 height 29
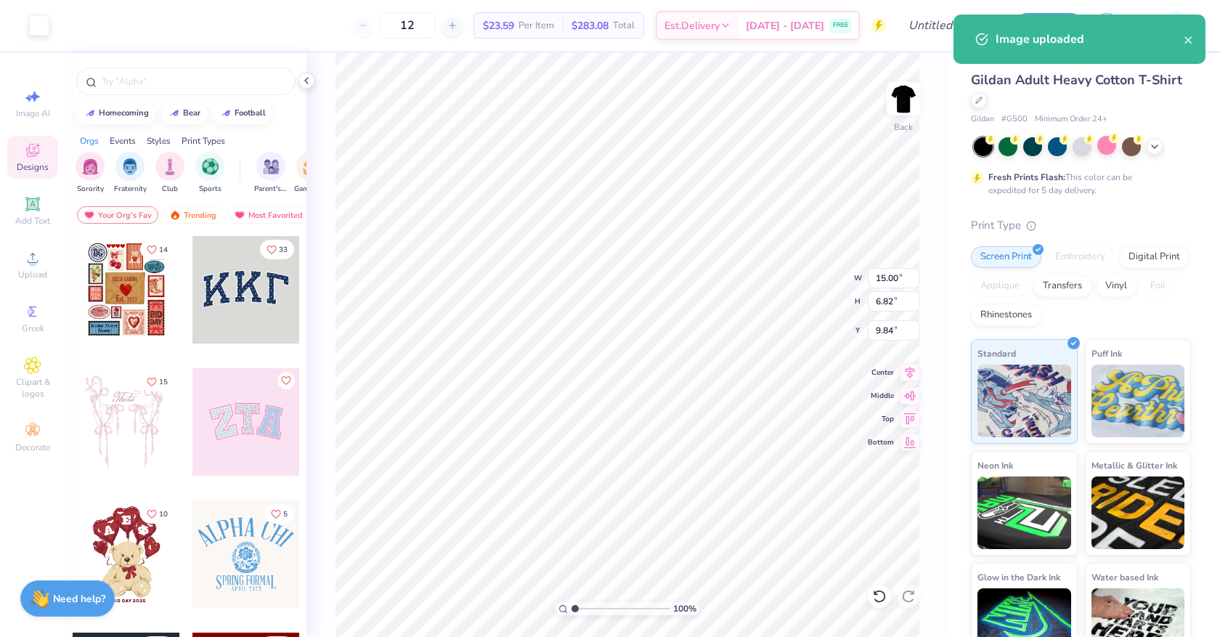
type input "7.24"
type input "3.29"
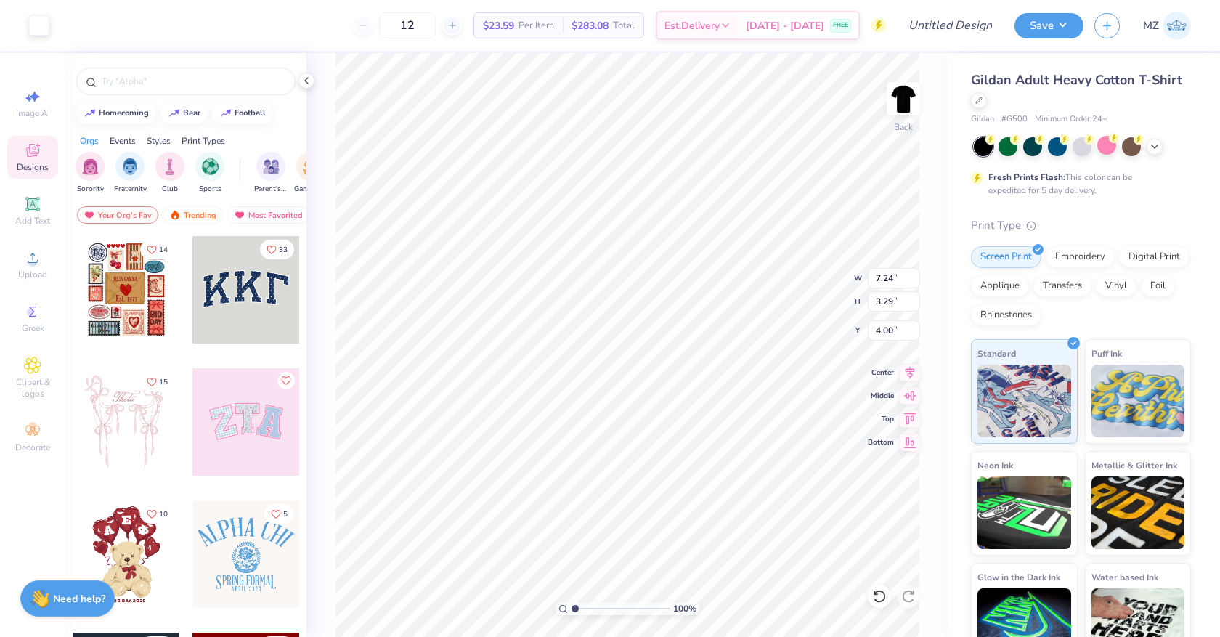
type input "4.00"
type input "4.01"
type input "6.07"
type input "1.63"
type input "5.58"
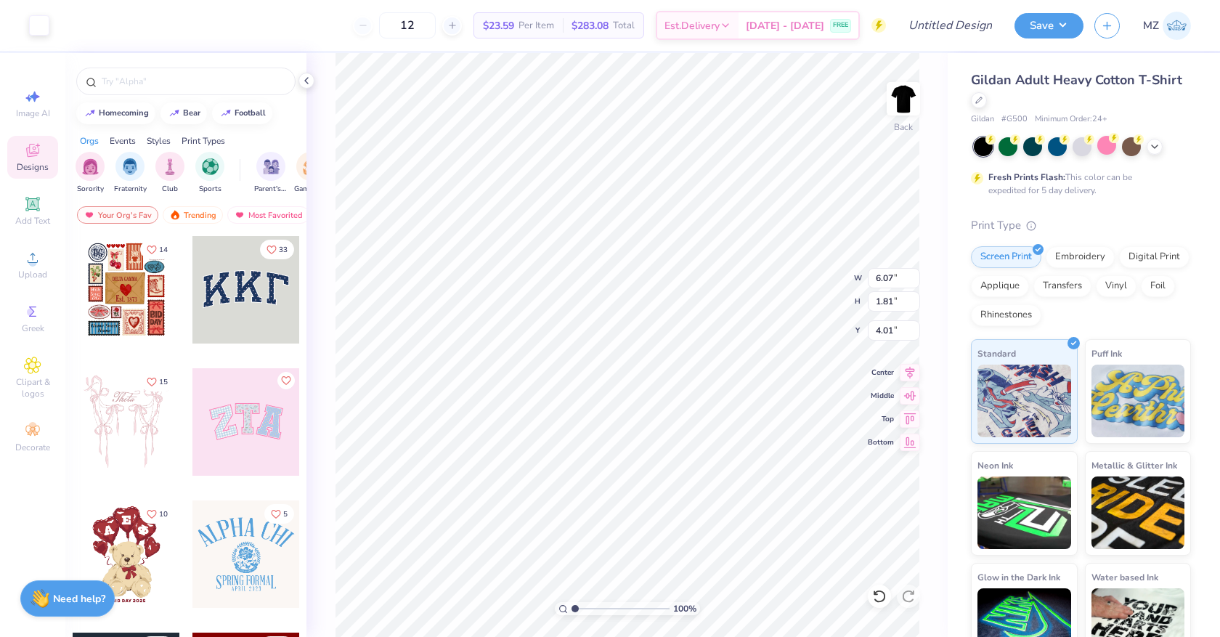
type input "1.66"
click at [797, 263] on div "100 % Back W 5.58 H 1.66 Y 4.01 Center Middle Top Bottom" at bounding box center [627, 345] width 641 height 584
click at [36, 203] on icon at bounding box center [32, 203] width 11 height 11
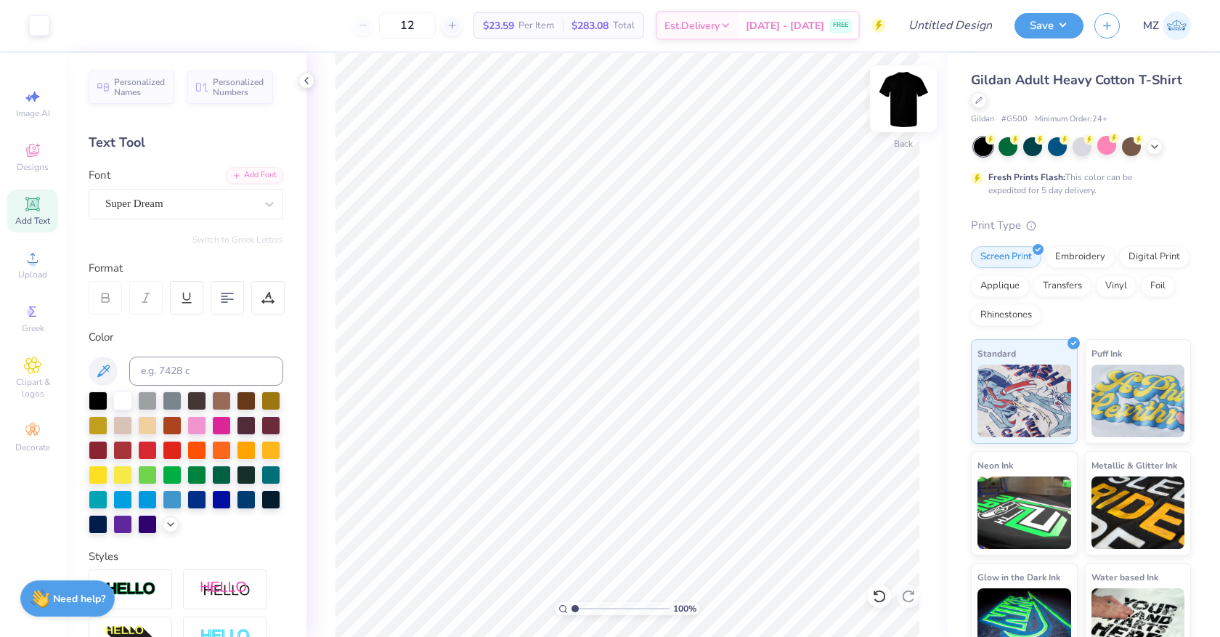
click at [899, 111] on img at bounding box center [903, 99] width 58 height 58
click at [48, 274] on div "Upload" at bounding box center [32, 264] width 51 height 43
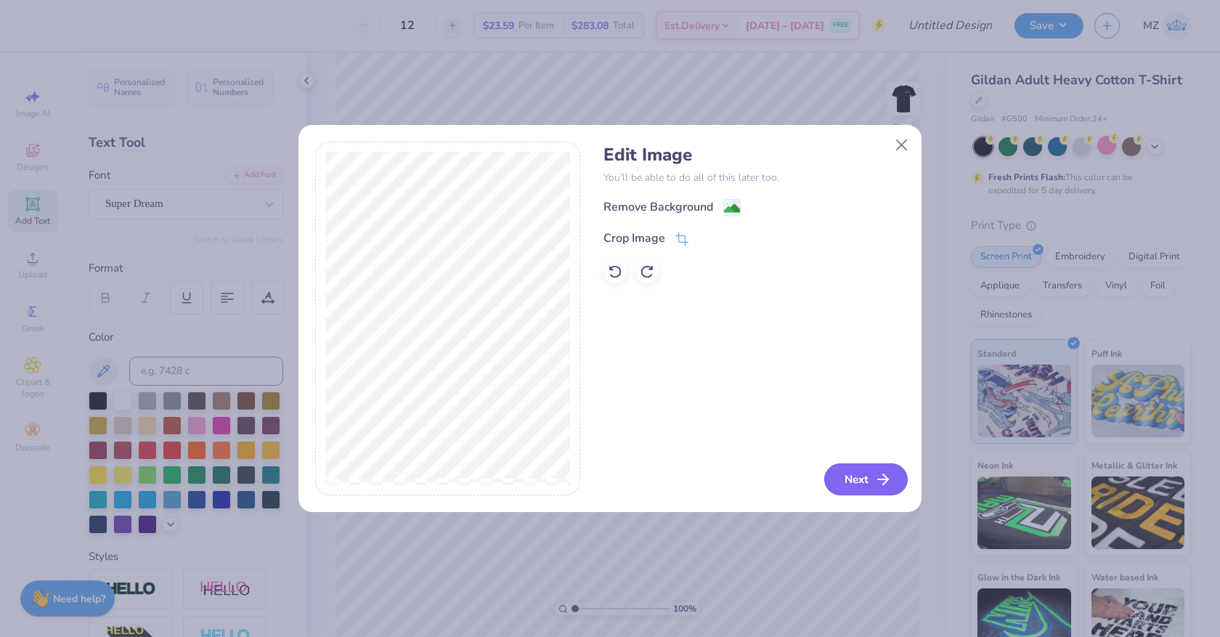
click at [876, 478] on icon "button" at bounding box center [882, 479] width 17 height 17
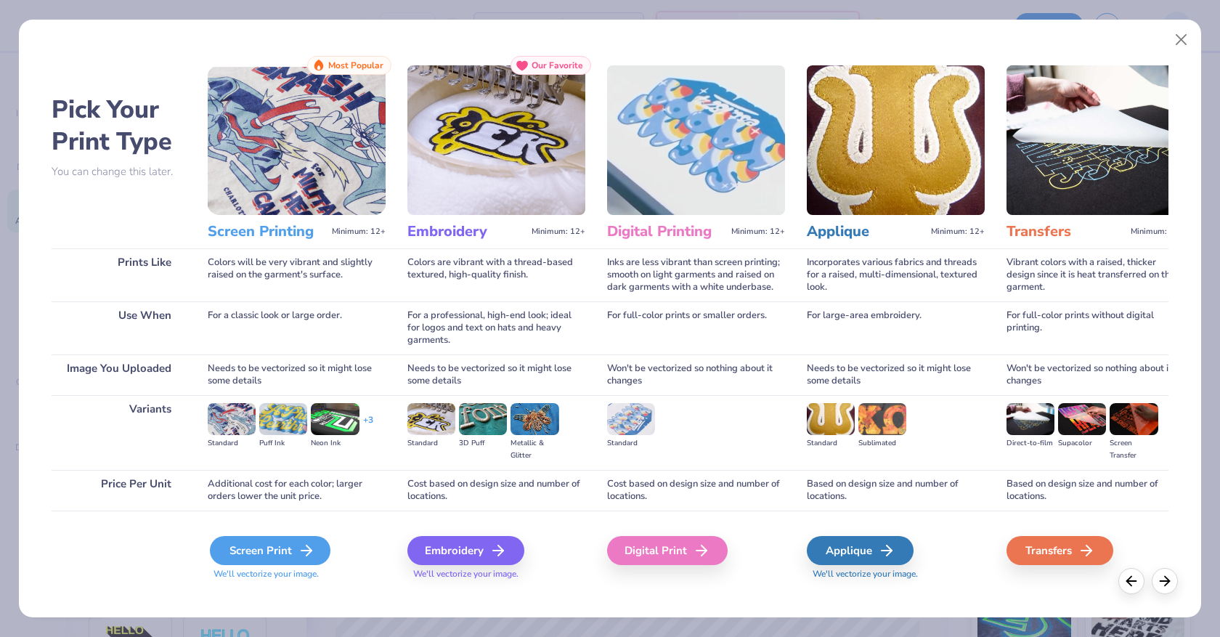
click at [258, 543] on div "Screen Print" at bounding box center [270, 550] width 121 height 29
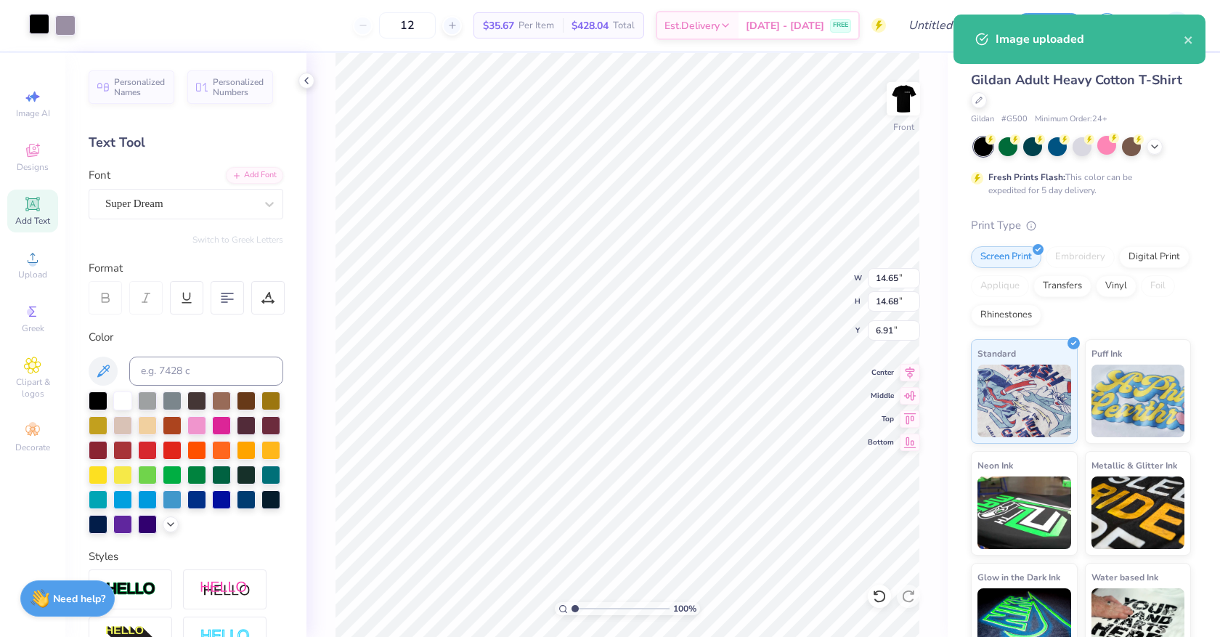
click at [41, 17] on div at bounding box center [39, 24] width 20 height 20
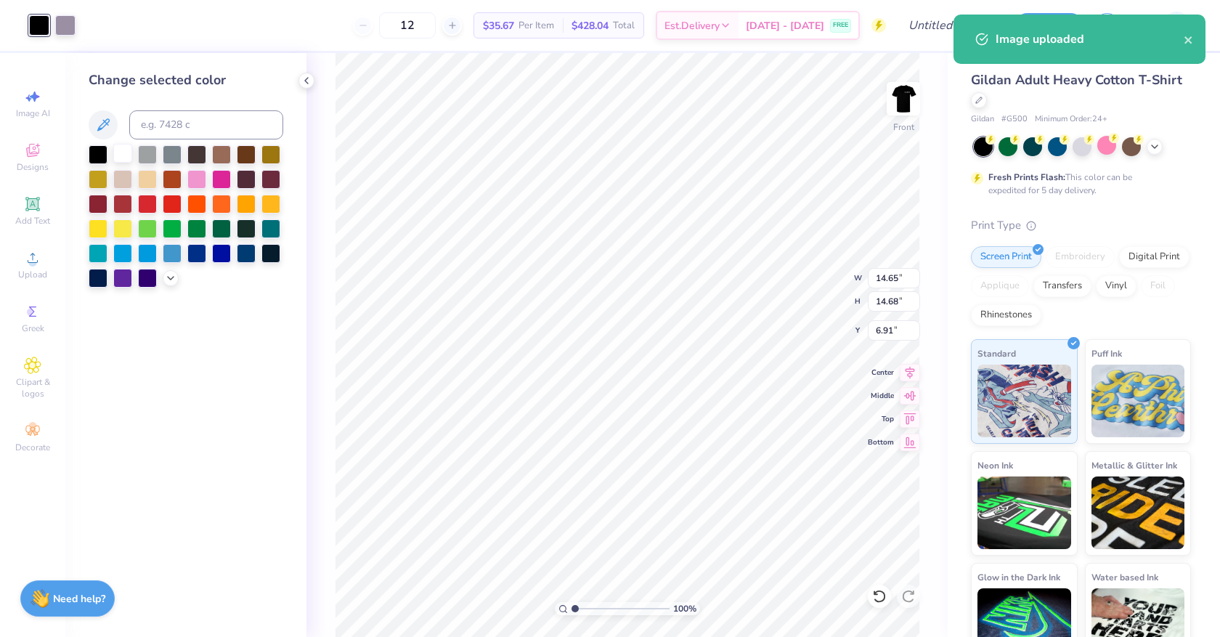
click at [131, 155] on div at bounding box center [122, 153] width 19 height 19
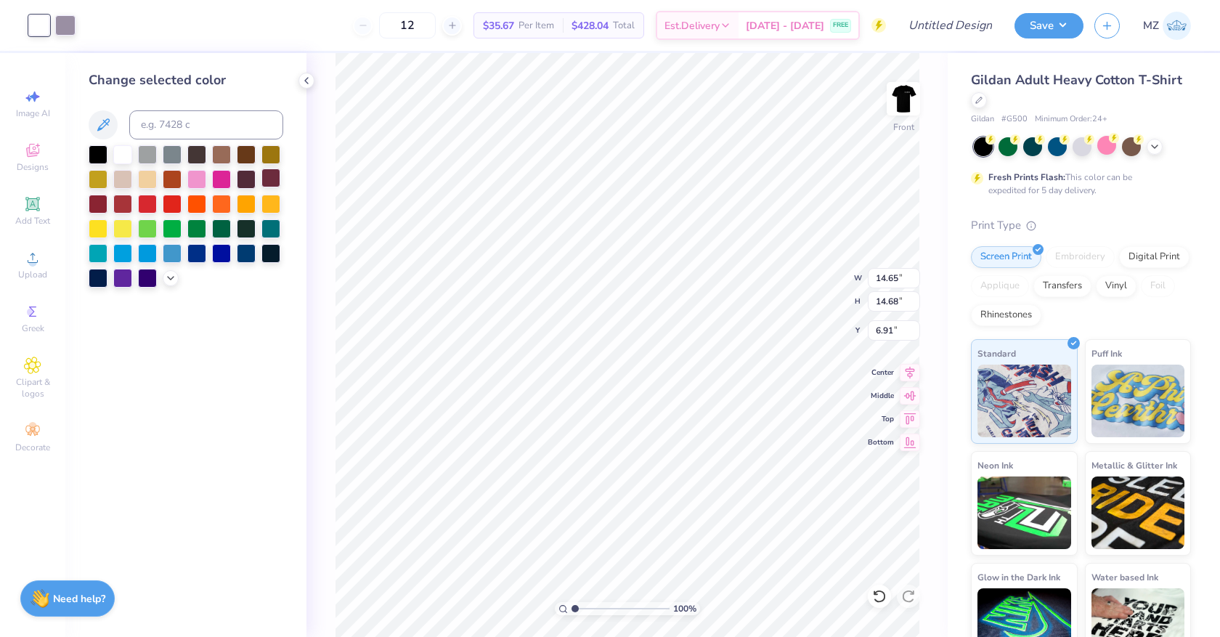
type input "4.91"
type input "4.92"
type input "6.09"
type input "2.79"
type input "2.80"
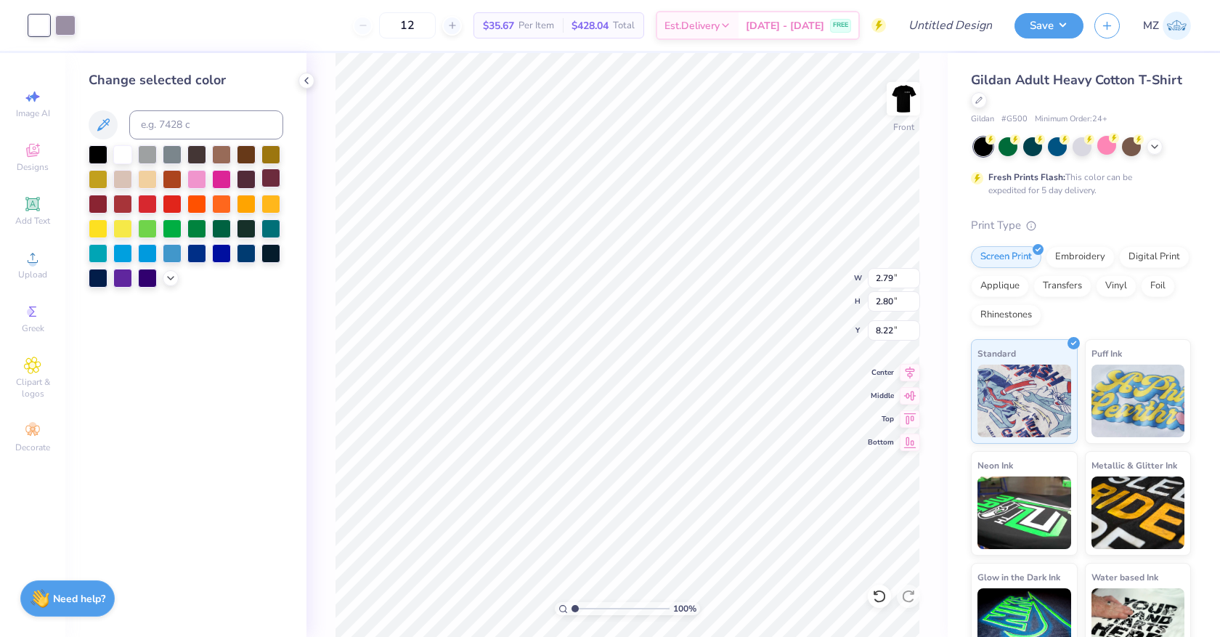
type input "6.80"
click at [421, 28] on input "12" at bounding box center [407, 25] width 57 height 26
type input "24"
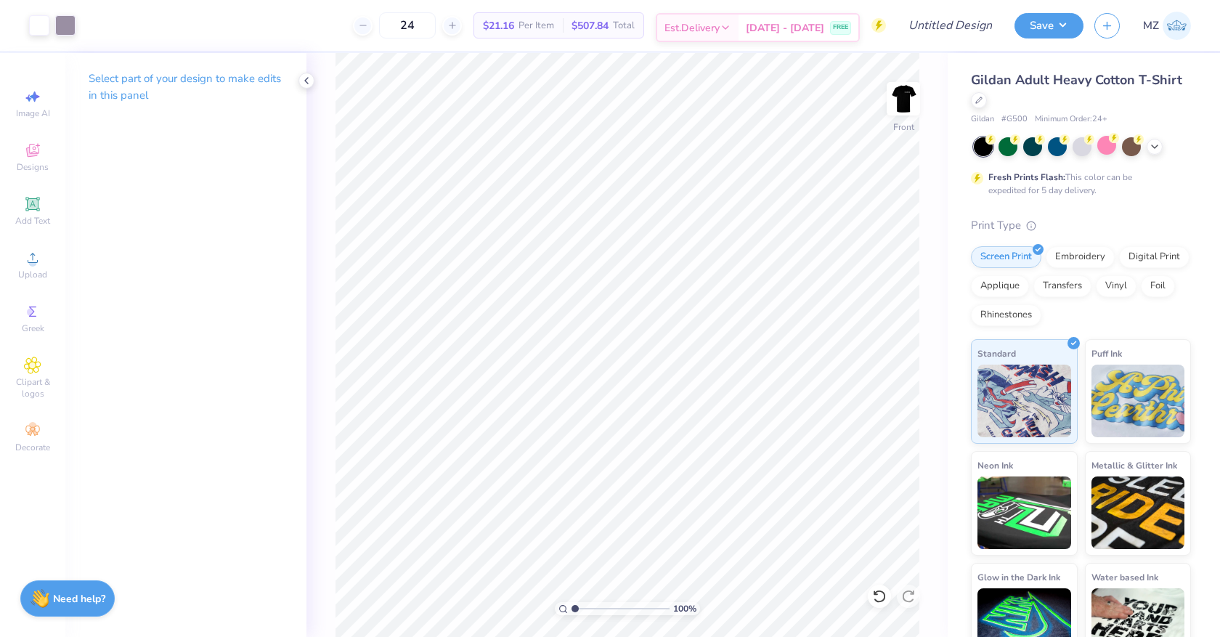
click at [739, 34] on div "Est. Delivery" at bounding box center [697, 28] width 81 height 26
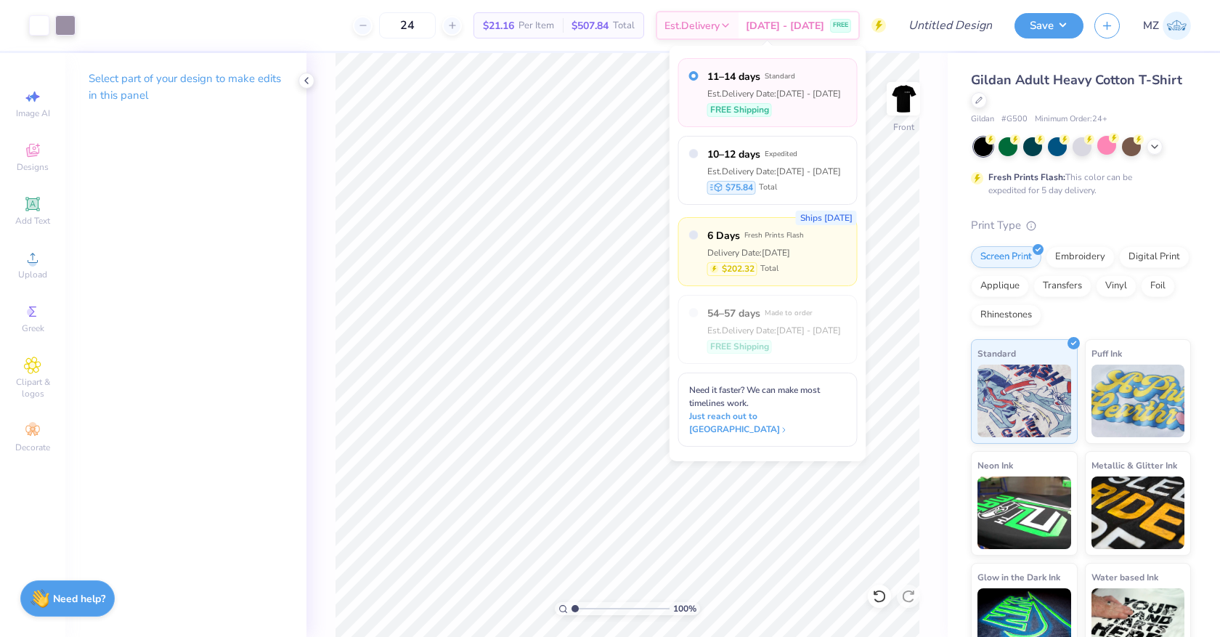
click at [792, 253] on div "Delivery Date: [DATE]" at bounding box center [755, 252] width 97 height 13
radio input "false"
radio input "true"
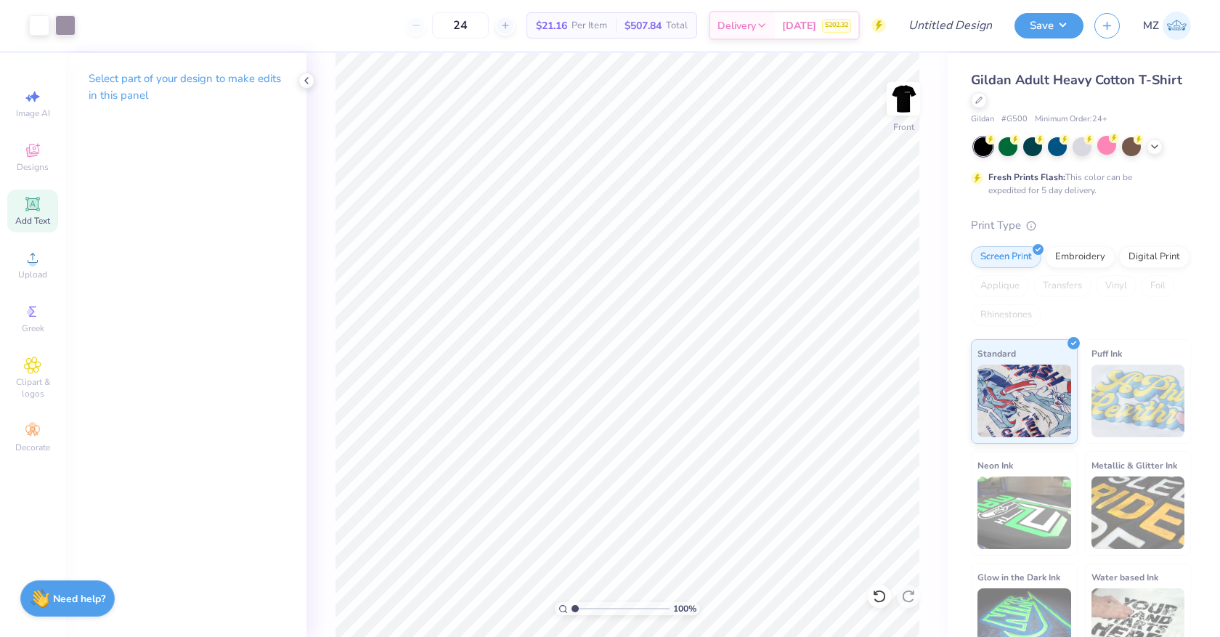
click at [35, 215] on span "Add Text" at bounding box center [32, 221] width 35 height 12
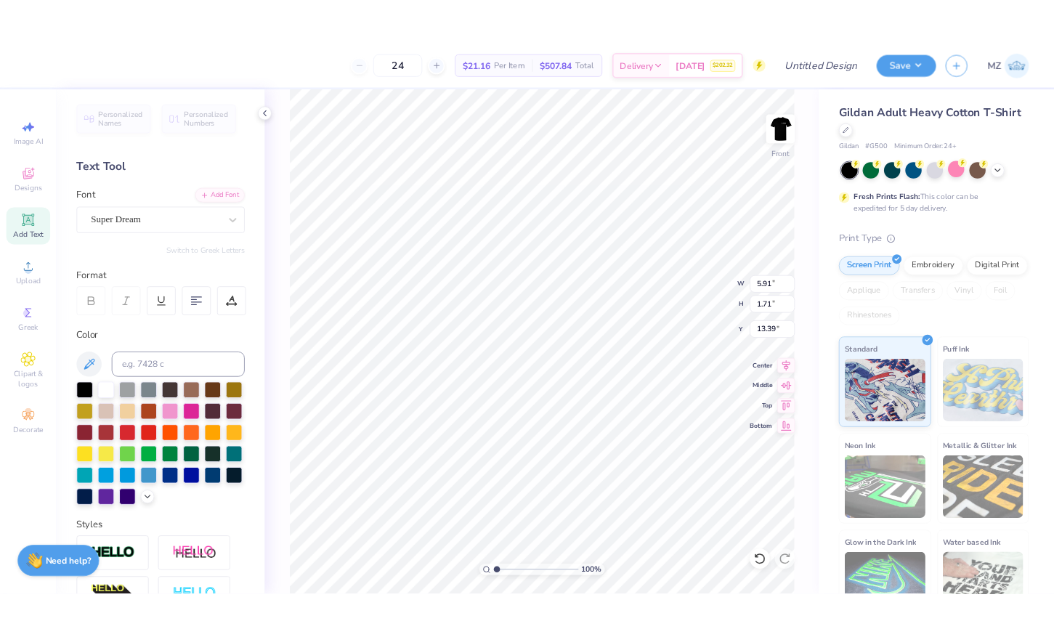
scroll to position [0, 1]
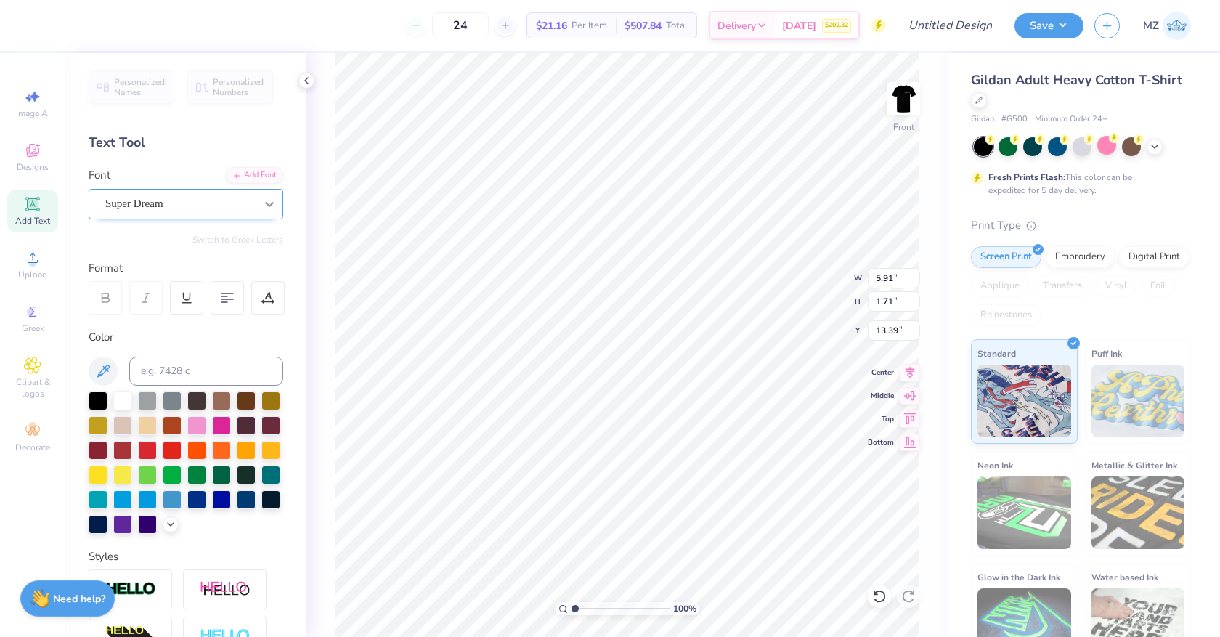
type textarea "lacreme"
click at [269, 207] on icon at bounding box center [269, 204] width 15 height 15
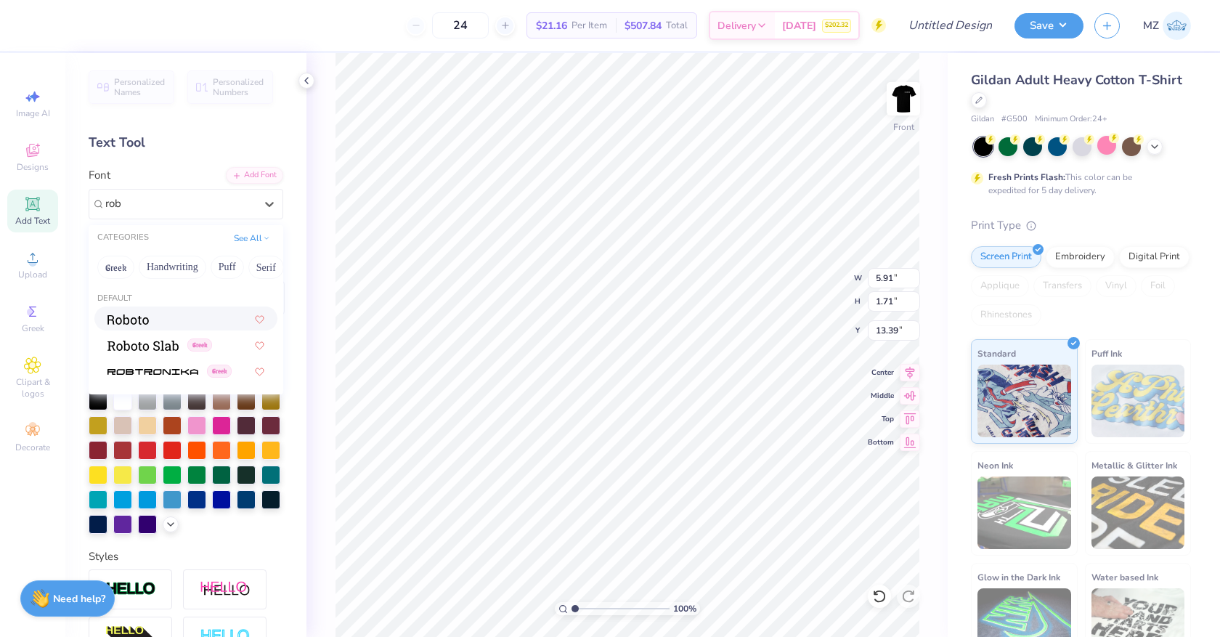
click at [148, 317] on div at bounding box center [185, 318] width 157 height 15
type input "rob"
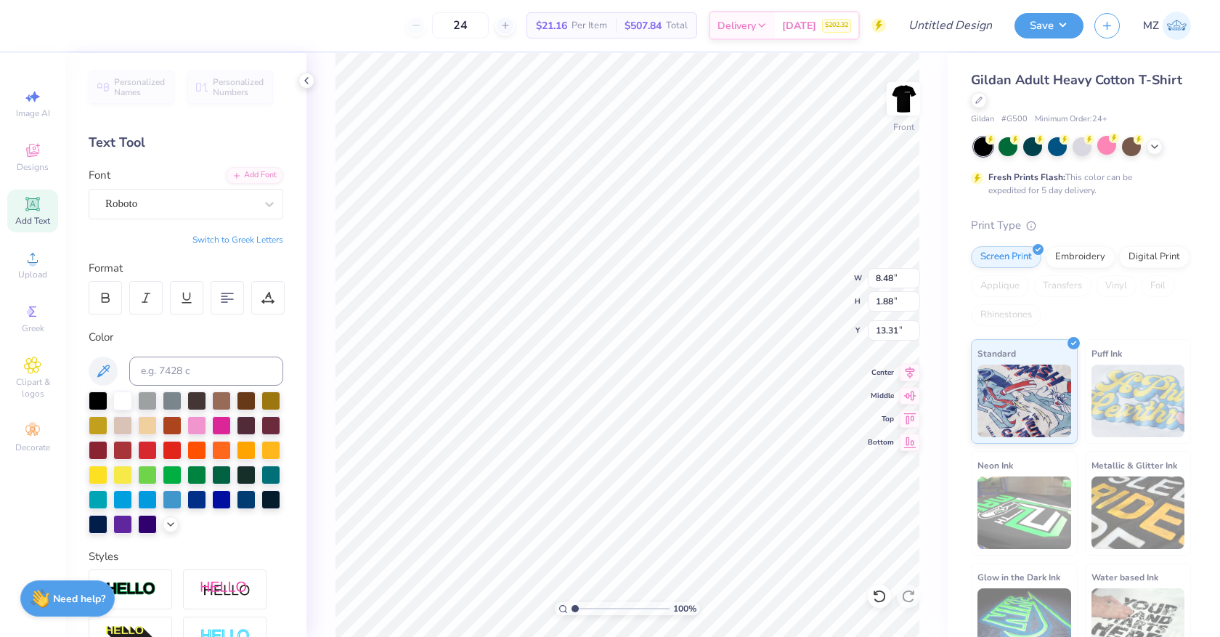
type input "7.25"
type input "2.46"
type input "2.47"
type input "7.13"
type input "8.48"
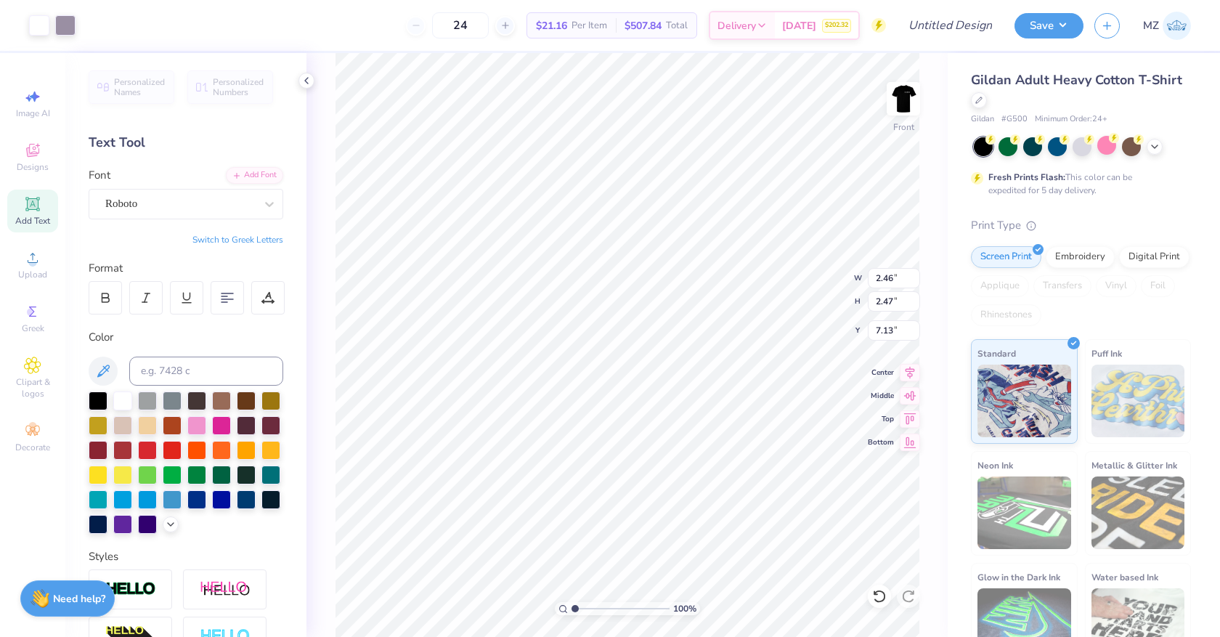
type input "1.88"
type input "7.71"
type input "9.09"
type input "2.02"
type input "7.58"
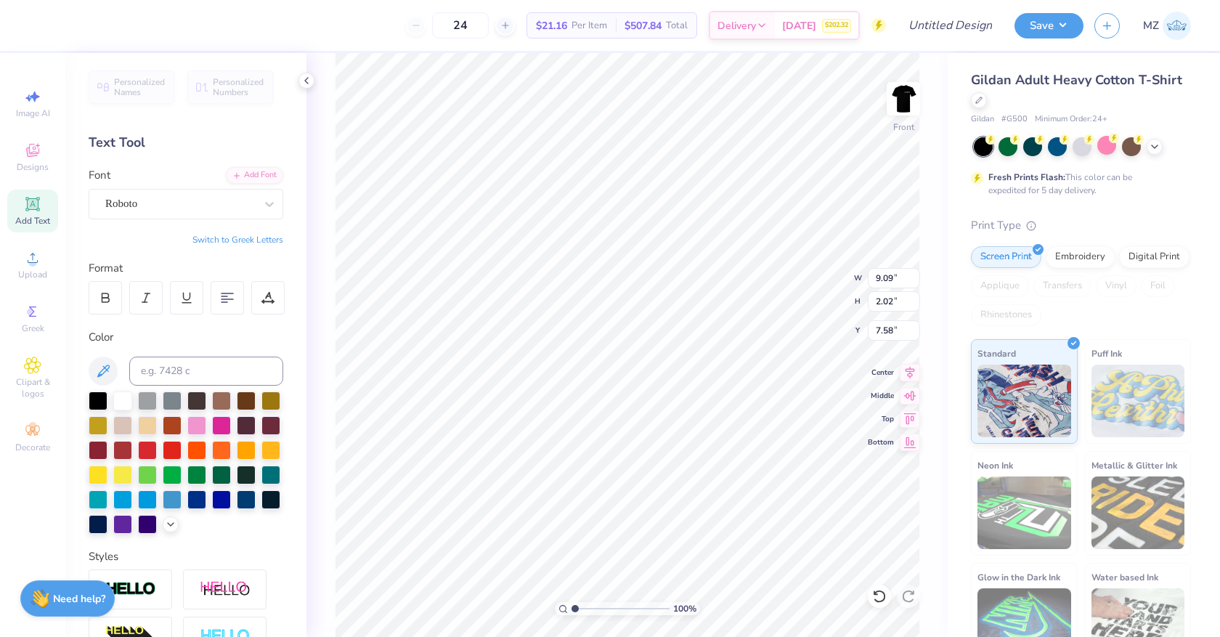
type input "2.46"
type input "2.47"
type input "7.15"
type input "12.53"
type input "2.59"
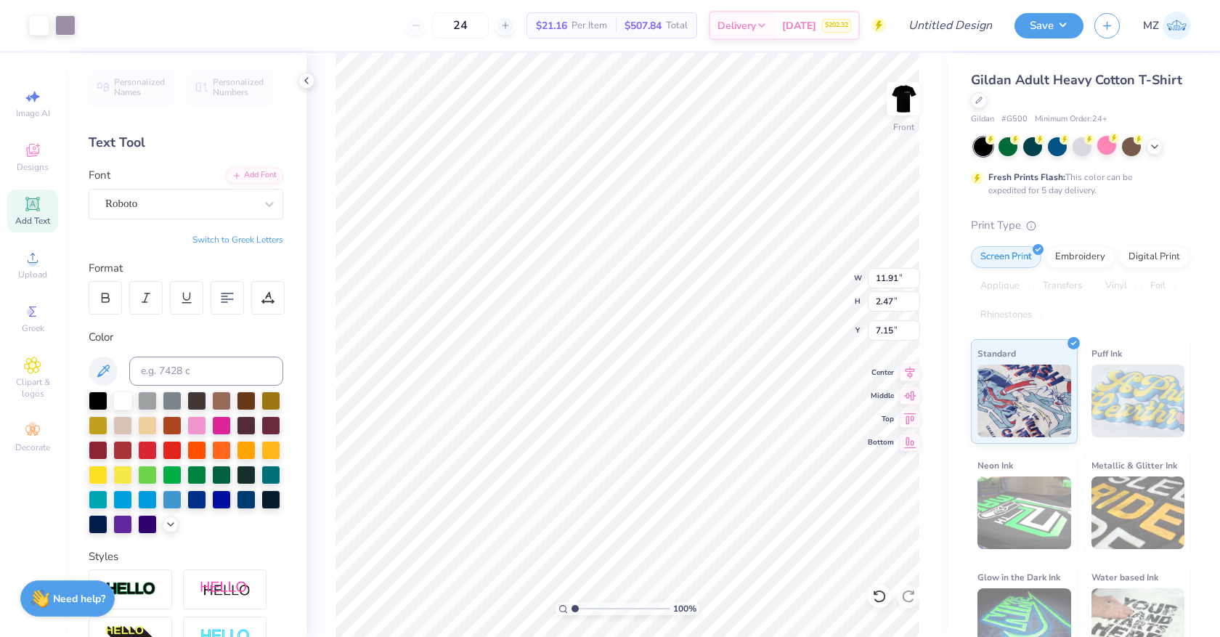
type input "7.03"
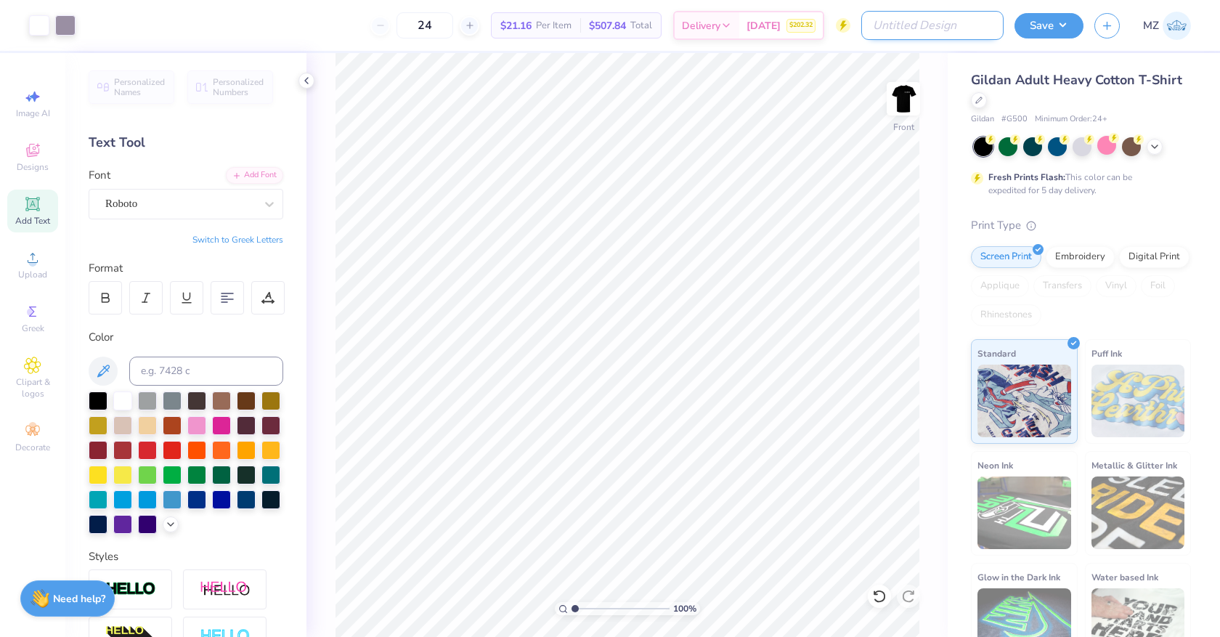
click at [946, 20] on input "Design Title" at bounding box center [932, 25] width 142 height 29
type input "LaCreme"
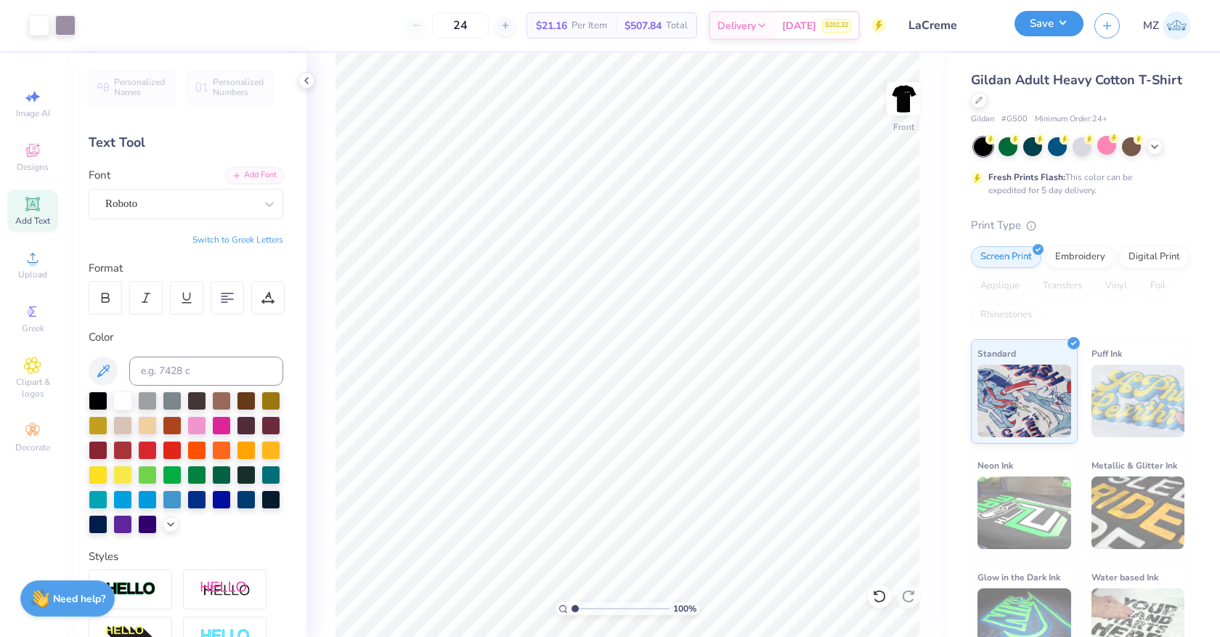
click at [1068, 17] on button "Save" at bounding box center [1049, 23] width 69 height 25
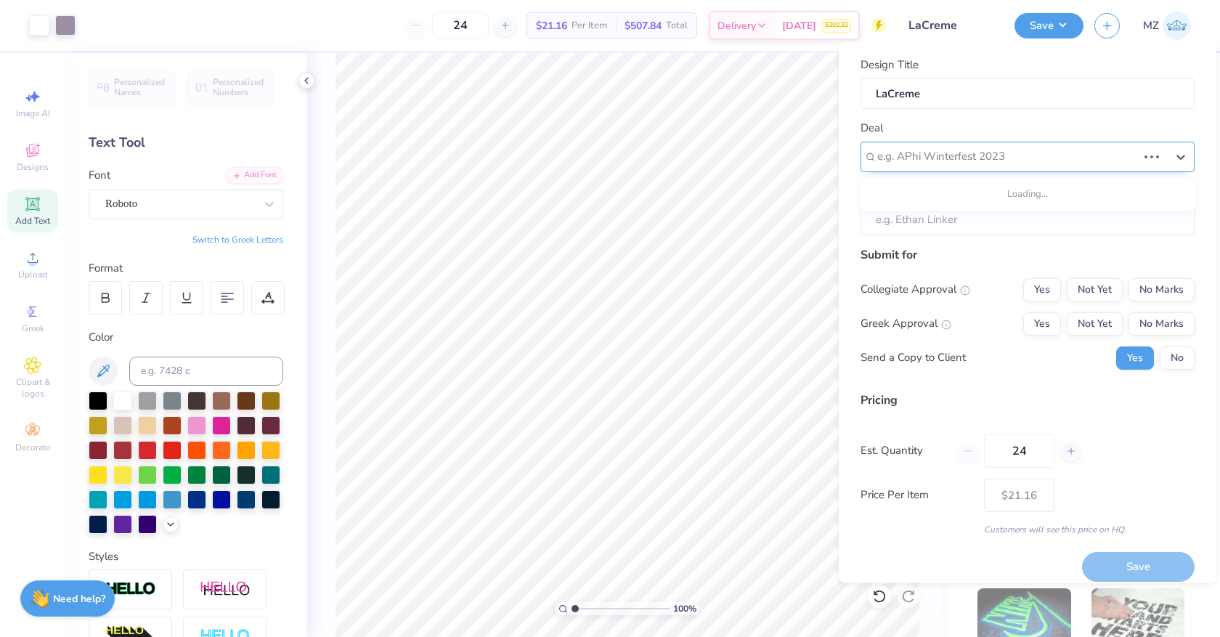
click at [1038, 156] on div at bounding box center [1007, 157] width 260 height 20
click at [1038, 156] on div at bounding box center [1021, 157] width 289 height 20
click at [1148, 290] on button "No Marks" at bounding box center [1162, 288] width 66 height 23
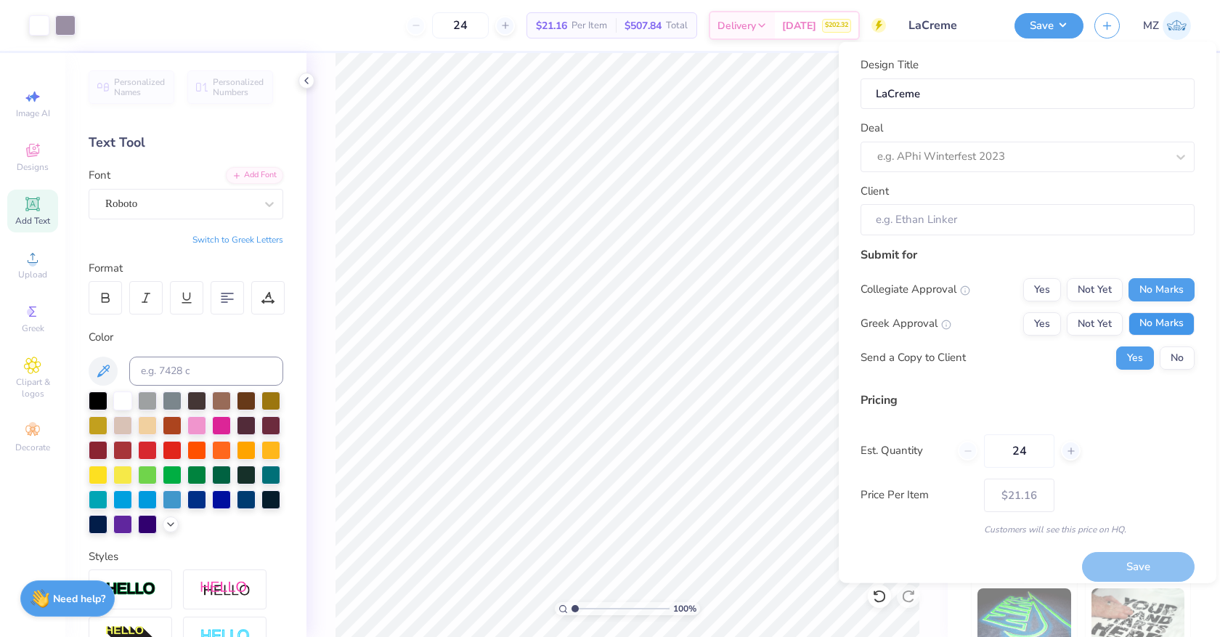
click at [1149, 317] on button "No Marks" at bounding box center [1162, 323] width 66 height 23
type input "$21.16"
click at [786, 36] on div "[DATE] $202.32" at bounding box center [817, 28] width 84 height 26
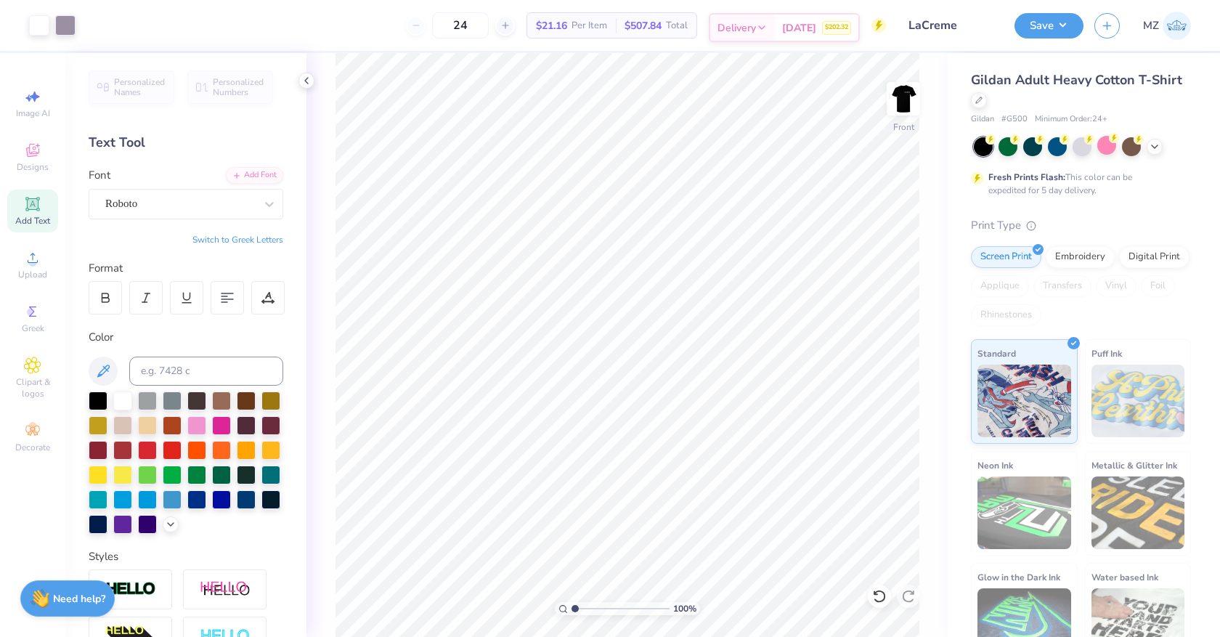
click at [755, 32] on span "Delivery" at bounding box center [737, 27] width 38 height 15
click at [1068, 23] on button "Save" at bounding box center [1049, 23] width 69 height 25
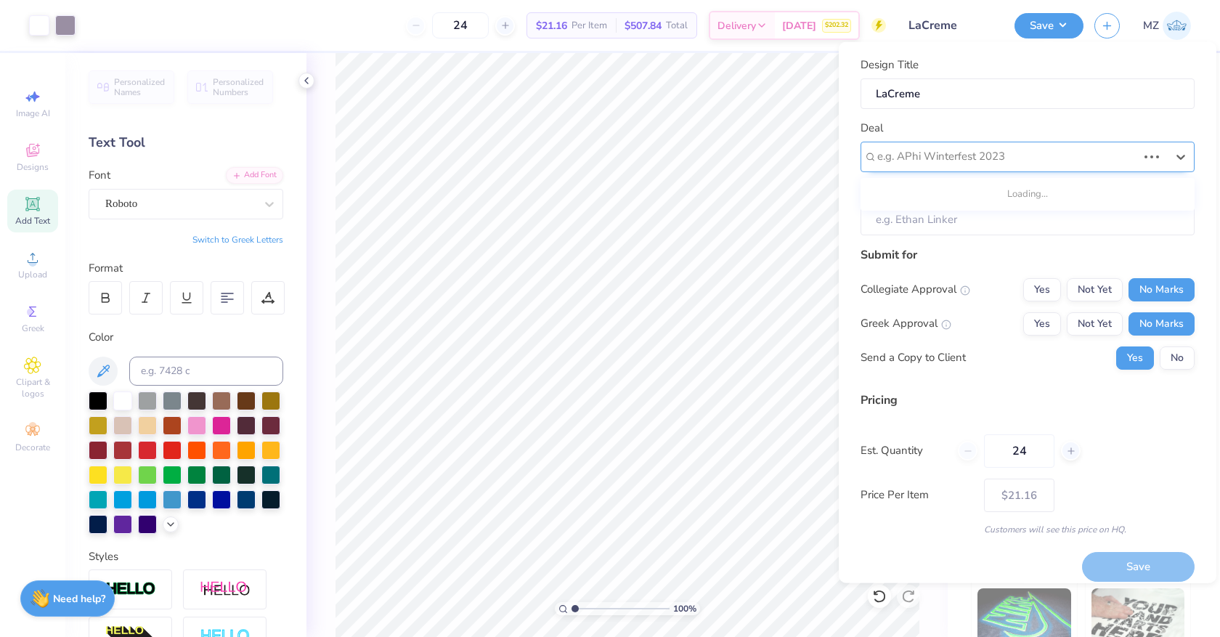
click at [1065, 156] on div at bounding box center [1007, 157] width 260 height 20
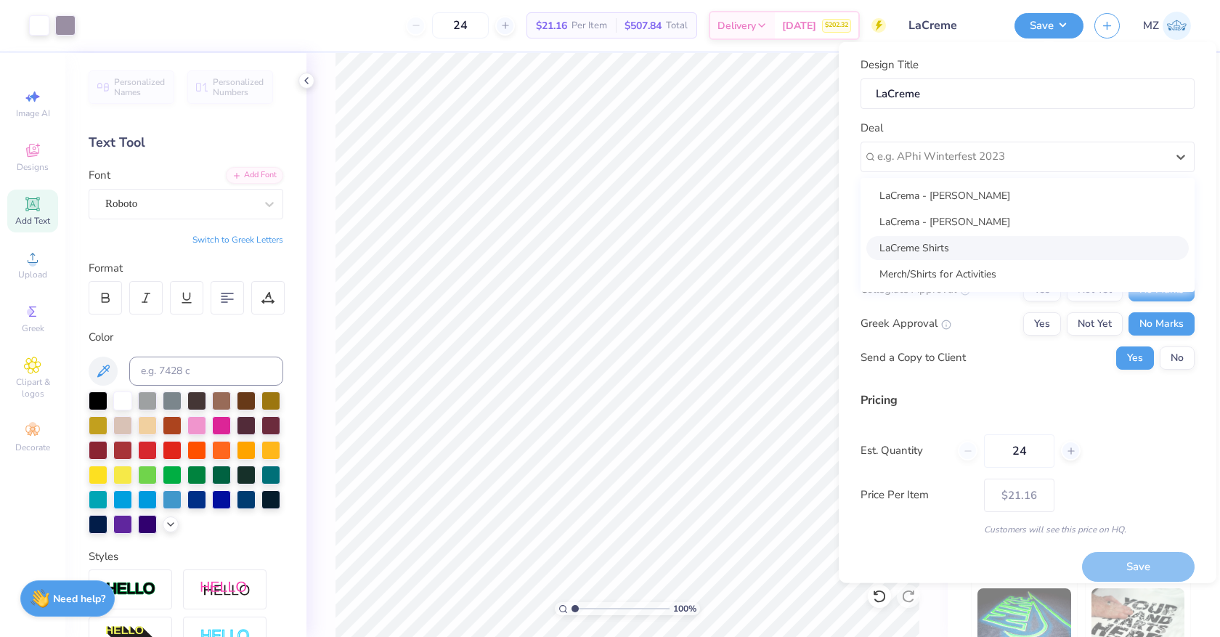
click at [1038, 246] on div "LaCreme Shirts" at bounding box center [1027, 247] width 322 height 24
type input "[PERSON_NAME]"
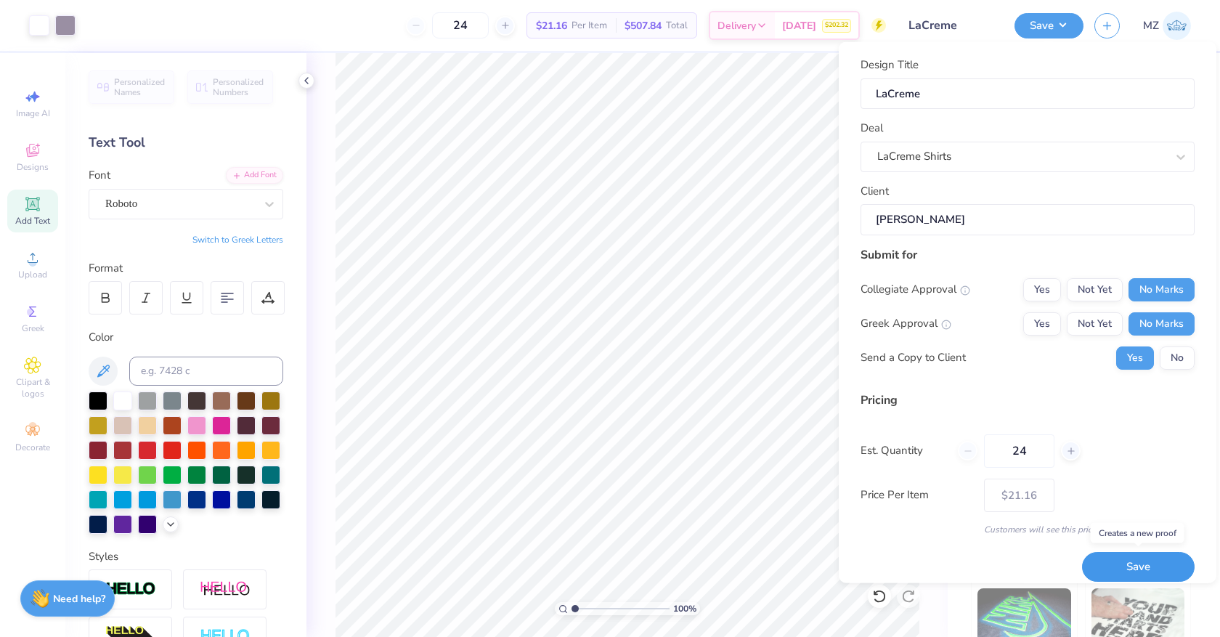
click at [1096, 575] on button "Save" at bounding box center [1138, 567] width 113 height 30
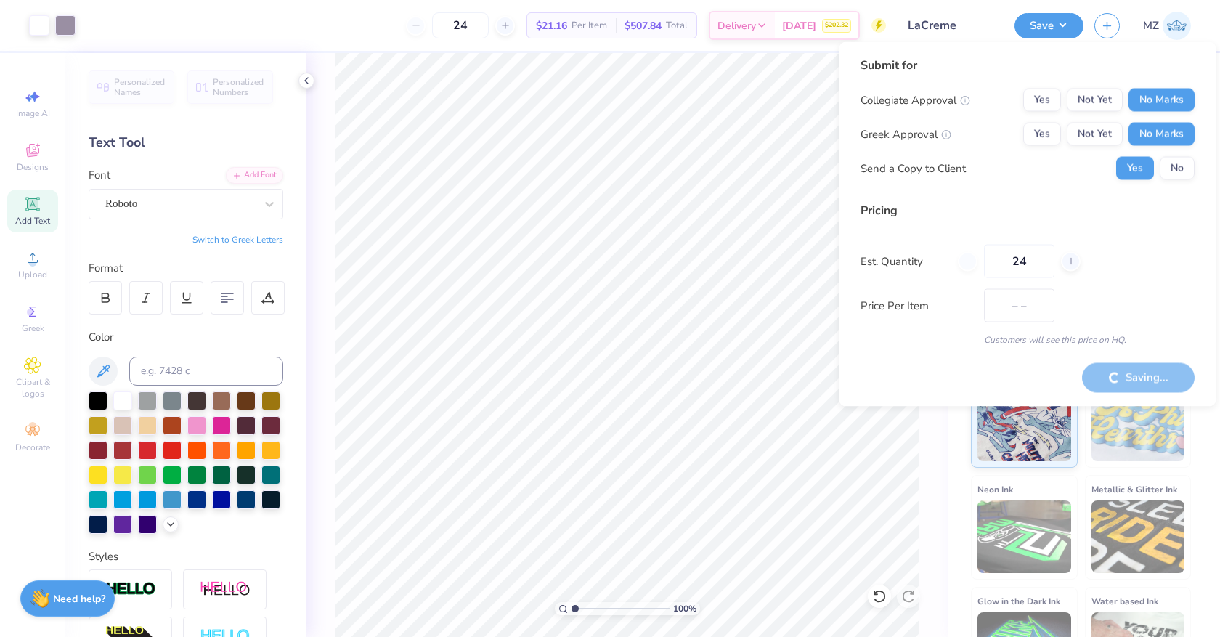
type input "$21.16"
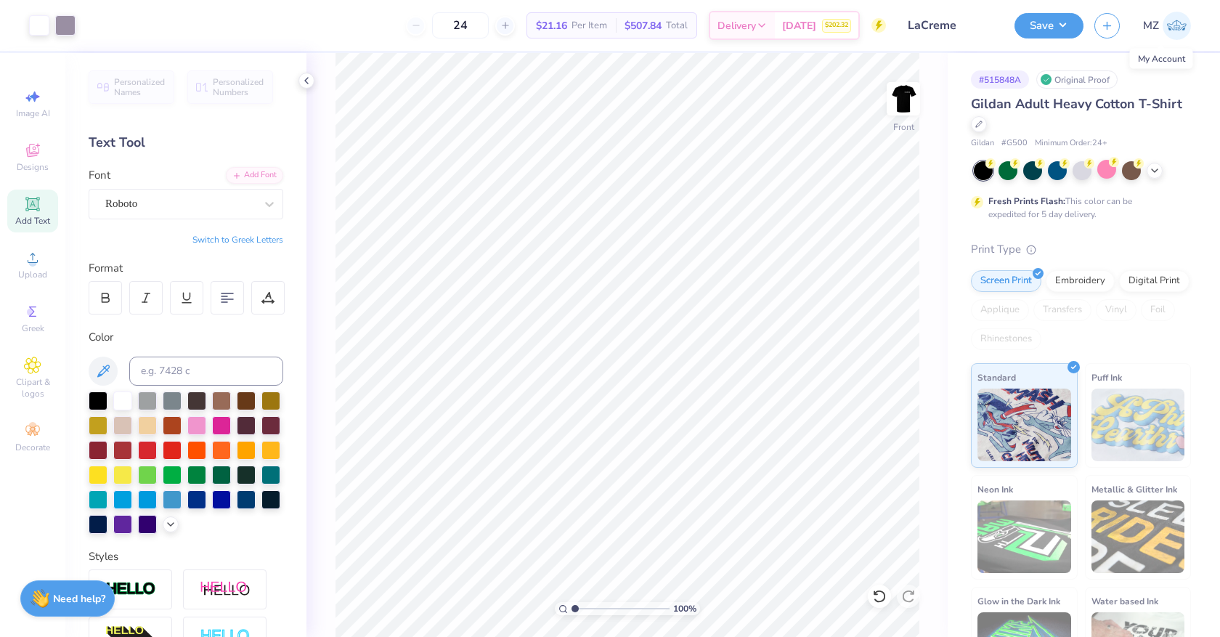
click at [1177, 18] on img at bounding box center [1177, 26] width 28 height 28
click at [1012, 147] on span "# G500" at bounding box center [1015, 143] width 26 height 12
copy span "G500"
